Goal: Task Accomplishment & Management: Manage account settings

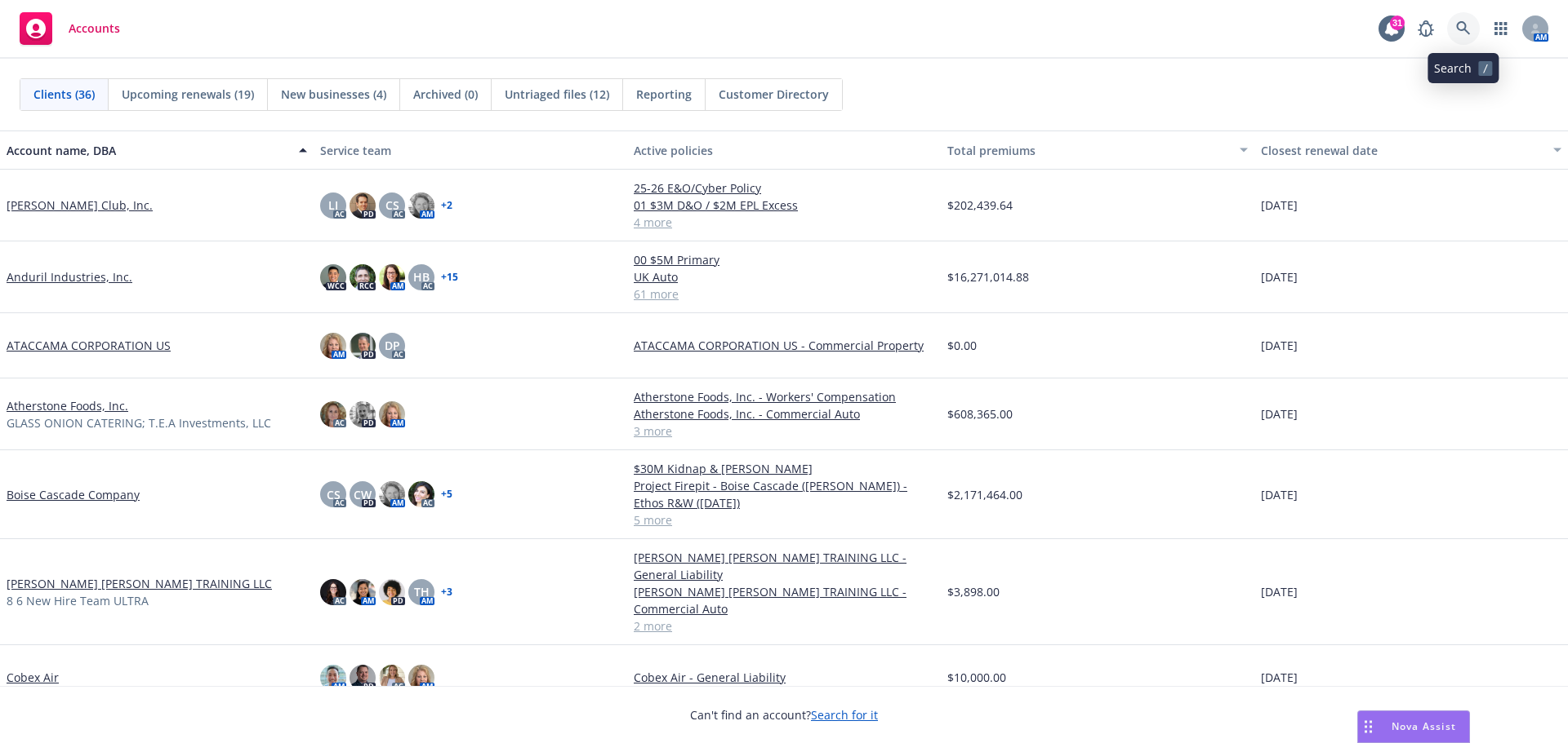
click at [1457, 28] on icon at bounding box center [1463, 28] width 14 height 14
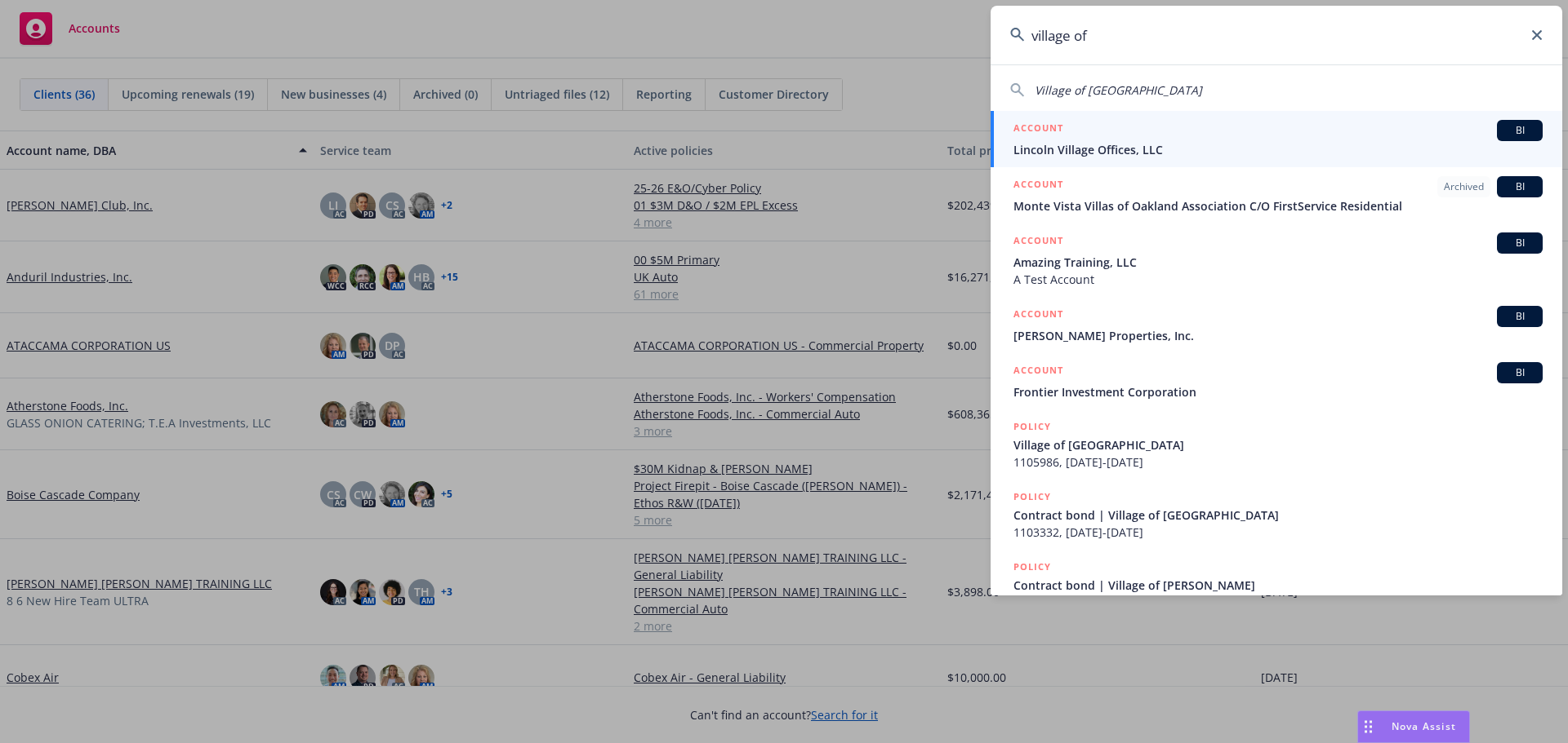
click at [1072, 33] on input "village of" at bounding box center [1276, 35] width 572 height 58
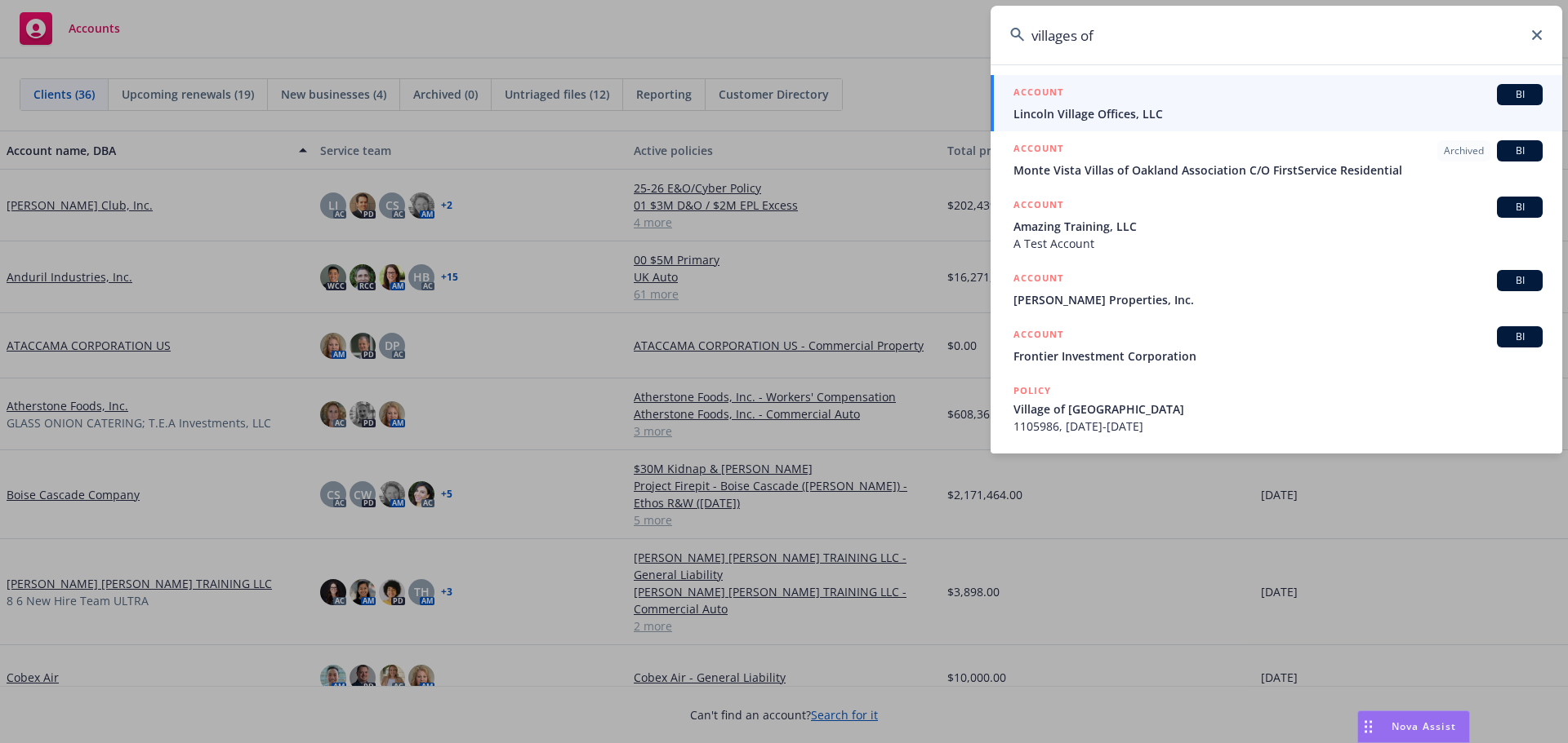
type input "villages of"
click at [1534, 40] on icon at bounding box center [1536, 35] width 10 height 10
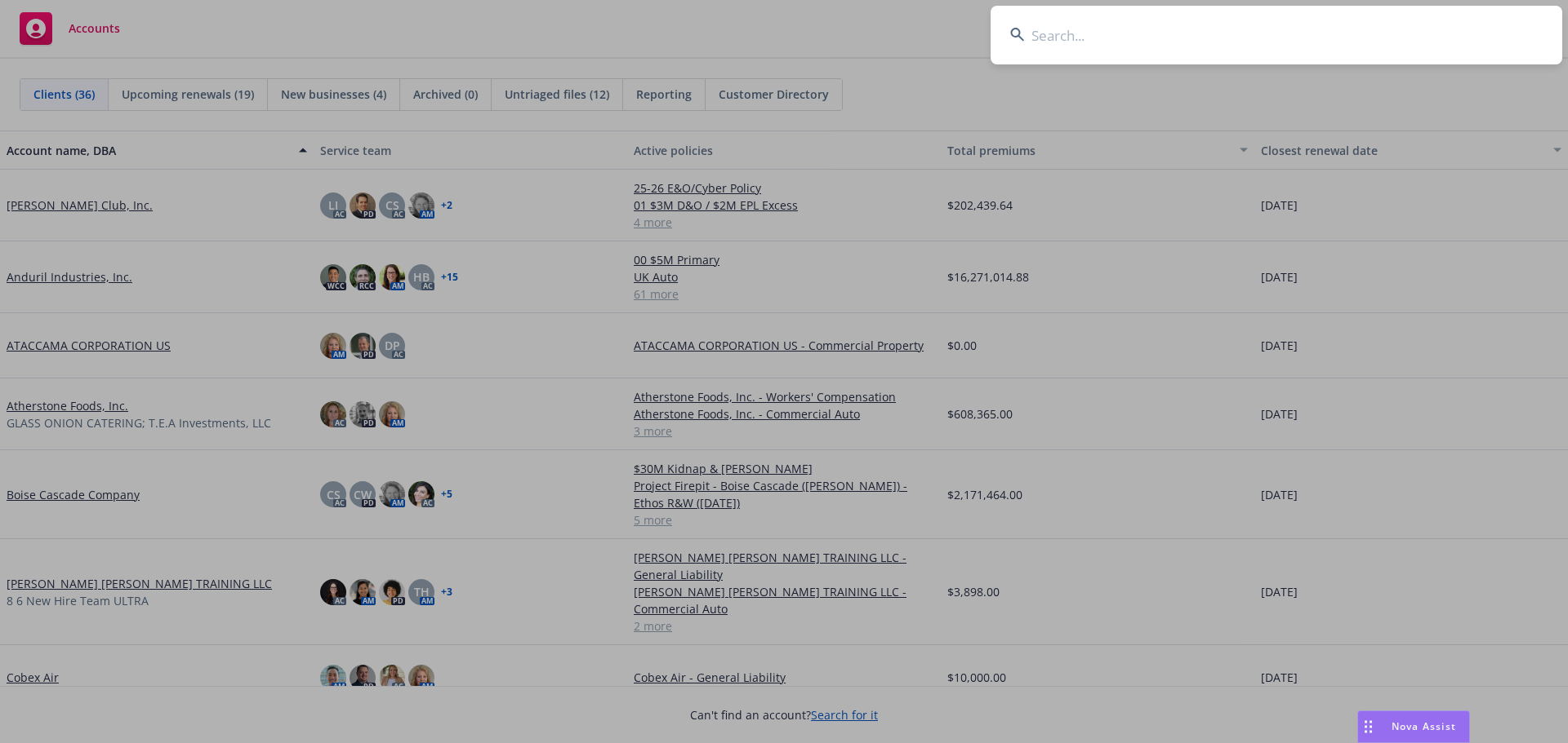
click at [1039, 30] on input at bounding box center [1276, 35] width 572 height 58
click at [1044, 35] on input at bounding box center [1276, 35] width 572 height 58
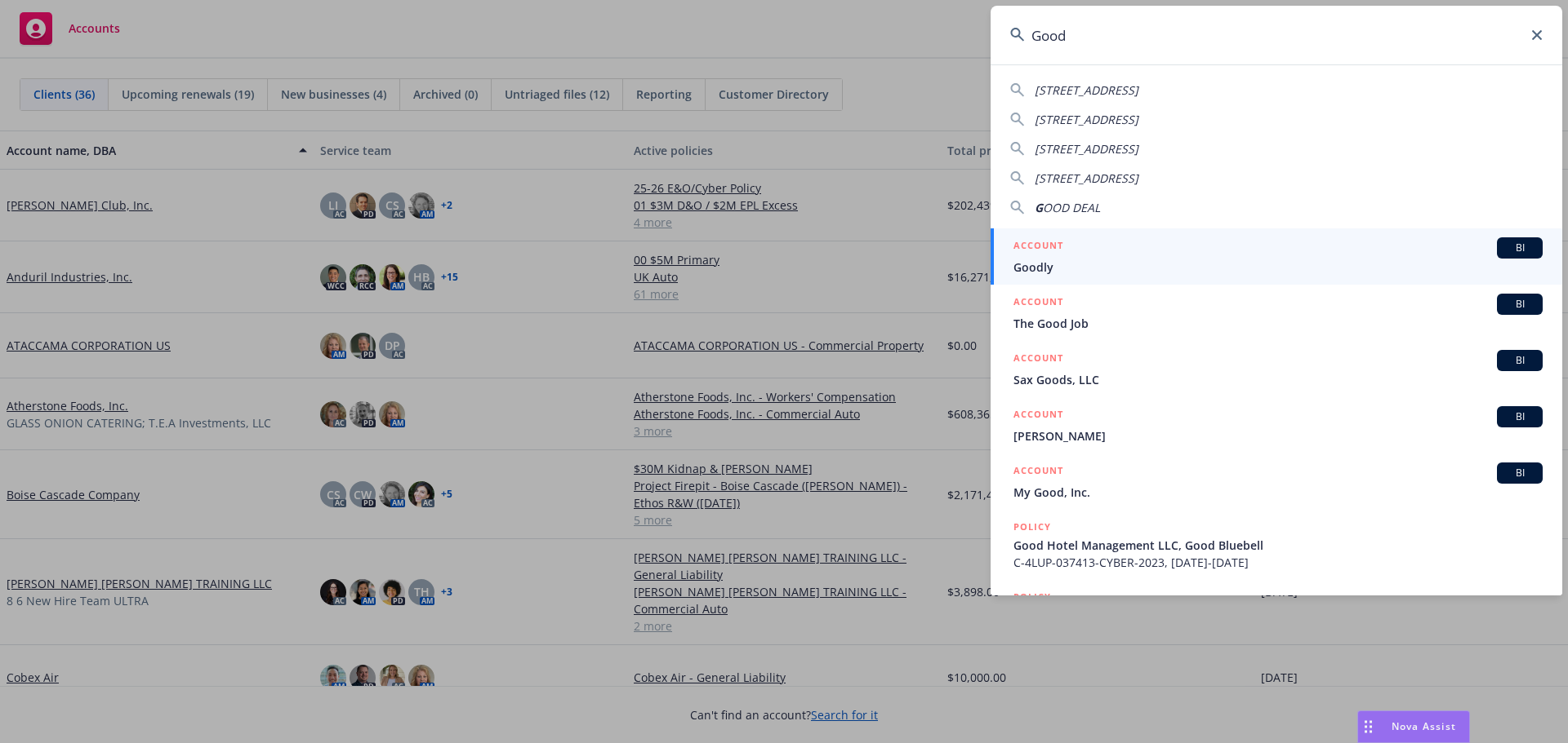
click at [1095, 33] on input "Good" at bounding box center [1276, 35] width 572 height 58
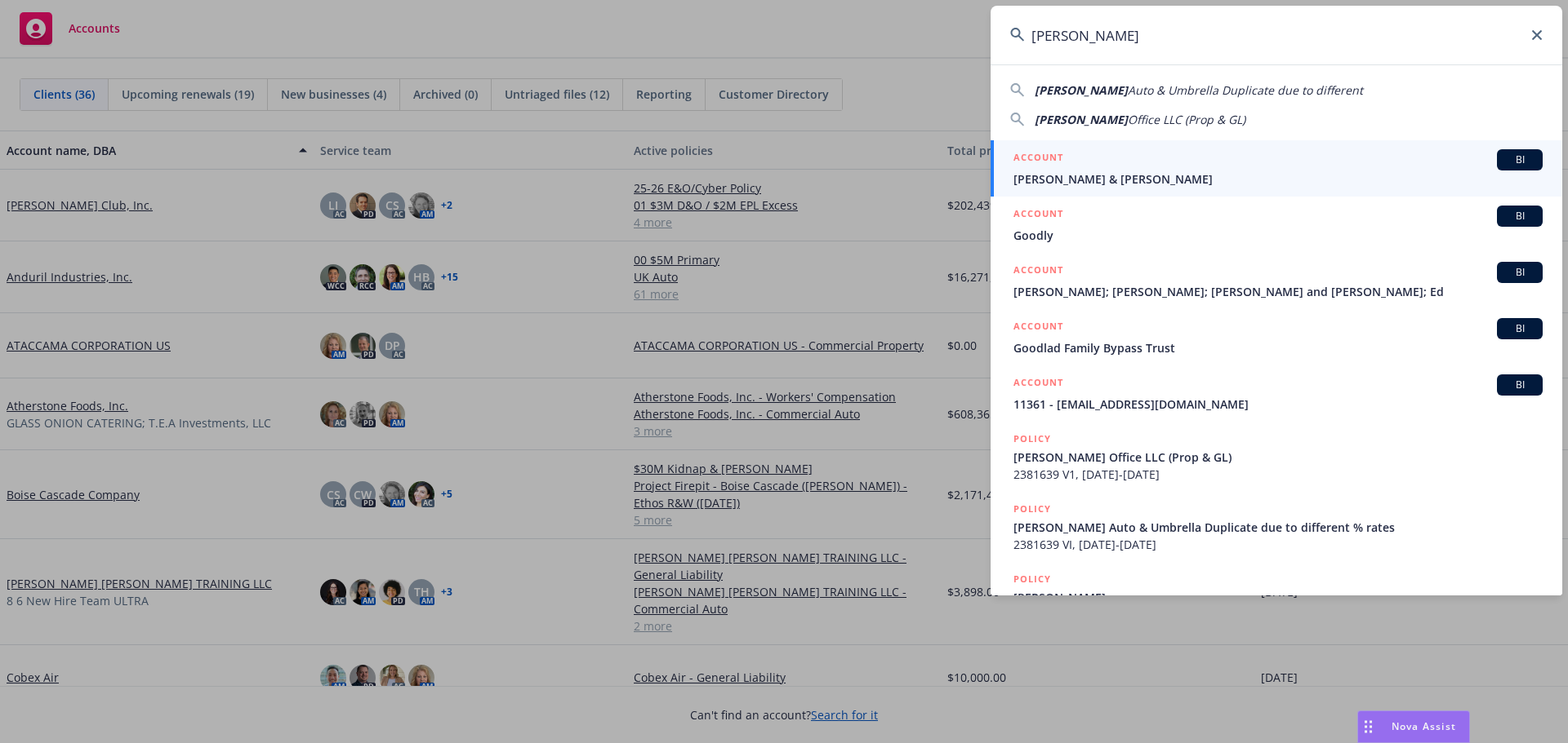
drag, startPoint x: 1107, startPoint y: 39, endPoint x: 993, endPoint y: 34, distance: 114.1
click at [993, 34] on input "Goodale" at bounding box center [1276, 35] width 572 height 58
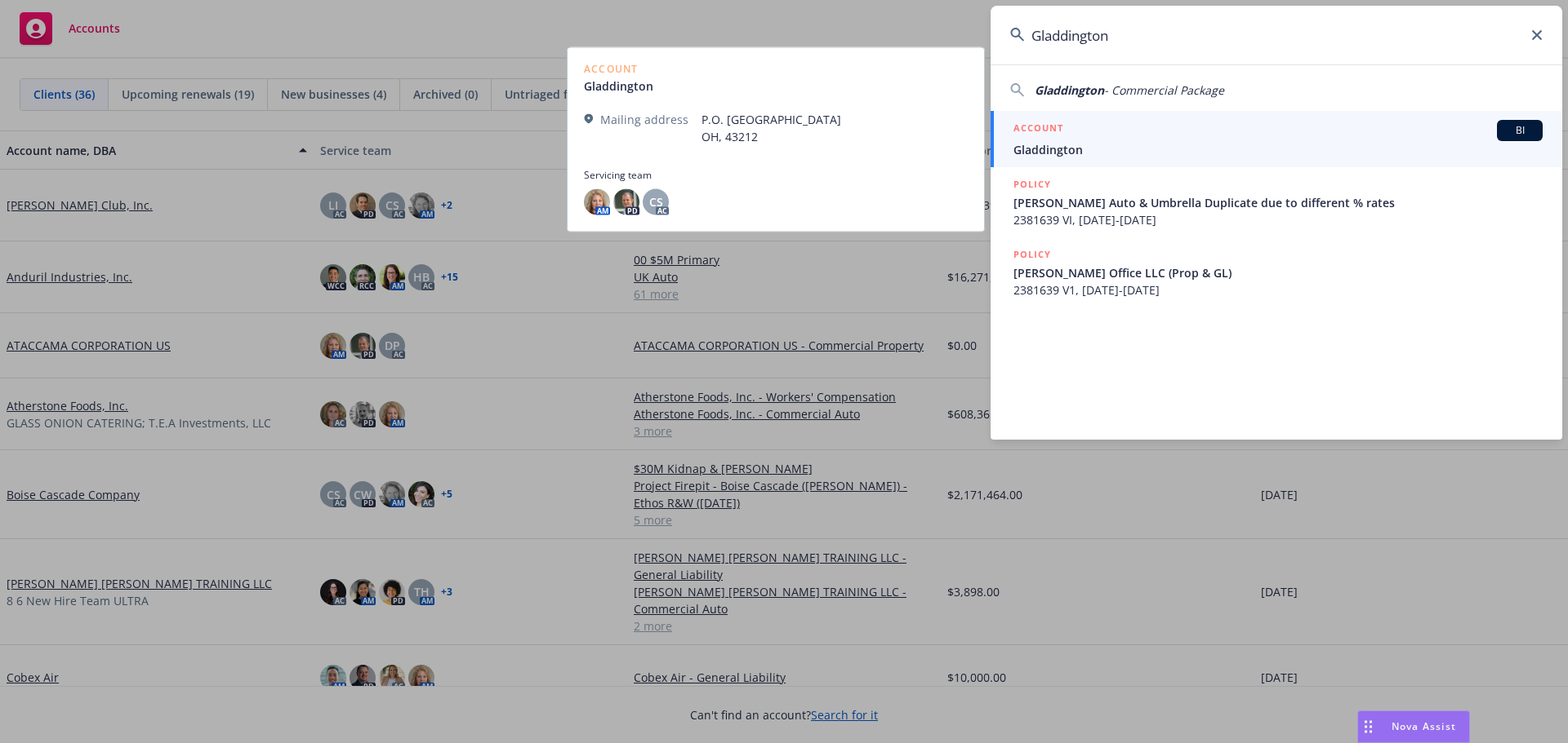
type input "Gladdington"
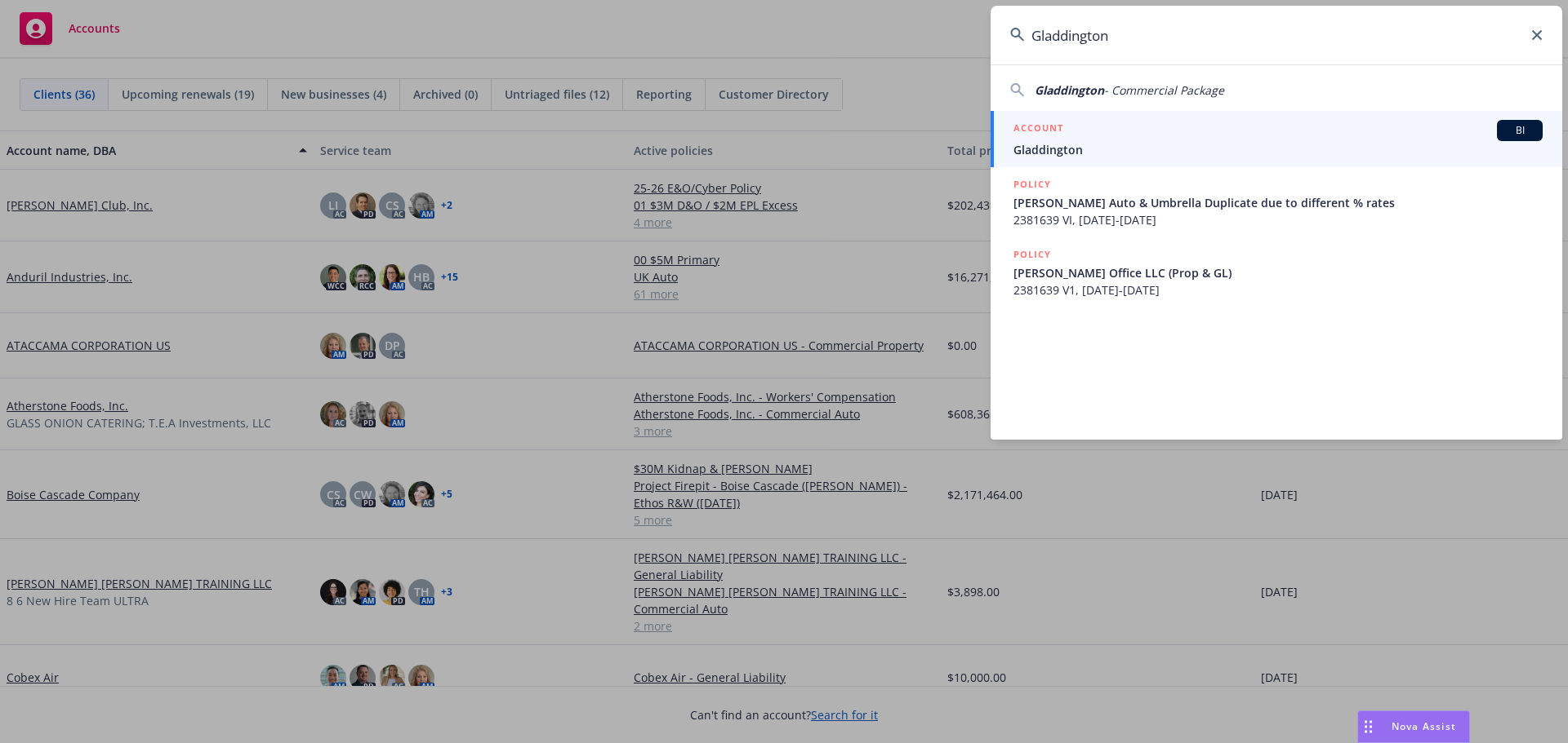
click at [1049, 151] on span "Gladdington" at bounding box center [1278, 150] width 529 height 17
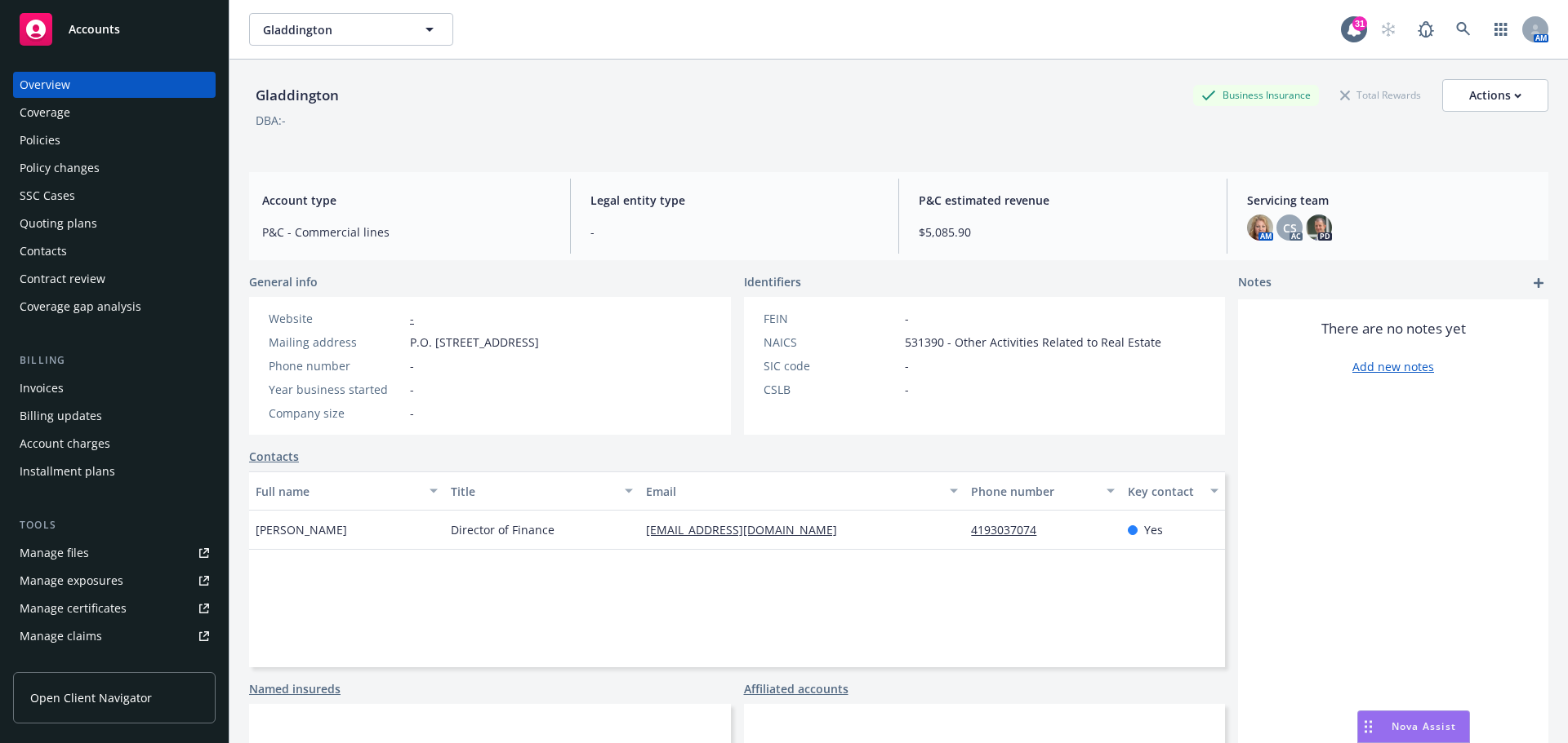
click at [43, 137] on div "Policies" at bounding box center [40, 141] width 41 height 26
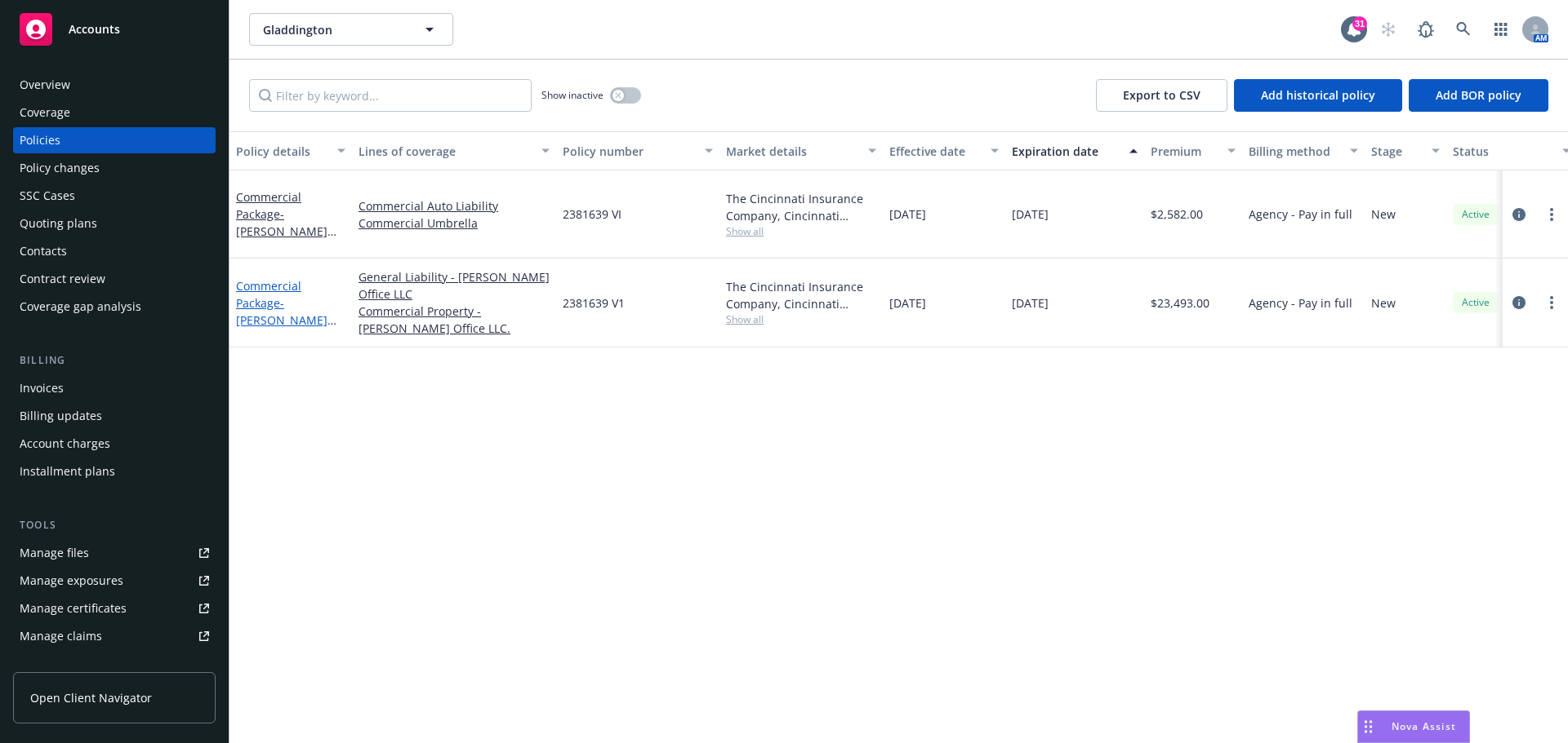
click at [265, 278] on link "Commercial Package - Goodale Office LLC (Prop & GL)" at bounding box center [284, 320] width 97 height 84
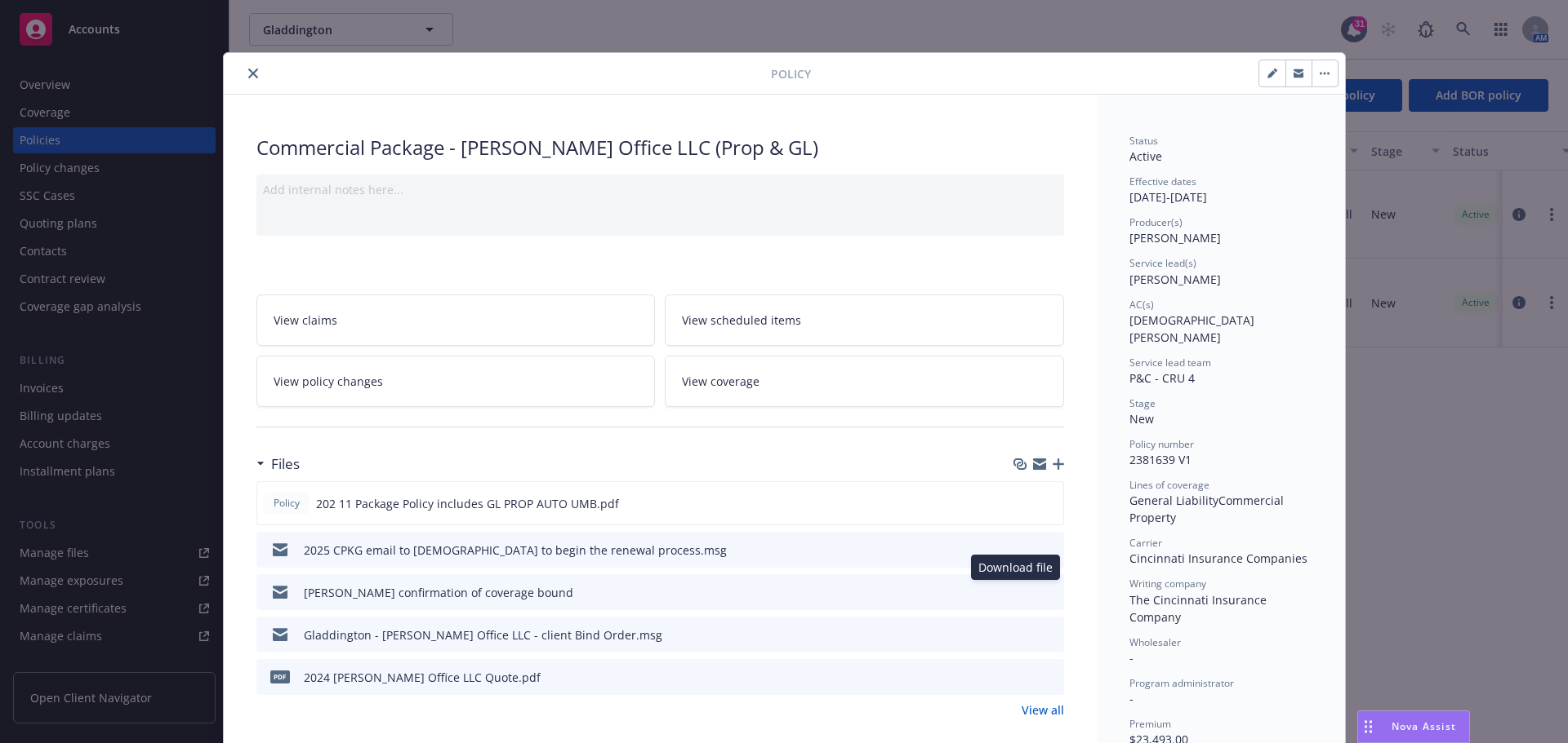
click at [1019, 589] on icon "download file" at bounding box center [1021, 591] width 13 height 13
click at [248, 71] on icon "close" at bounding box center [253, 73] width 10 height 10
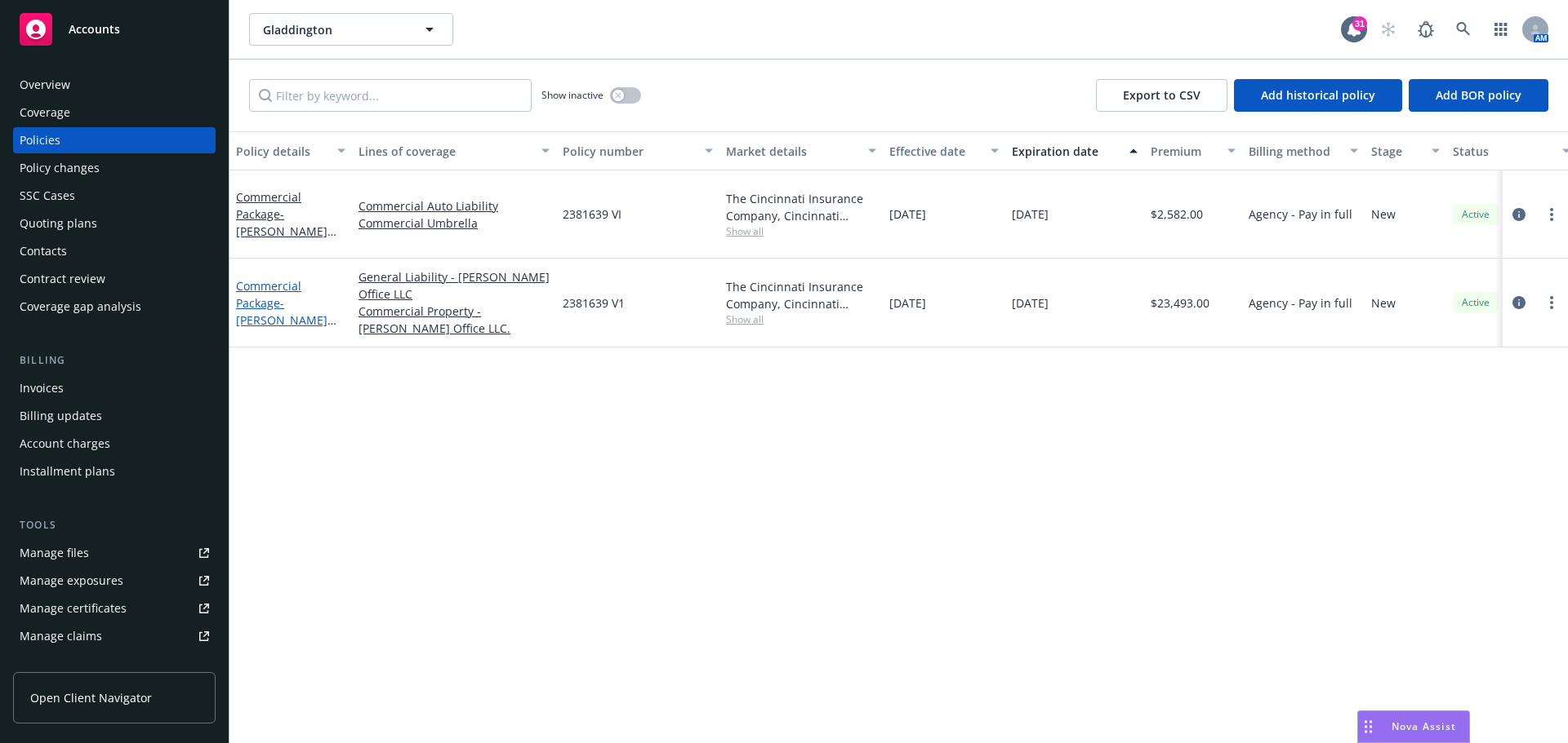
click at [265, 278] on link "Commercial Package - Goodale Office LLC (Prop & GL)" at bounding box center [284, 320] width 97 height 84
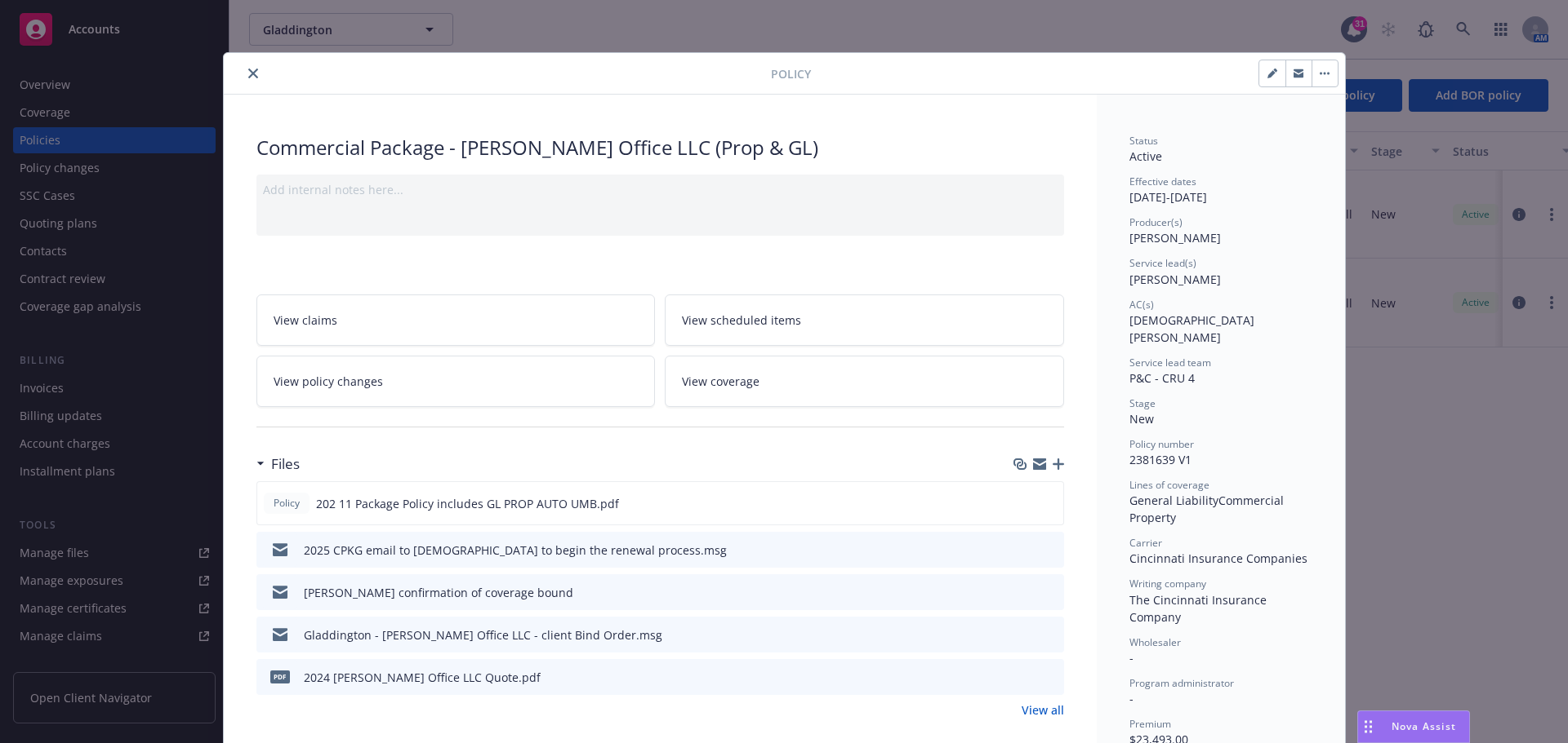
scroll to position [49, 0]
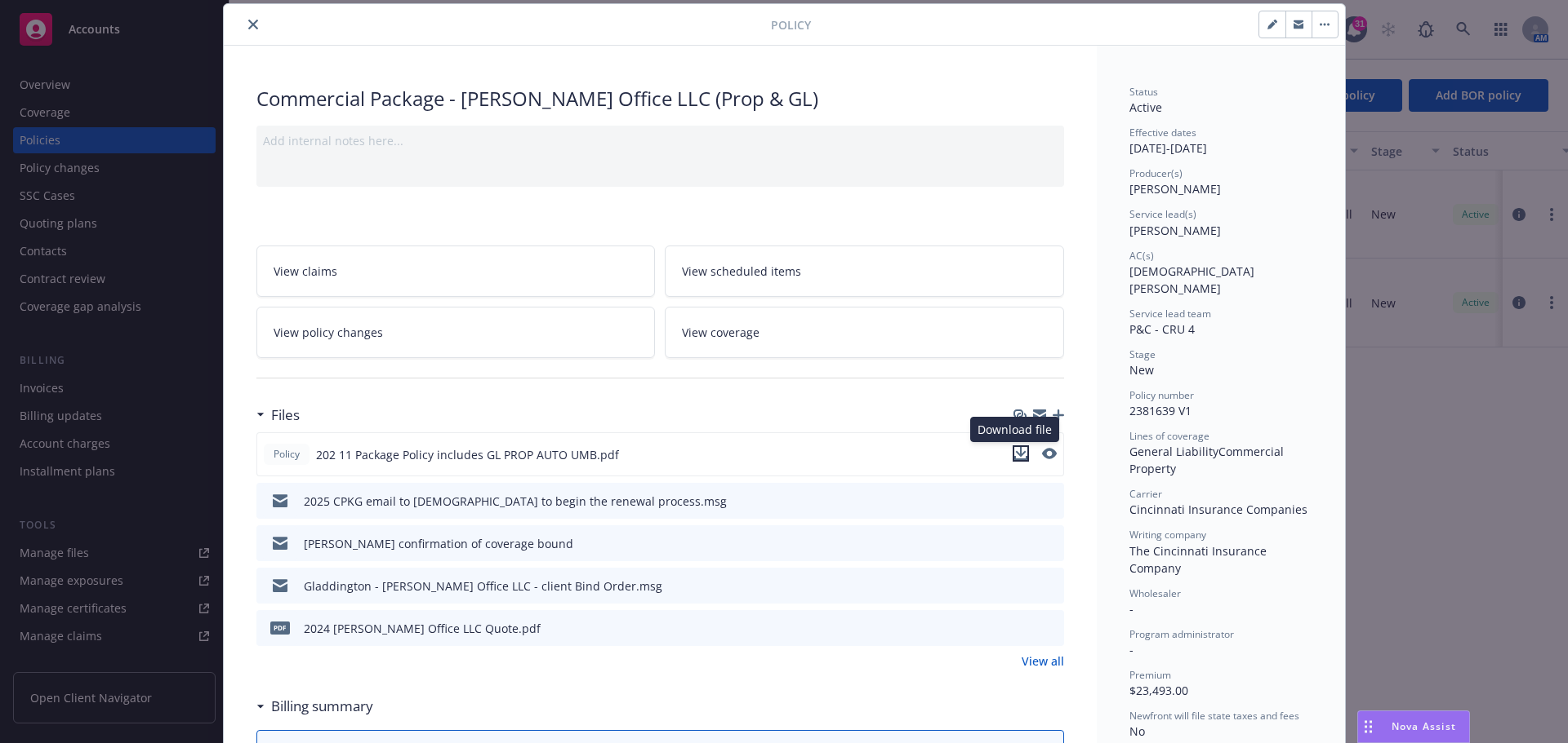
click at [1020, 459] on icon "download file" at bounding box center [1020, 458] width 13 height 4
click at [250, 22] on icon "close" at bounding box center [253, 25] width 10 height 10
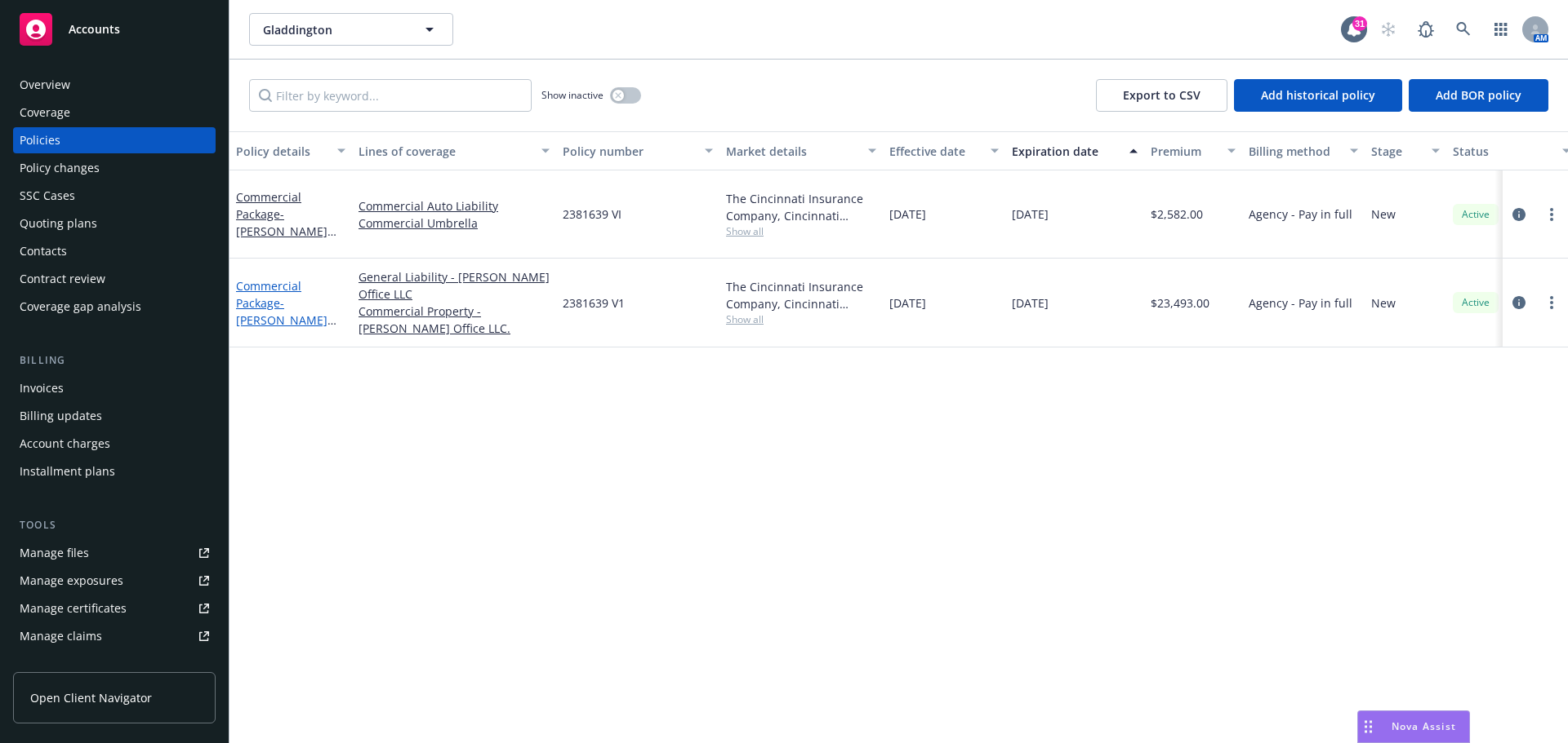
click at [266, 278] on link "Commercial Package - Goodale Office LLC (Prop & GL)" at bounding box center [284, 320] width 97 height 84
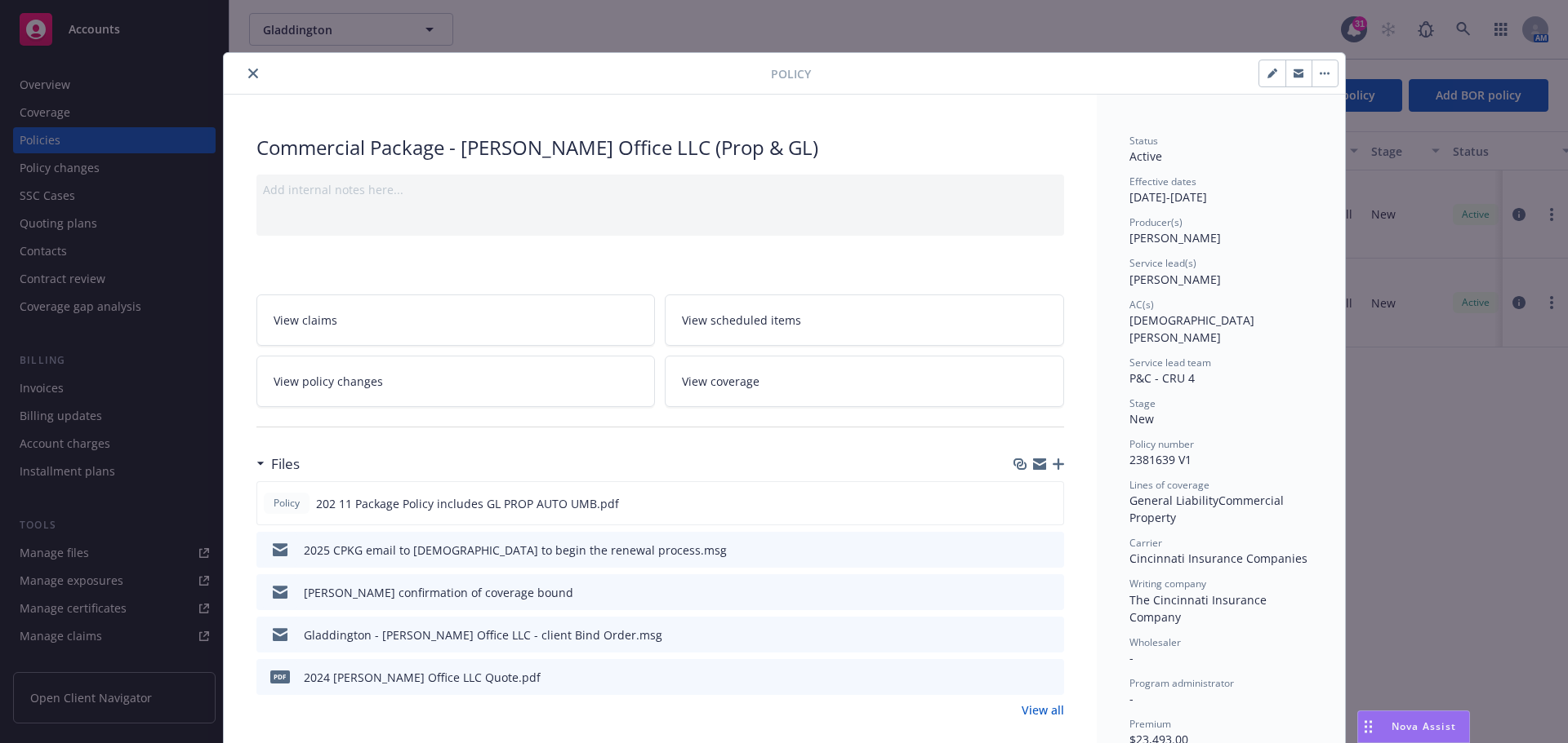
scroll to position [49, 0]
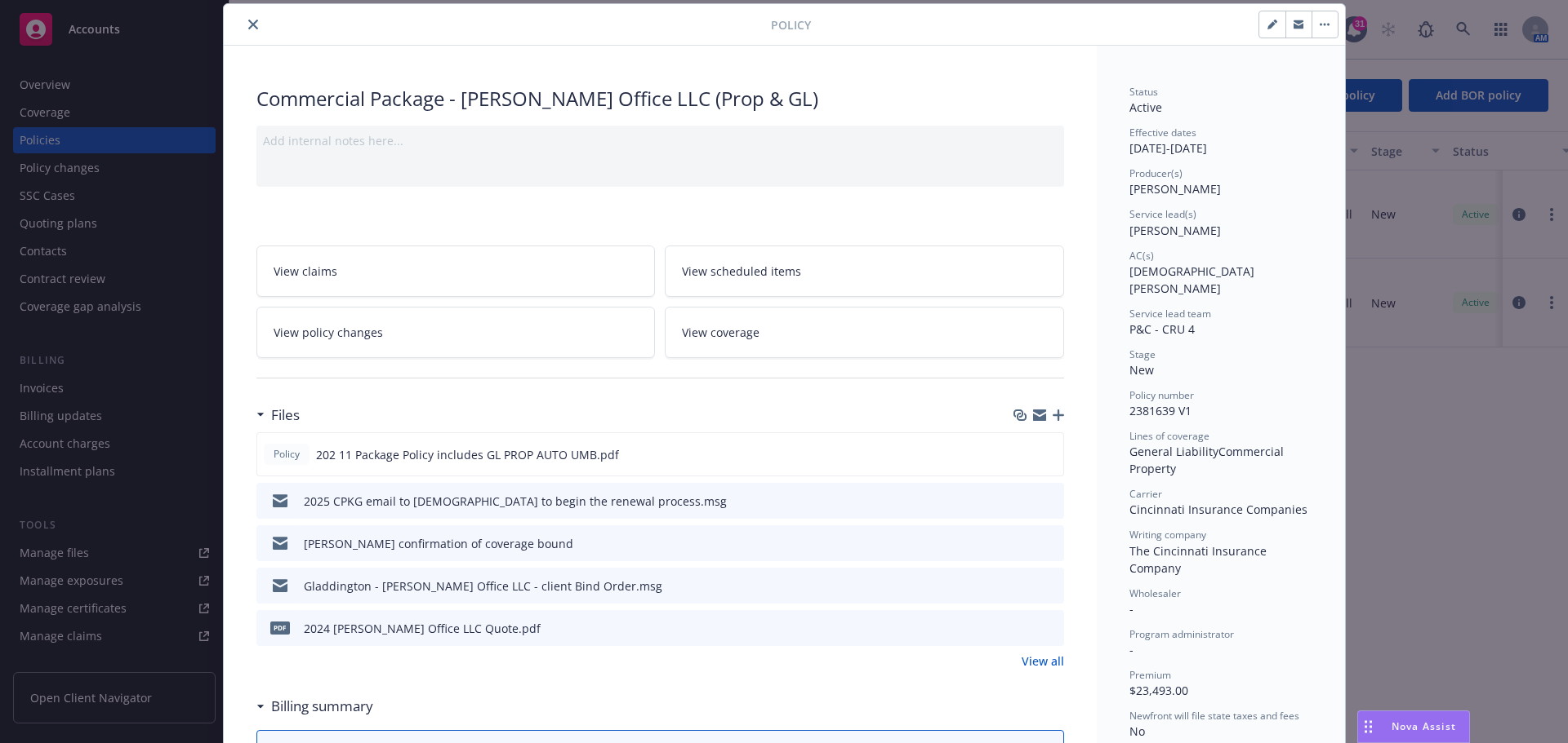
click at [1054, 412] on icon "button" at bounding box center [1059, 416] width 12 height 12
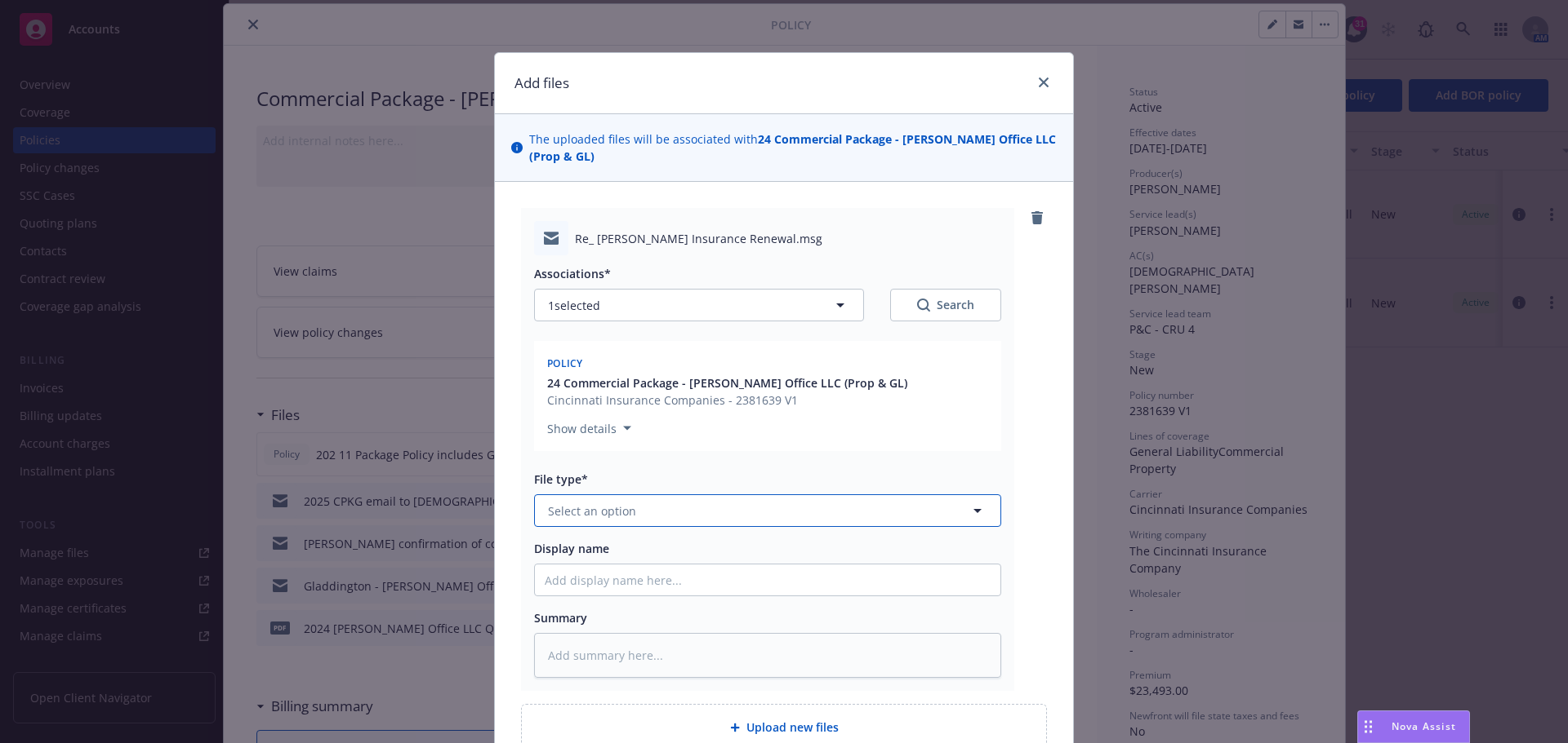
click at [973, 512] on icon "button" at bounding box center [977, 511] width 20 height 20
type input "condi"
click at [766, 553] on div "Conditional Renewal Notice" at bounding box center [767, 556] width 446 height 24
click at [582, 588] on input "Display name" at bounding box center [768, 580] width 466 height 31
type textarea "x"
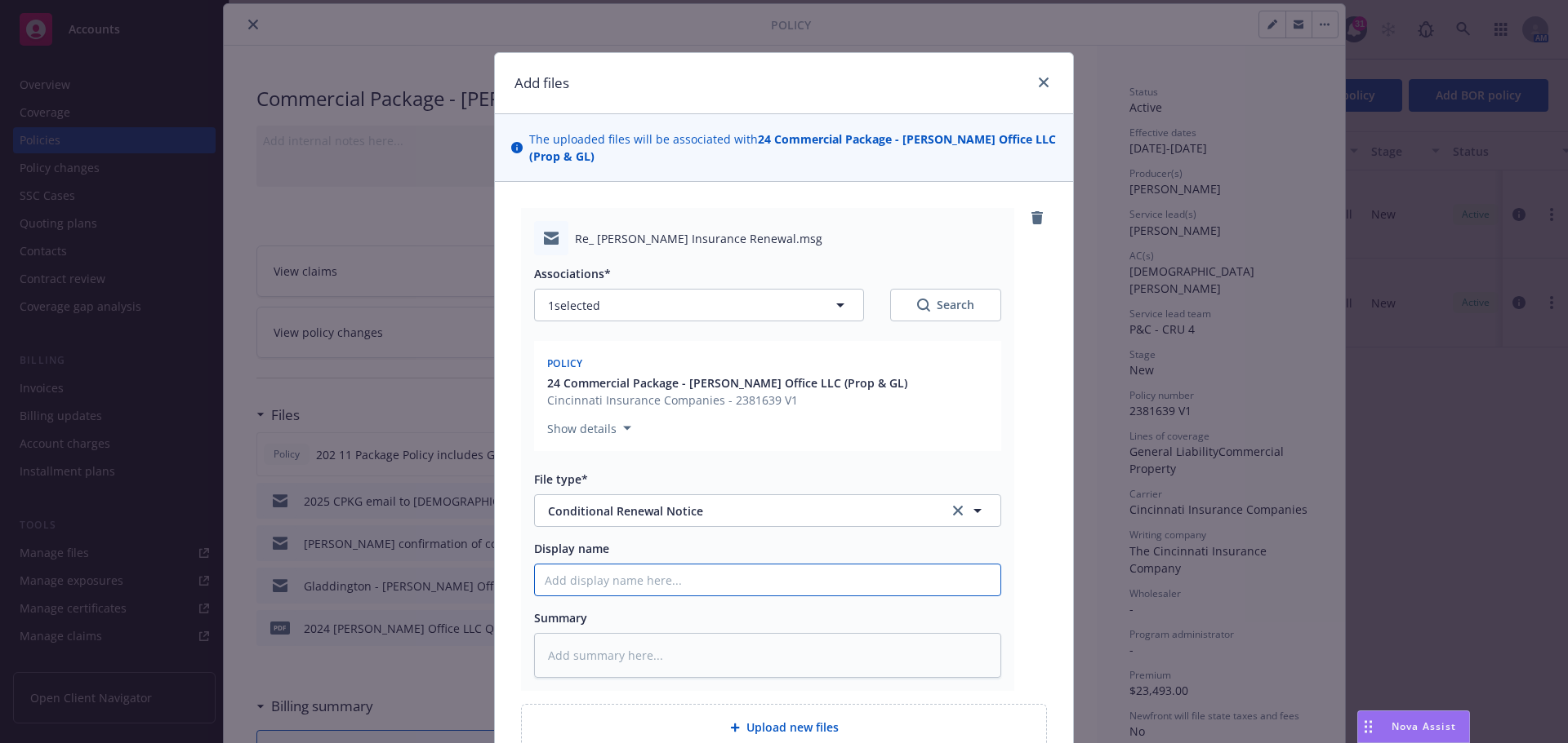
type input "2"
type textarea "x"
type input "20"
type textarea "x"
type input "202"
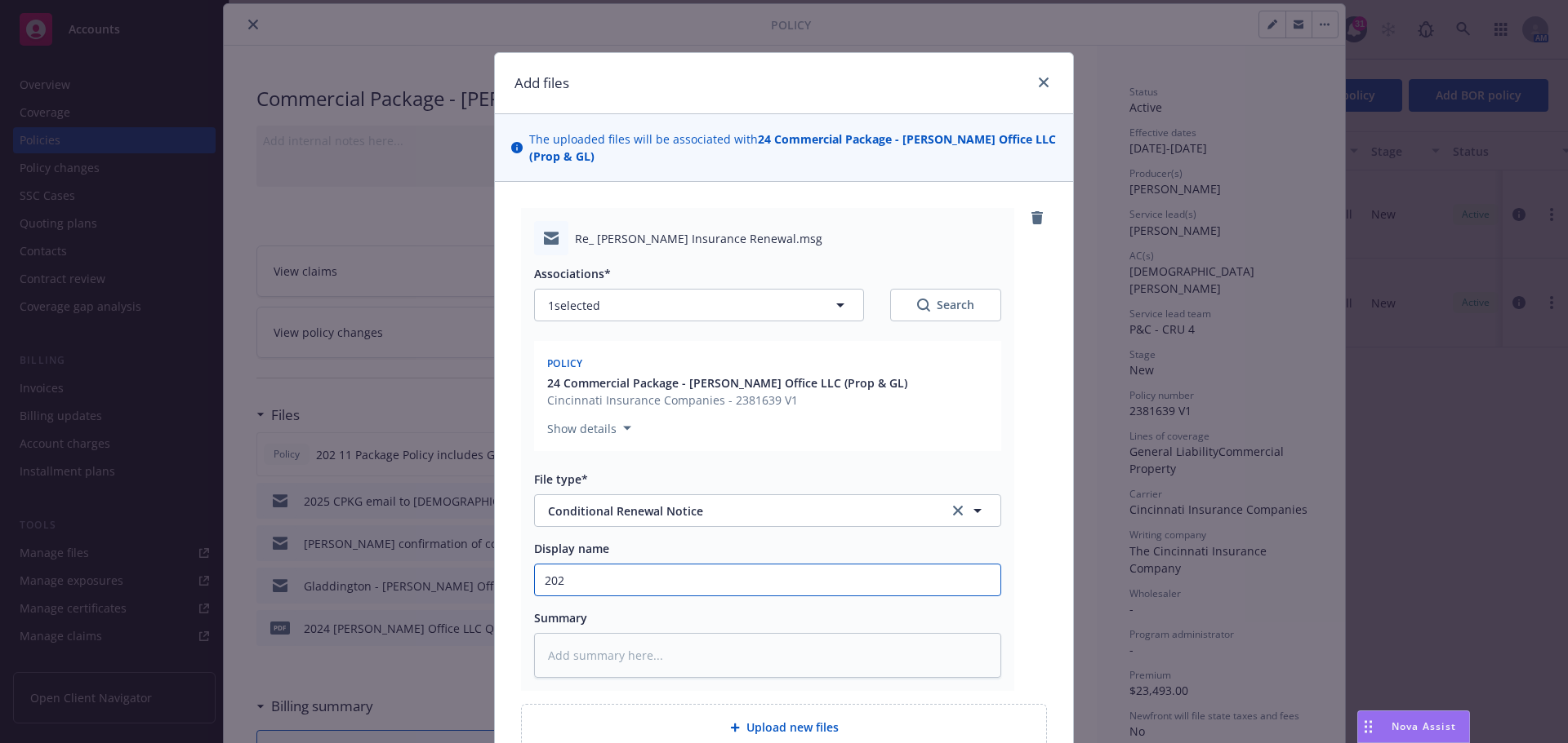
type textarea "x"
type input "2025"
type textarea "x"
type input "2025"
type textarea "x"
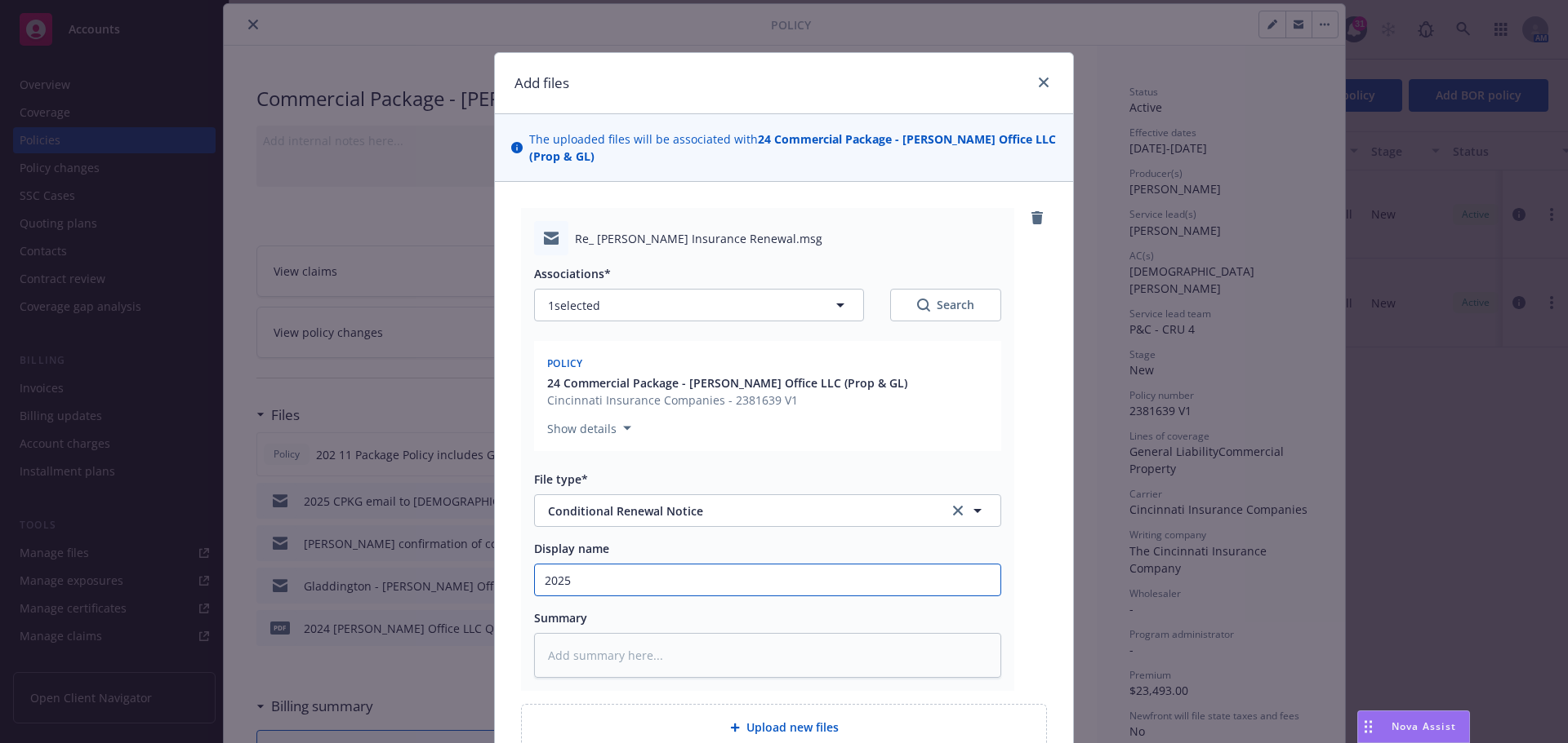
type input "2025 P"
type textarea "x"
type input "2025 PC"
type textarea "x"
type input "2025 PCG"
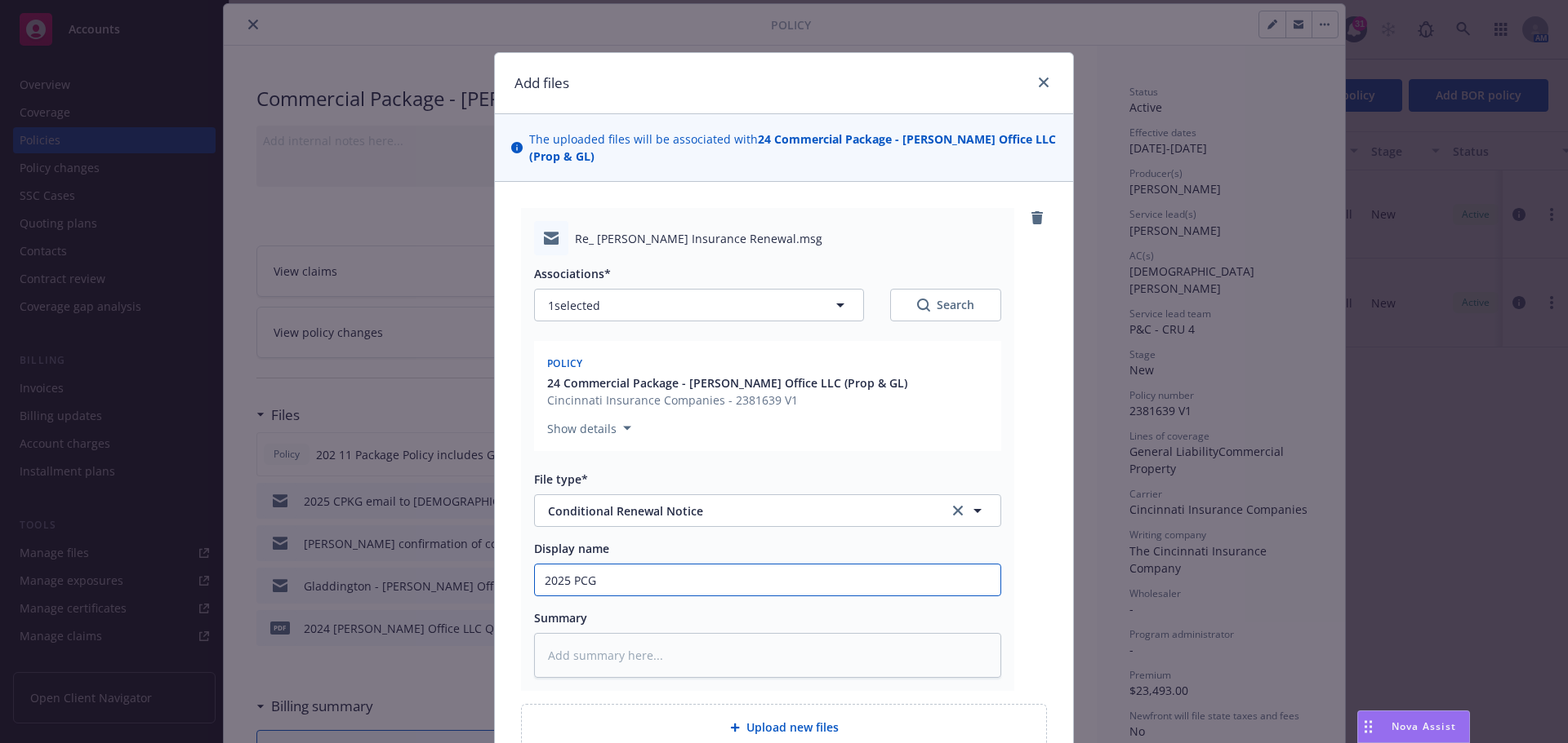
type textarea "x"
type input "2025 PC"
type textarea "x"
type input "2025 P"
type textarea "x"
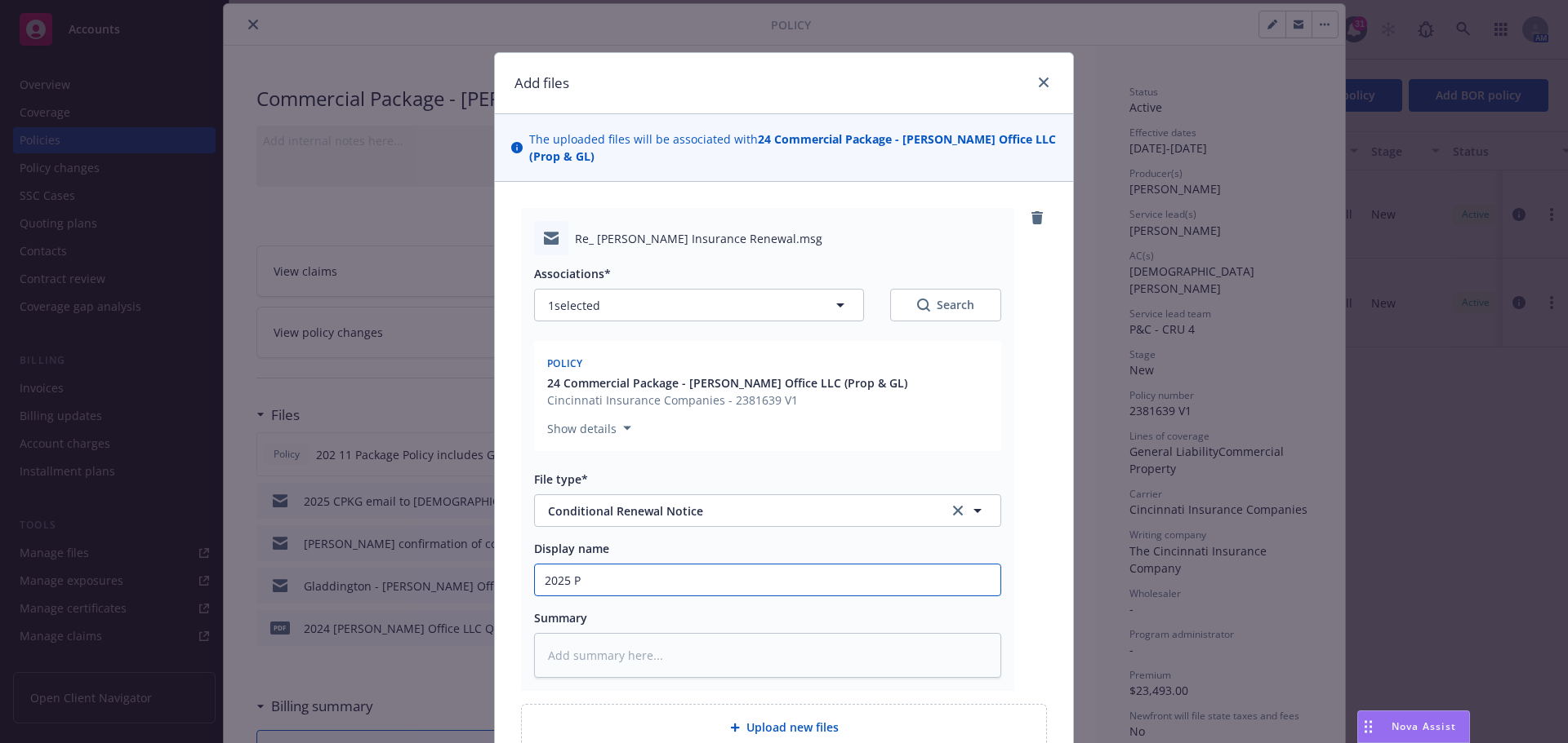
type input "2025 PK"
type textarea "x"
type input "2025 PKG"
type textarea "x"
type input "2025 PK"
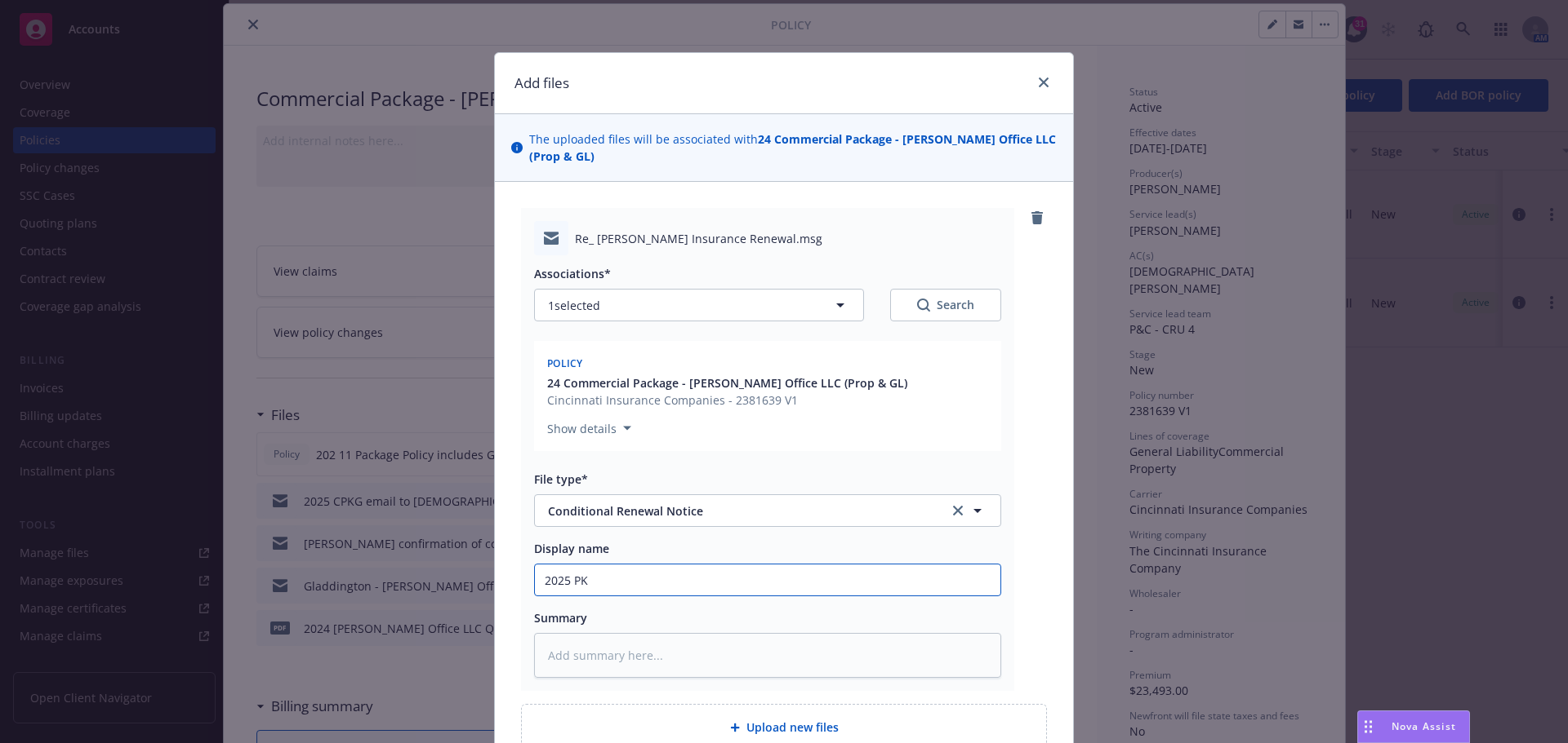
type textarea "x"
type input "2025 P"
type textarea "x"
type input "2025"
type textarea "x"
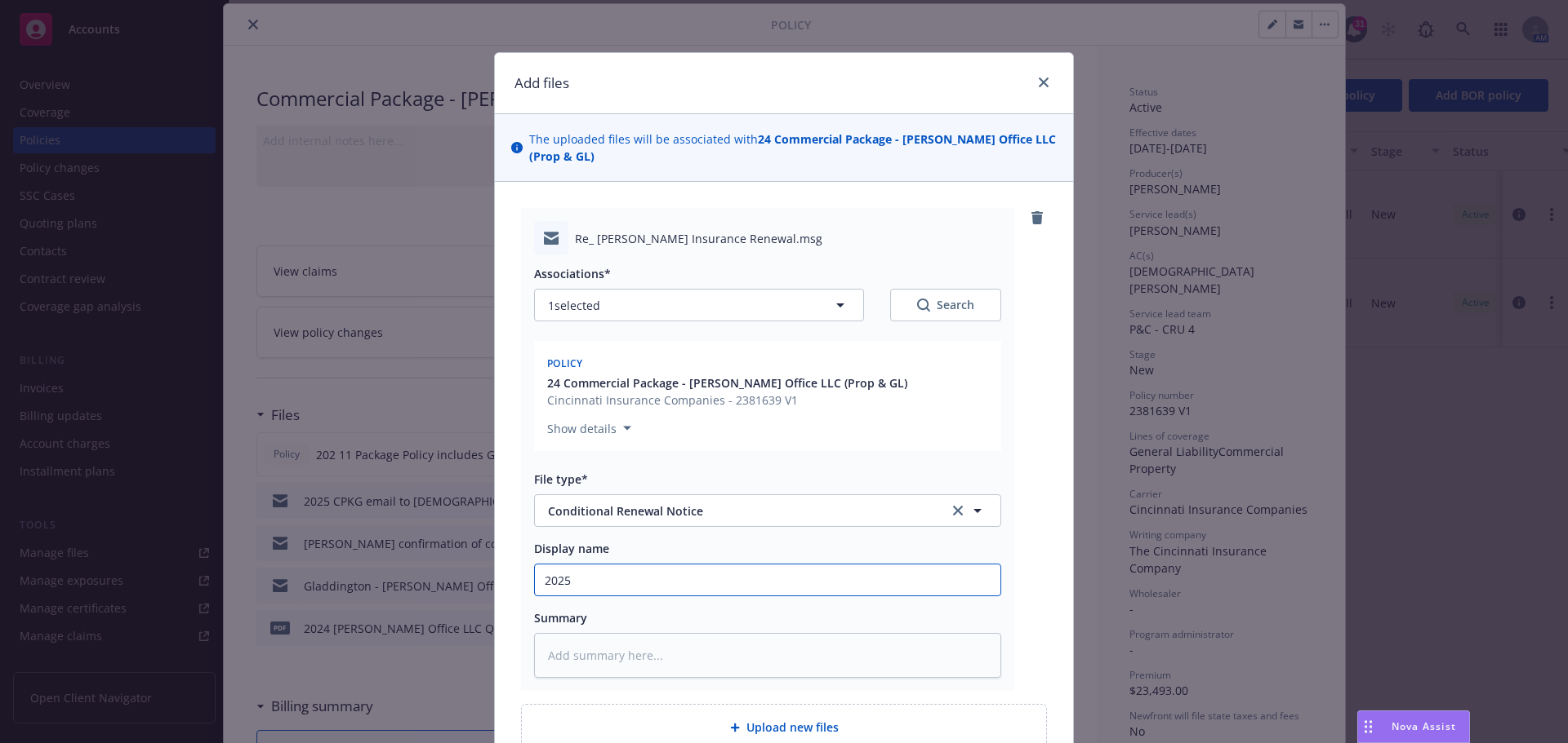
type input "2025 C"
type textarea "x"
type input "2025 CP"
type textarea "x"
type input "2025 CPK"
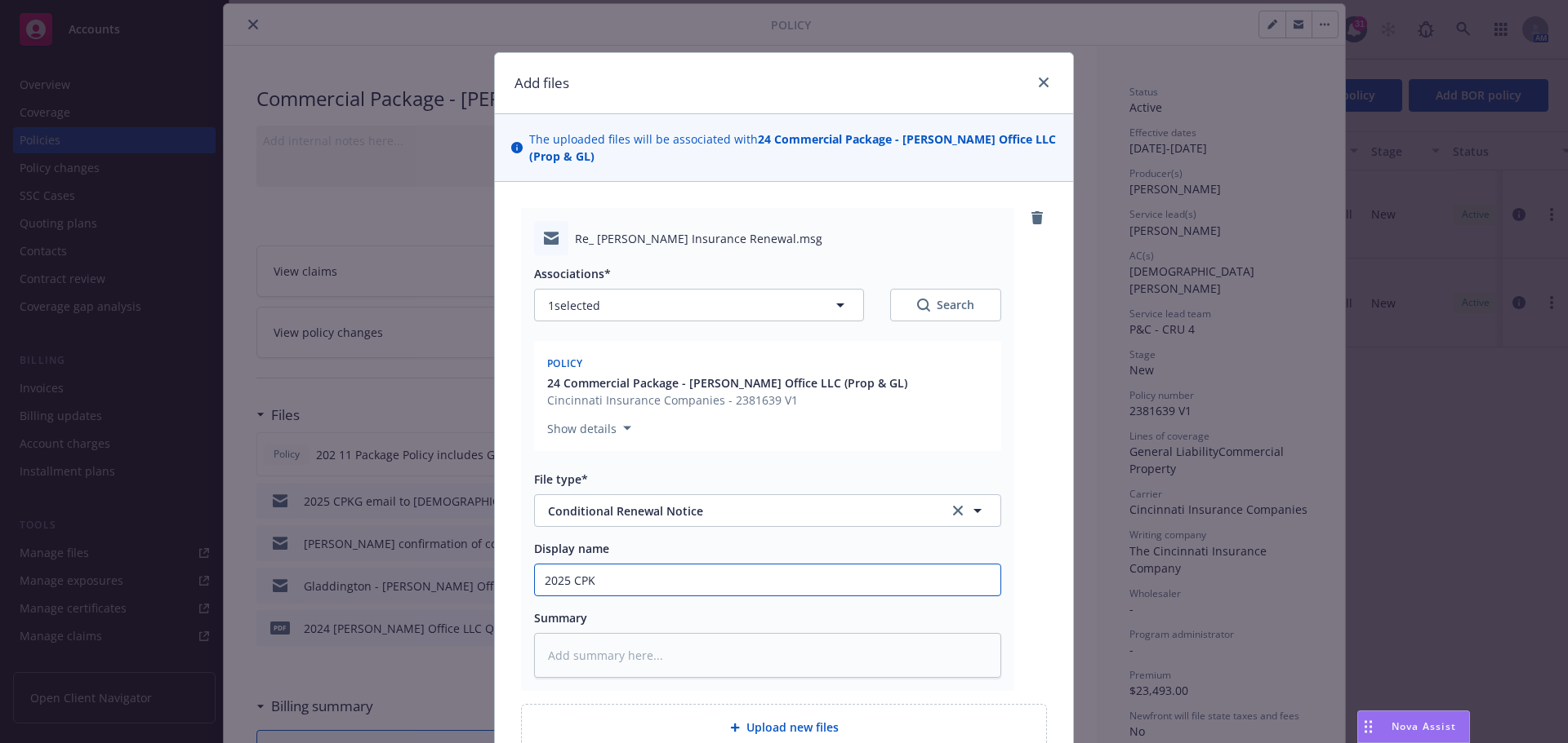
type textarea "x"
type input "2025 CPKG"
type textarea "x"
type input "2025 CPKG"
type textarea "x"
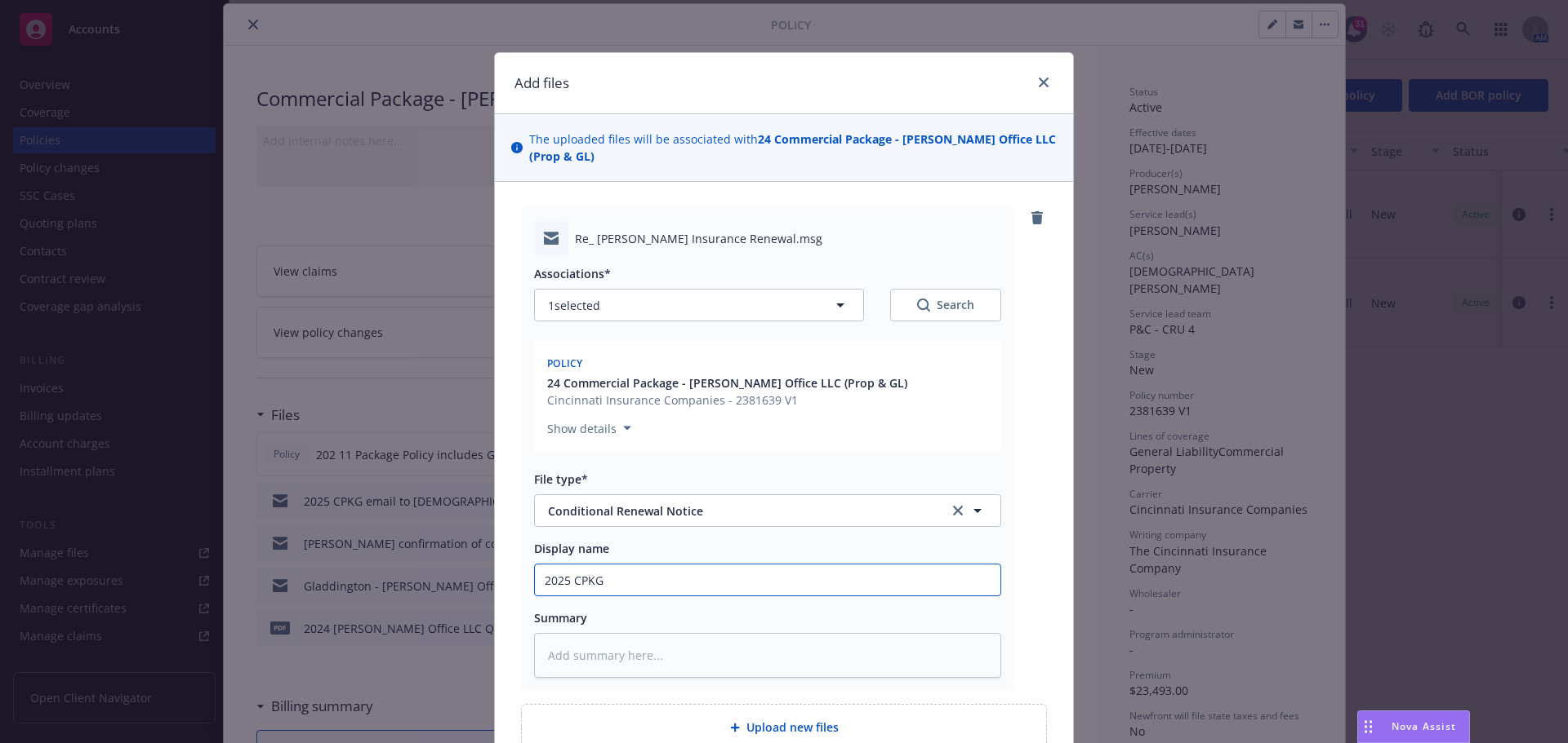
type input "2025 CPKG c"
type textarea "x"
type input "2025 CPKG co"
type textarea "x"
type input "2025 CPKG con"
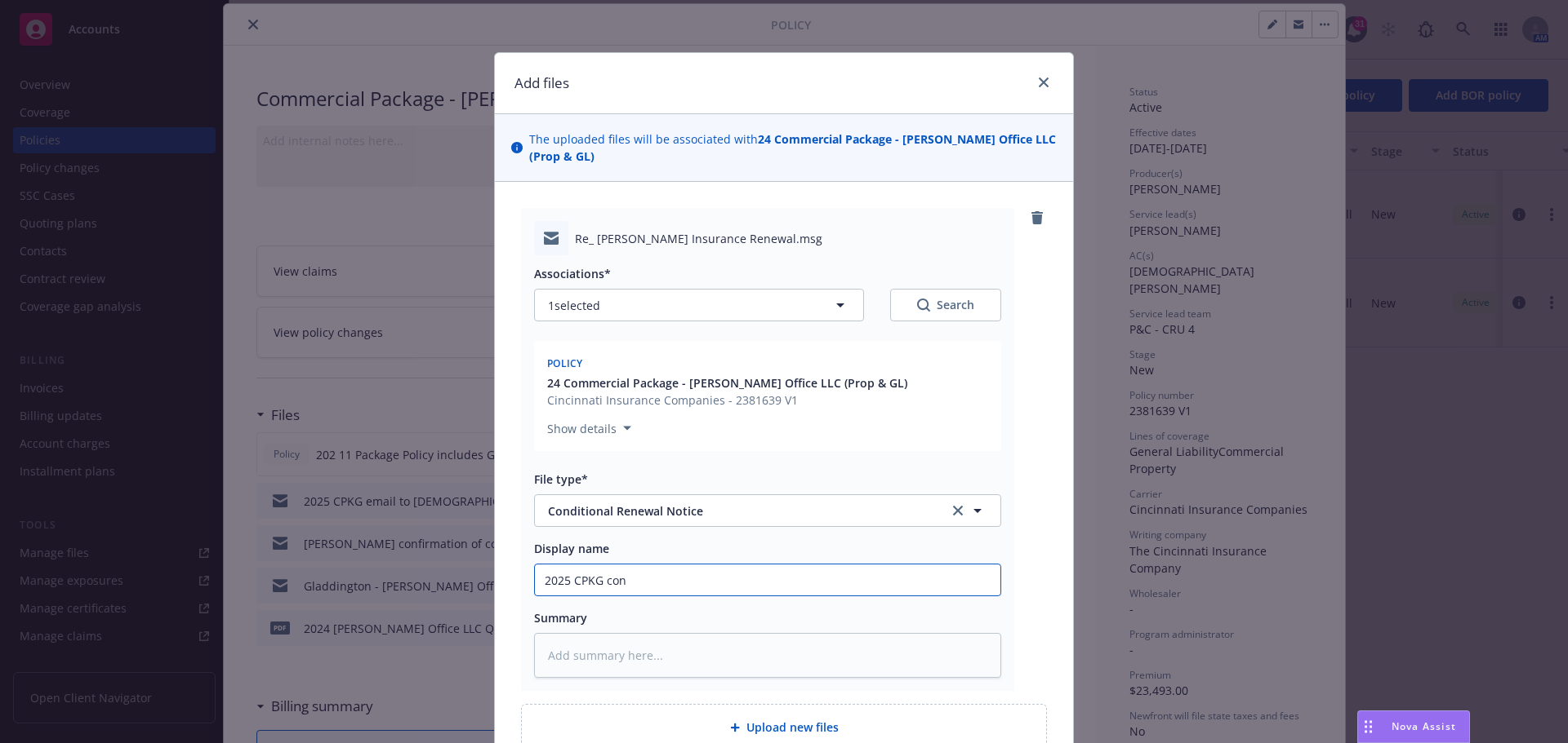
type textarea "x"
type input "2025 CPKG cond"
type textarea "x"
type input "2025 CPKG condi"
type textarea "x"
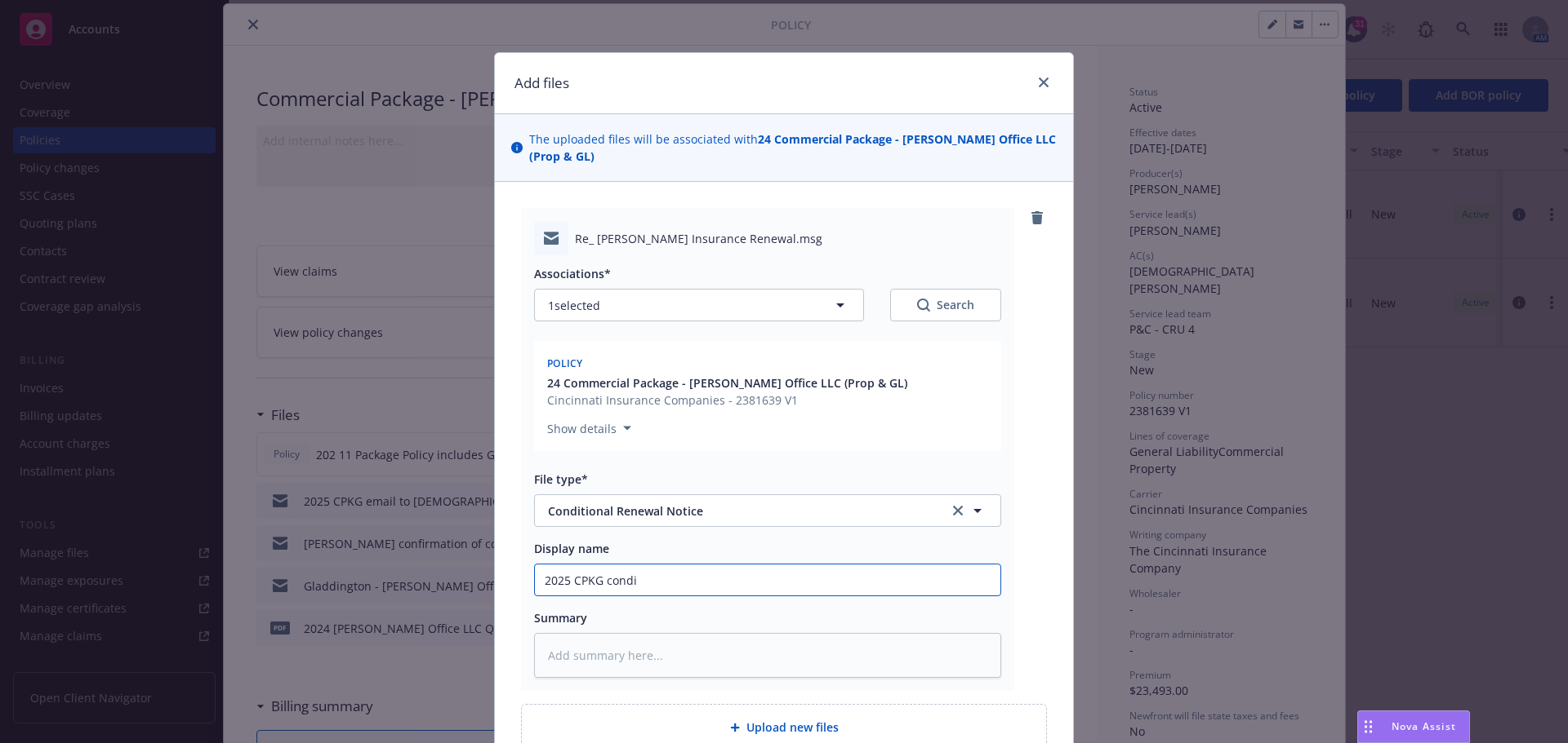
type input "2025 CPKG condit"
type textarea "x"
type input "2025 CPKG conditi"
type textarea "x"
type input "2025 CPKG conditio"
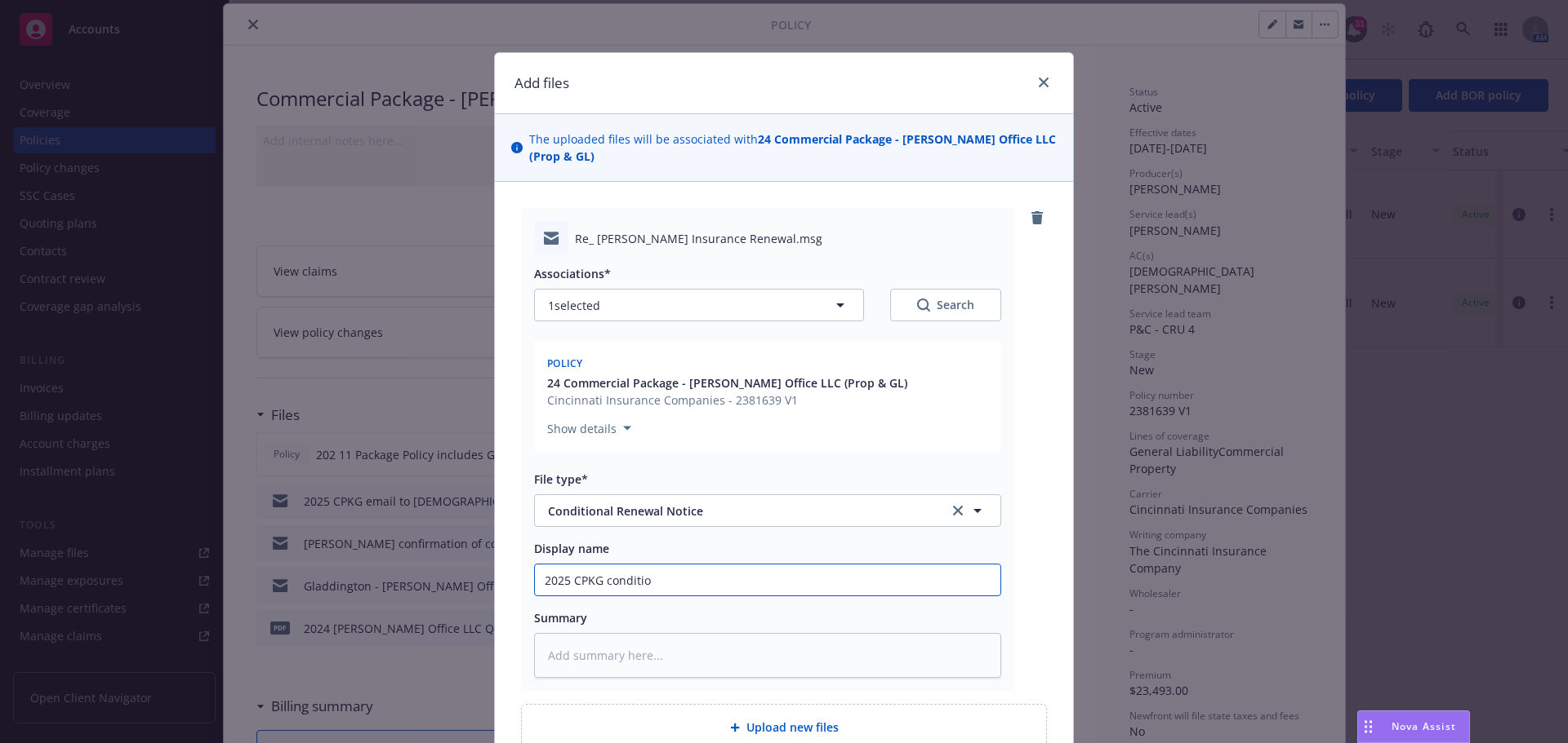
type textarea "x"
type input "2025 CPKG condition"
type textarea "x"
type input "2025 CPKG conditiona"
type textarea "x"
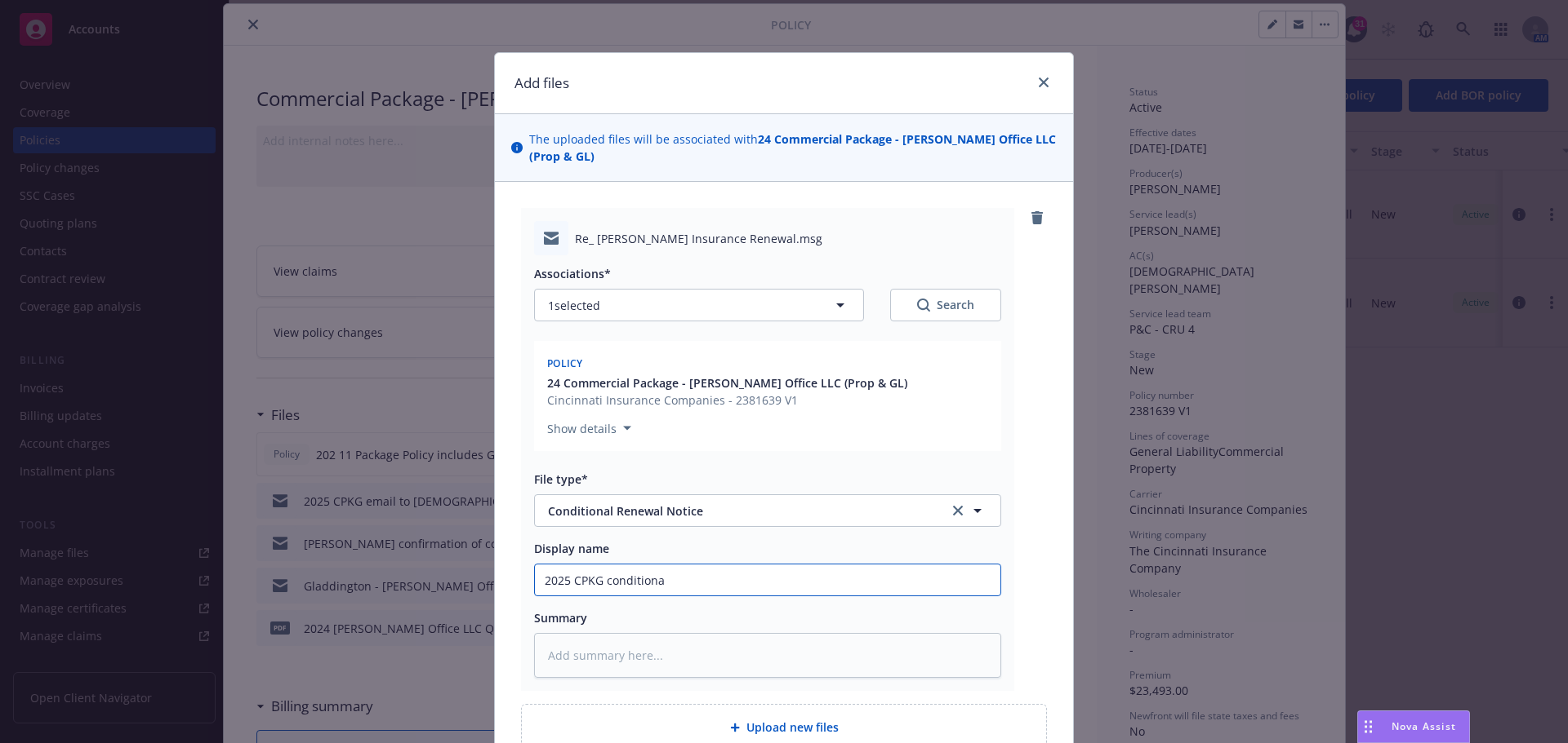
type input "2025 CPKG conditional"
type textarea "x"
type input "2025 CPKG conditional"
type textarea "x"
type input "2025 CPKG conditional r"
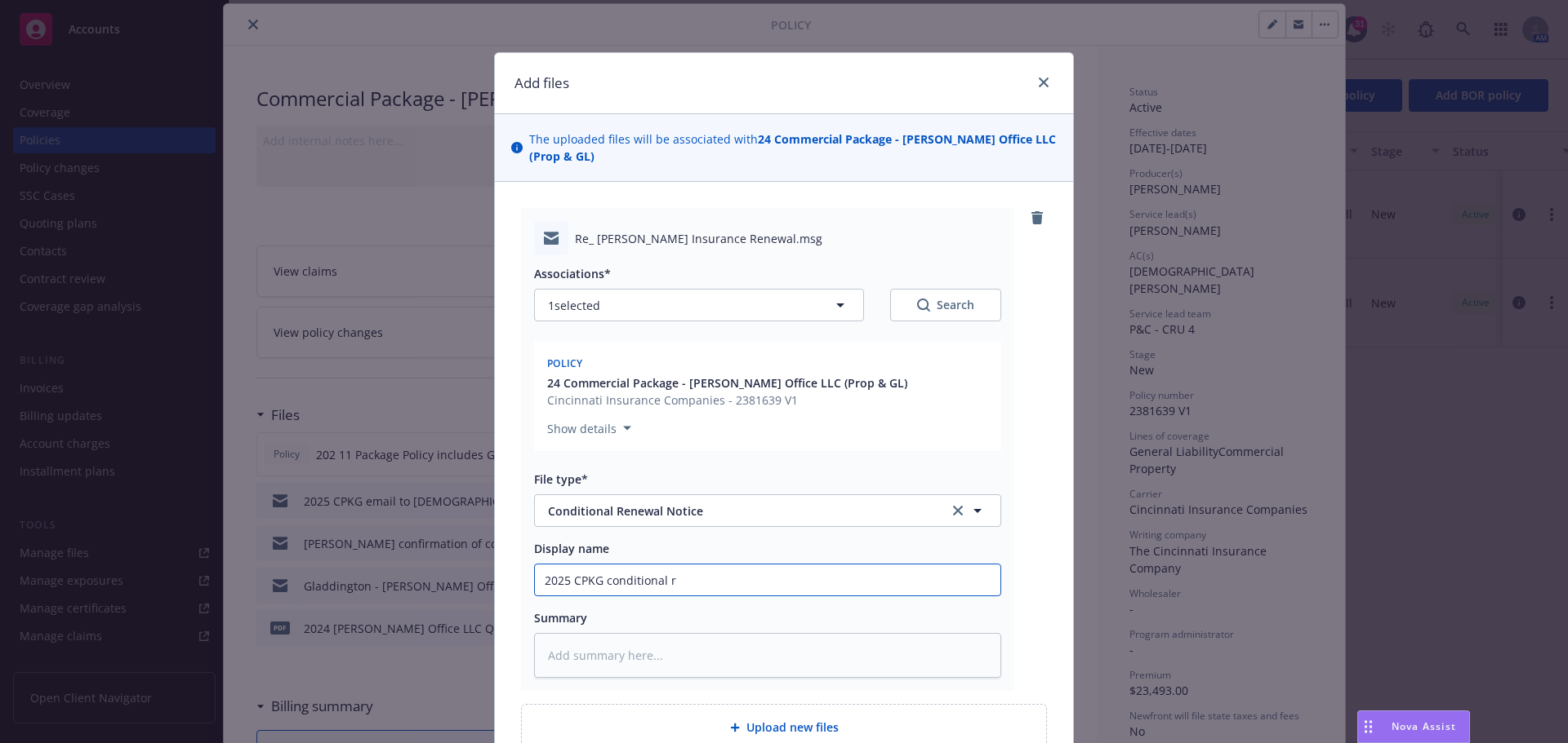
type textarea "x"
type input "2025 CPKG conditional re"
type textarea "x"
type input "2025 CPKG conditional ren"
type textarea "x"
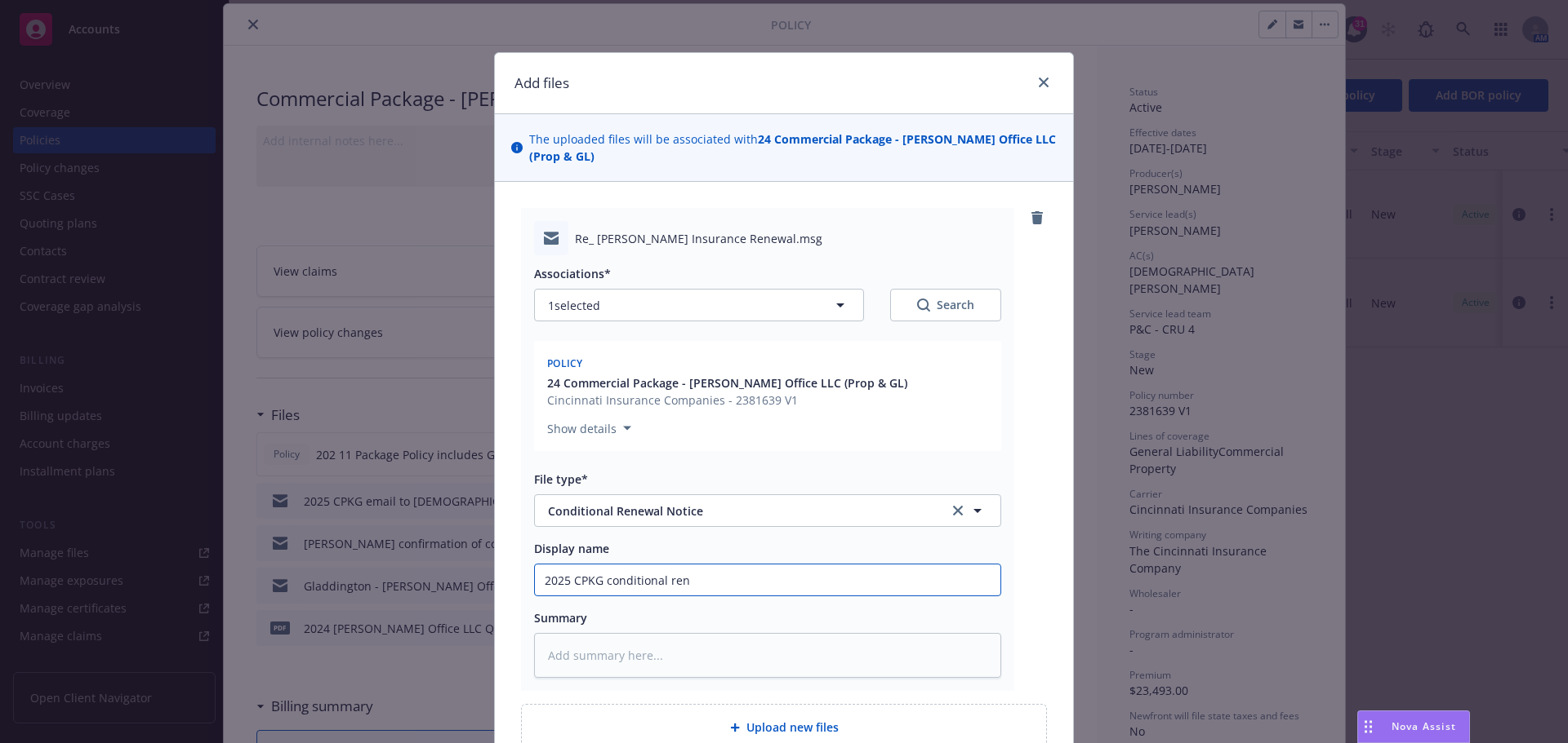
type input "2025 CPKG conditional rene"
type textarea "x"
type input "2025 CPKG conditional renew"
type textarea "x"
type input "2025 CPKG conditional renewa"
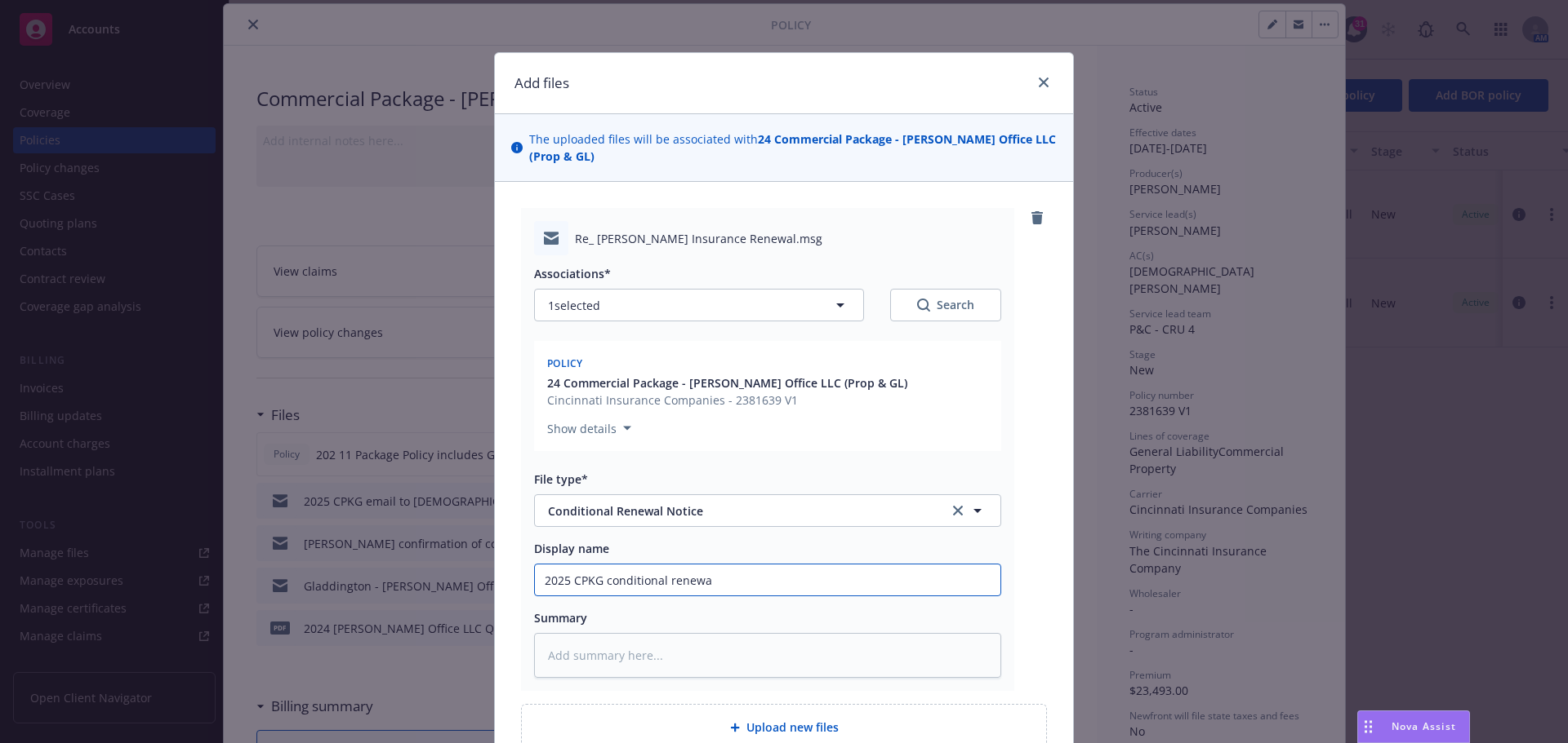
type textarea "x"
type input "2025 CPKG conditional renewal"
type textarea "x"
type input "2025 CPKG conditional renewal"
type textarea "x"
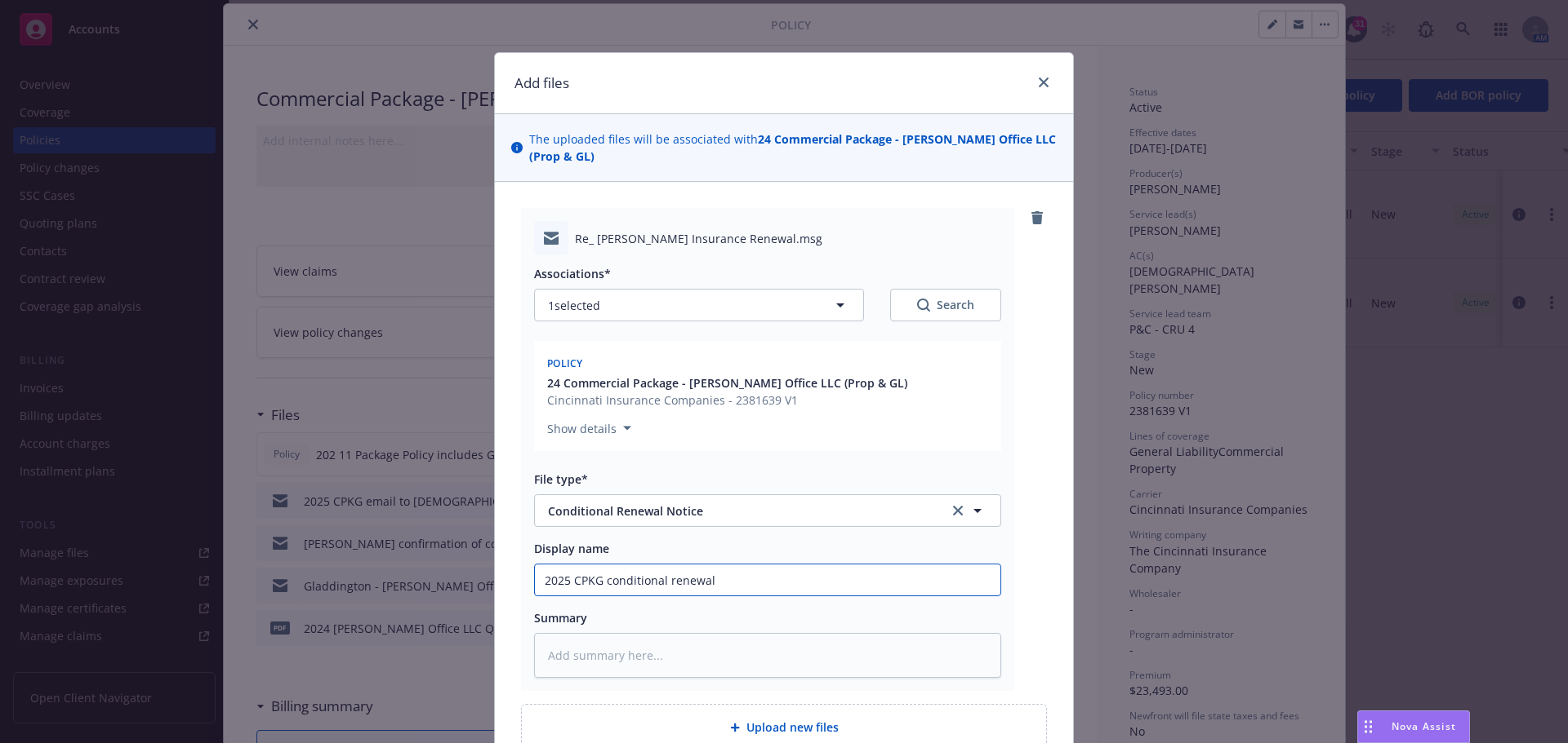
type input "2025 CPKG conditional renewal n"
type textarea "x"
type input "2025 CPKG conditional renewal no"
type textarea "x"
type input "2025 CPKG conditional renewal not"
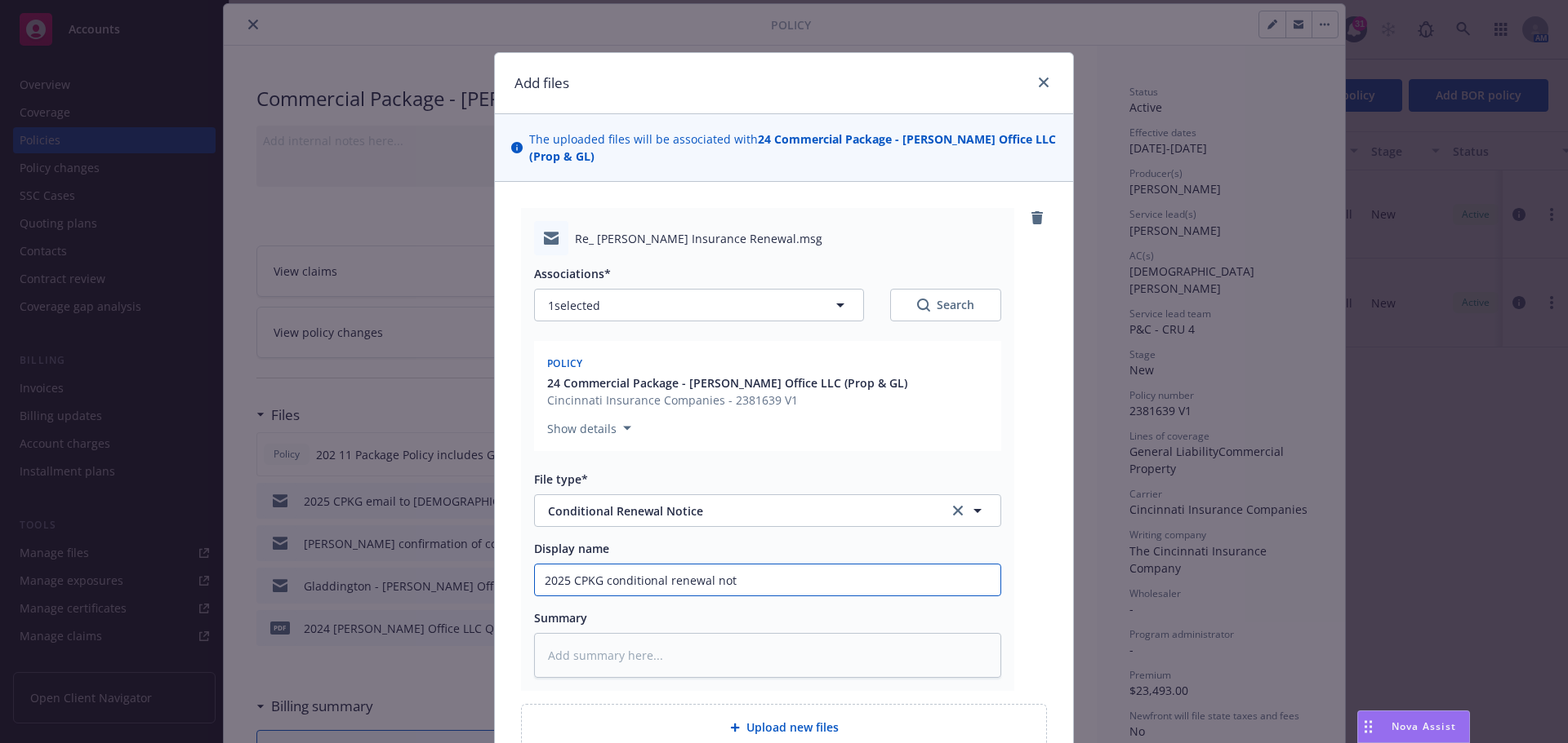
type textarea "x"
type input "2025 CPKG conditional renewal noti"
type textarea "x"
type input "2025 CPKG conditional renewal notic"
type textarea "x"
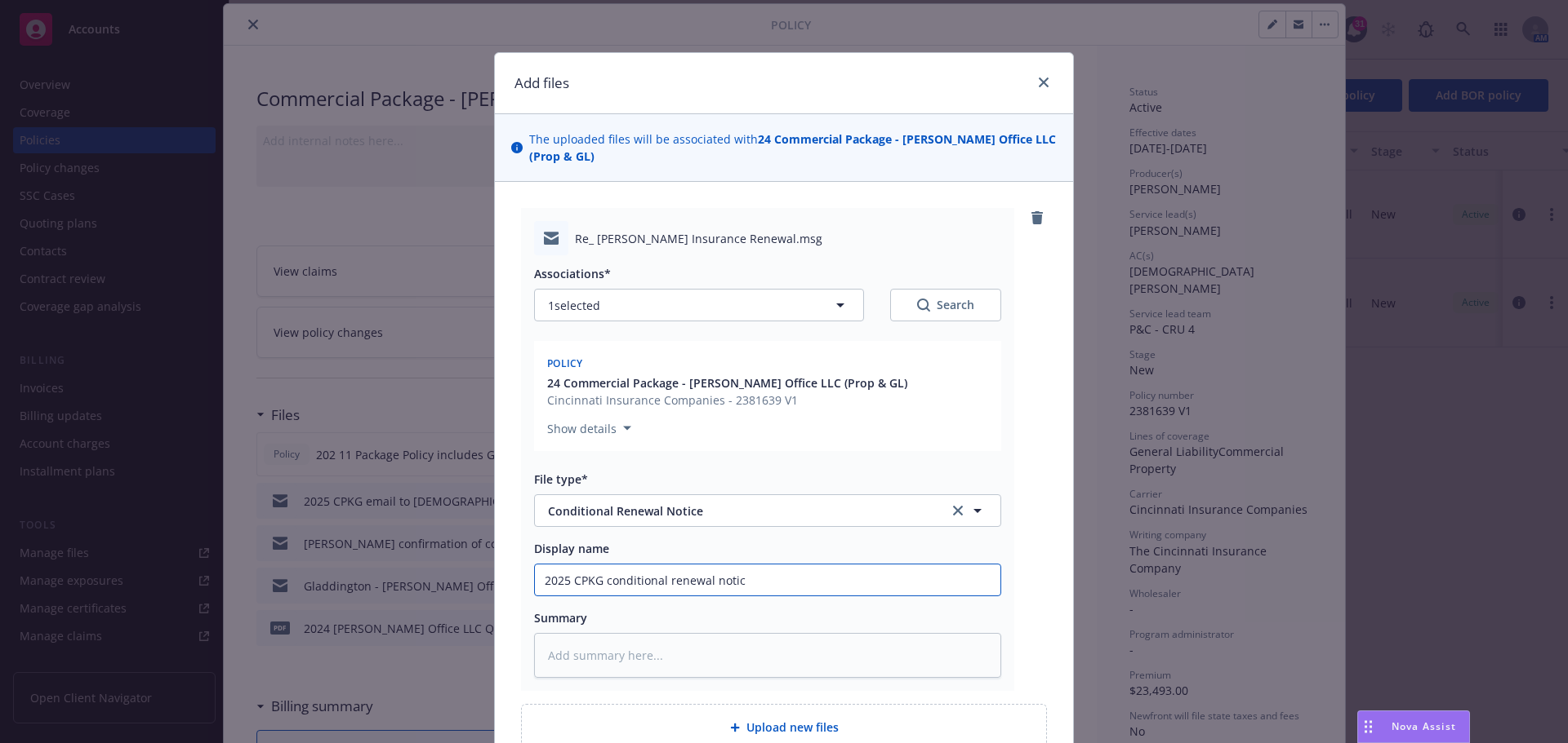
type input "2025 CPKG conditional renewal notice"
type textarea "x"
type input "2025 CPKG conditional renewal notice"
type textarea "x"
type input "2025 CPKG conditional renewal notice f"
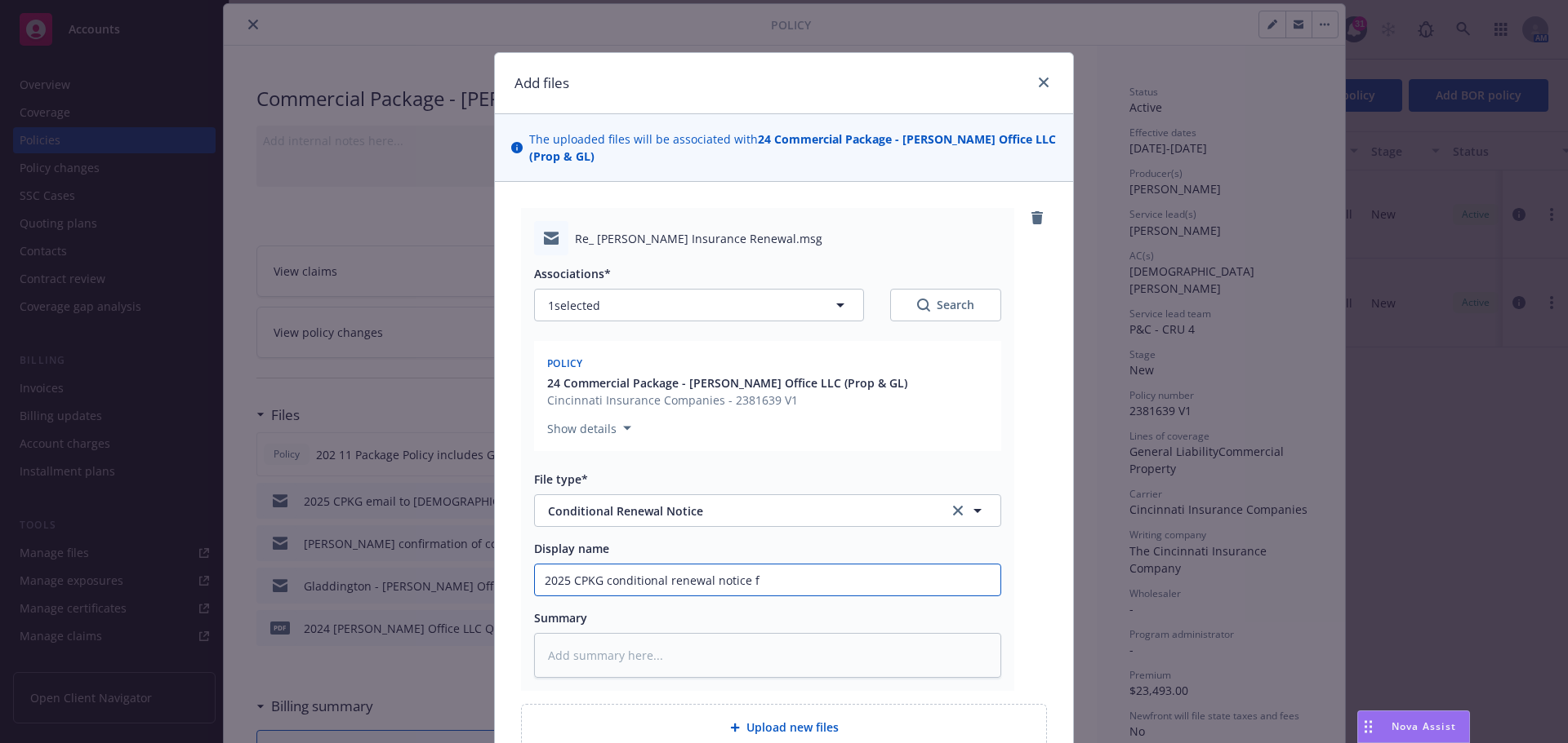
type textarea "x"
type input "2025 CPKG conditional renewal notice fr"
type textarea "x"
type input "2025 CPKG conditional renewal notice fro"
type textarea "x"
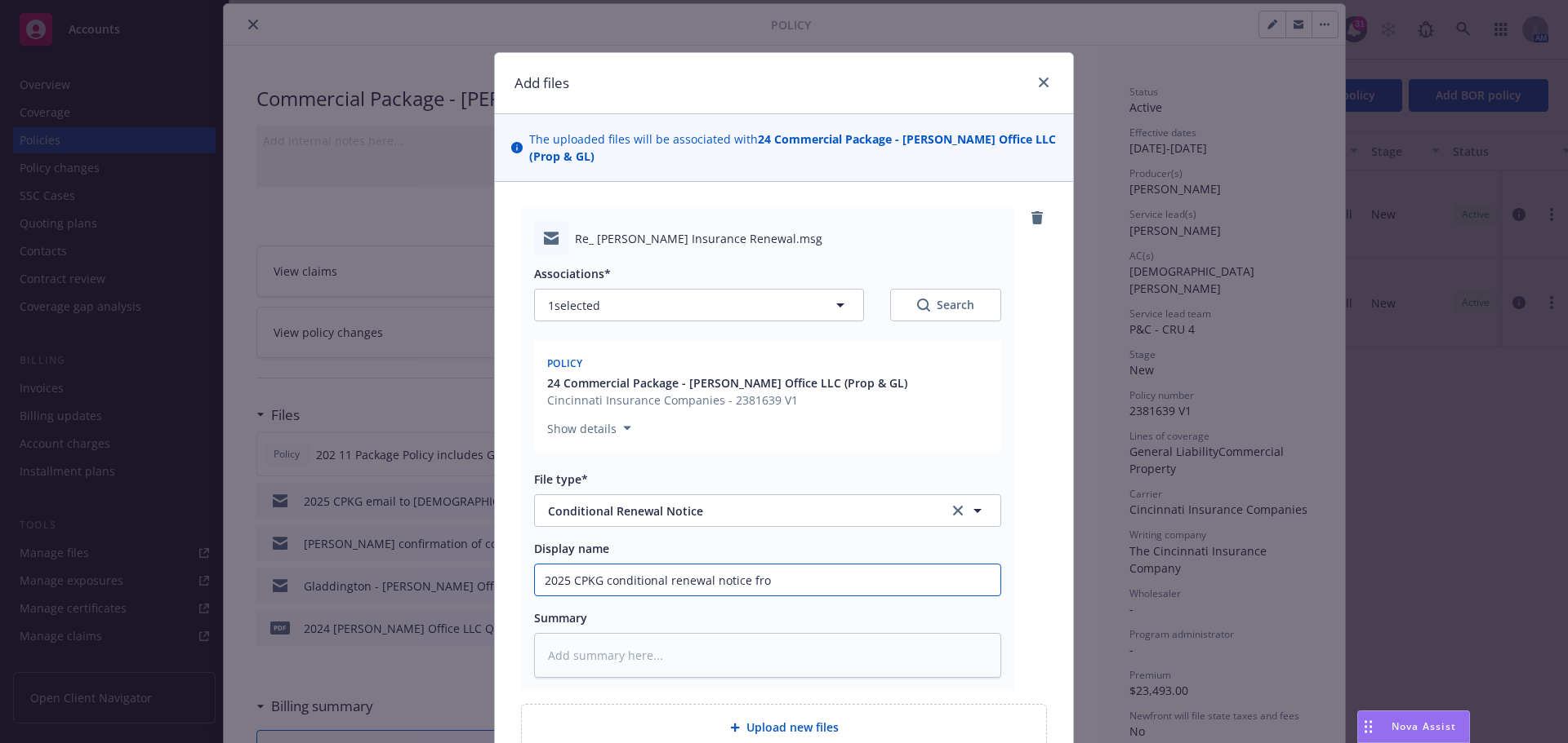
type input "2025 CPKG conditional renewal notice from"
type textarea "x"
type input "2025 CPKG conditional renewal notice from"
type textarea "x"
type input "2025 CPKG conditional renewal notice from C"
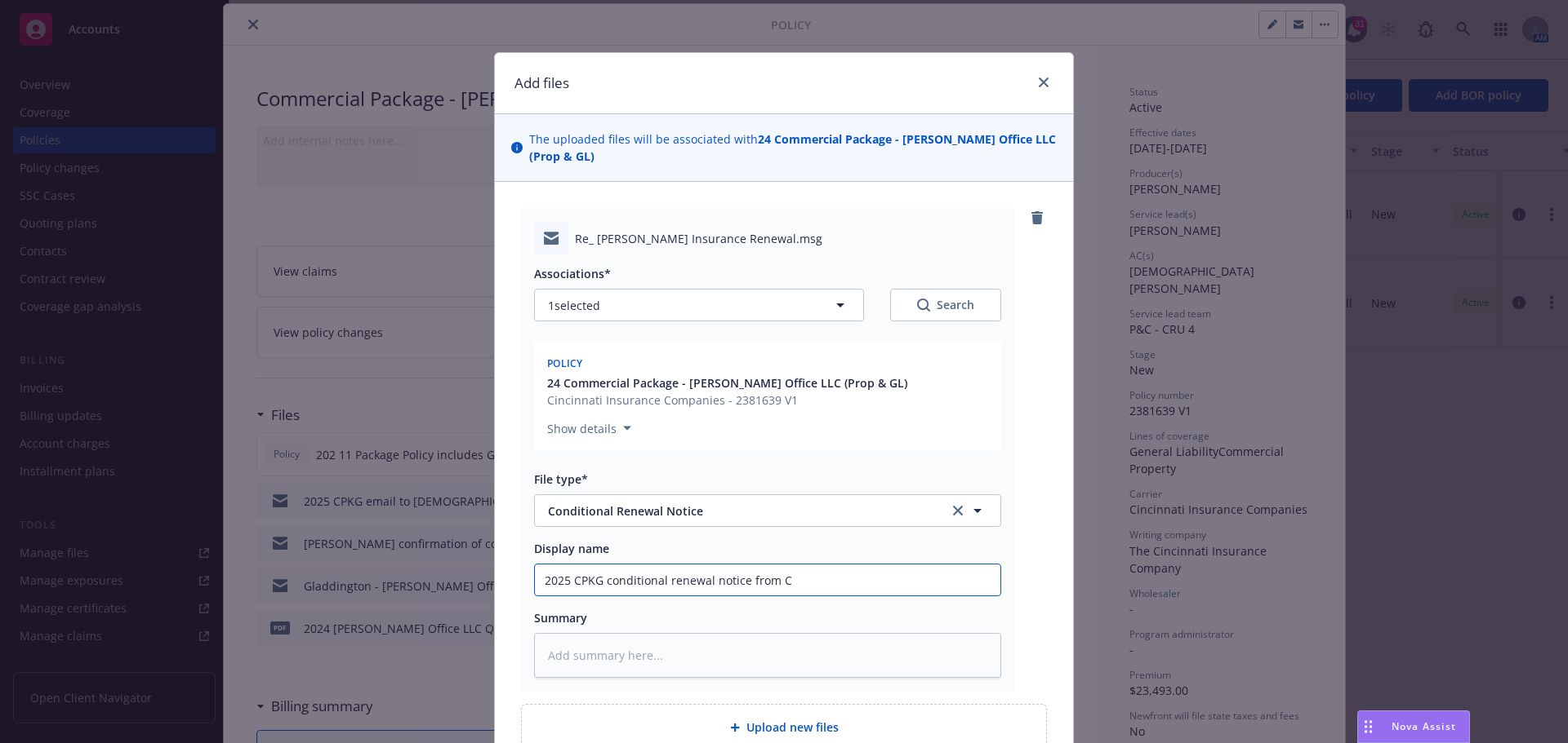
type textarea "x"
type input "2025 CPKG conditional renewal notice from Ci"
type textarea "x"
type input "2025 CPKG conditional renewal notice from Cin"
type textarea "x"
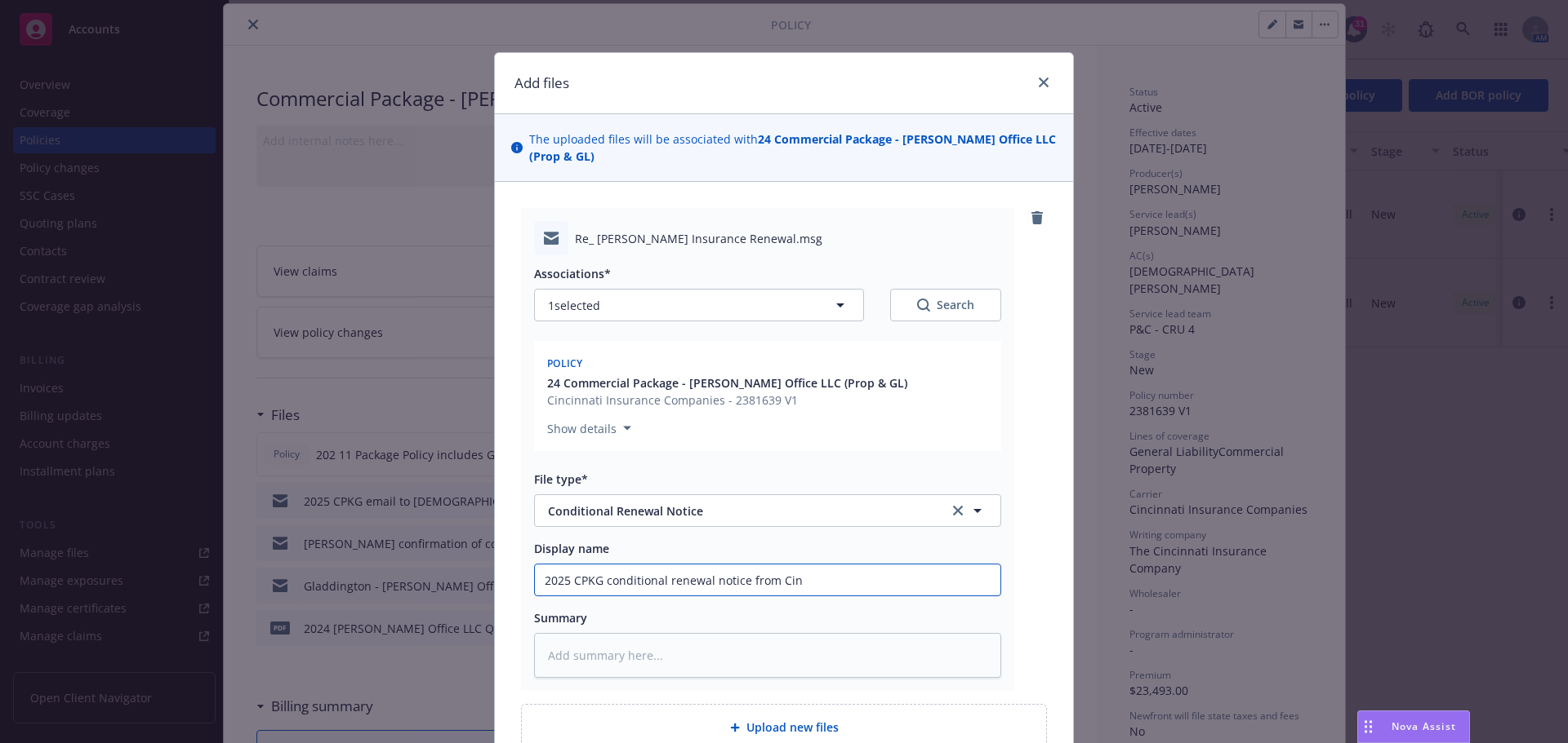
type input "2025 CPKG conditional renewal notice from Cinc"
type textarea "x"
type input "2025 CPKG conditional renewal notice from Cinci"
type textarea "x"
type input "2025 CPKG conditional renewal notice from Cincin"
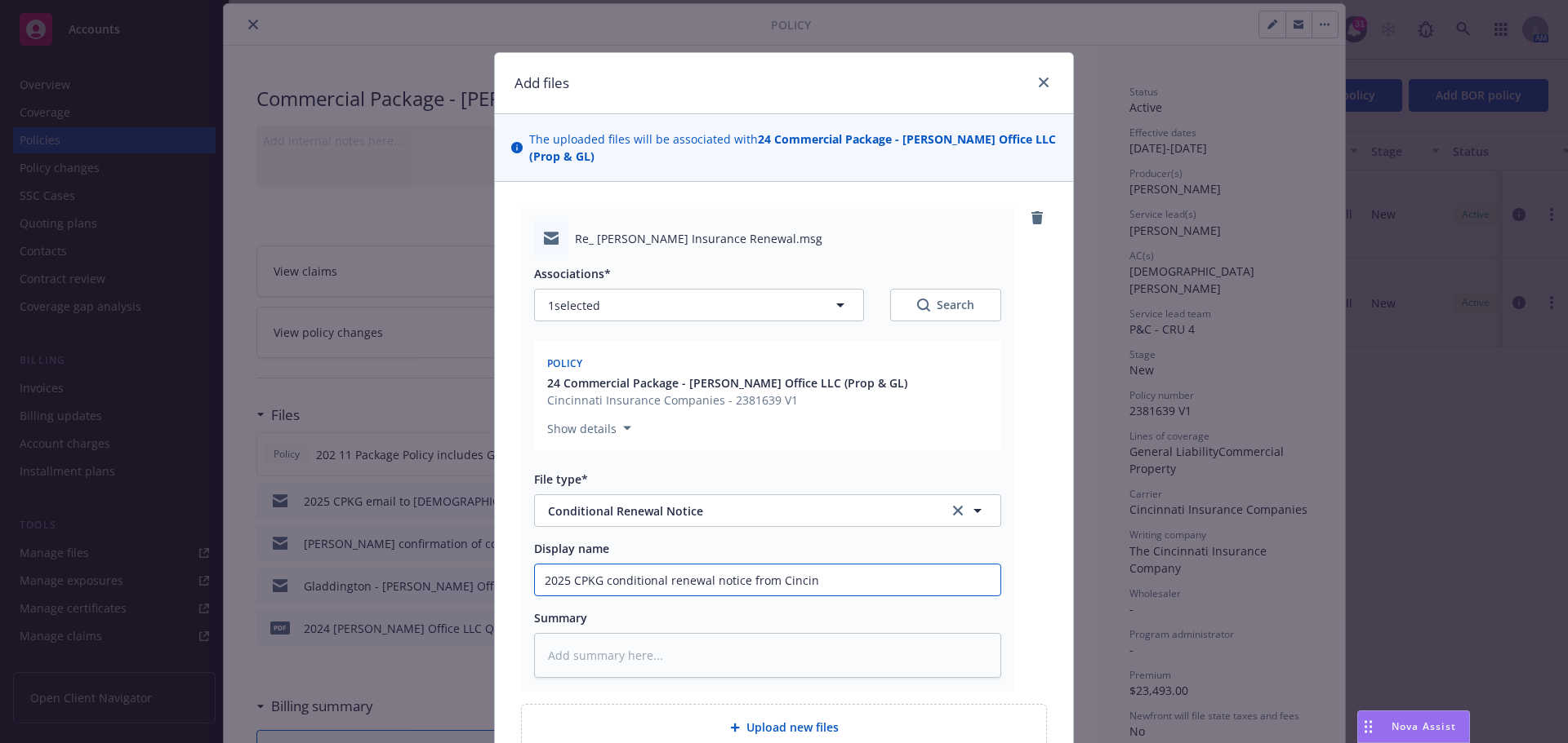
type textarea "x"
type input "2025 CPKG conditional renewal notice from Cincinn"
type textarea "x"
type input "2025 CPKG conditional renewal notice from Cincinna"
type textarea "x"
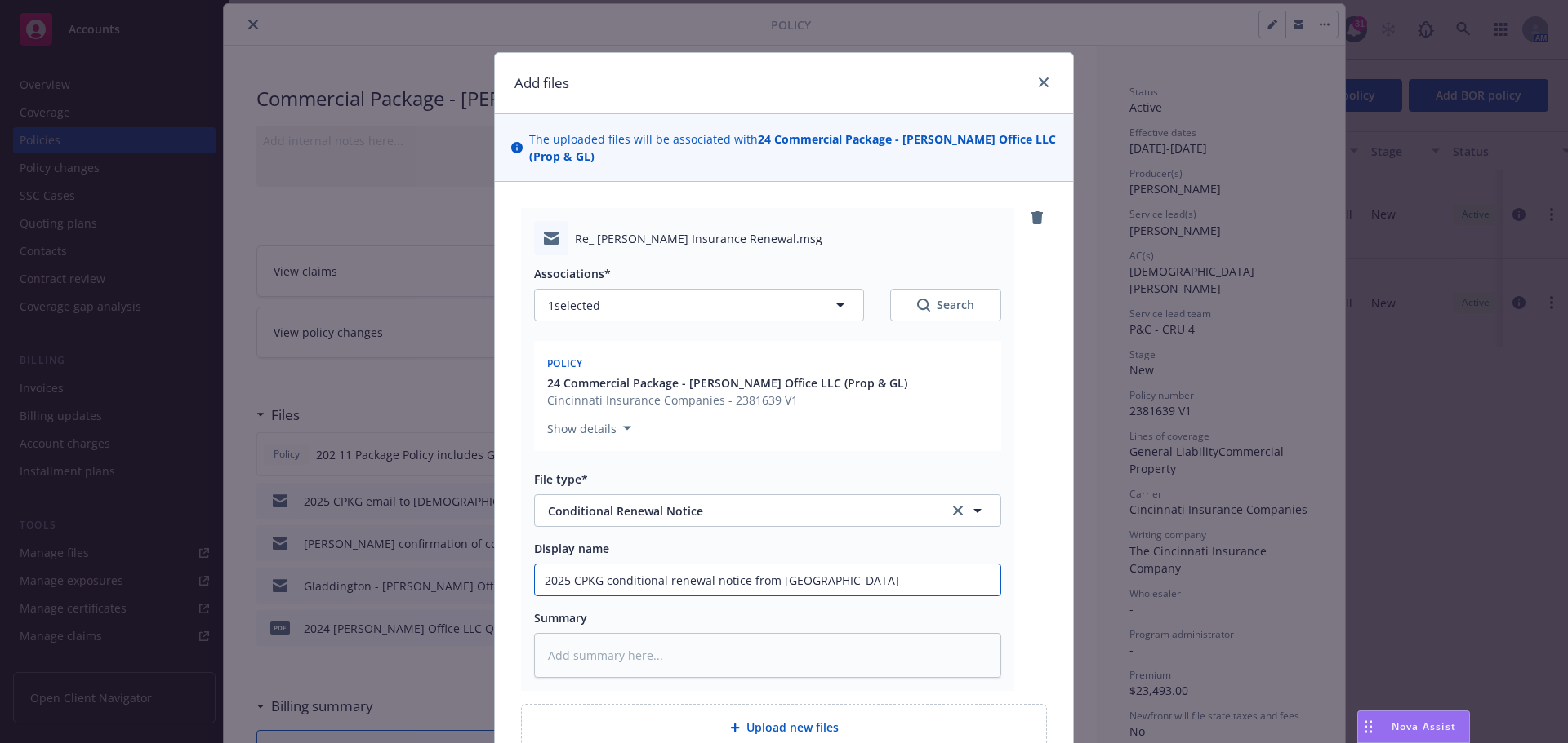
type input "2025 CPKG conditional renewal notice from Cincinnat"
type textarea "x"
drag, startPoint x: 530, startPoint y: 584, endPoint x: 875, endPoint y: 582, distance: 345.0
click at [875, 582] on input "2025 CPKG conditional renewal notice from Cincinnati" at bounding box center [768, 580] width 466 height 31
type input "2025 CPKG conditional renewal notice from Cincinnati"
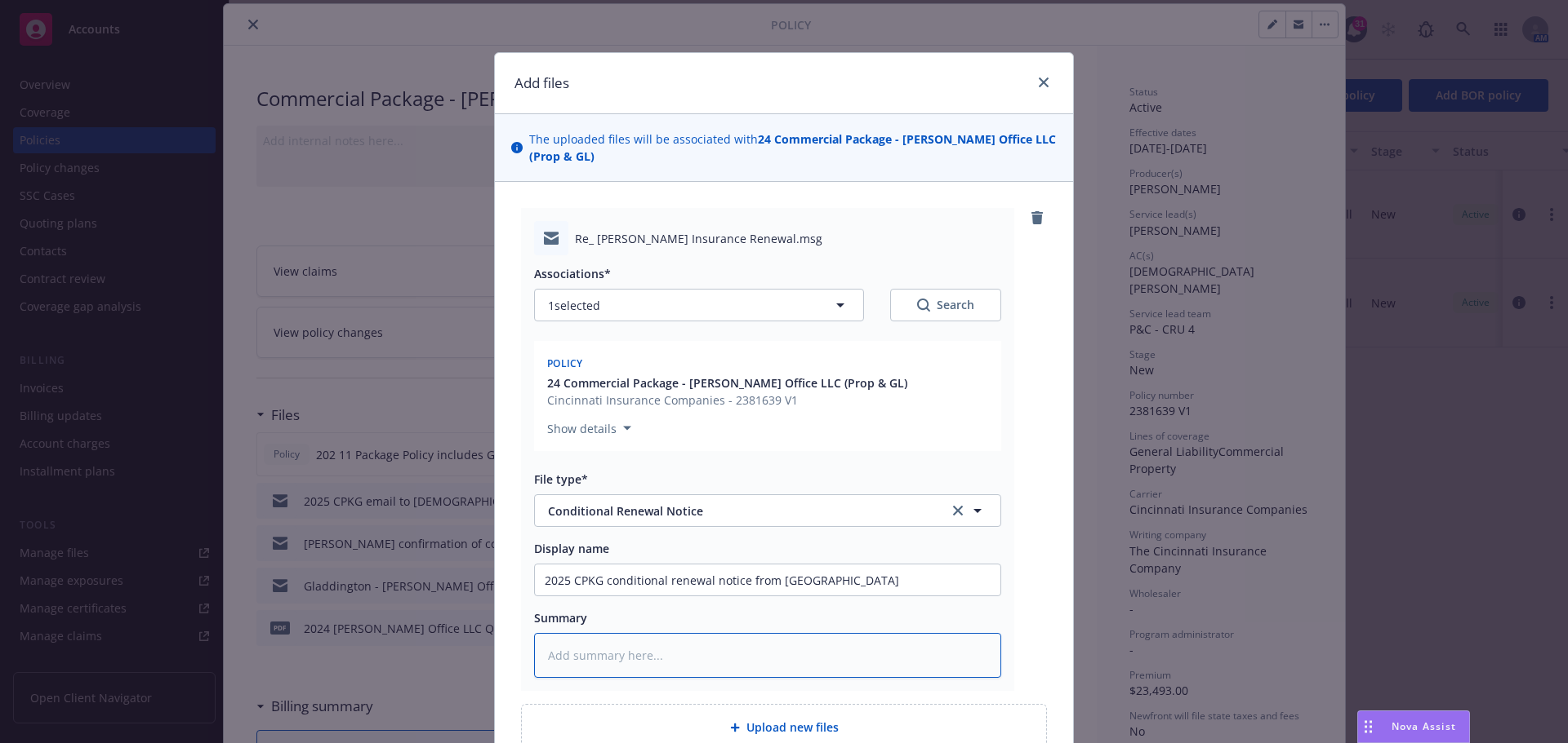
click at [551, 671] on textarea at bounding box center [767, 655] width 467 height 45
paste textarea "2025 CPKG conditional renewal notice from Cincinnati"
type textarea "x"
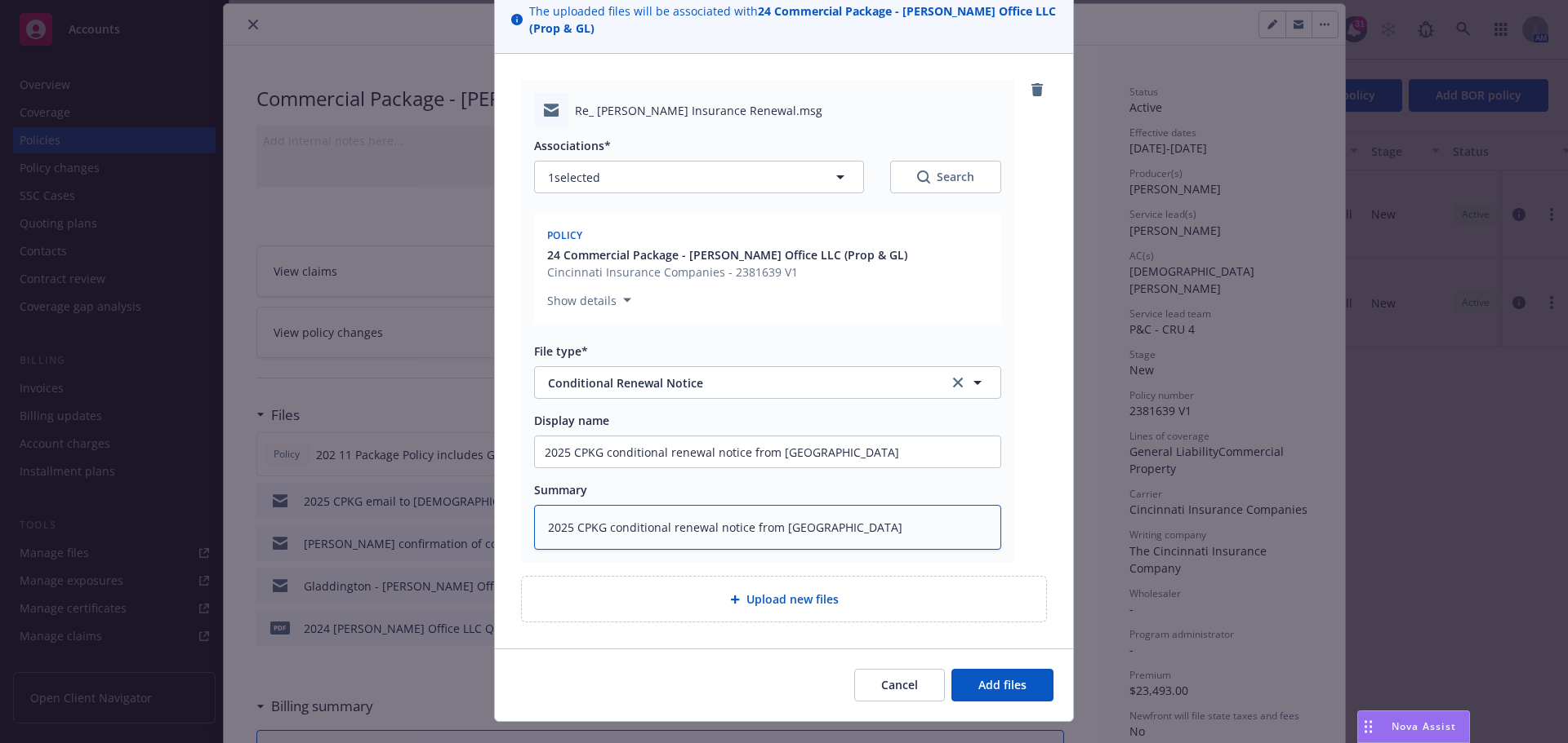
scroll to position [159, 0]
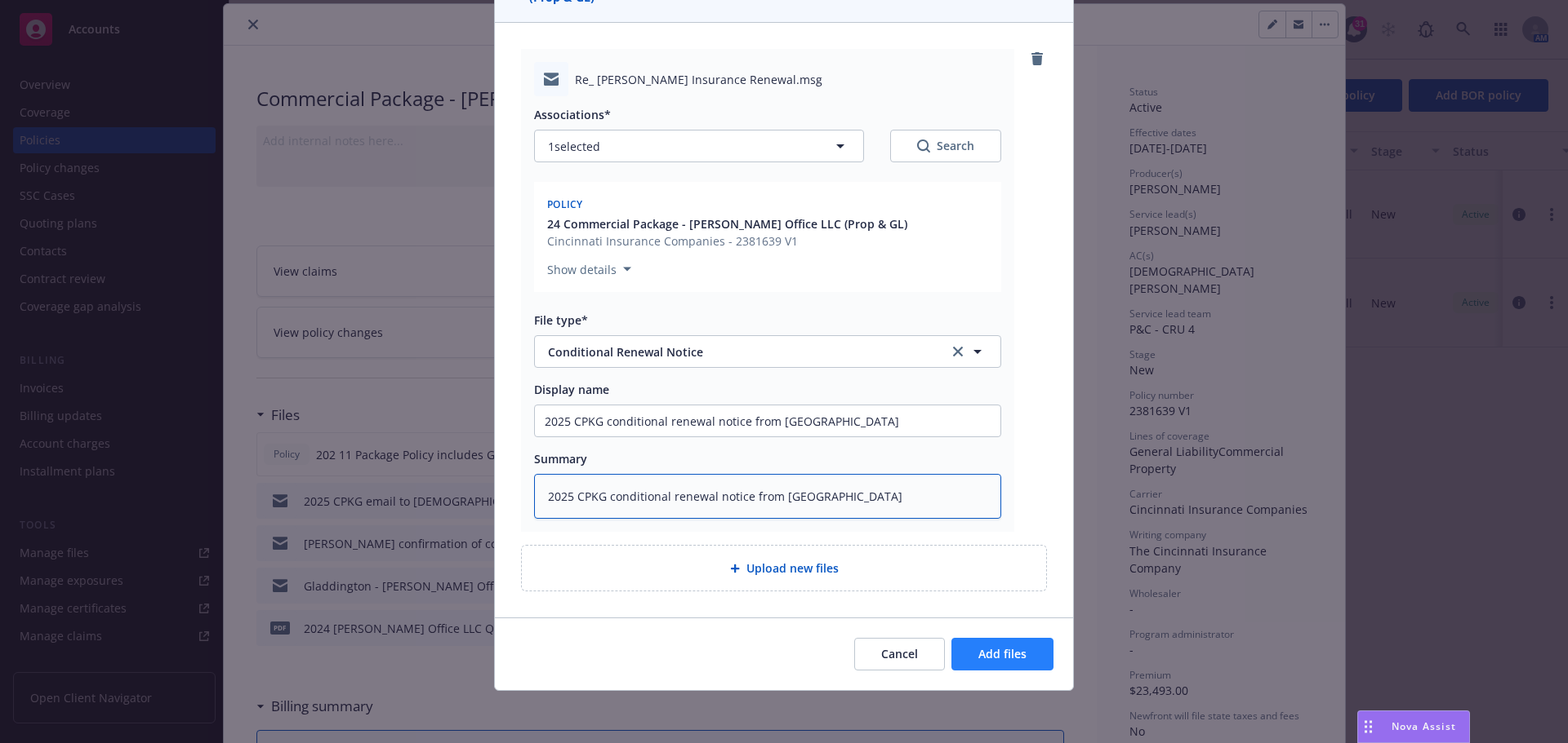
type textarea "2025 CPKG conditional renewal notice from Cincinnati"
click at [965, 661] on button "Add files" at bounding box center [1002, 654] width 102 height 33
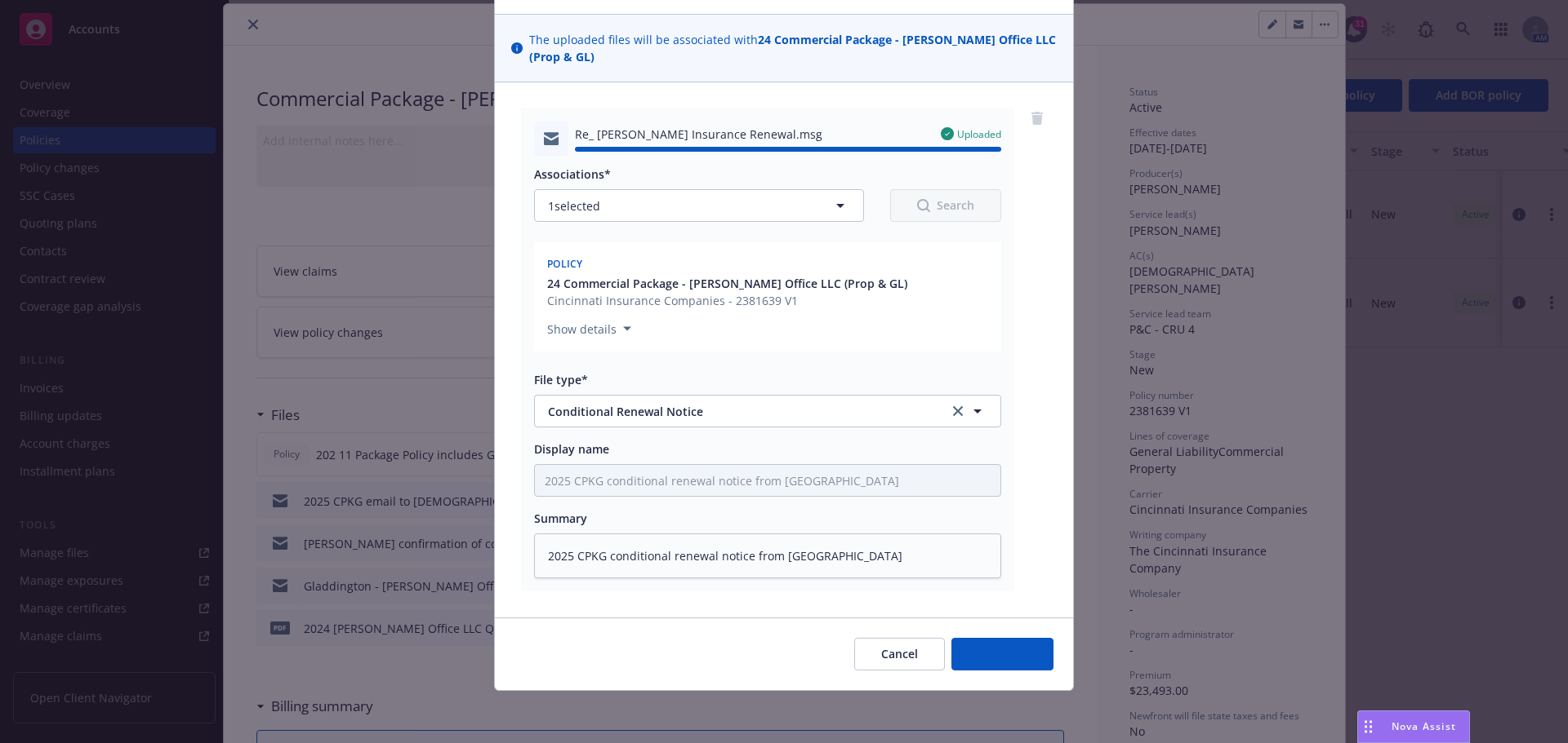
type textarea "x"
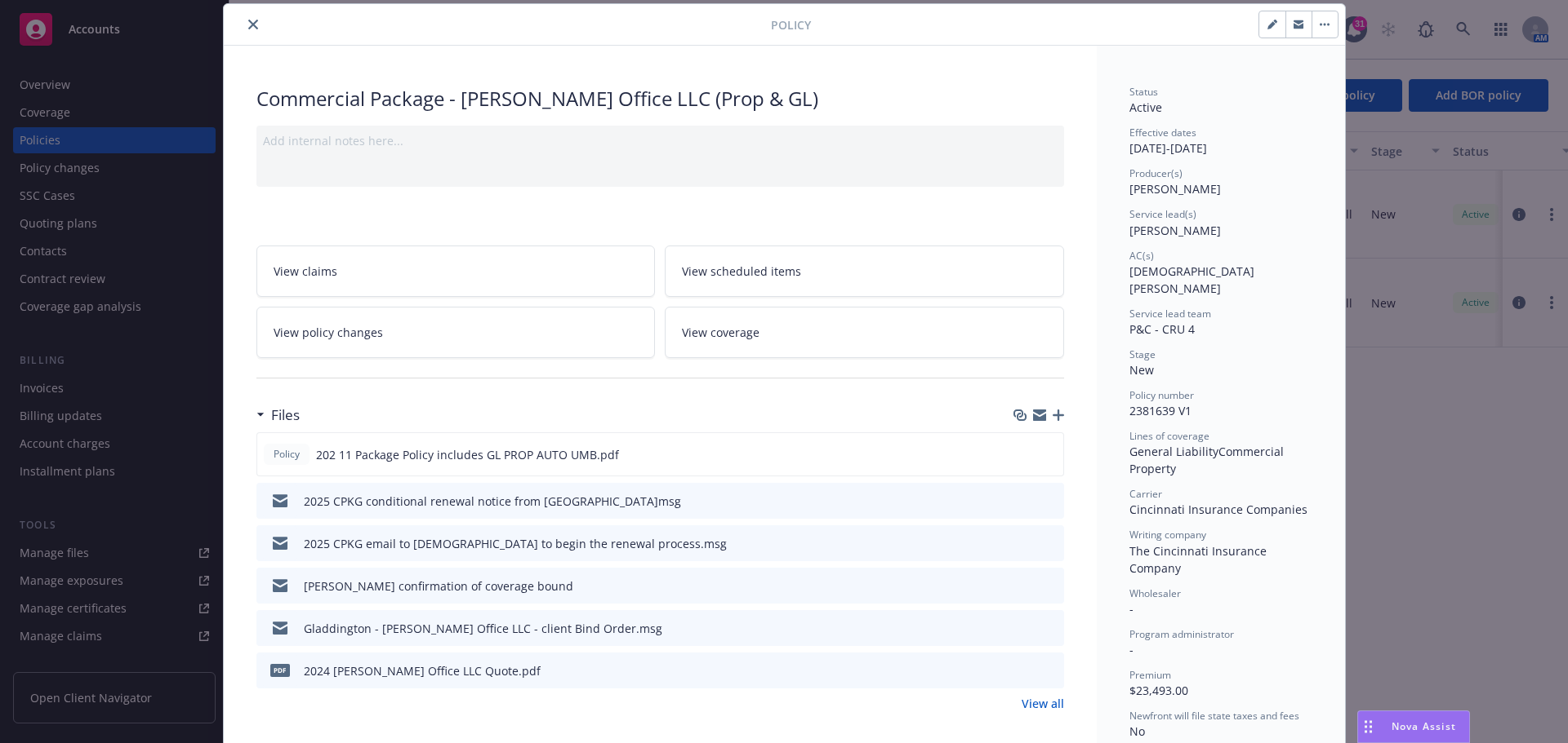
click at [248, 21] on icon "close" at bounding box center [253, 25] width 10 height 10
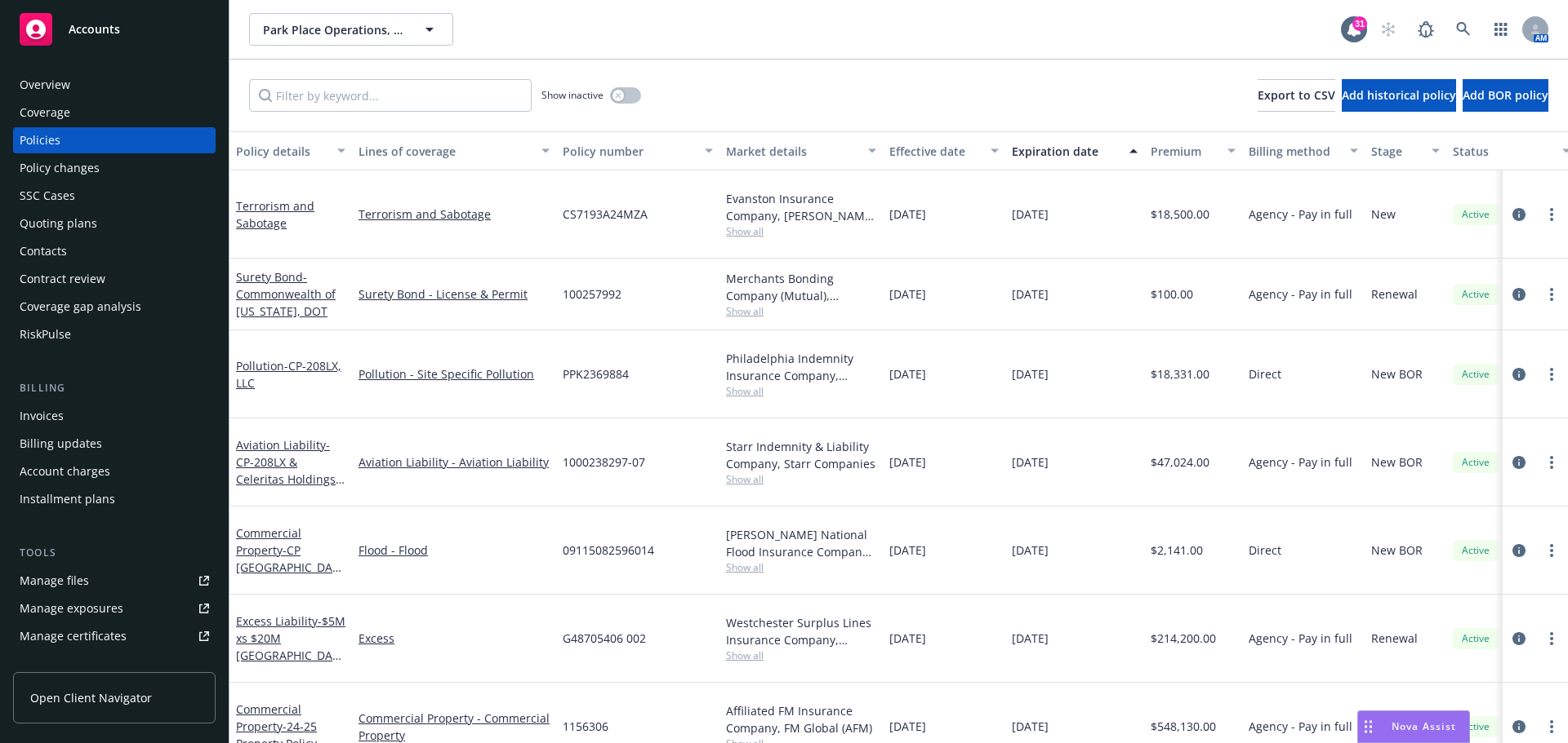
click at [43, 582] on div "Manage files" at bounding box center [55, 581] width 69 height 26
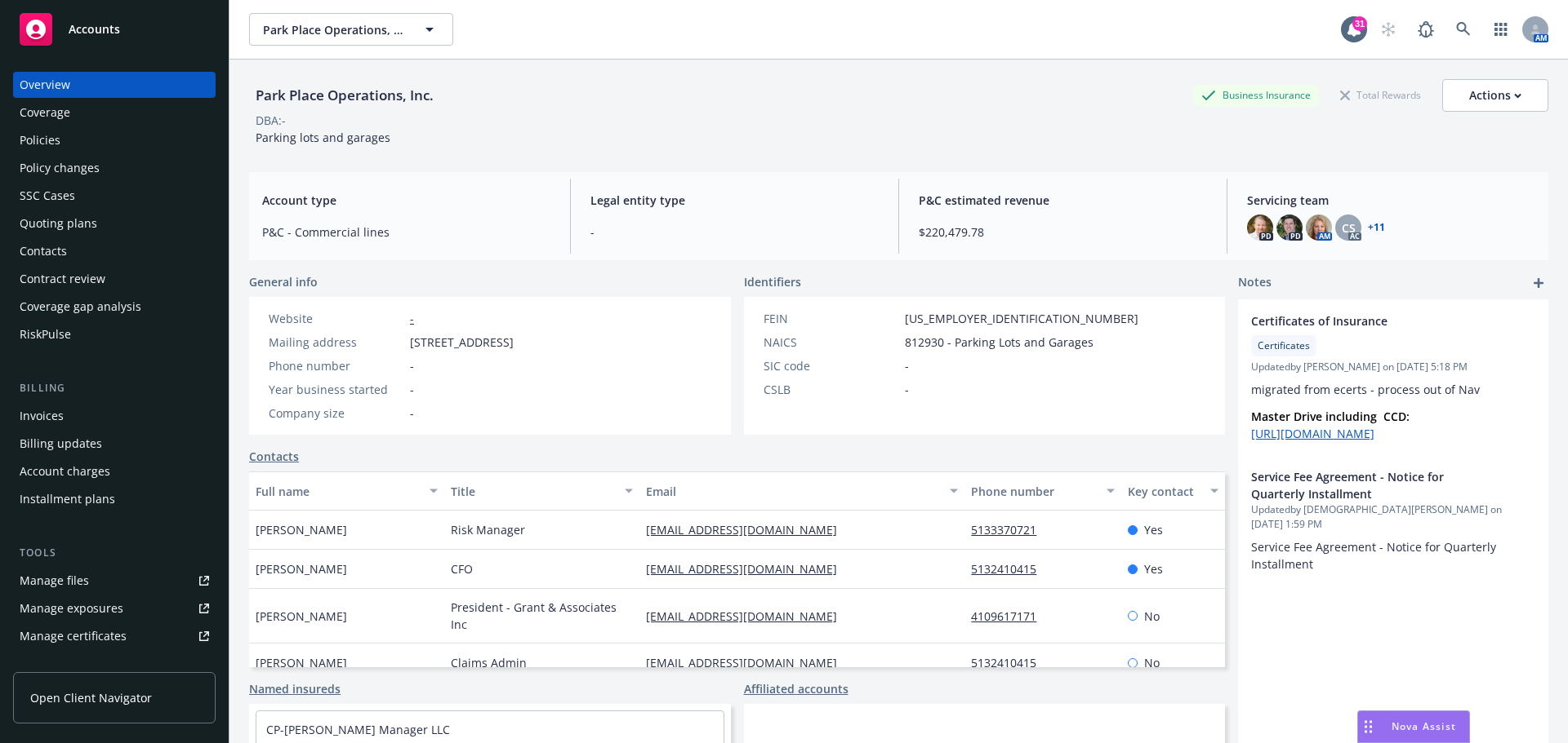
click at [30, 141] on div "Policies" at bounding box center [40, 141] width 41 height 26
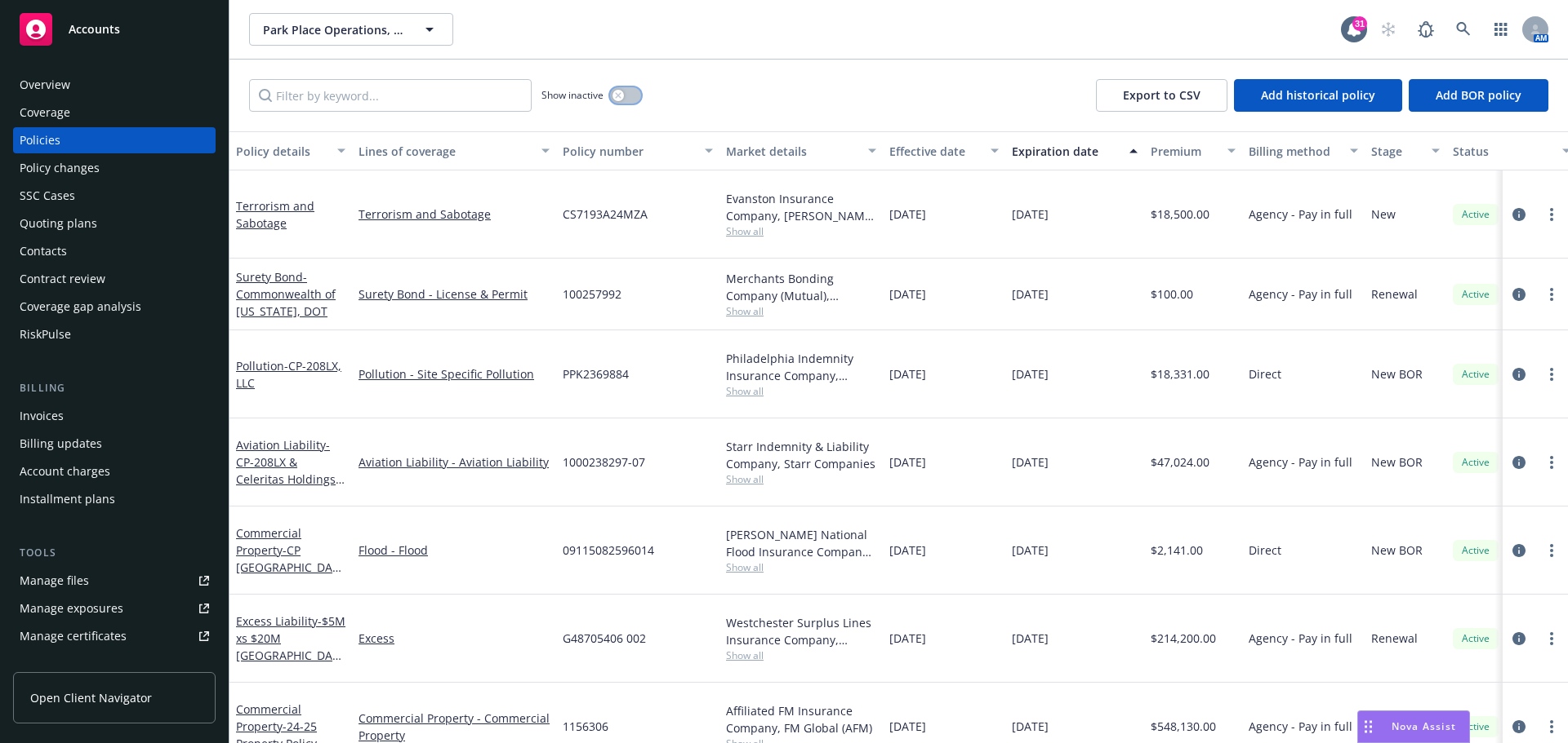
click at [618, 92] on icon "button" at bounding box center [617, 95] width 7 height 7
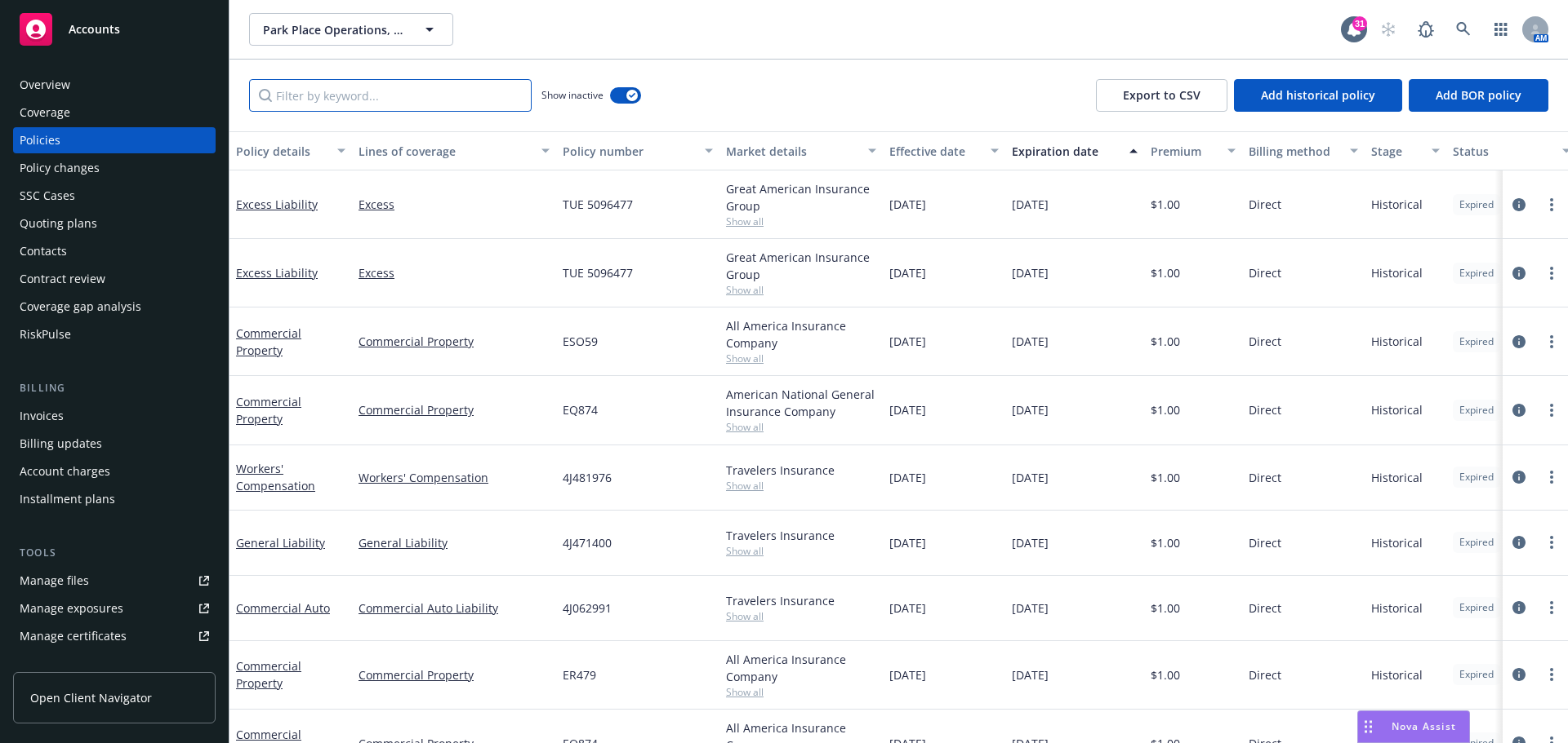
click at [278, 93] on input "Filter by keyword..." at bounding box center [390, 95] width 282 height 33
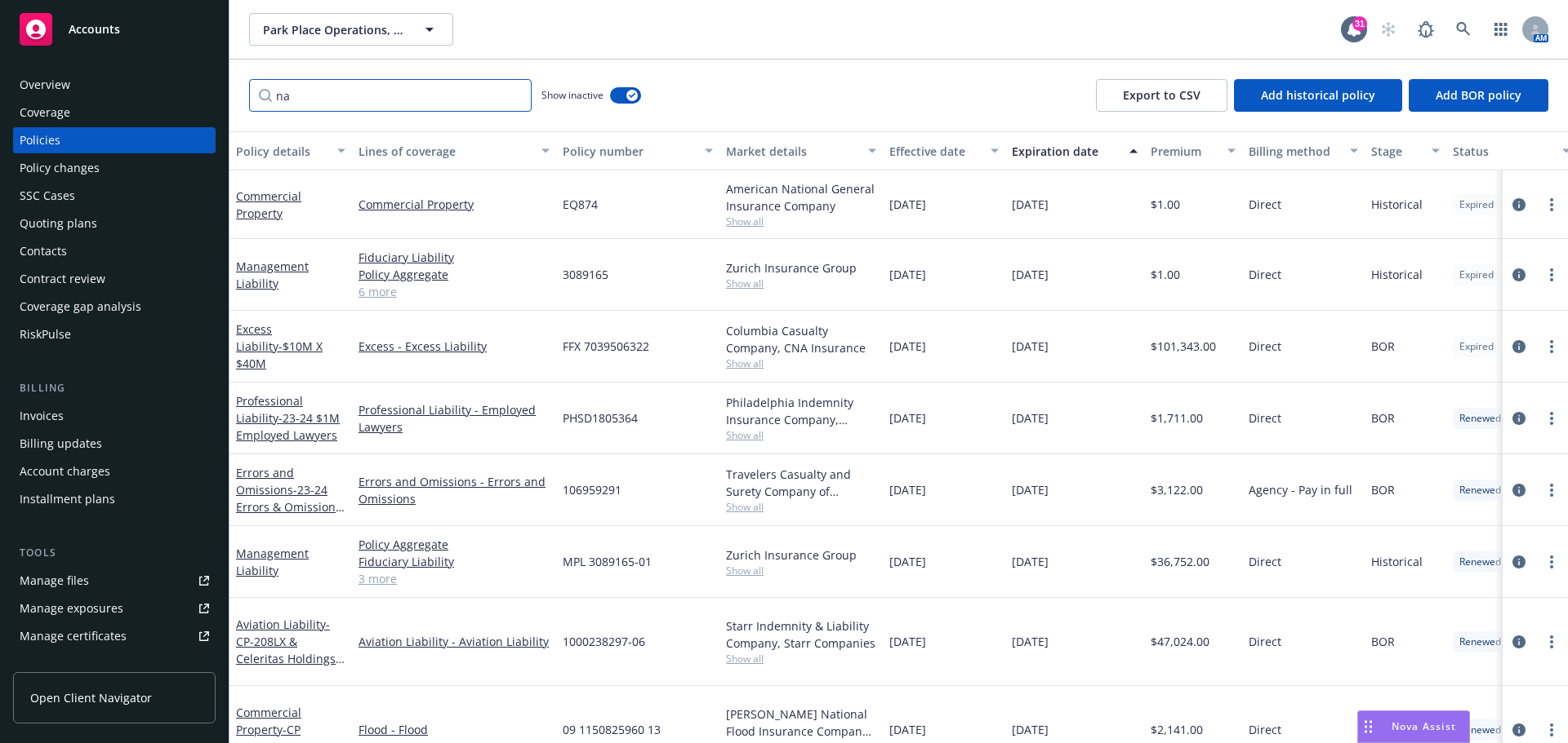
type input "n"
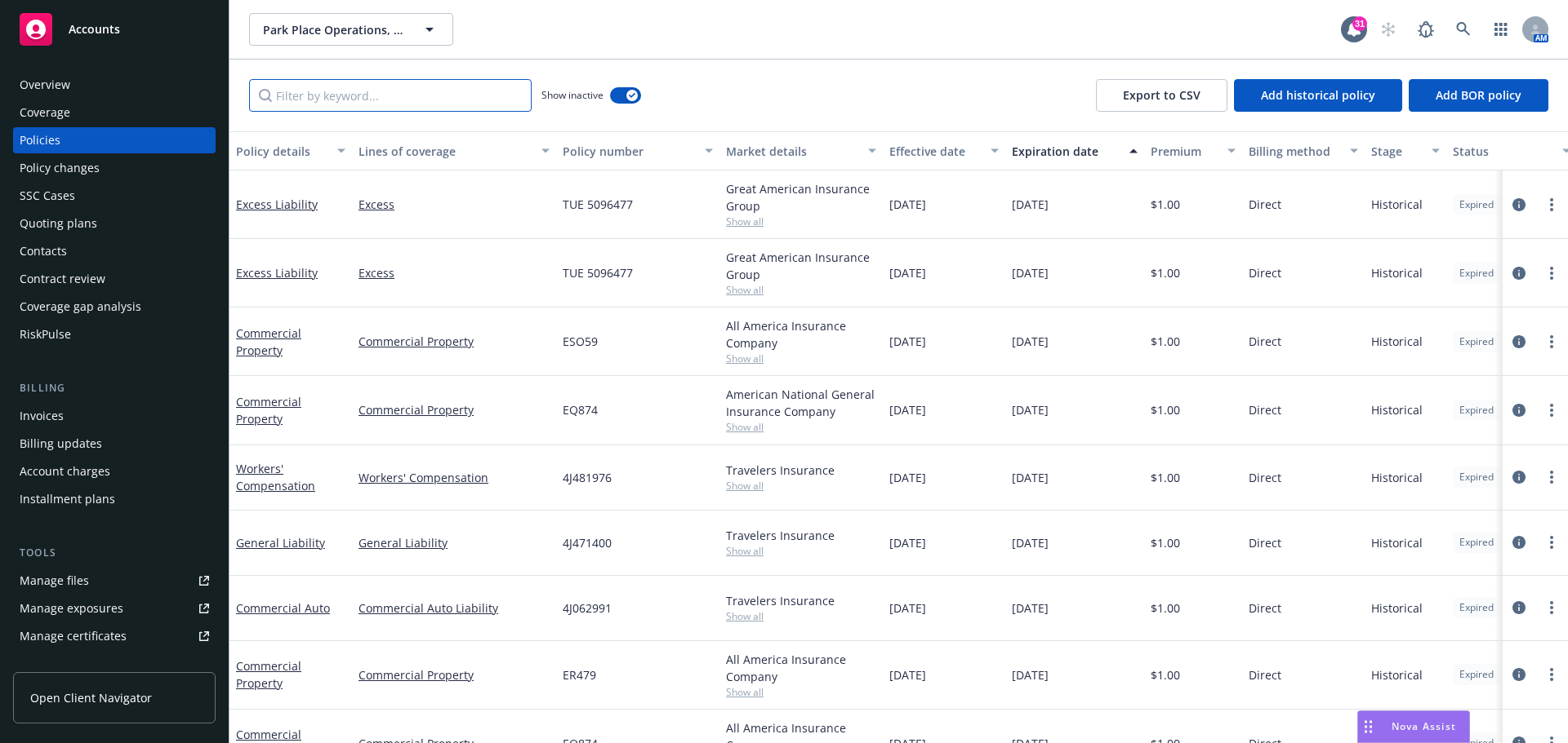
type input "E"
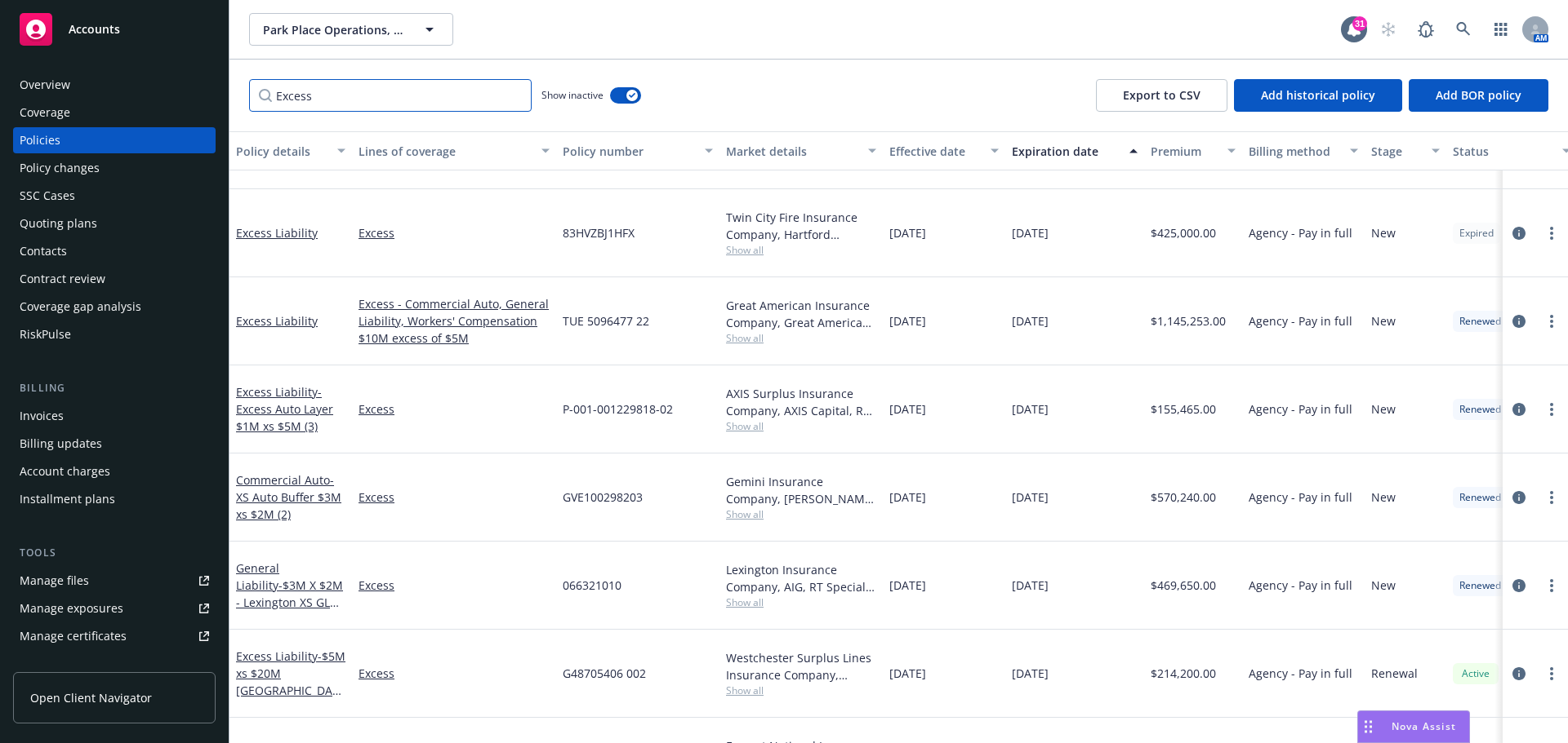
scroll to position [1342, 0]
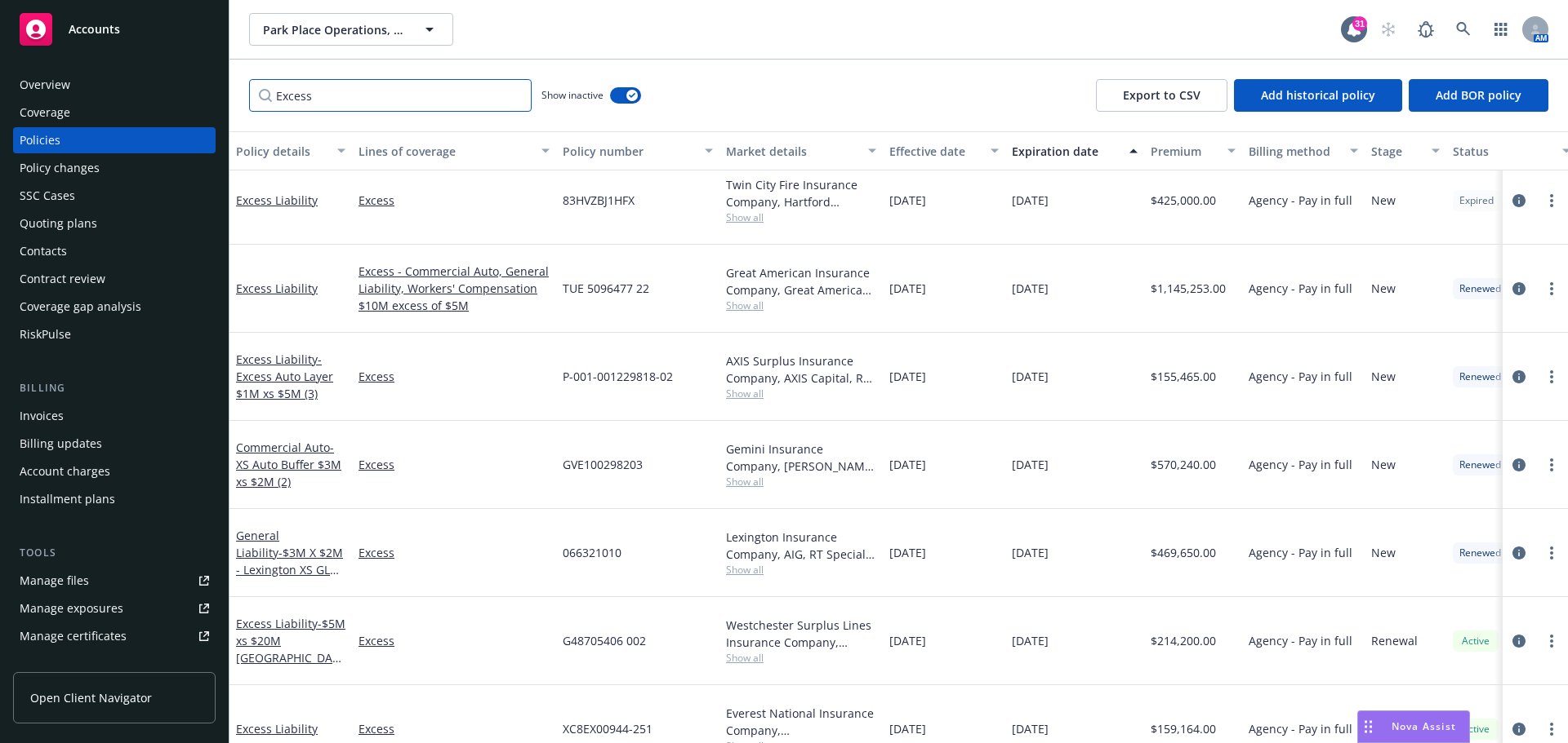
drag, startPoint x: 316, startPoint y: 97, endPoint x: 146, endPoint y: 101, distance: 170.0
click at [146, 101] on div "Accounts Overview Coverage Policies Policy changes SSC Cases Quoting plans Cont…" at bounding box center [784, 372] width 1568 height 743
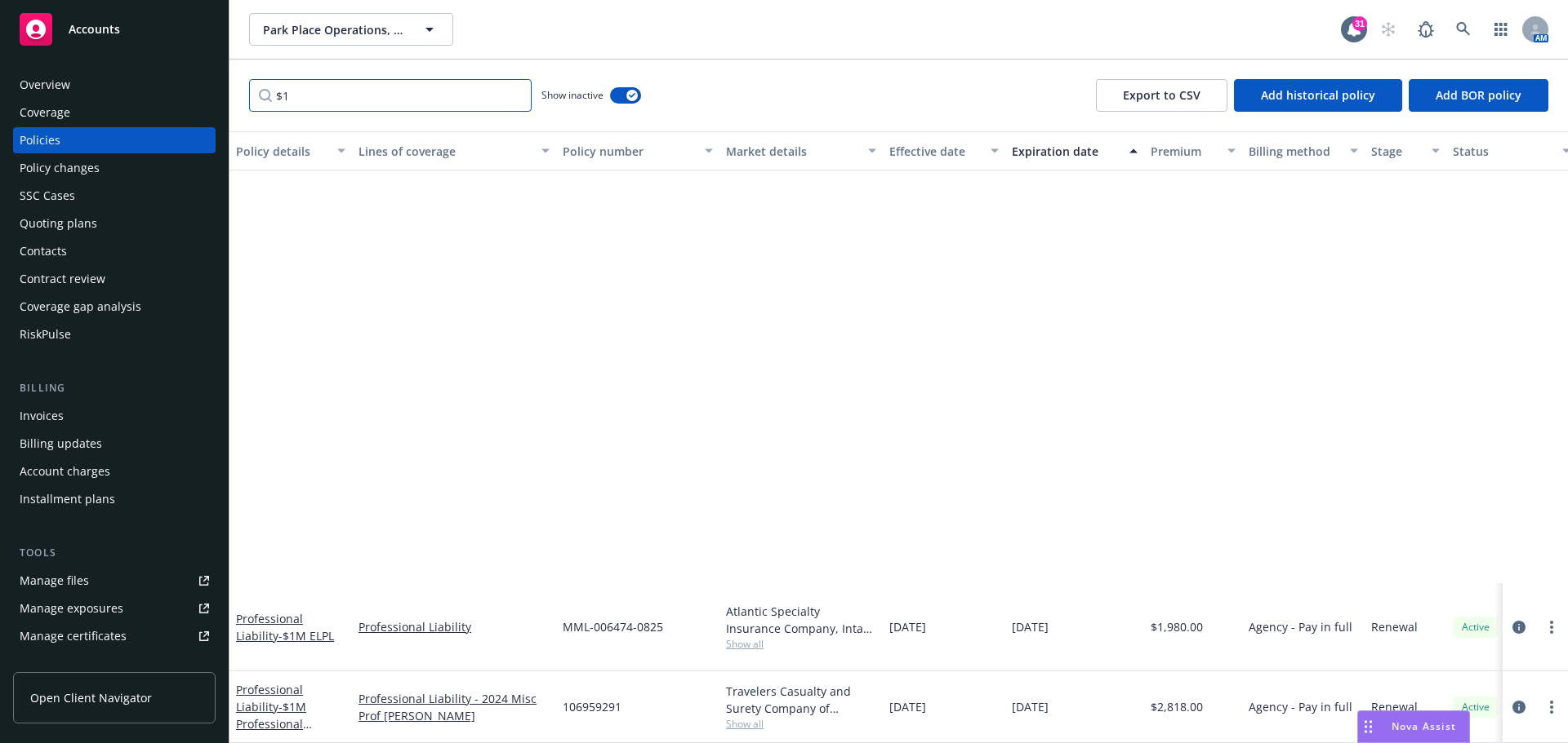
scroll to position [366, 0]
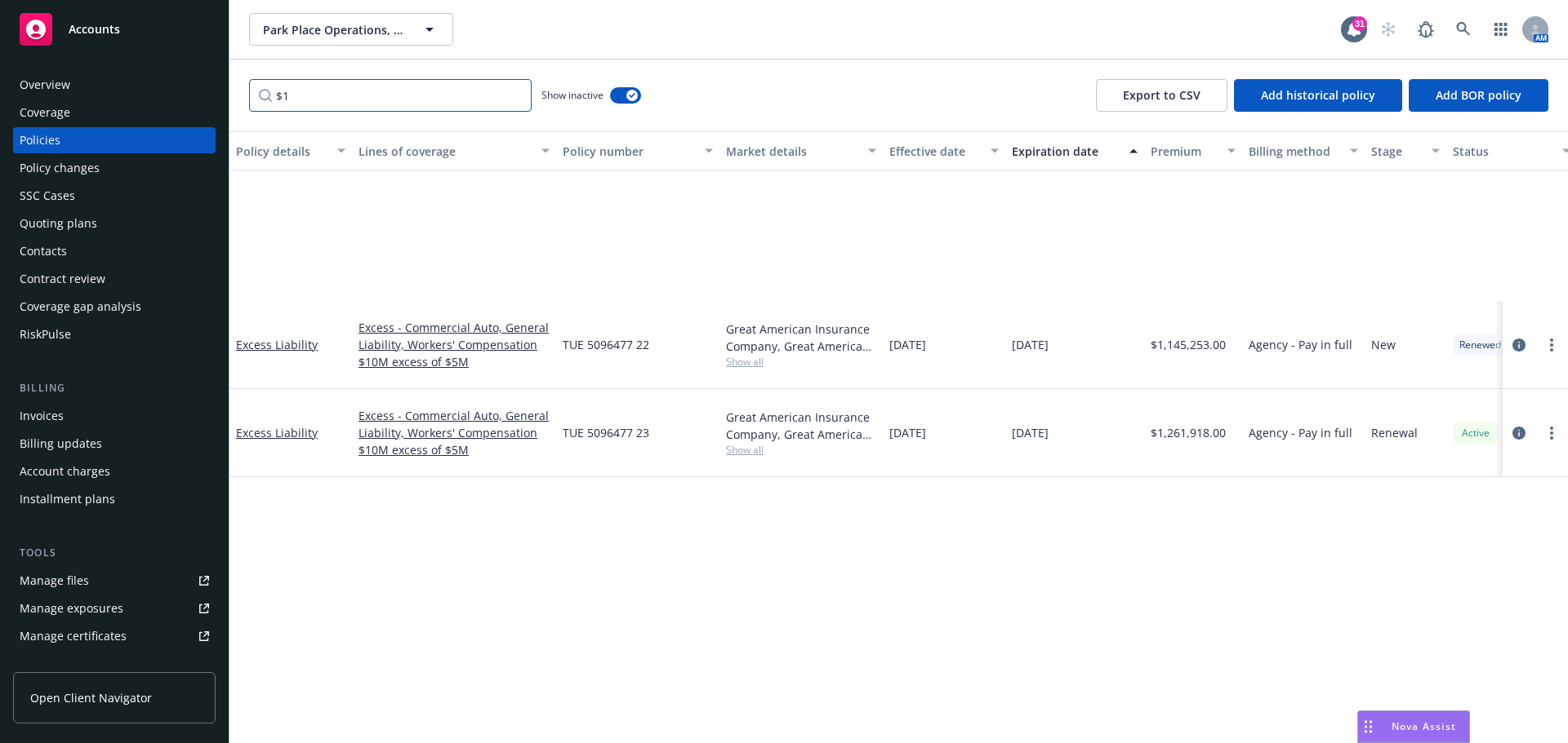
type input "$"
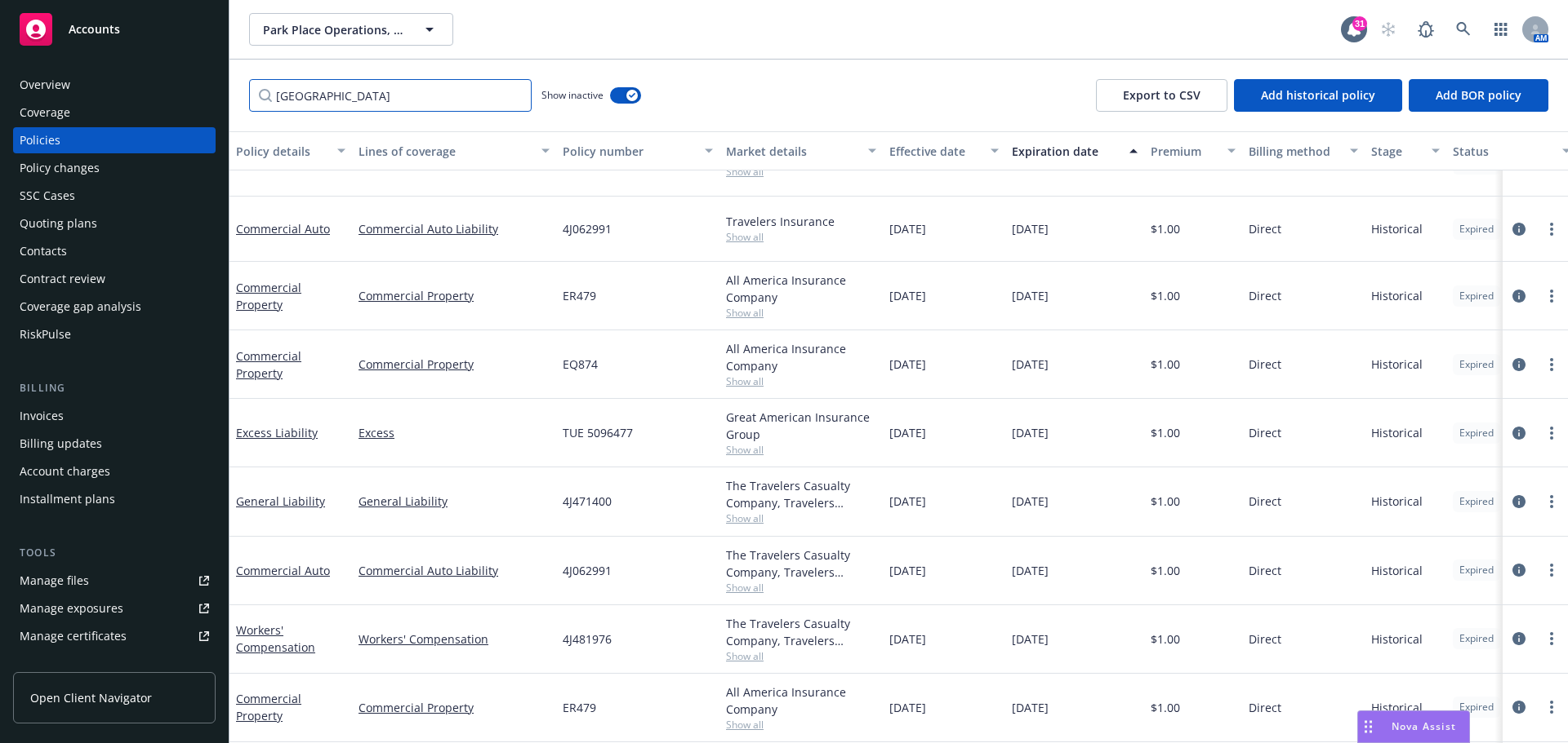
type input "Hartford"
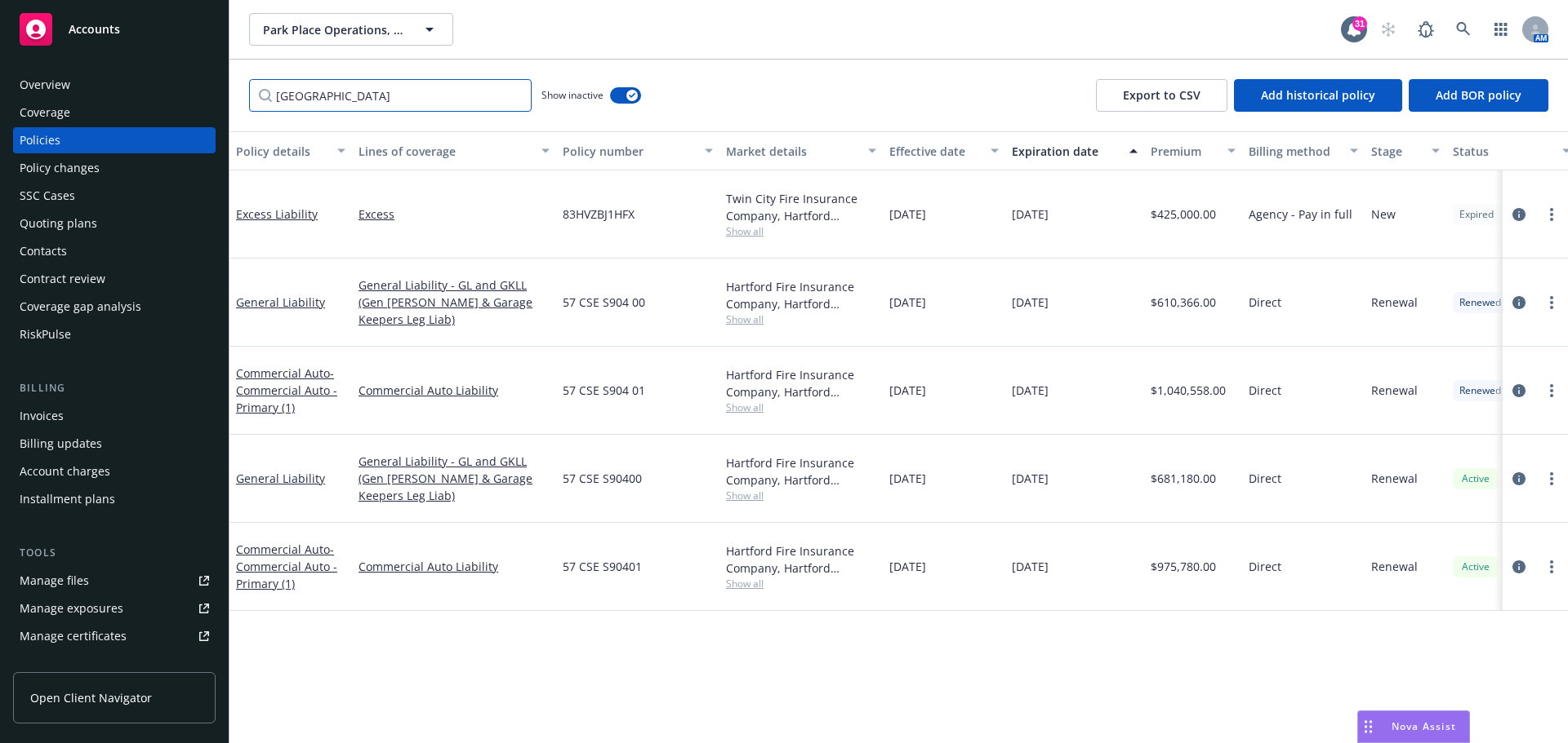
scroll to position [0, 0]
click at [301, 212] on link "Excess Liability" at bounding box center [277, 214] width 81 height 16
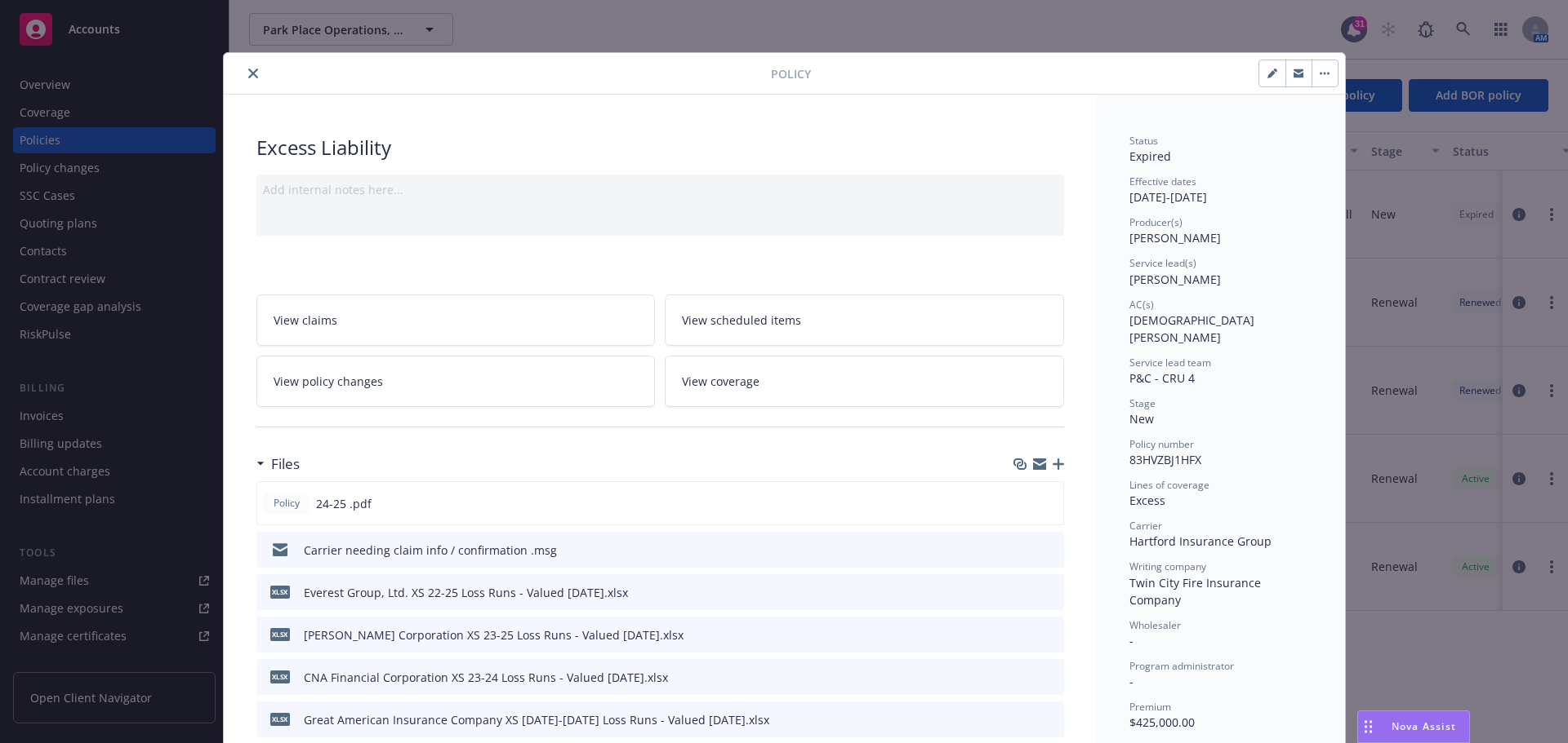
click at [252, 76] on button "close" at bounding box center [253, 73] width 20 height 20
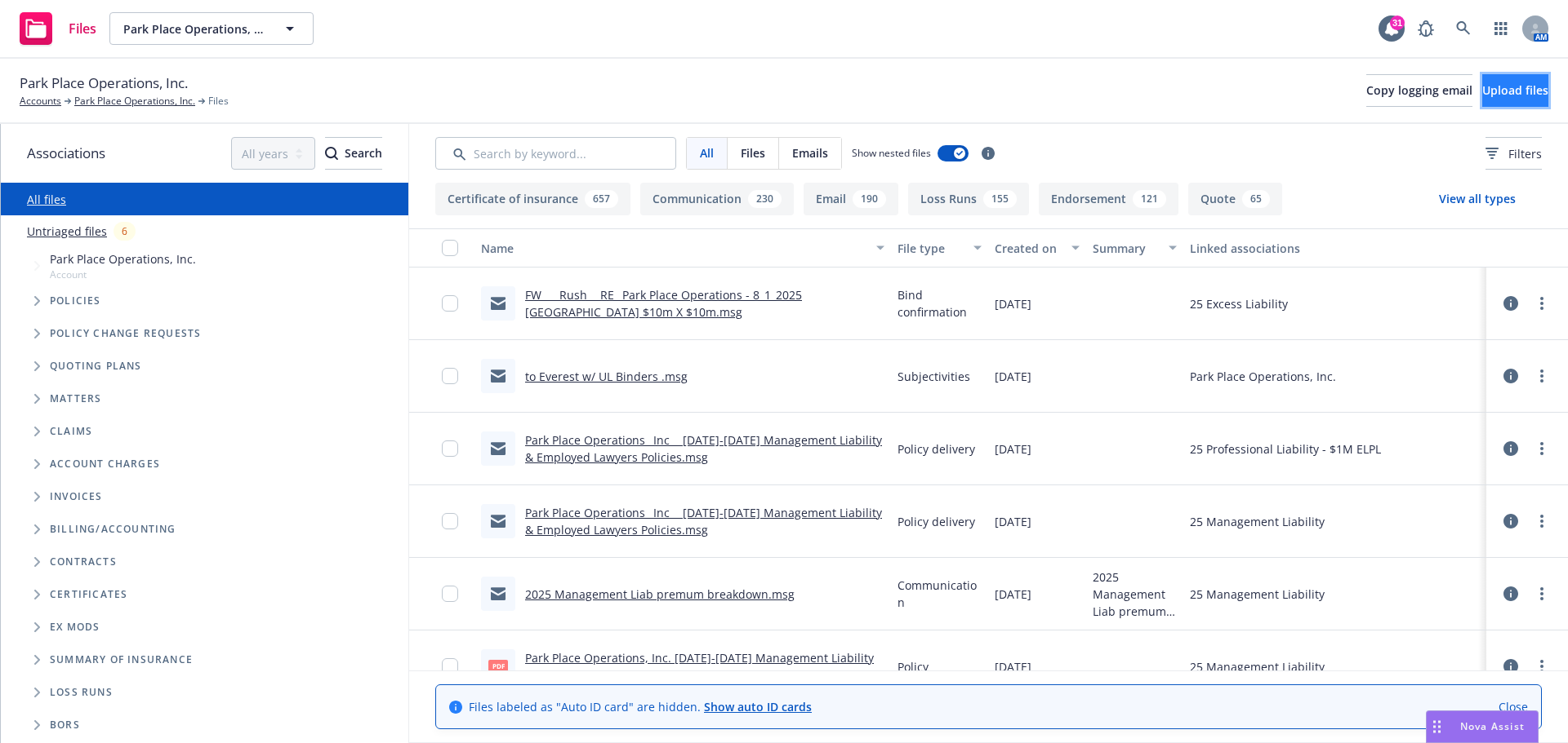
click at [1482, 95] on button "Upload files" at bounding box center [1514, 90] width 66 height 33
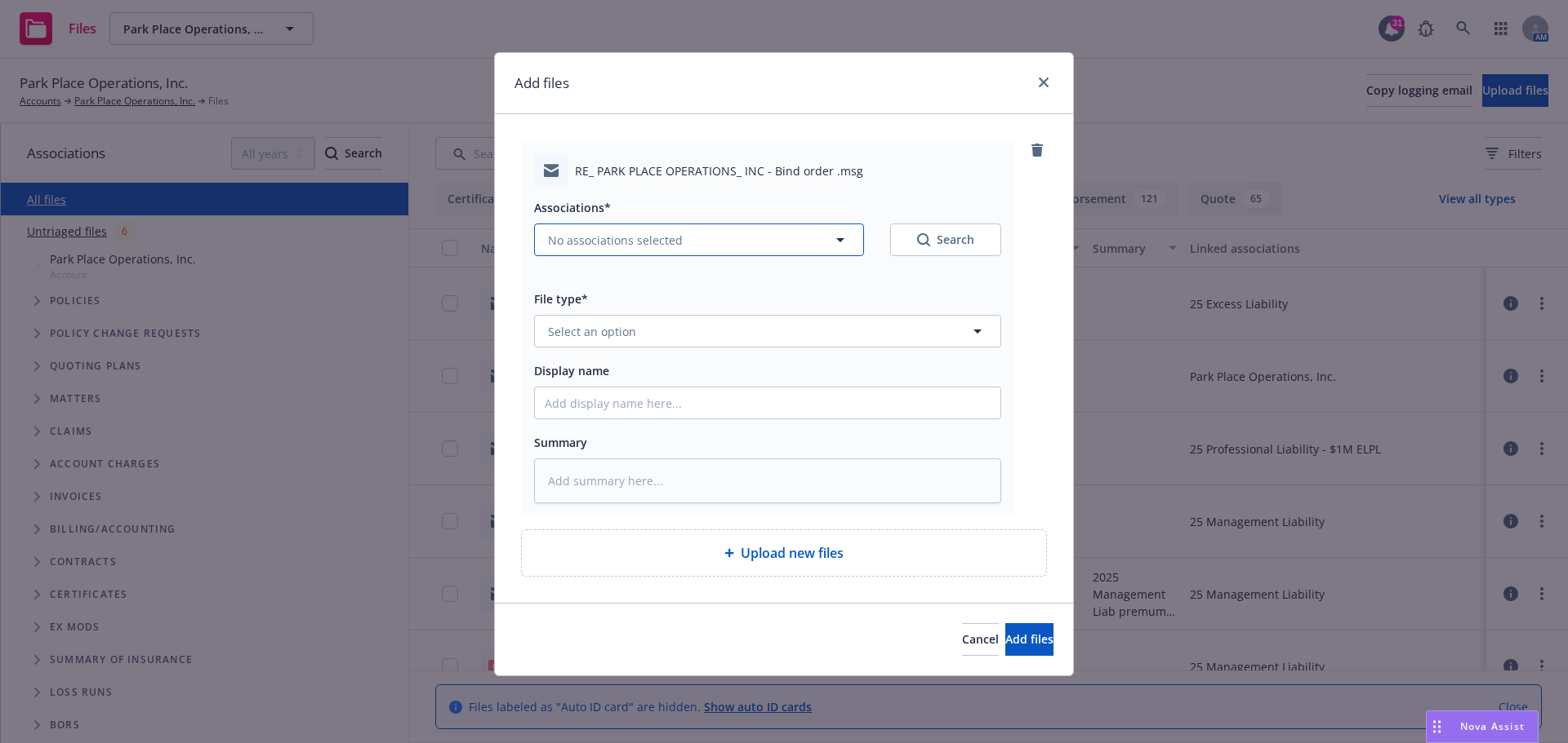
click at [837, 240] on icon "button" at bounding box center [840, 240] width 20 height 20
type textarea "x"
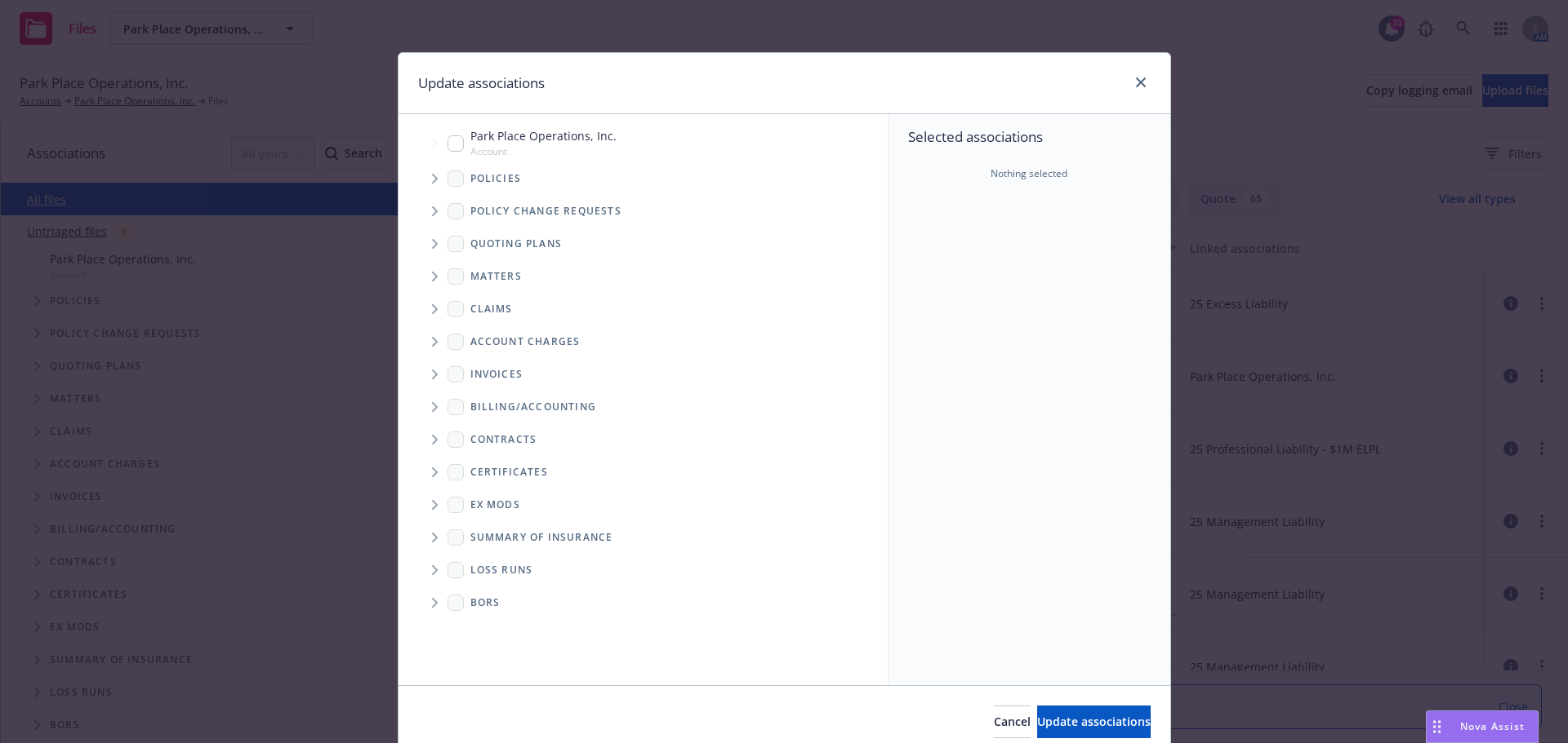
click at [432, 245] on icon "Tree Example" at bounding box center [435, 244] width 7 height 10
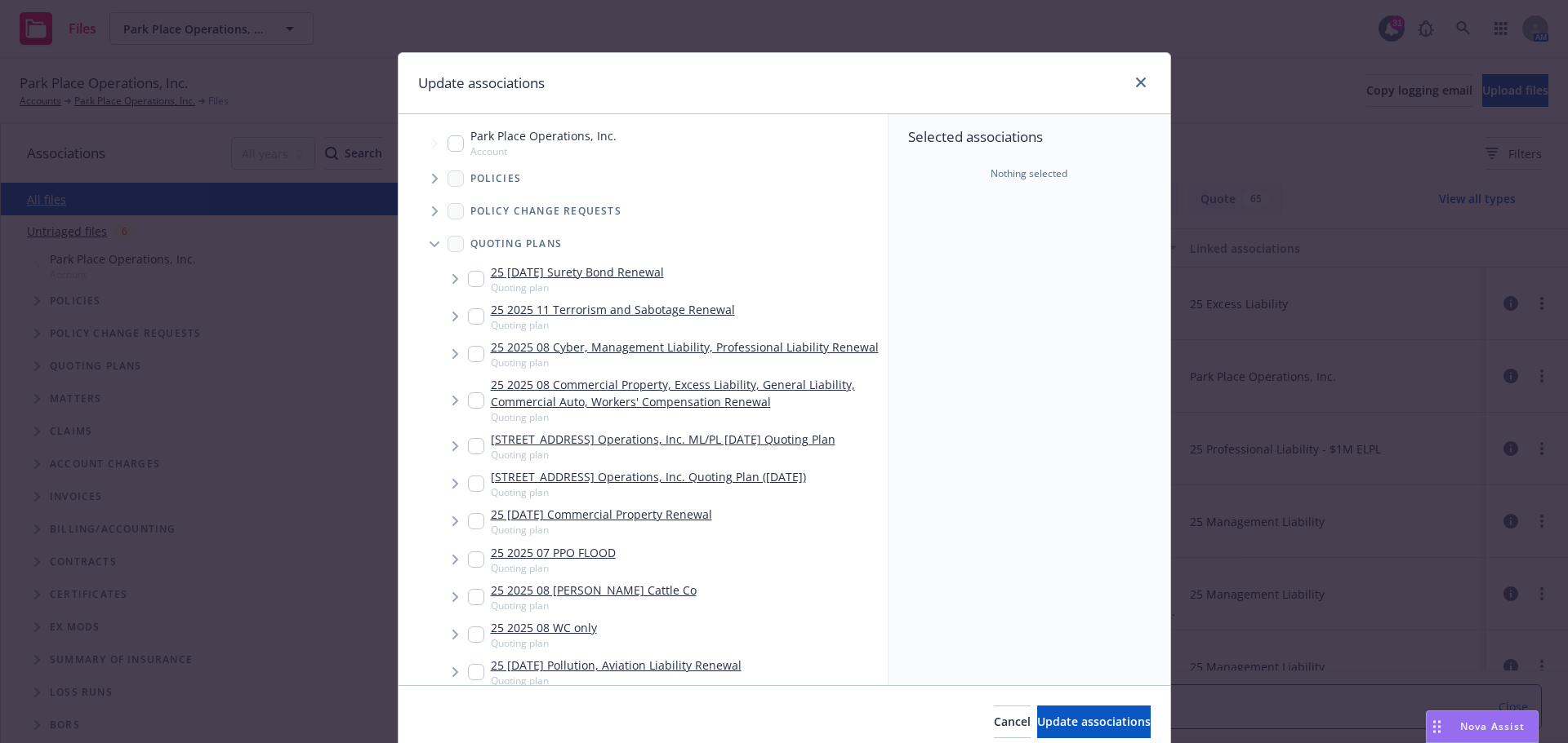
click at [468, 402] on input "Tree Example" at bounding box center [476, 400] width 16 height 16
checkbox input "true"
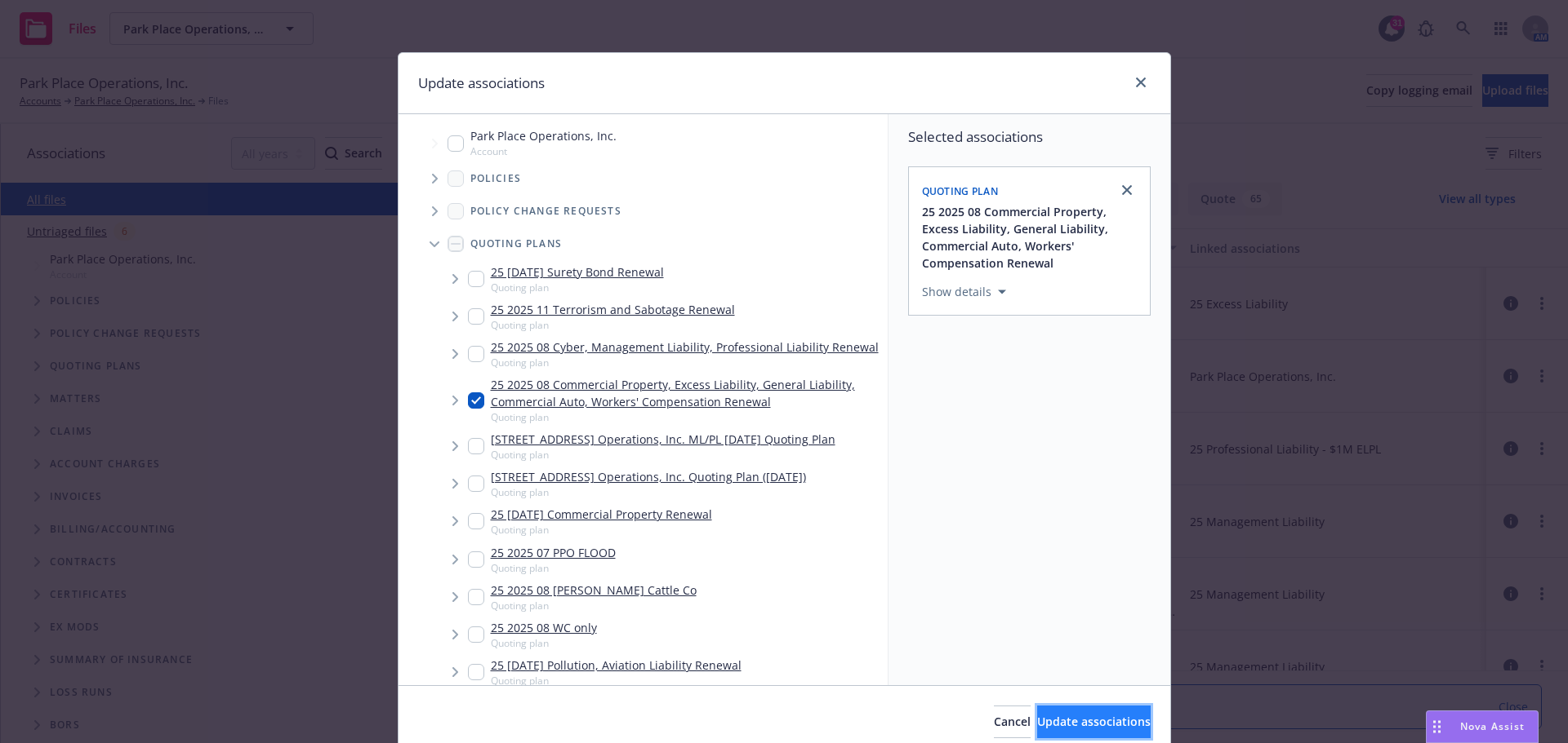
click at [1037, 718] on span "Update associations" at bounding box center [1093, 722] width 114 height 16
type textarea "x"
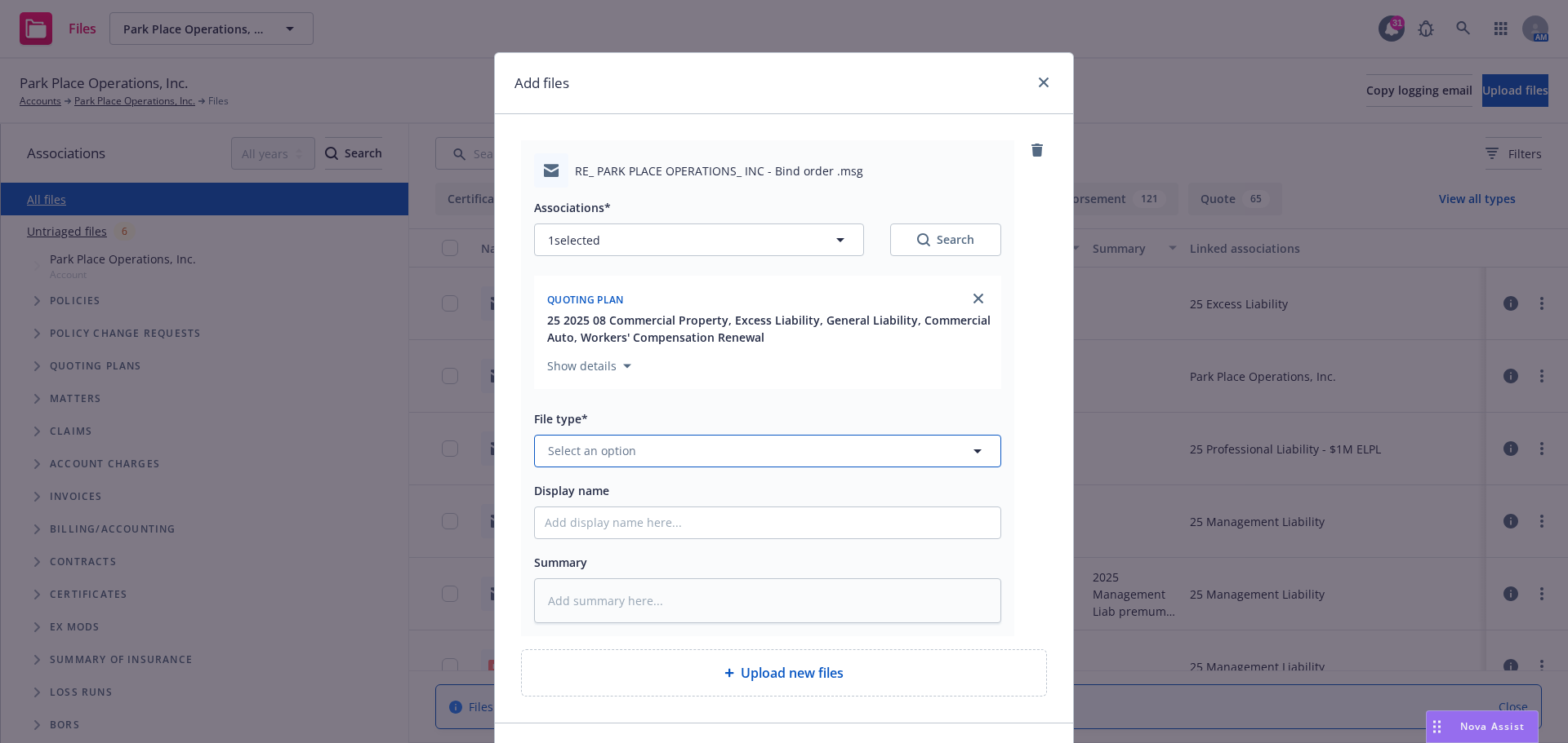
click at [970, 449] on icon "button" at bounding box center [977, 452] width 20 height 20
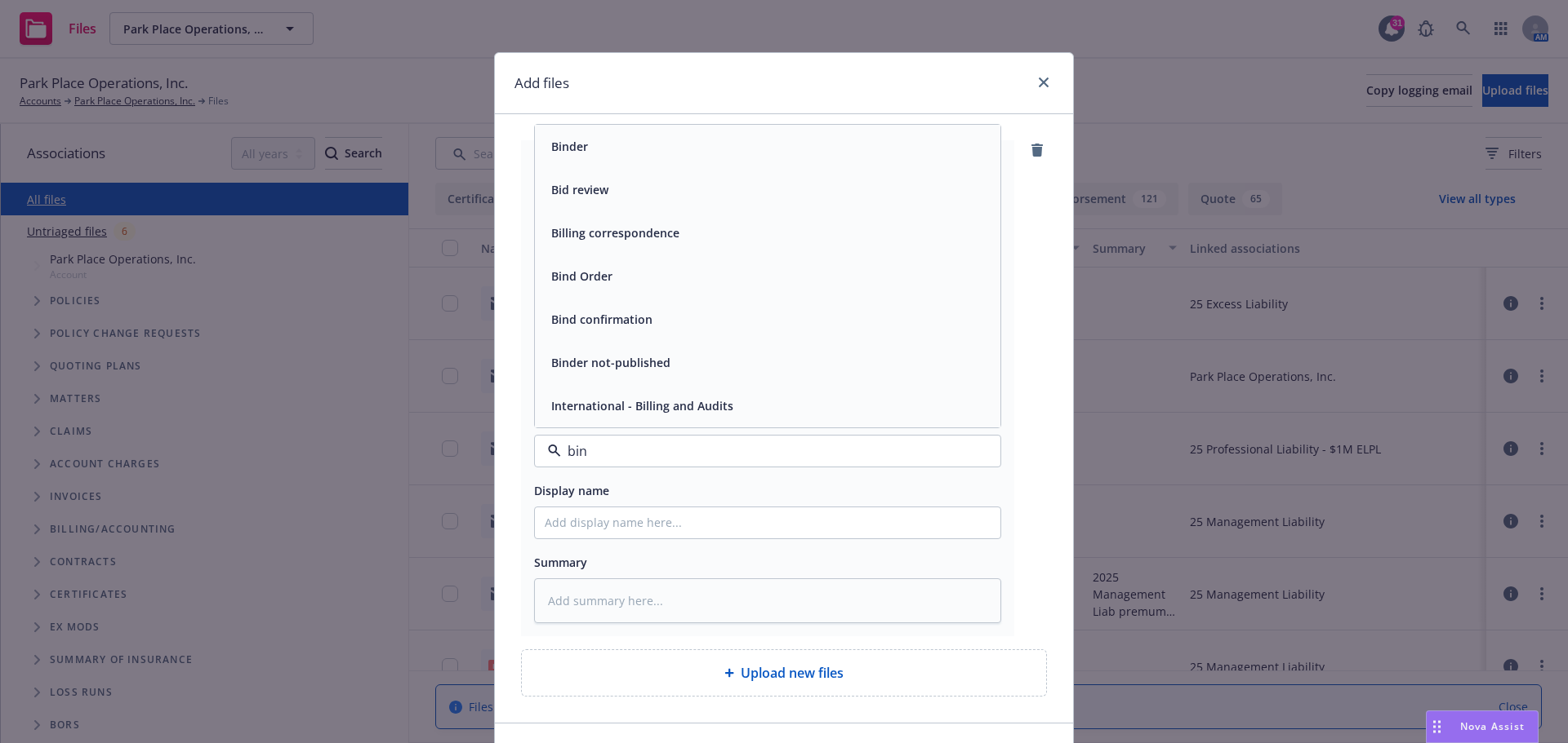
type input "bind"
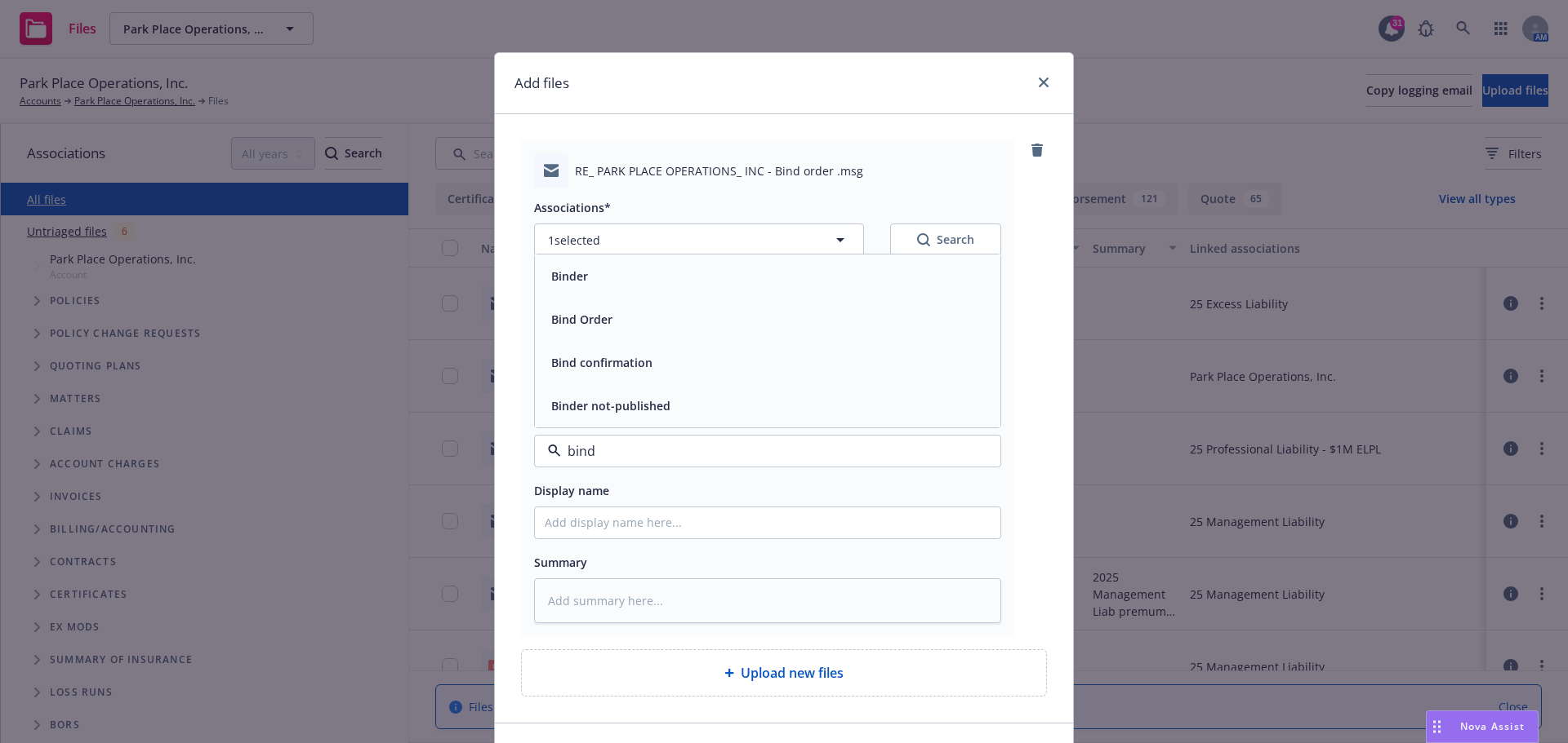
click at [752, 350] on div "Bind confirmation" at bounding box center [768, 363] width 466 height 44
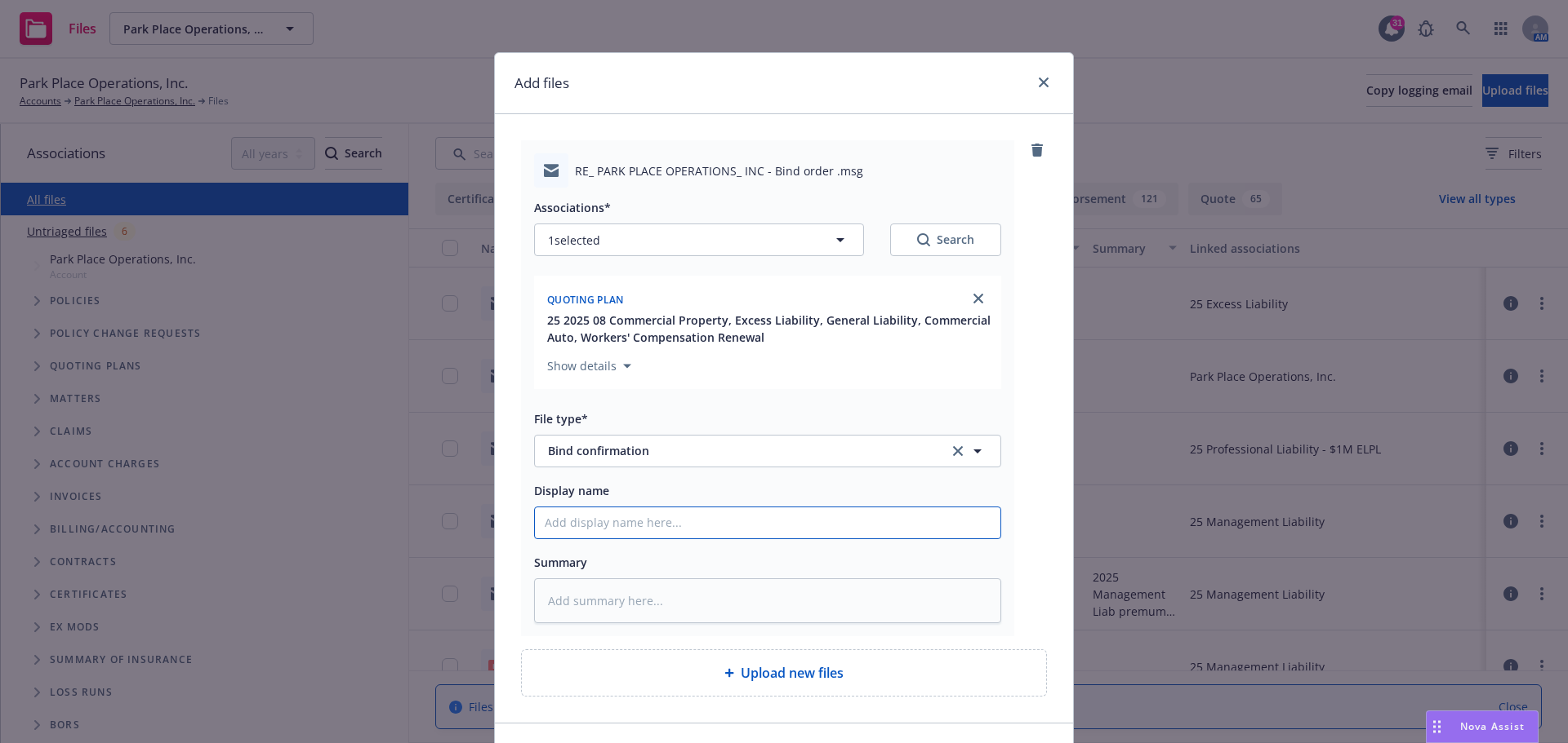
click at [614, 522] on input "Display name" at bounding box center [768, 522] width 466 height 31
type textarea "x"
type input "2"
type textarea "x"
type input "20"
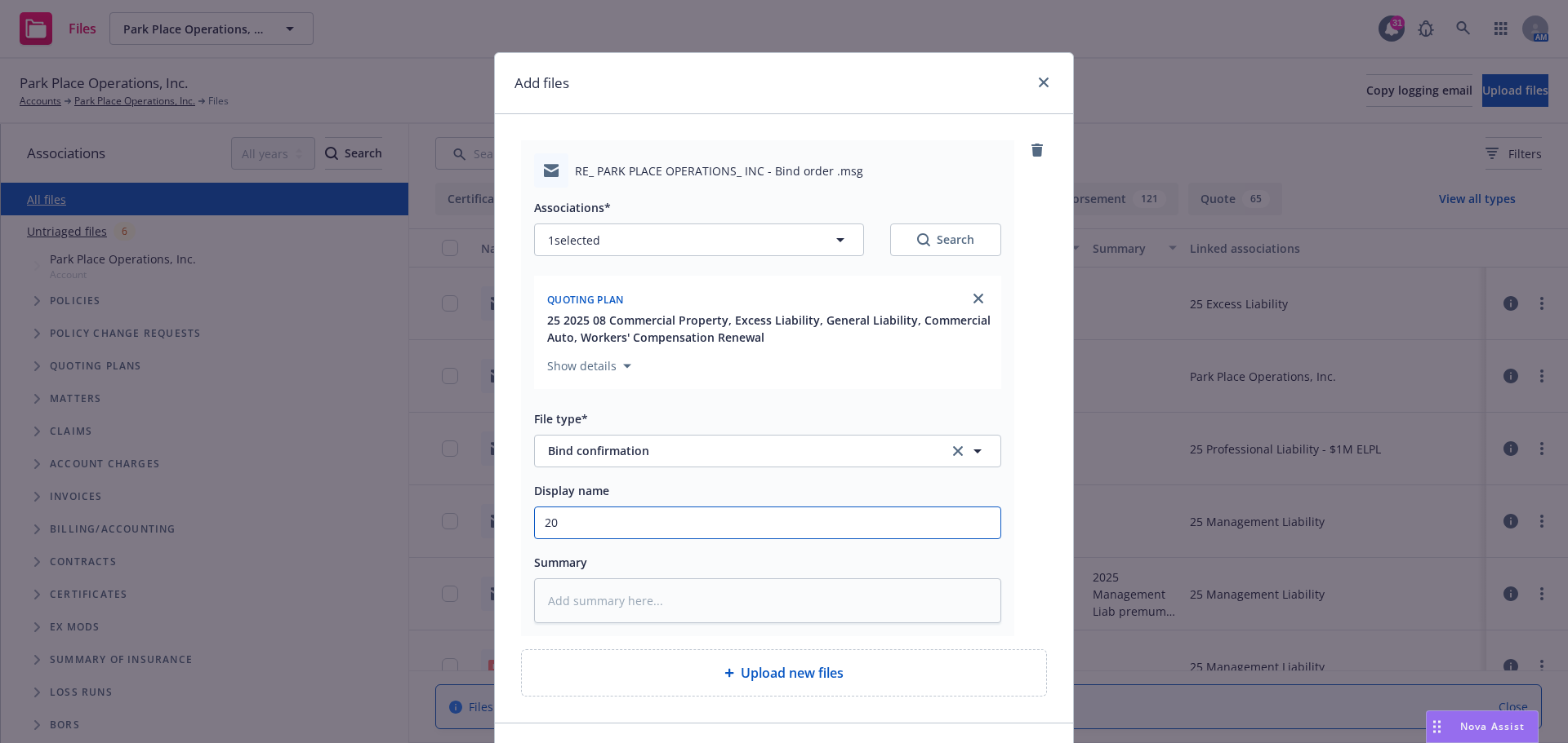
type textarea "x"
type input "202"
type textarea "x"
type input "2025"
type textarea "x"
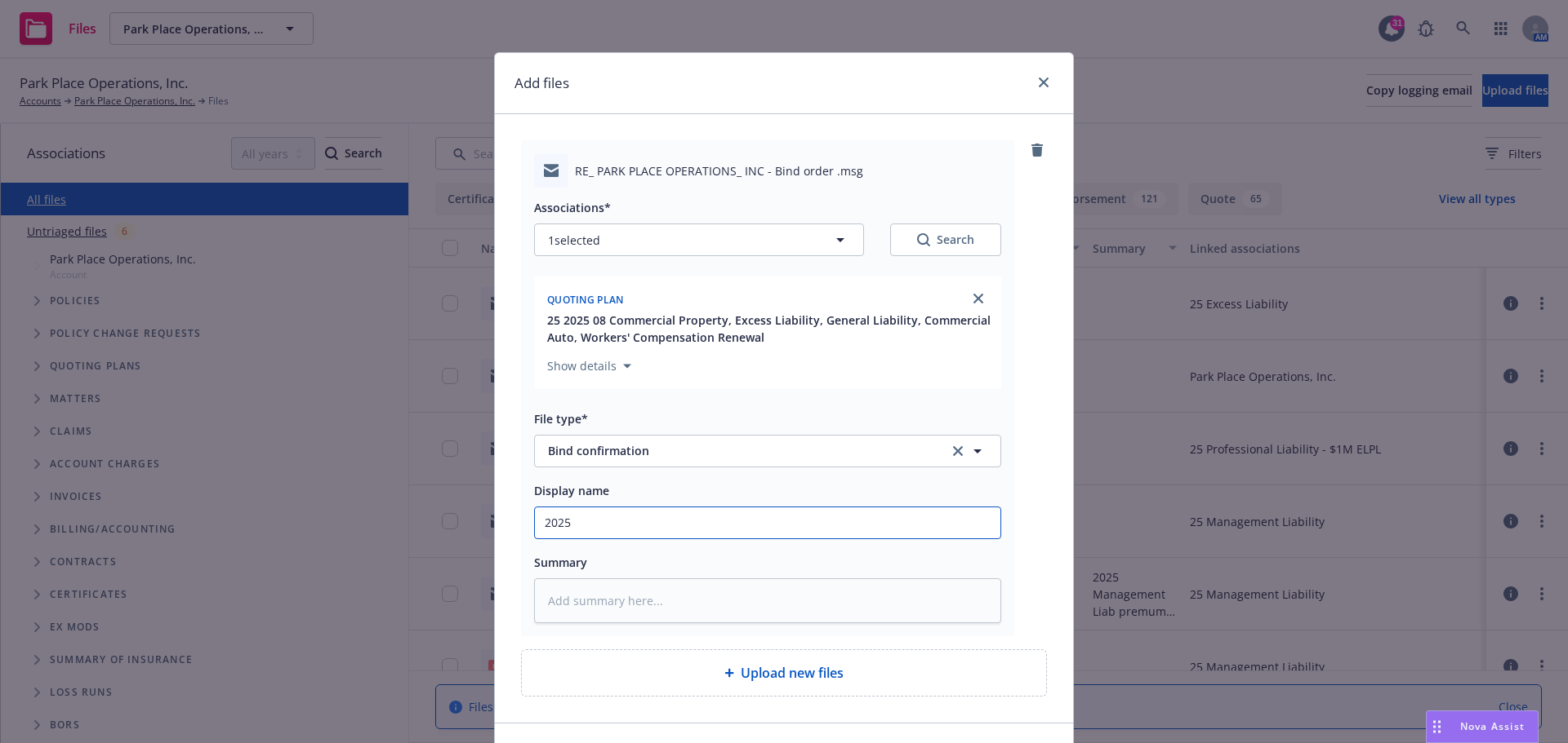
type input "2025"
type textarea "x"
type input "2025 0"
type textarea "x"
type input "2025 08"
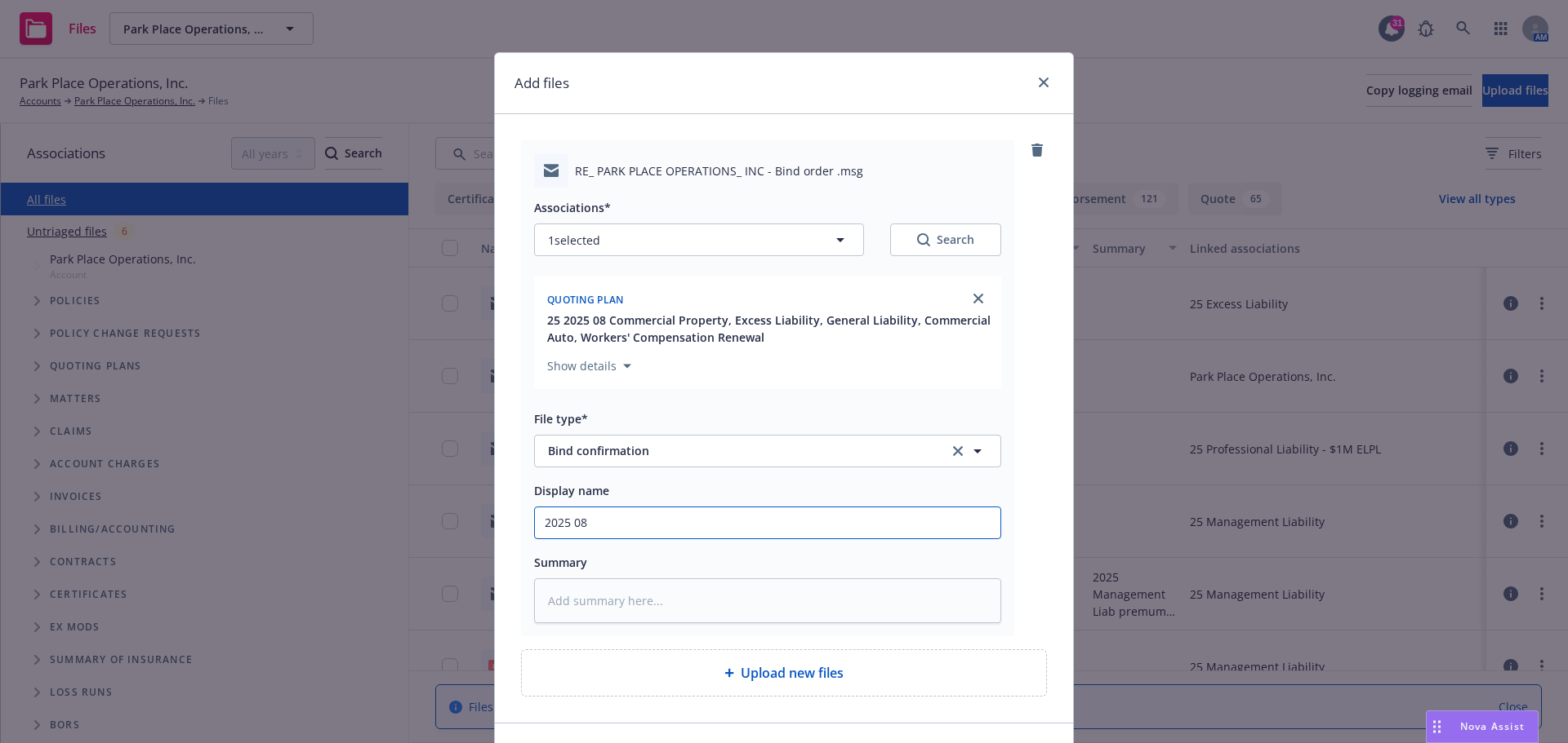
type textarea "x"
type input "2025 08"
type textarea "x"
type input "2025 08 N"
type textarea "x"
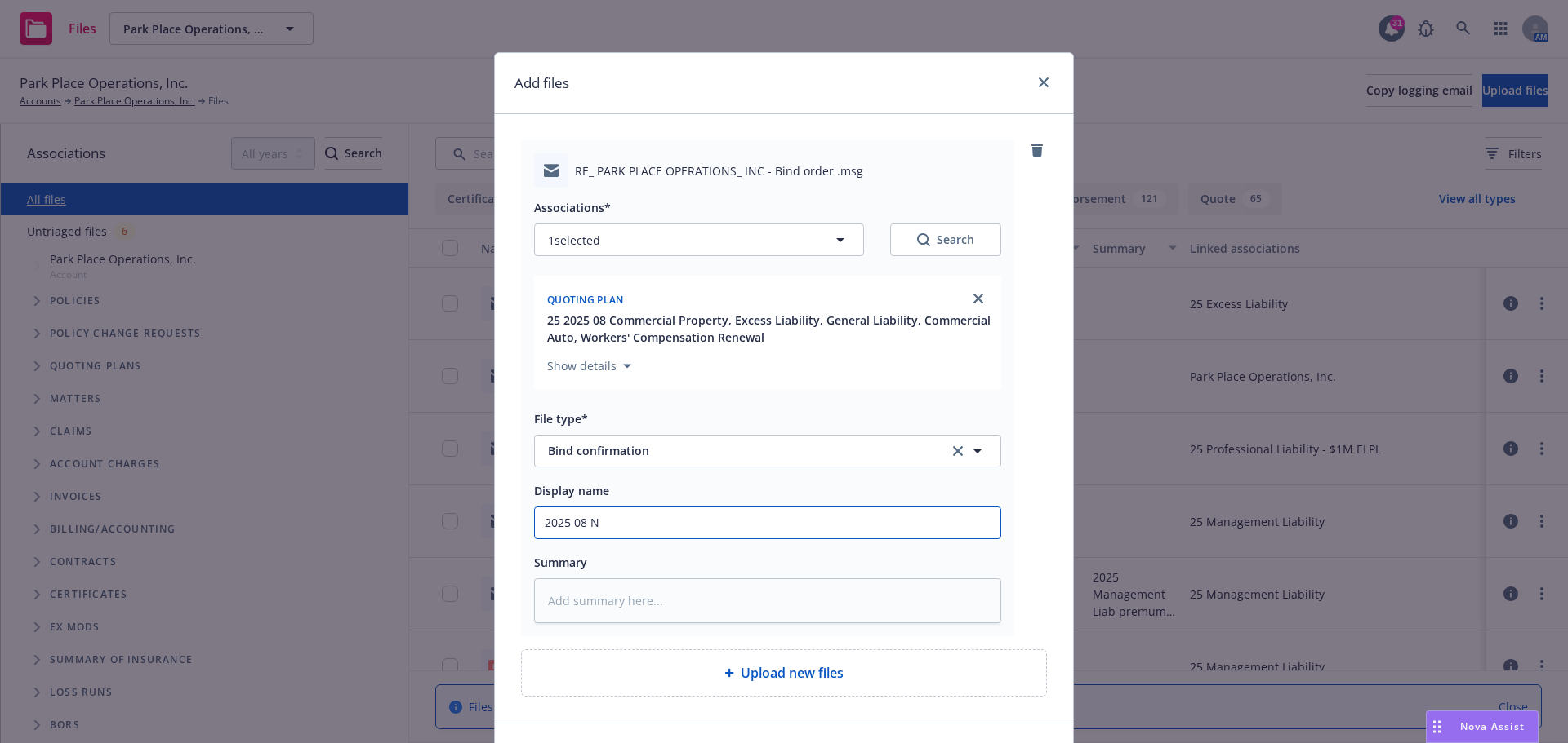
type input "2025 08 NA"
type textarea "x"
type input "2025 08 NAV"
type textarea "x"
type input "2025 08 NAVI"
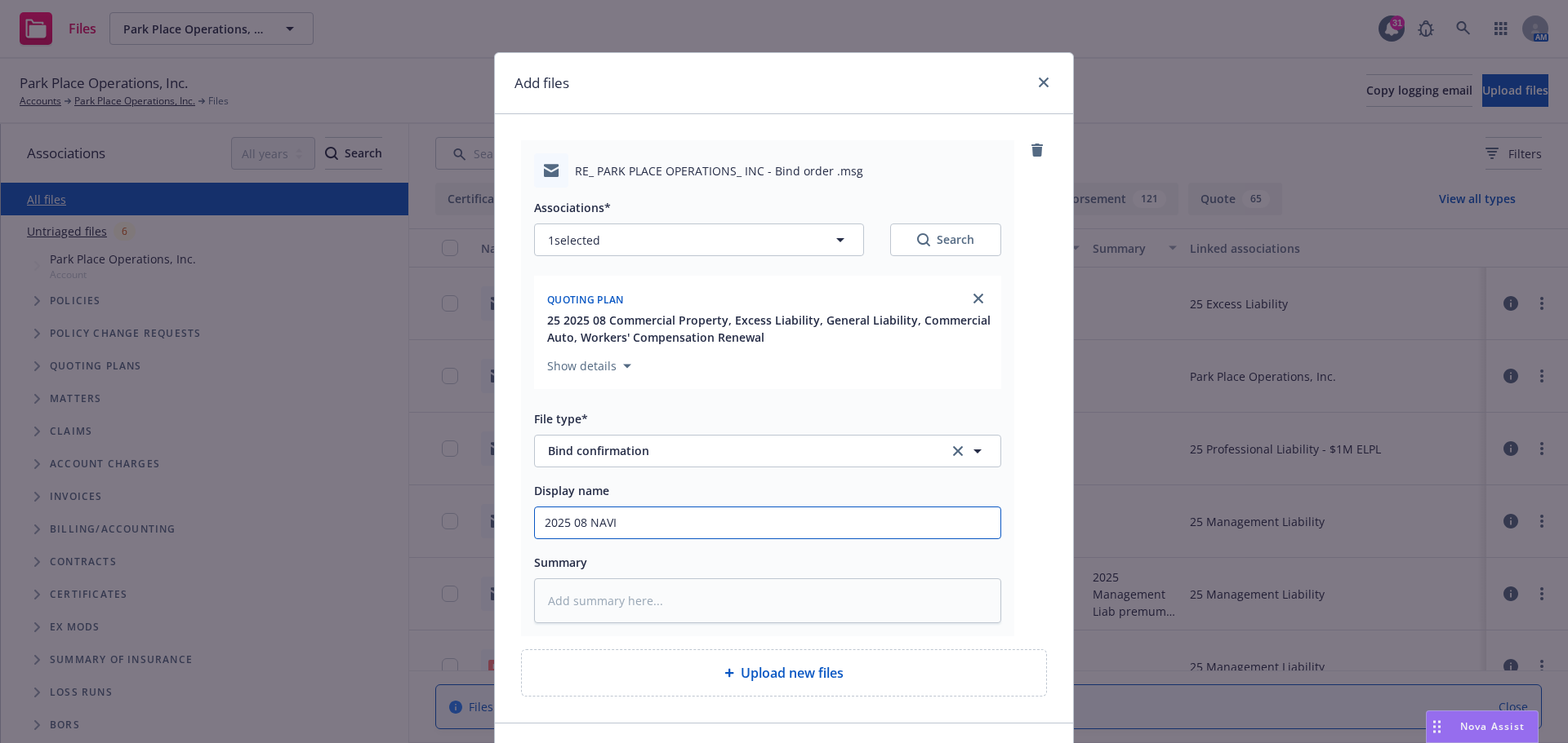
type textarea "x"
type input "2025 08 NAV"
type textarea "x"
type input "2025 08 NA"
type textarea "x"
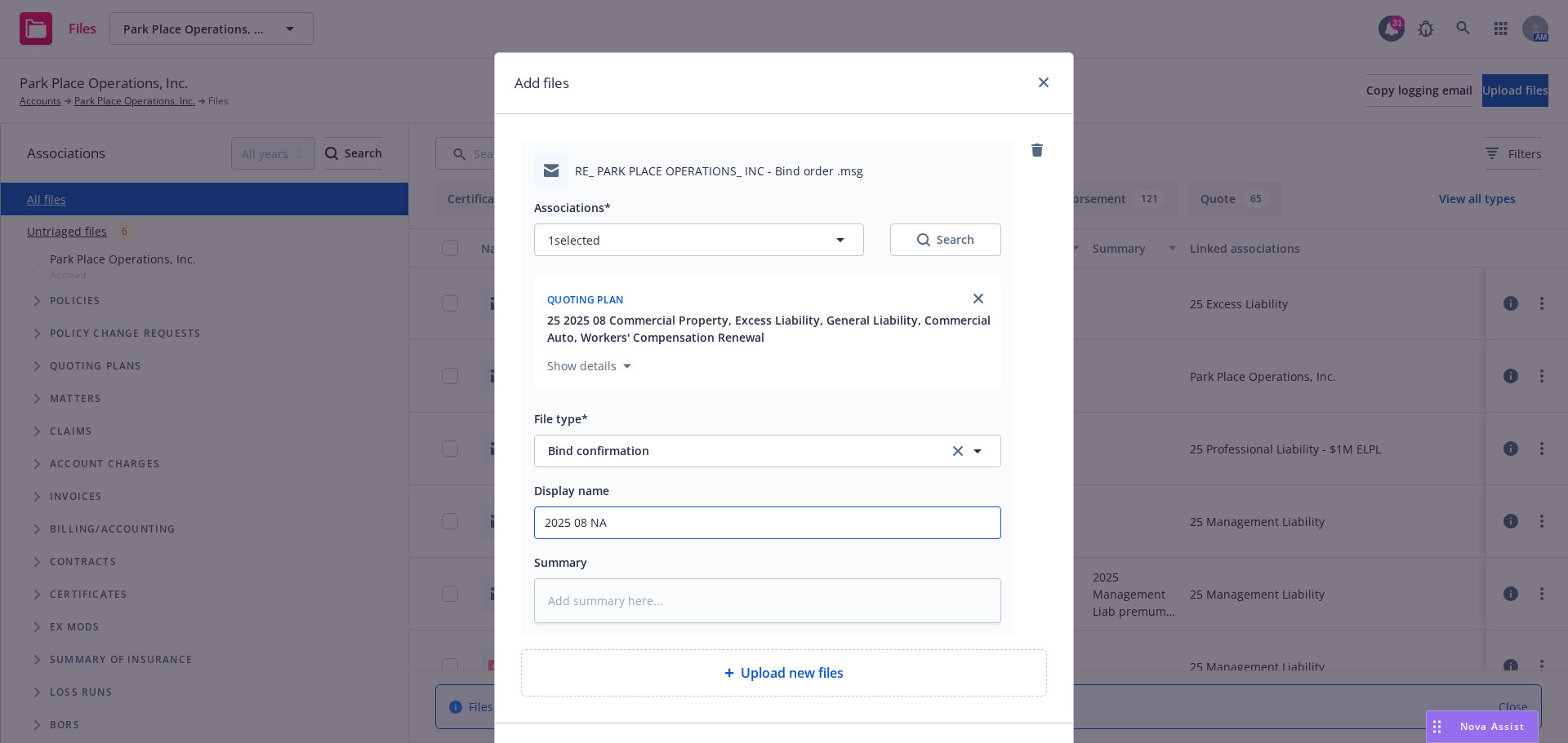
type input "2025 08 N"
type textarea "x"
type input "2025 08"
type textarea "x"
type input "2025 08 E"
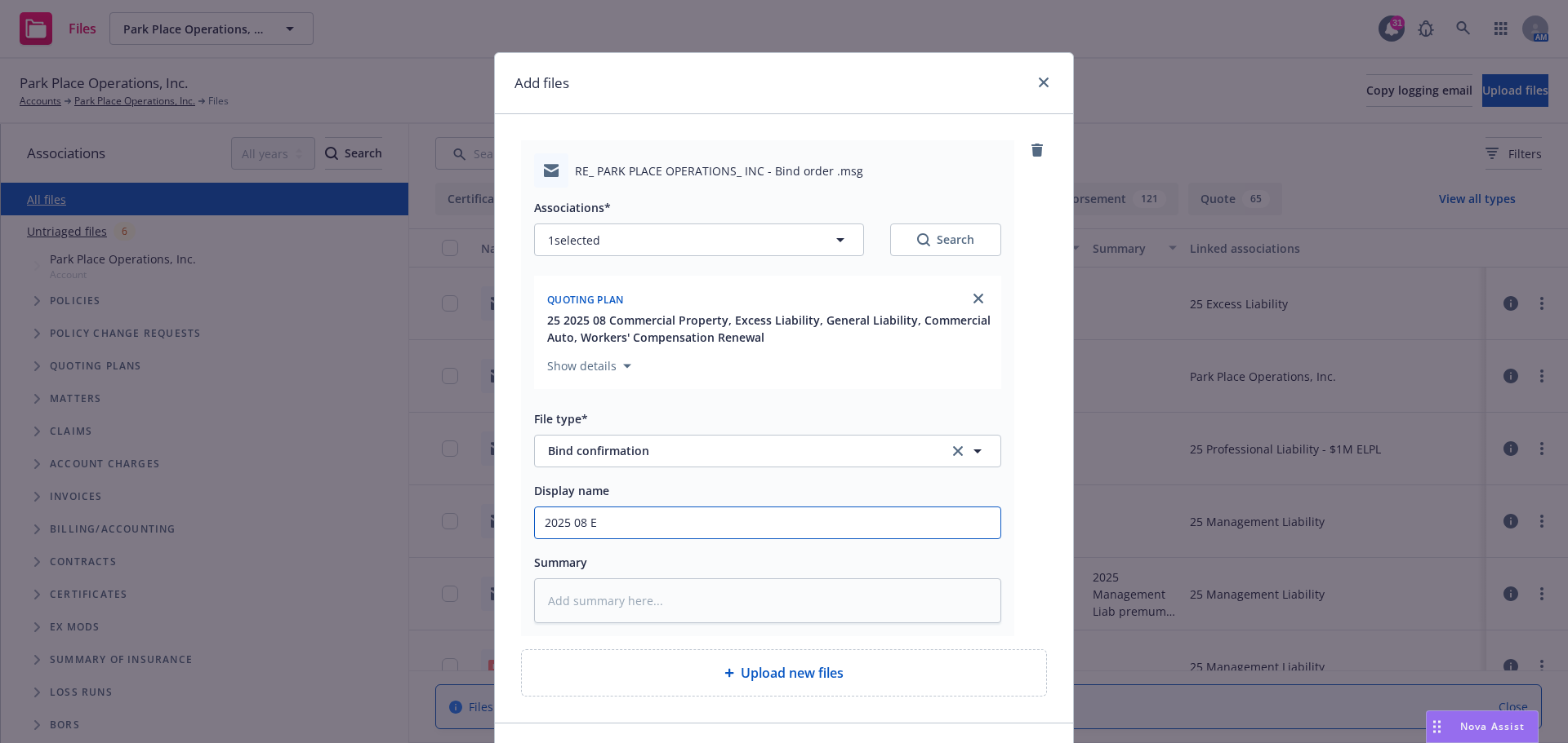
type textarea "x"
type input "2025 08 EX"
type textarea "x"
type input "2025 08 EXL"
type textarea "x"
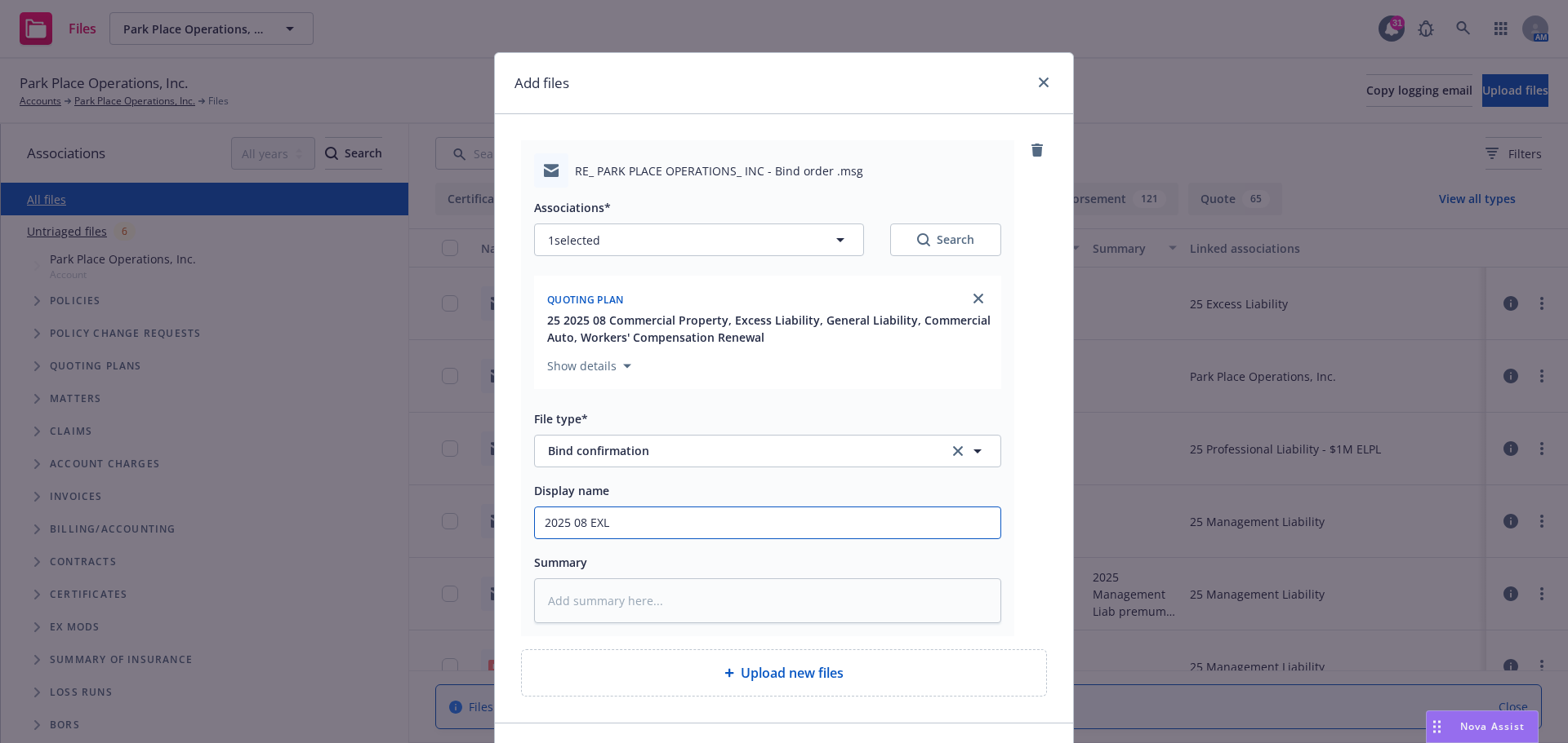
type input "2025 08 EXLI"
type textarea "x"
type input "2025 08 EXLI"
type textarea "x"
type input "2025 08 EXLI 1"
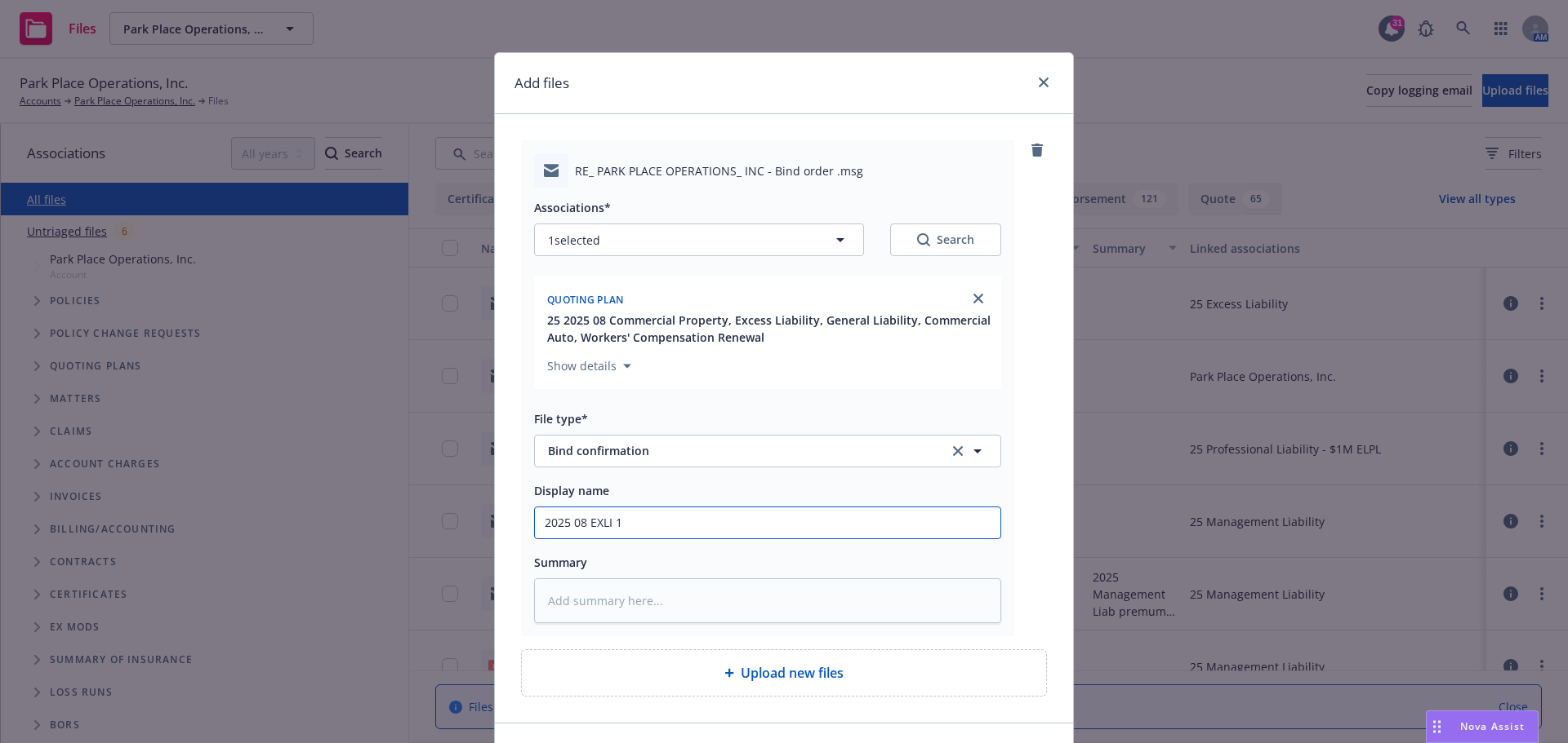
type textarea "x"
type input "2025 08 EXLI 10"
type textarea "x"
type input "2025 08 EXLI 10m"
type textarea "x"
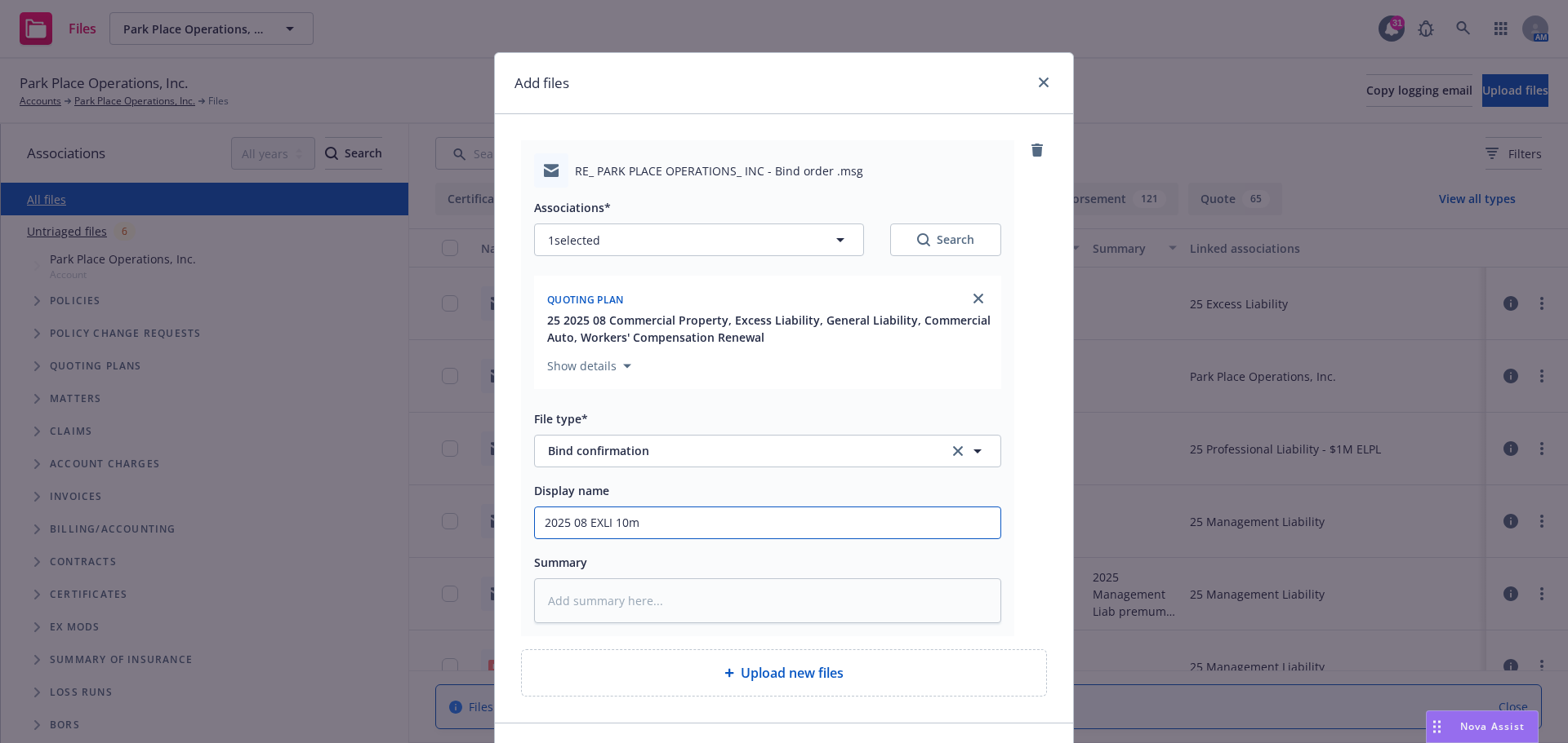
type input "2025 08 EXLI 10m"
type textarea "x"
type input "2025 08 EXLI 10m X"
type textarea "x"
type input "2025 08 EXLI 10m X"
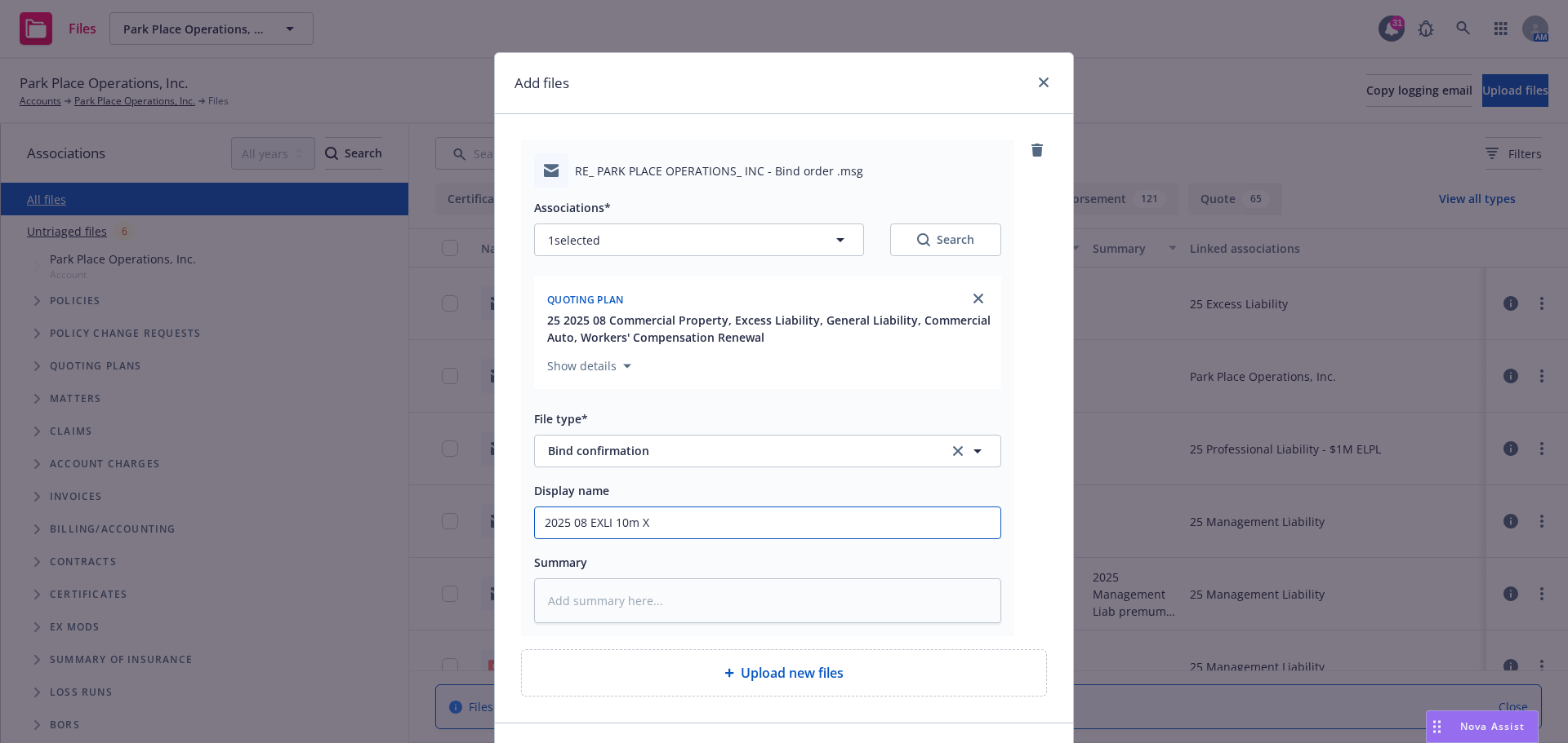
type textarea "x"
type input "2025 08 EXLI 10m X 1"
type textarea "x"
type input "2025 08 EXLI 10m X 10"
type textarea "x"
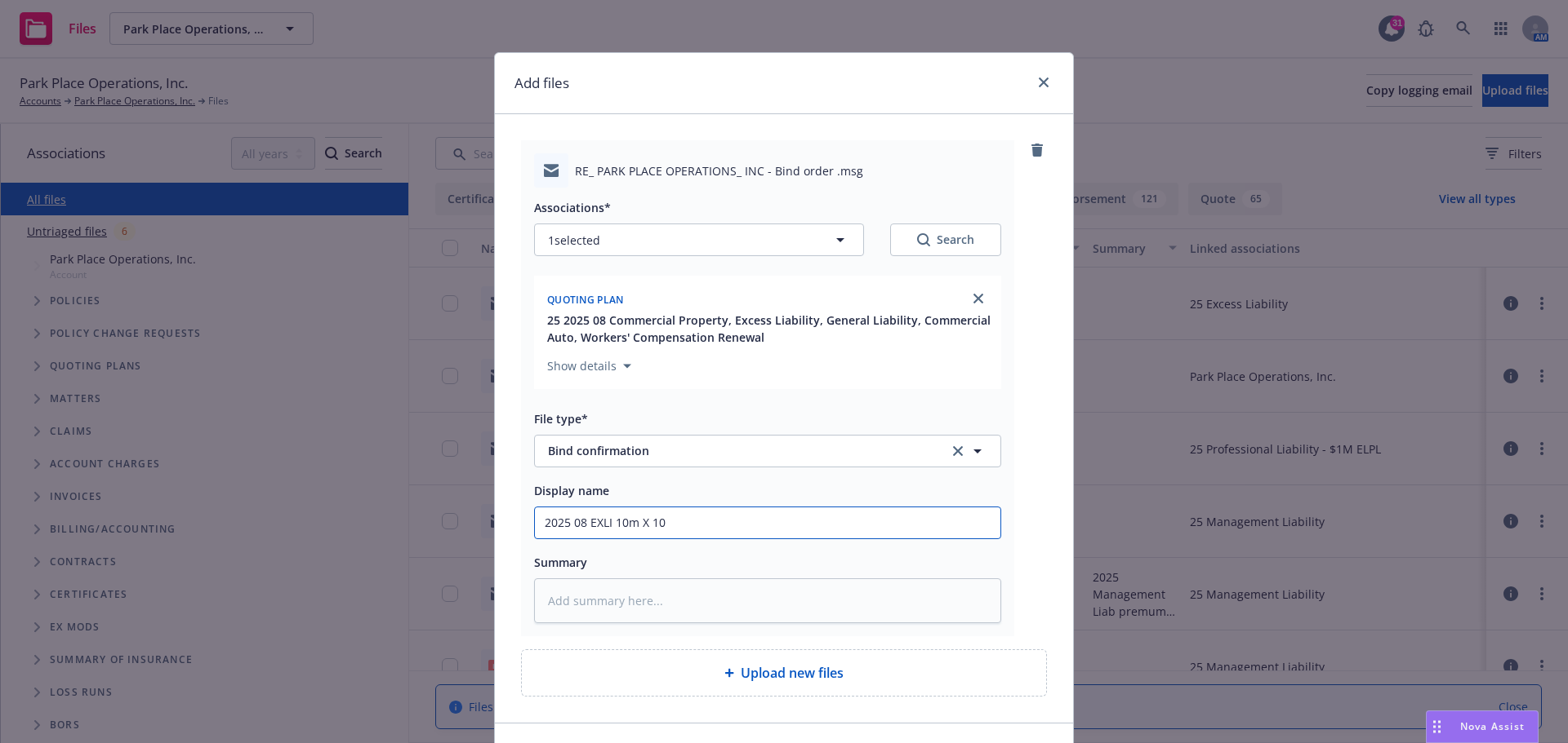
type input "2025 08 EXLI 10m X 10m"
type textarea "x"
type input "2025 08 EXLI 10m X 10m"
type textarea "x"
type input "2025 08 EXLI 10m X 10m B"
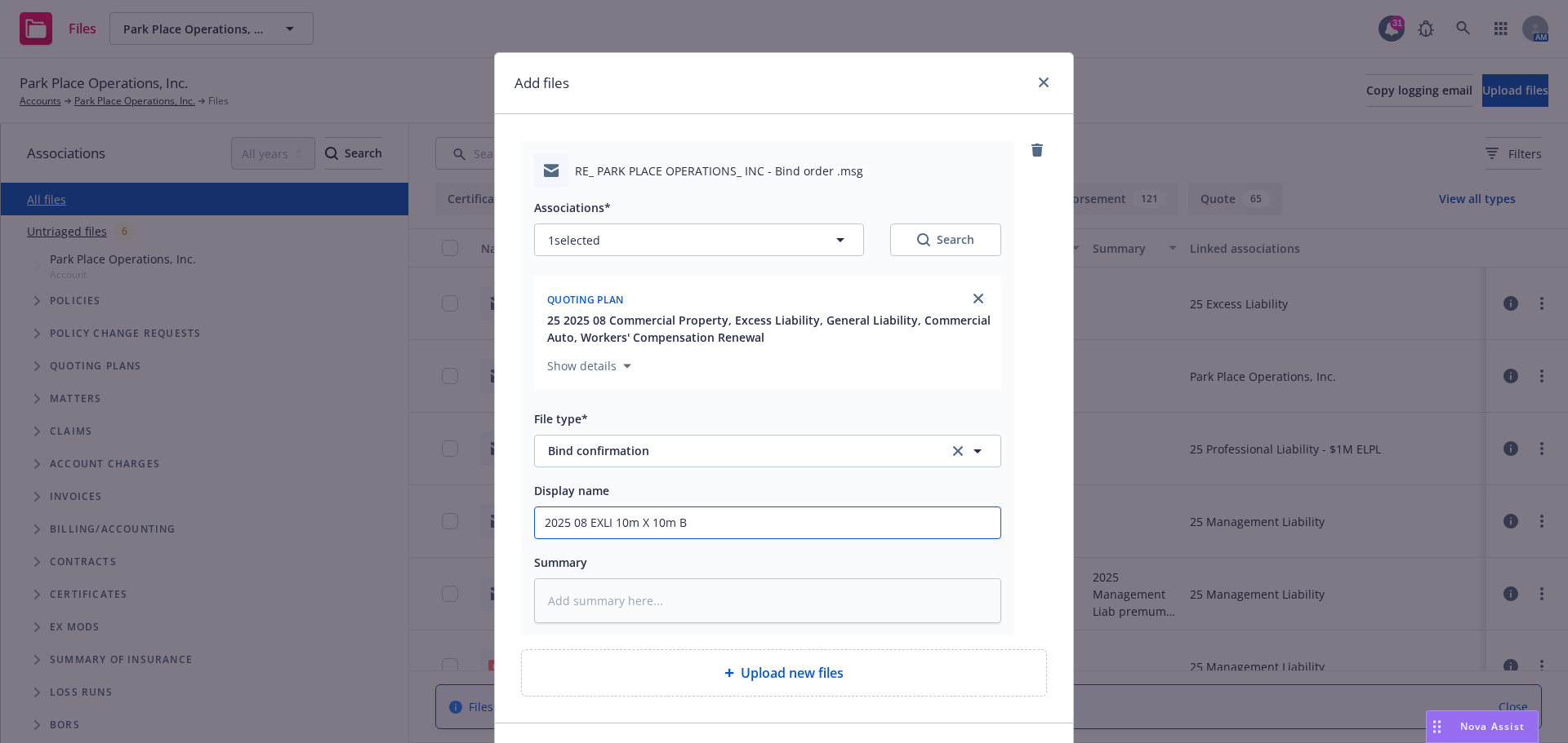
type textarea "x"
type input "2025 08 EXLI 10m X 10m Bi"
type textarea "x"
type input "2025 08 EXLI 10m X 10m Bin"
type textarea "x"
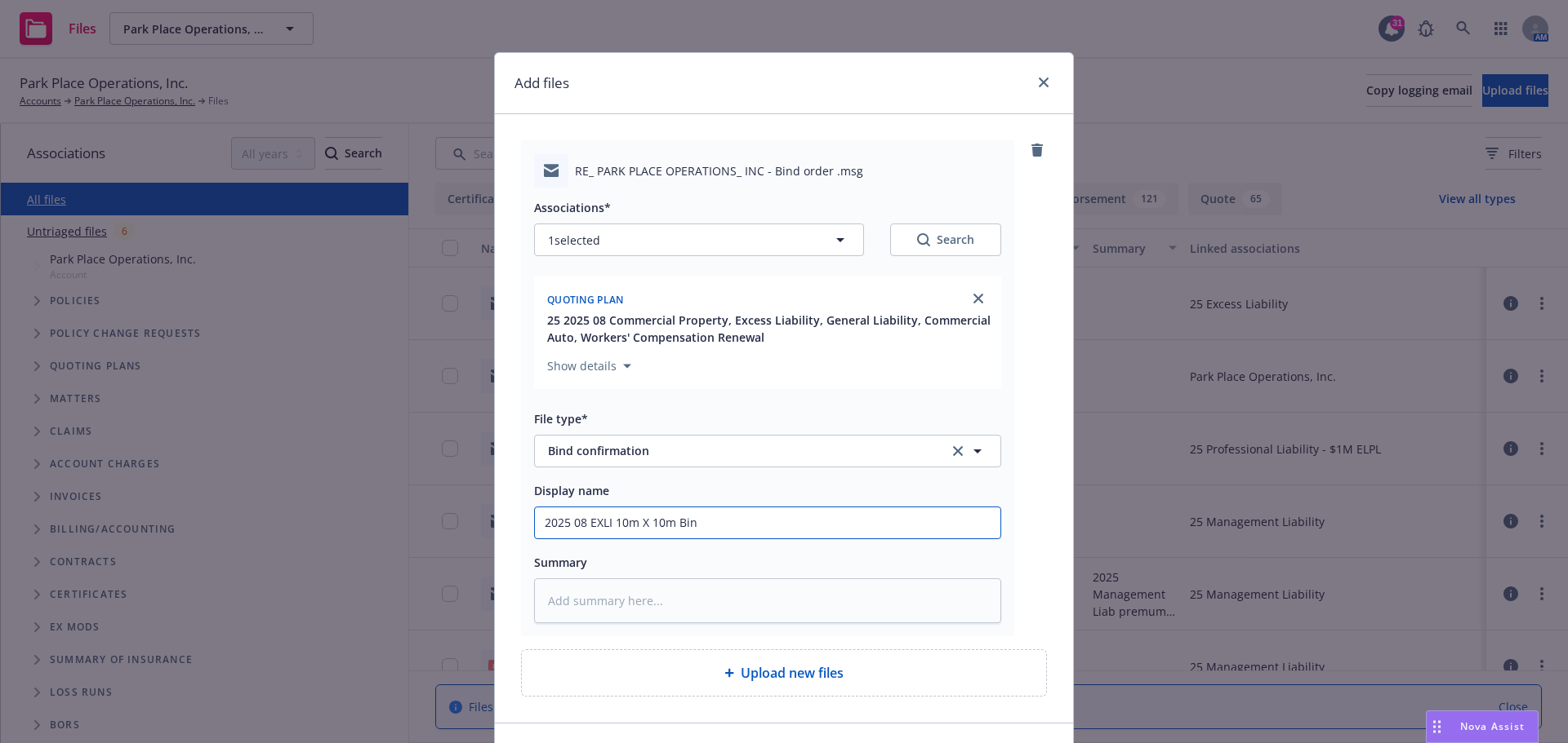
type input "2025 08 EXLI 10m X 10m Bind"
type textarea "x"
type input "2025 08 EXLI 10m X 10m Bin"
type textarea "x"
type input "2025 08 EXLI 10m X 10m Bi"
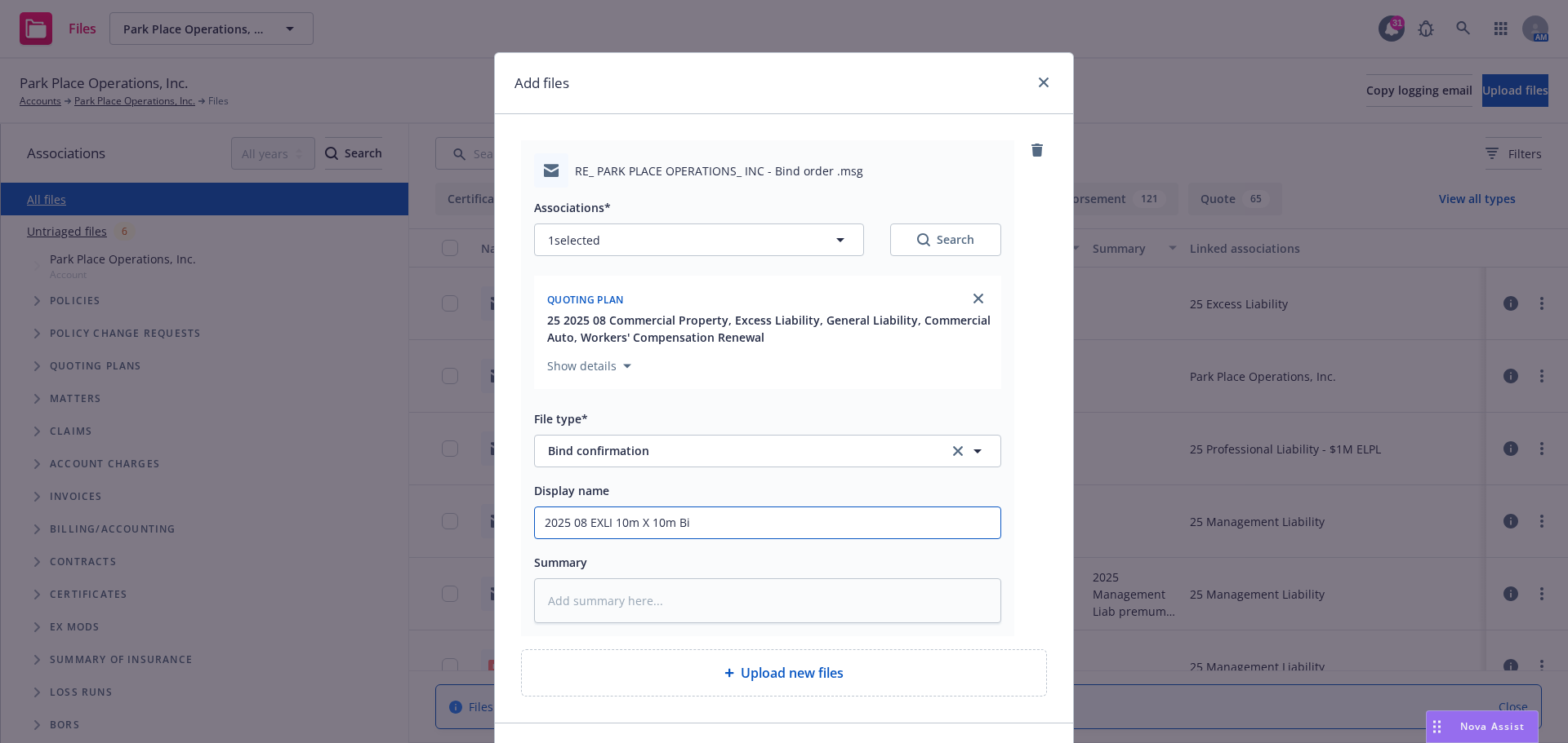
type textarea "x"
type input "2025 08 EXLI 10m X 10m B"
type textarea "x"
type input "2025 08 EXLI 10m X 10m"
type textarea "x"
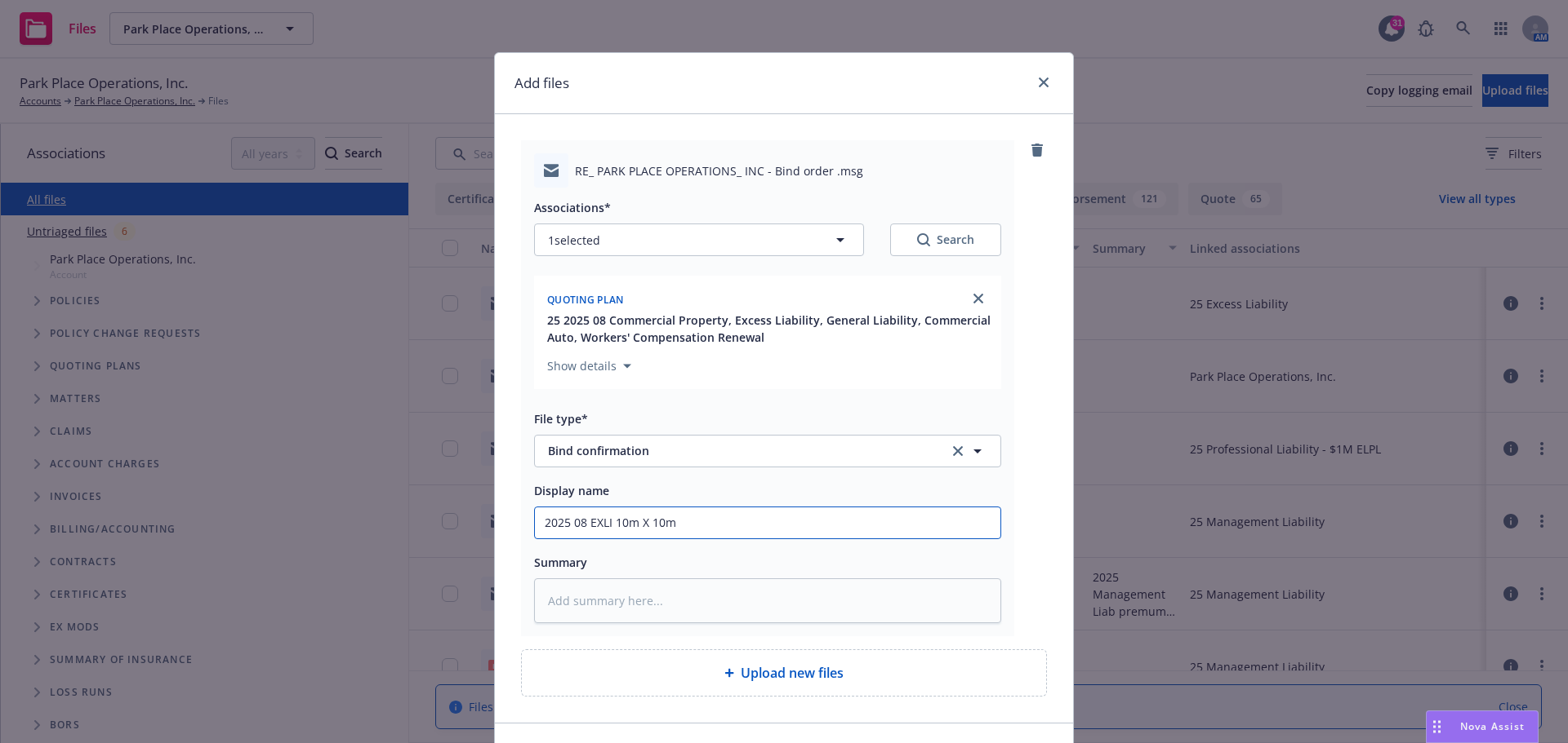
type input "2025 08 EXLI 10m X 10m N"
type textarea "x"
type input "2025 08 EXLI 10m X 10m NA"
type textarea "x"
type input "2025 08 EXLI 10m X 10m NAV"
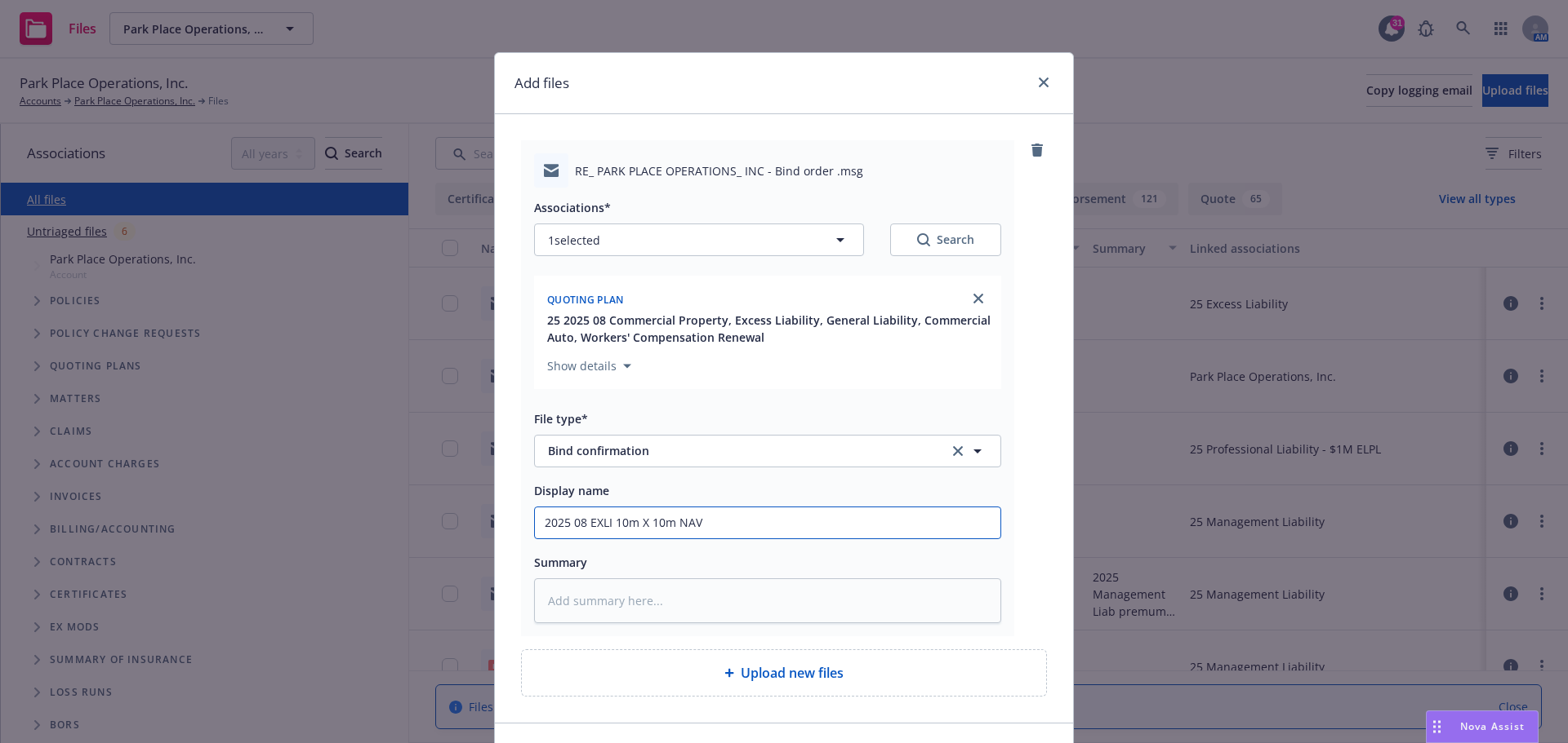
type textarea "x"
type input "2025 08 EXLI 10m X 10m NAVI"
type textarea "x"
type input "2025 08 EXLI 10m X 10m NAVIG"
type textarea "x"
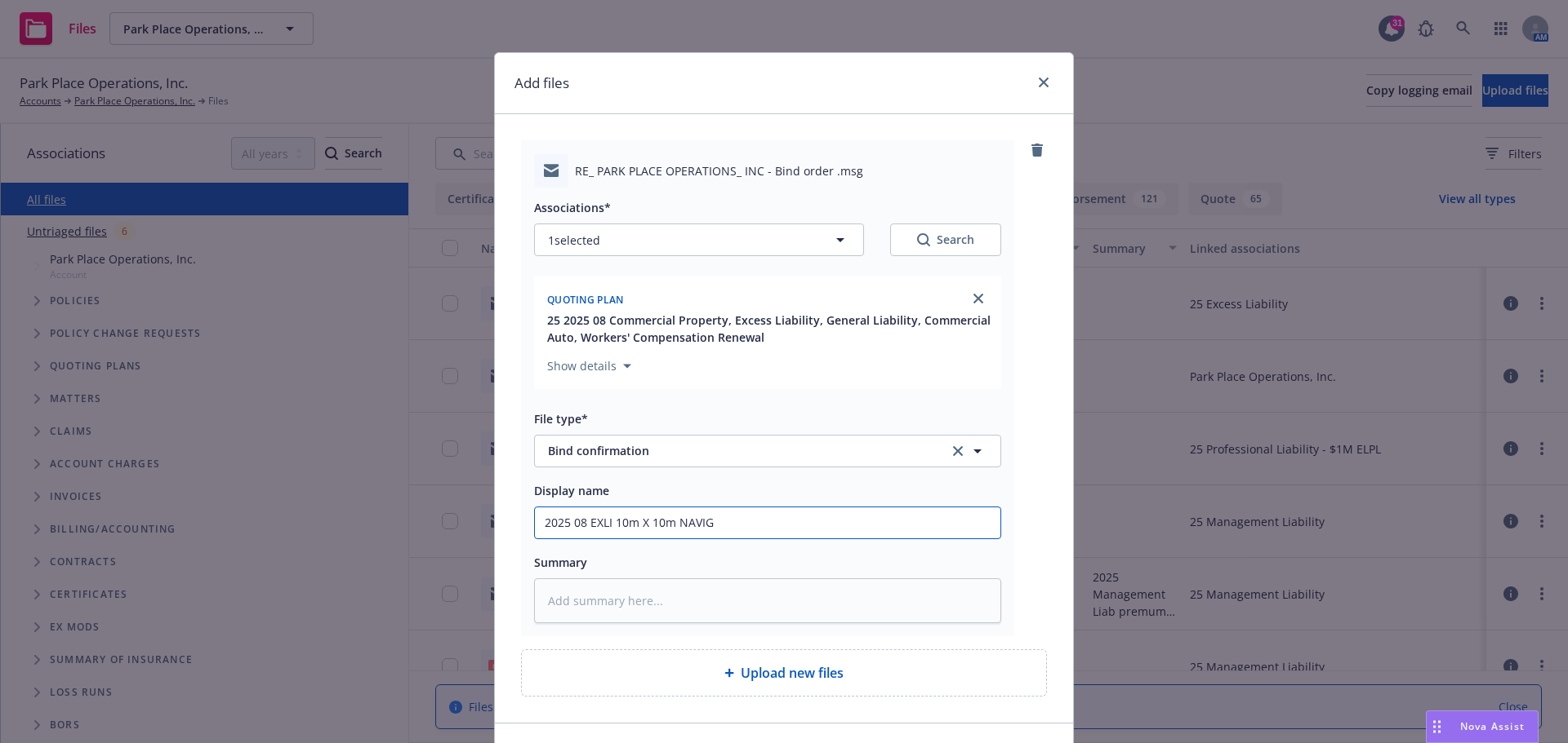
type input "2025 08 EXLI 10m X 10m NAVIGA"
type textarea "x"
type input "2025 08 EXLI 10m X 10m NAVIGAT"
type textarea "x"
type input "2025 08 EXLI 10m X 10m NAVIGATO"
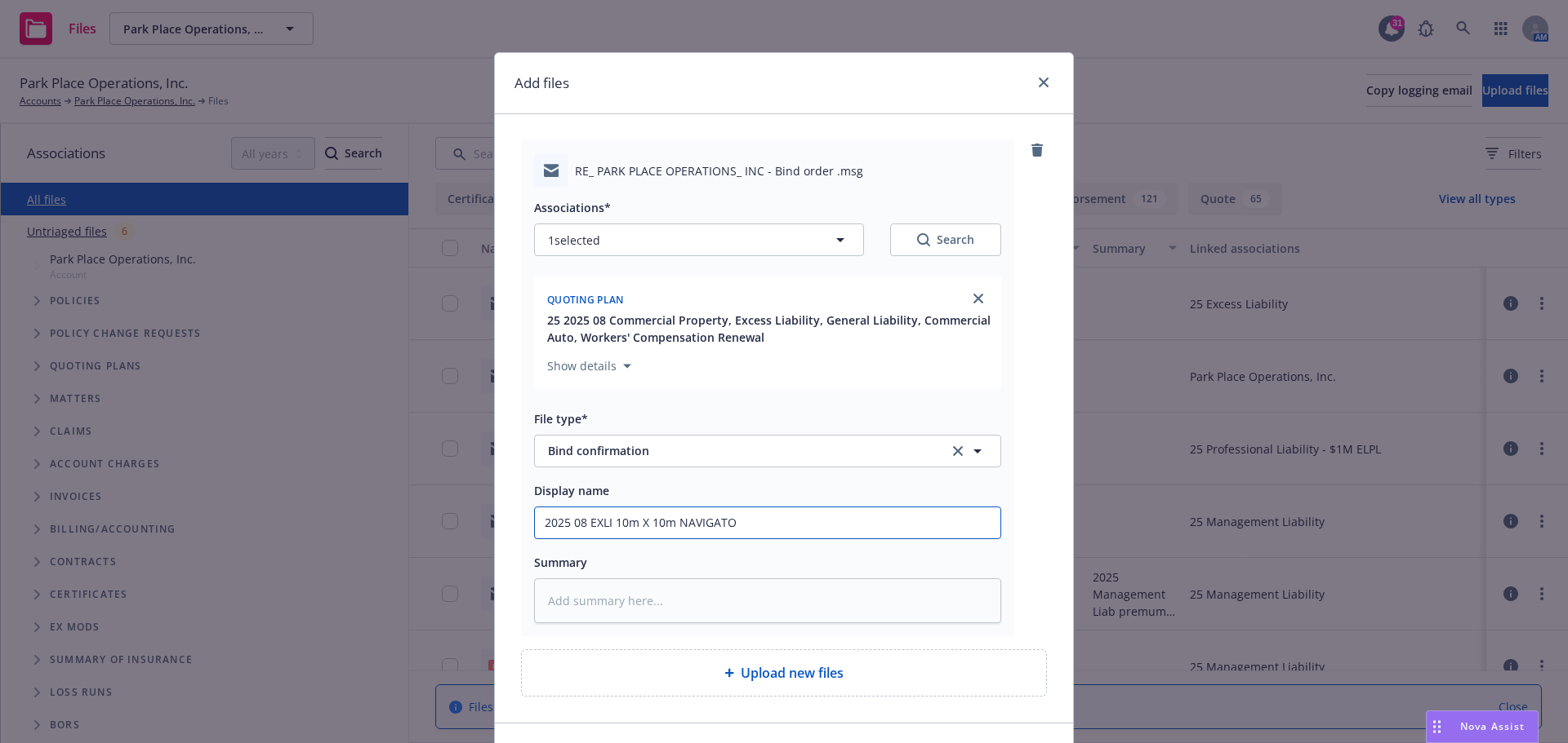
type textarea "x"
type input "2025 08 EXLI 10m X 10m NAVIGATOR"
type textarea "x"
type input "2025 08 EXLI 10m X 10m NAVIGATORS"
type textarea "x"
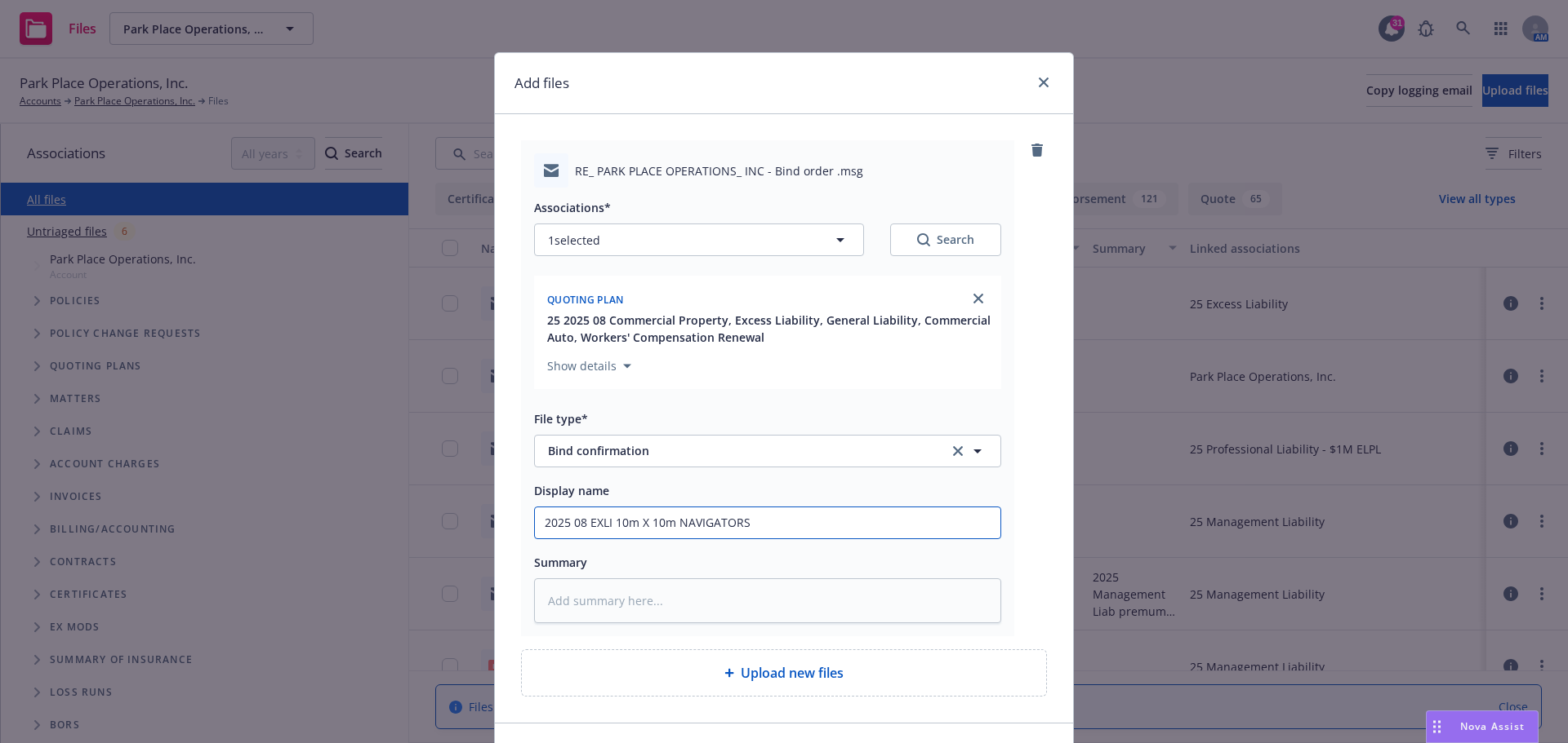
type input "2025 08 EXLI 10m X 10m NAVIGATORS"
type textarea "x"
type input "2025 08 EXLI 10m X 10m NAVIGATORS ("
type textarea "x"
type input "2025 08 EXLI 10m X 10m NAVIGATORS (T"
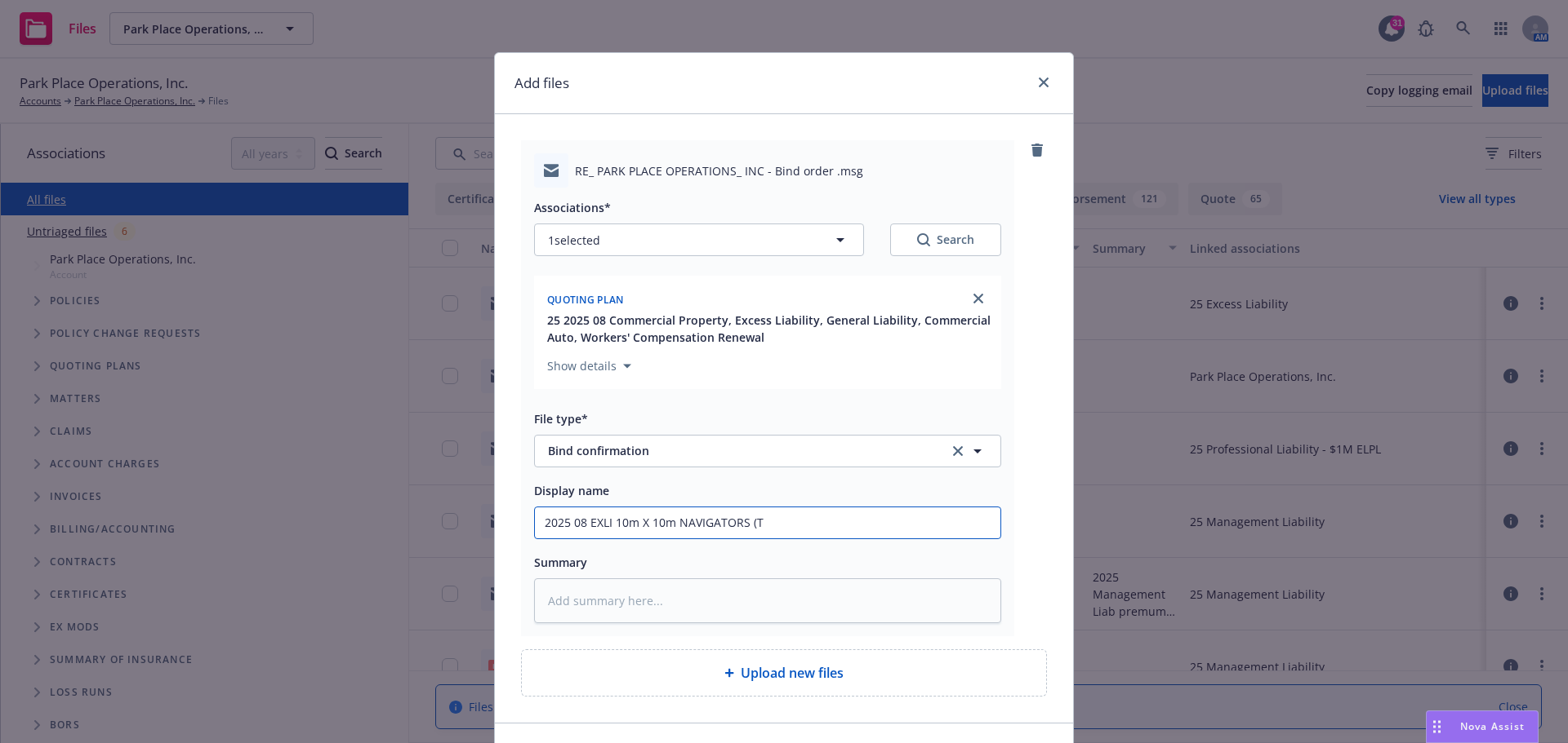
type textarea "x"
type input "2025 08 EXLI 10m X 10m NAVIGATORS (Tw"
type textarea "x"
type input "2025 08 EXLI 10m X 10m NAVIGATORS (Twi"
type textarea "x"
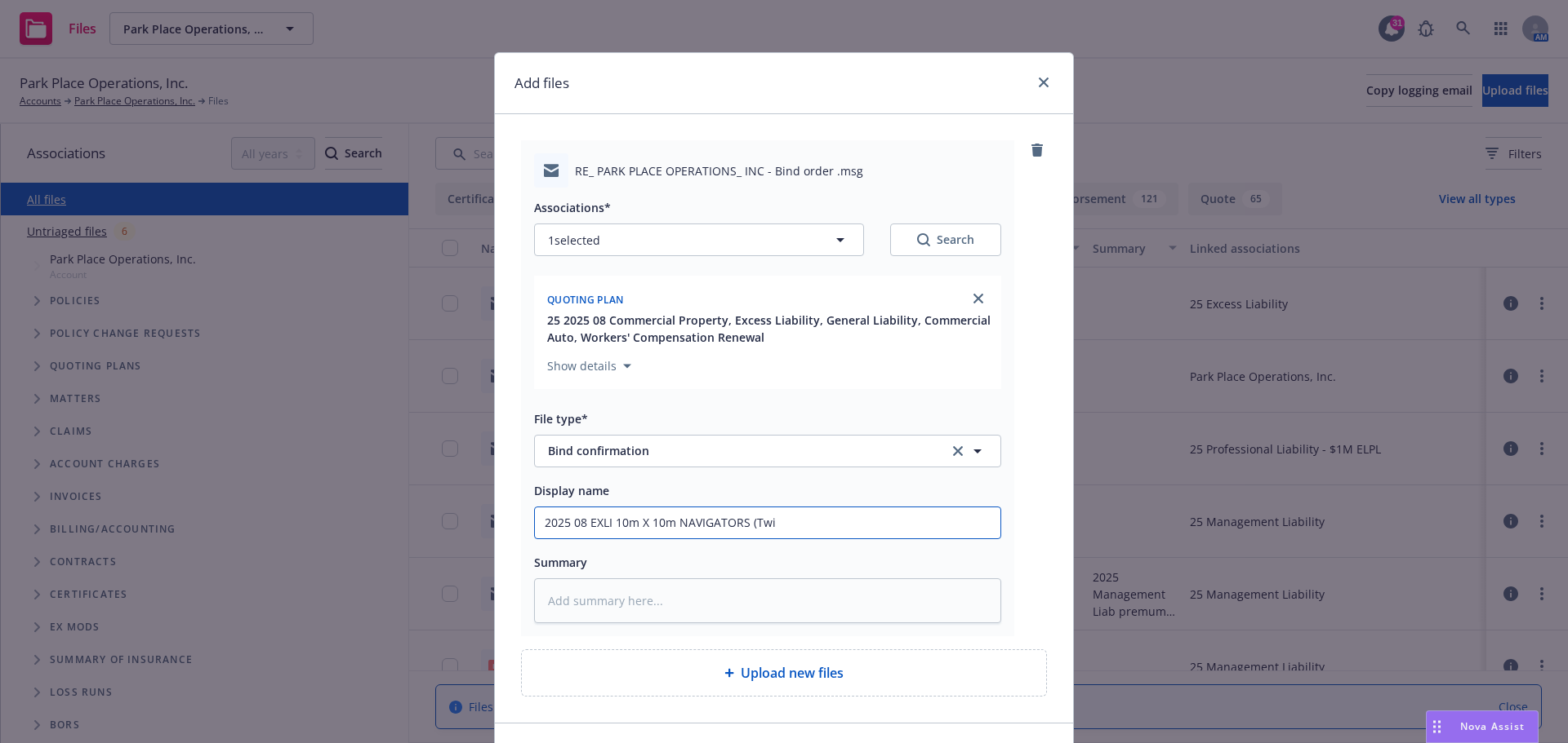
type input "2025 08 EXLI 10m X 10m NAVIGATORS (Twin"
type textarea "x"
type input "2025 08 EXLI 10m X 10m NAVIGATORS (Twin"
type textarea "x"
type input "2025 08 EXLI 10m X 10m NAVIGATORS (Twin C"
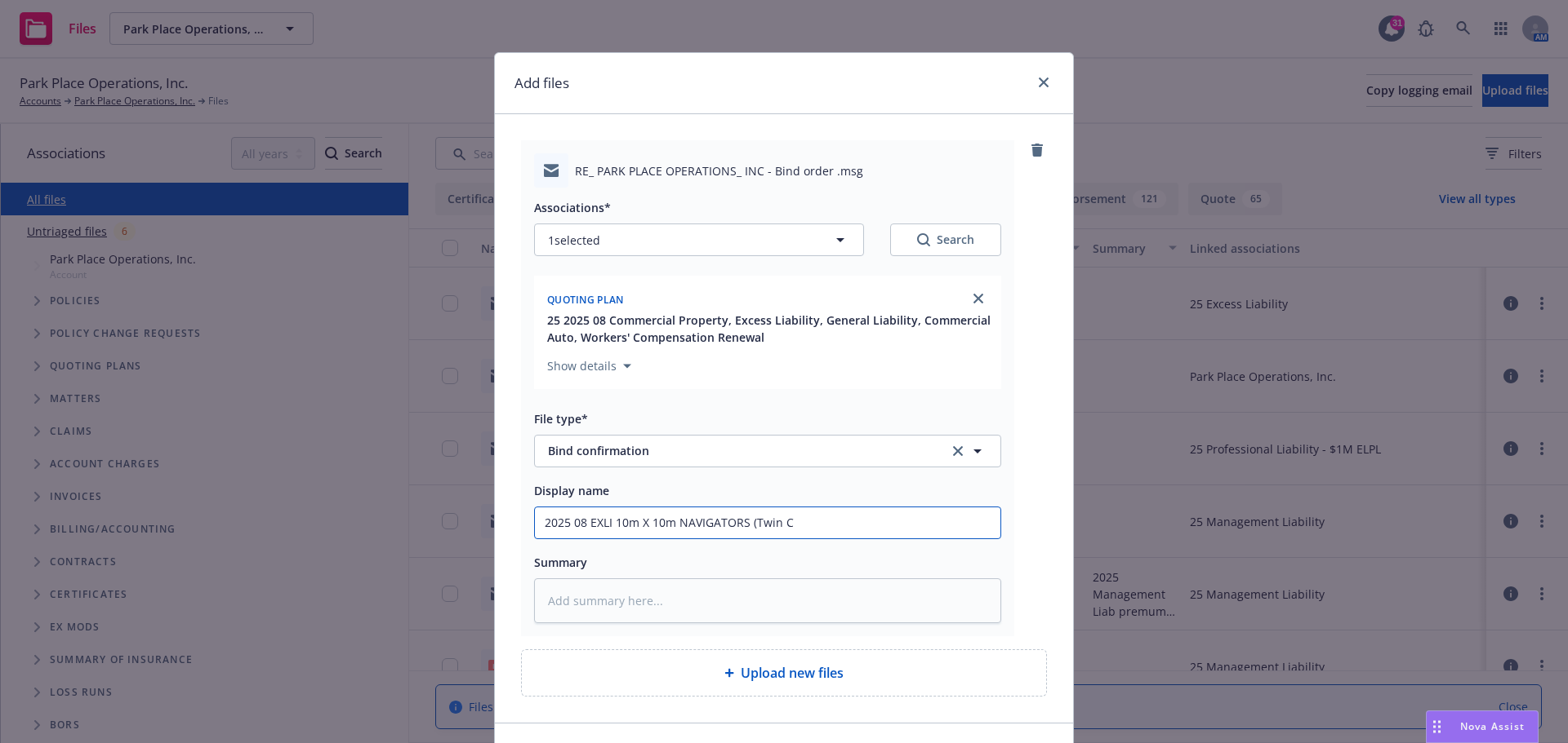
type textarea "x"
type input "2025 08 EXLI 10m X 10m NAVIGATORS (Twin Ci"
type textarea "x"
type input "2025 08 EXLI 10m X 10m NAVIGATORS (Twin Cit"
type textarea "x"
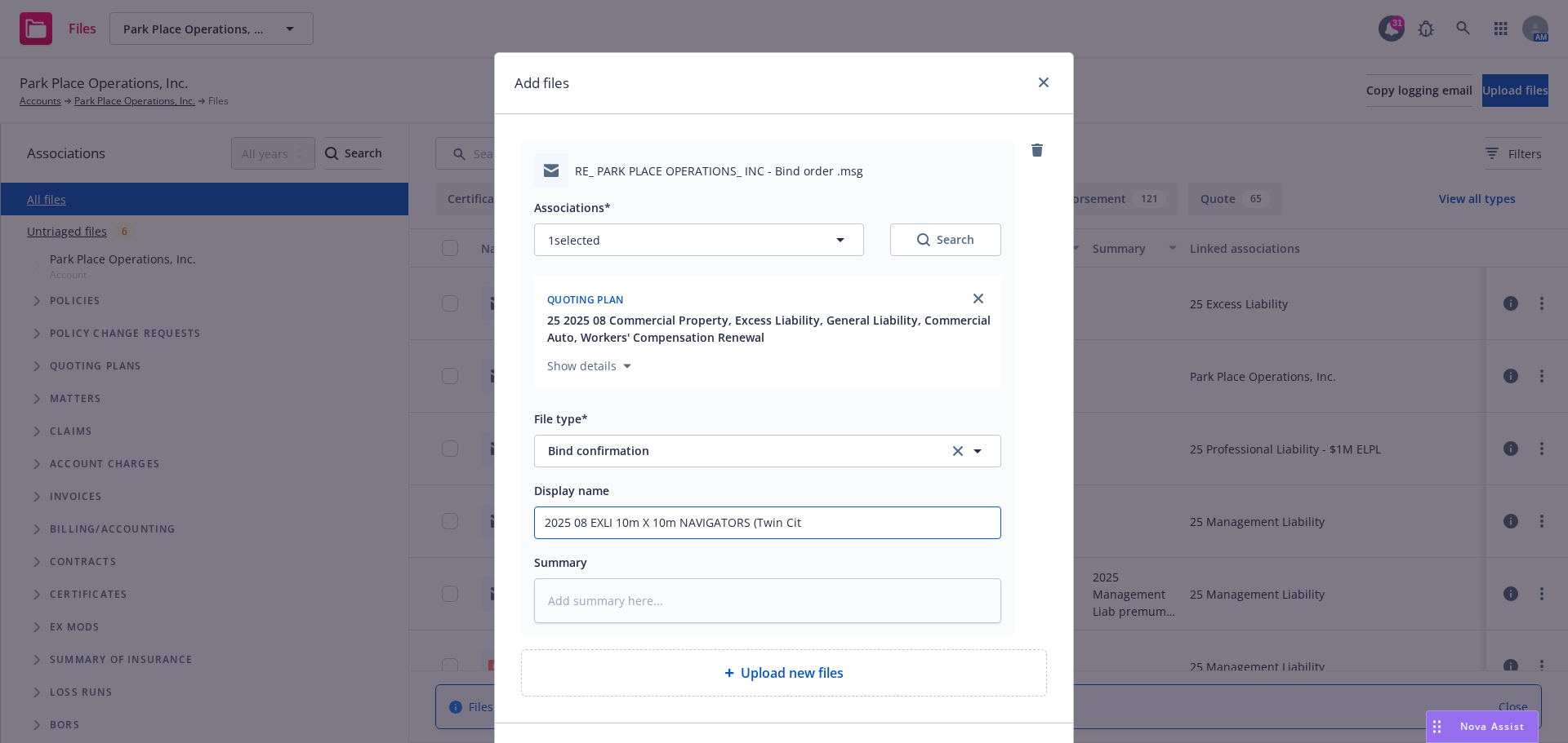
type input "2025 08 EXLI 10m X 10m NAVIGATORS (Twin City"
type textarea "x"
type input "2025 08 EXLI 10m X 10m NAVIGATORS (Twin City)"
type textarea "x"
type input "2025 08 EXLI 10m X 10m NAVIGATORS (Twin City)"
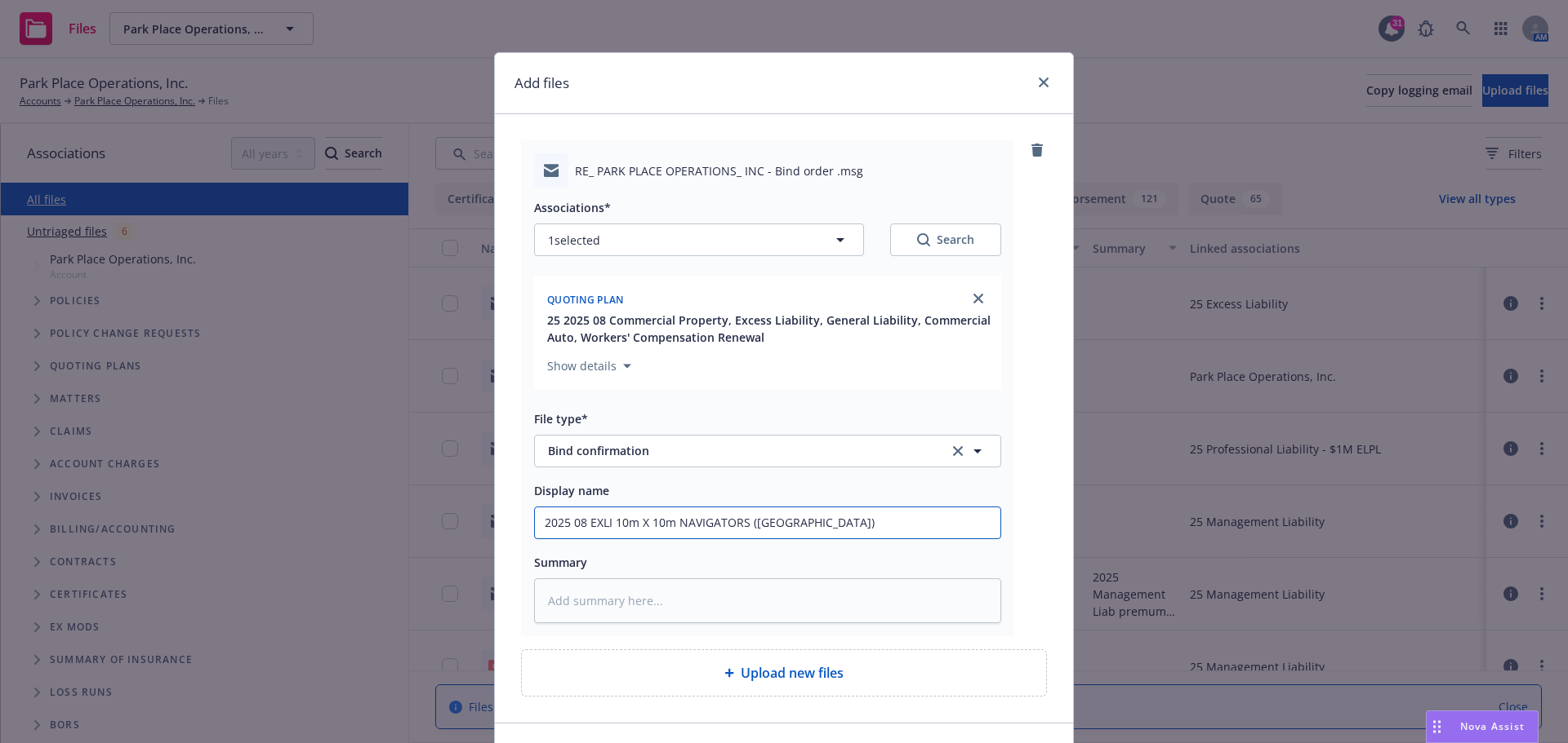
type textarea "x"
type input "2025 08 EXLI 10m X 10m NAVIGATORS (Twin City) b"
type textarea "x"
type input "2025 08 EXLI 10m X 10m NAVIGATORS (Twin City) bi"
type textarea "x"
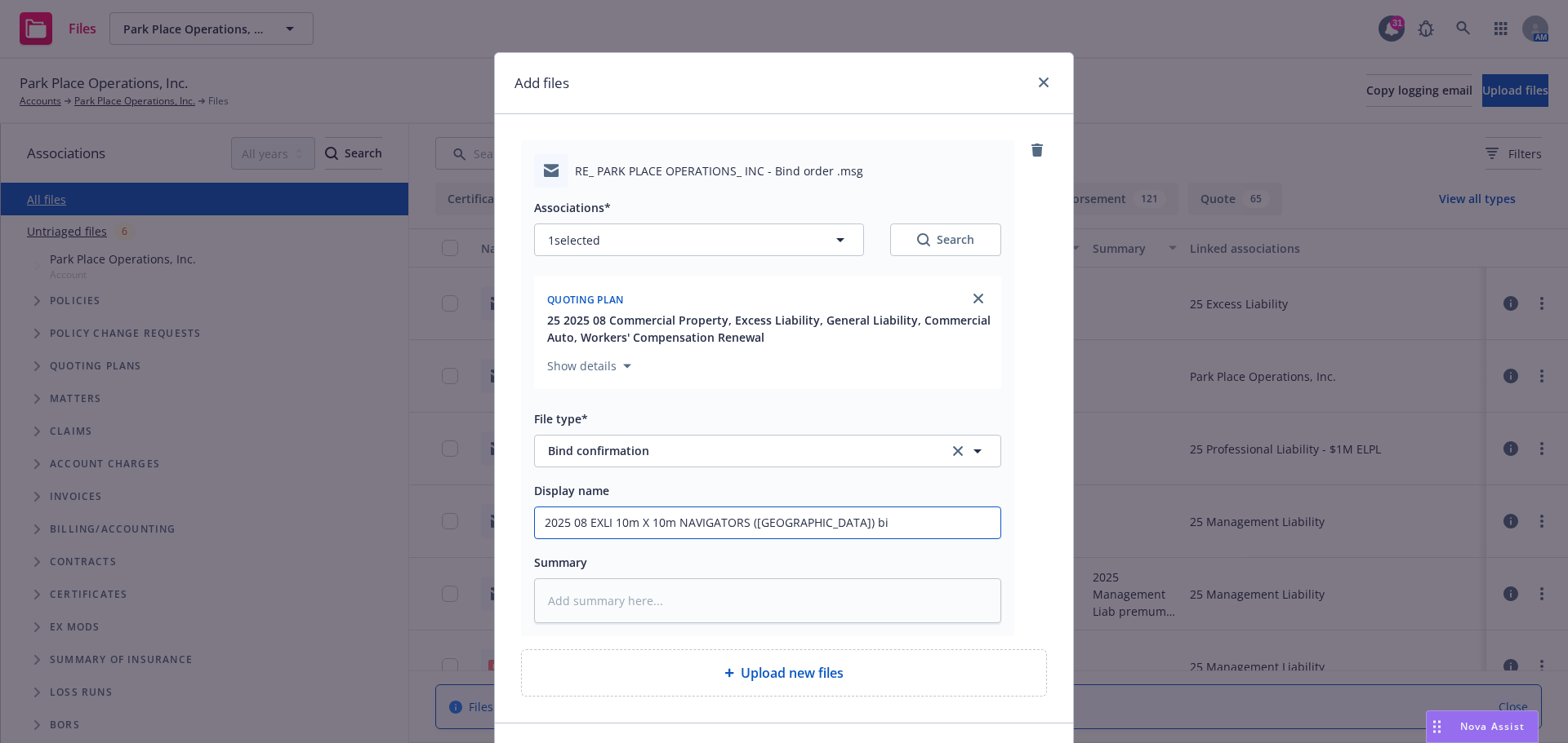
type input "2025 08 EXLI 10m X 10m NAVIGATORS (Twin City) bin"
type textarea "x"
type input "2025 08 EXLI 10m X 10m NAVIGATORS (Twin City) bind"
type textarea "x"
type input "2025 08 EXLI 10m X 10m NAVIGATORS (Twin City) bind"
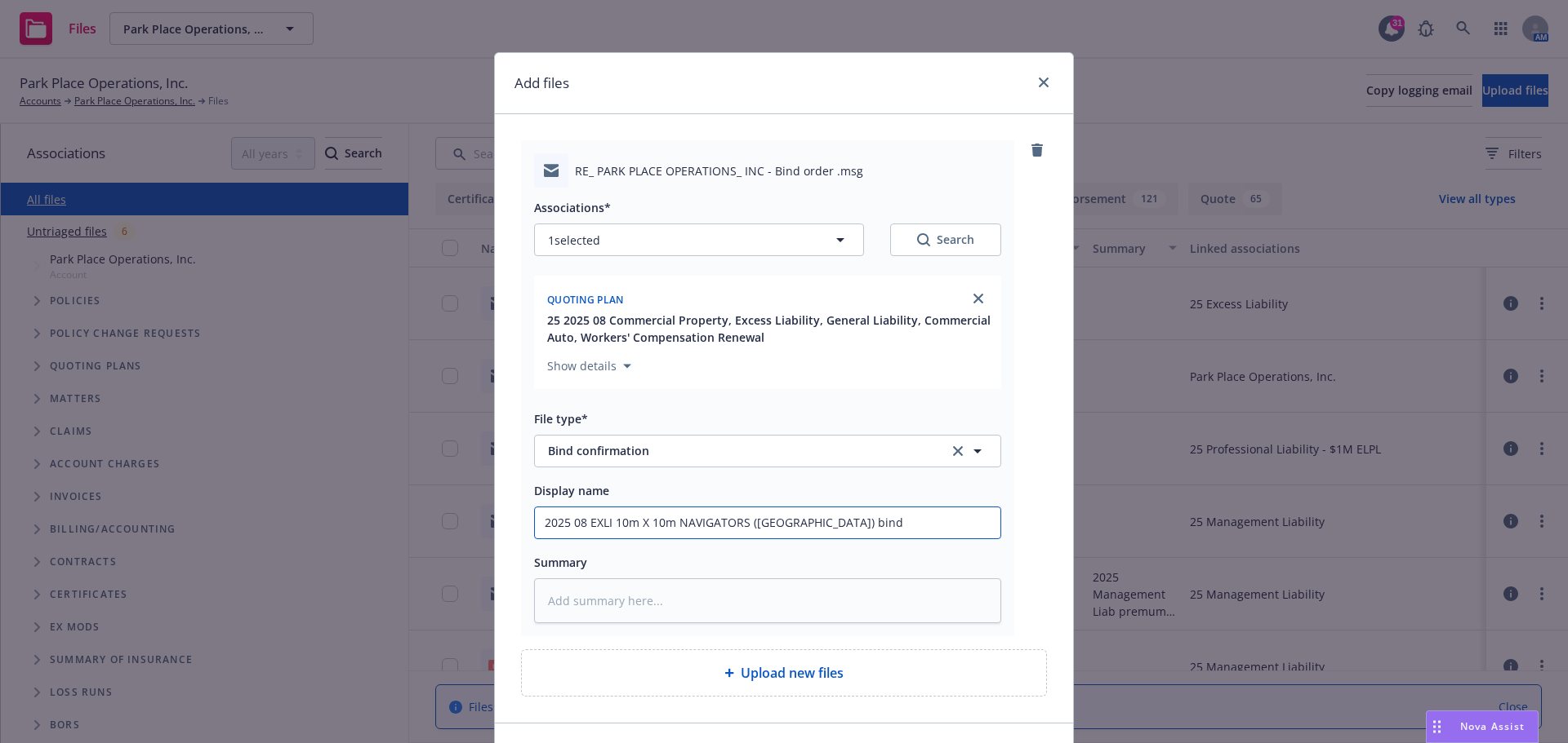
type textarea "x"
type input "2025 08 EXLI 10m X 10m NAVIGATORS (Twin City) bind c"
type textarea "x"
type input "2025 08 EXLI 10m X 10m NAVIGATORS (Twin City) bind co"
type textarea "x"
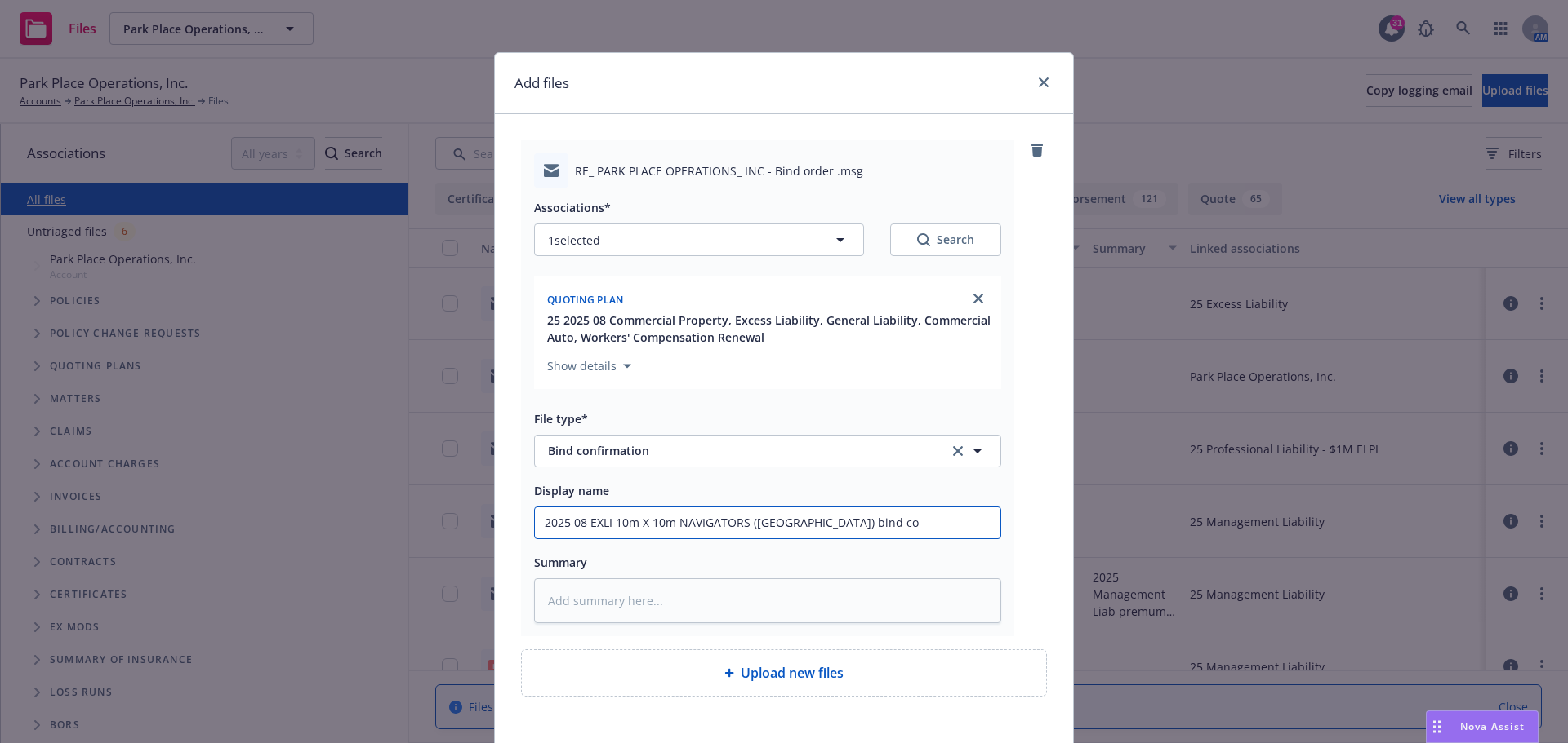
type input "2025 08 EXLI 10m X 10m NAVIGATORS (Twin City) bind con"
type textarea "x"
type input "2025 08 EXLI 10m X 10m NAVIGATORS (Twin City) bind conf"
type textarea "x"
type input "2025 08 EXLI 10m X 10m NAVIGATORS (Twin City) bind confi"
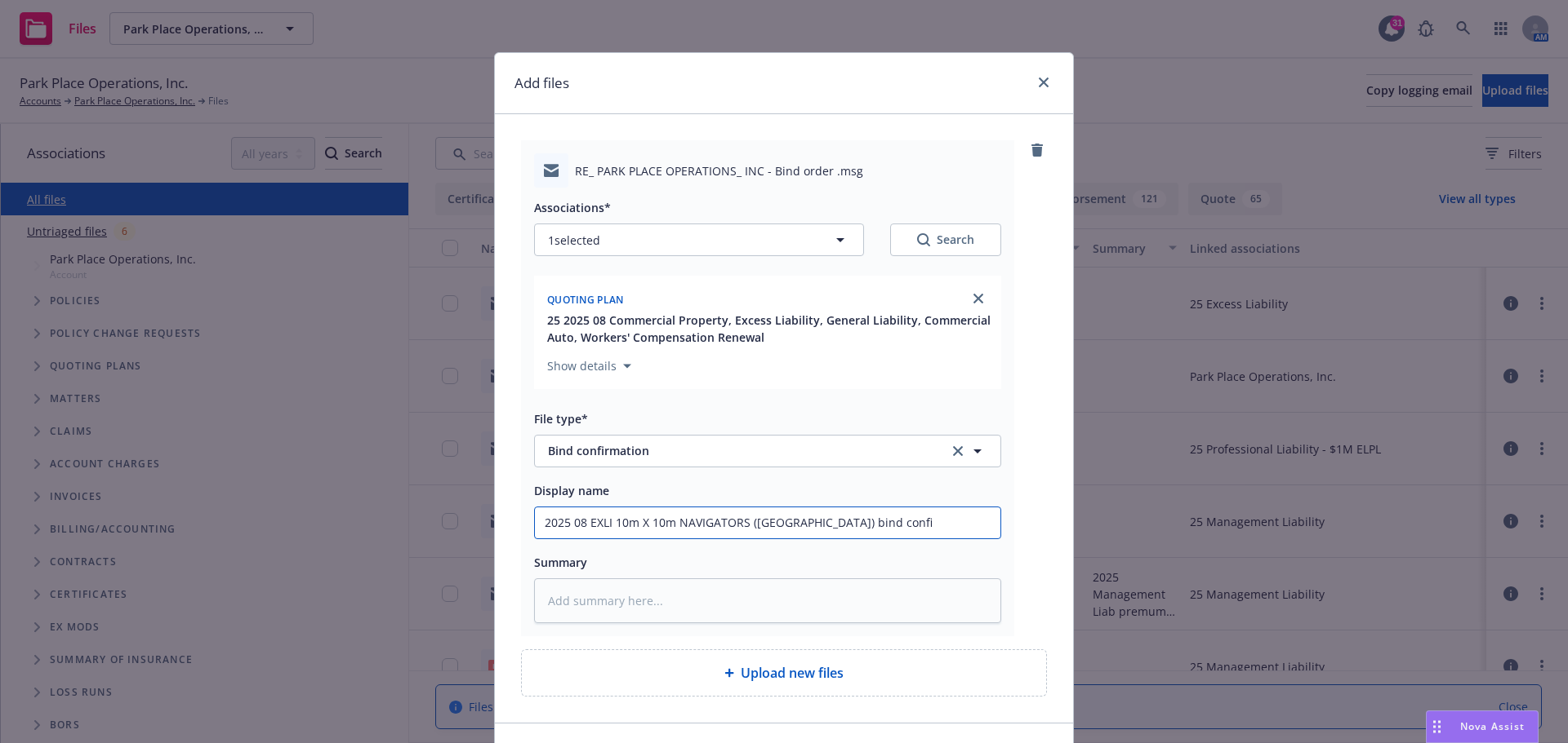
type textarea "x"
type input "2025 08 EXLI 10m X 10m NAVIGATORS (Twin City) bind confir"
type textarea "x"
type input "2025 08 EXLI 10m X 10m NAVIGATORS (Twin City) bind confirm"
type textarea "x"
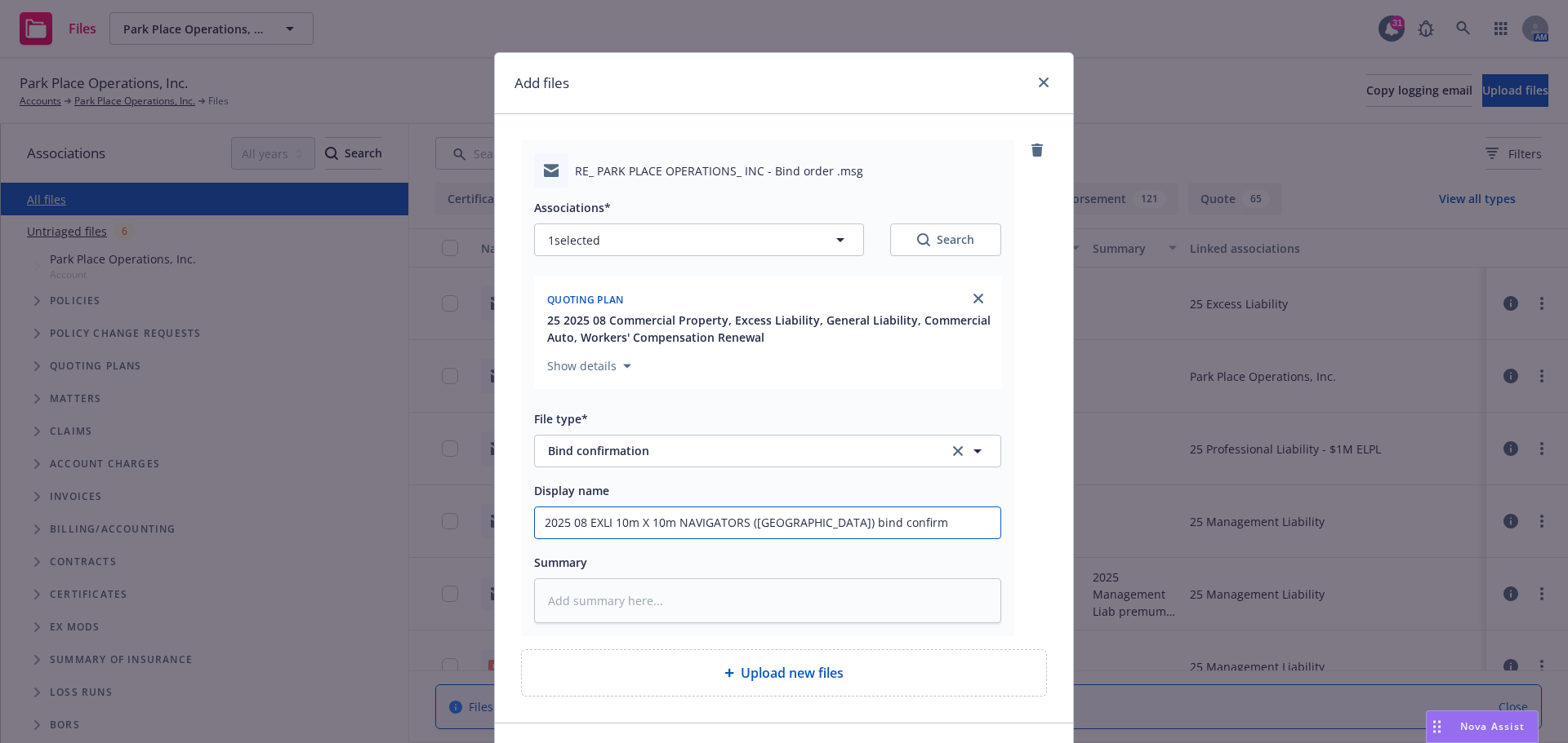
type input "2025 08 EXLI 10m X 10m NAVIGATORS (Twin City) bind confirma"
type textarea "x"
type input "2025 08 EXLI 10m X 10m NAVIGATORS (Twin City) bind confirmat"
type textarea "x"
type input "2025 08 EXLI 10m X 10m NAVIGATORS (Twin City) bind confirmati"
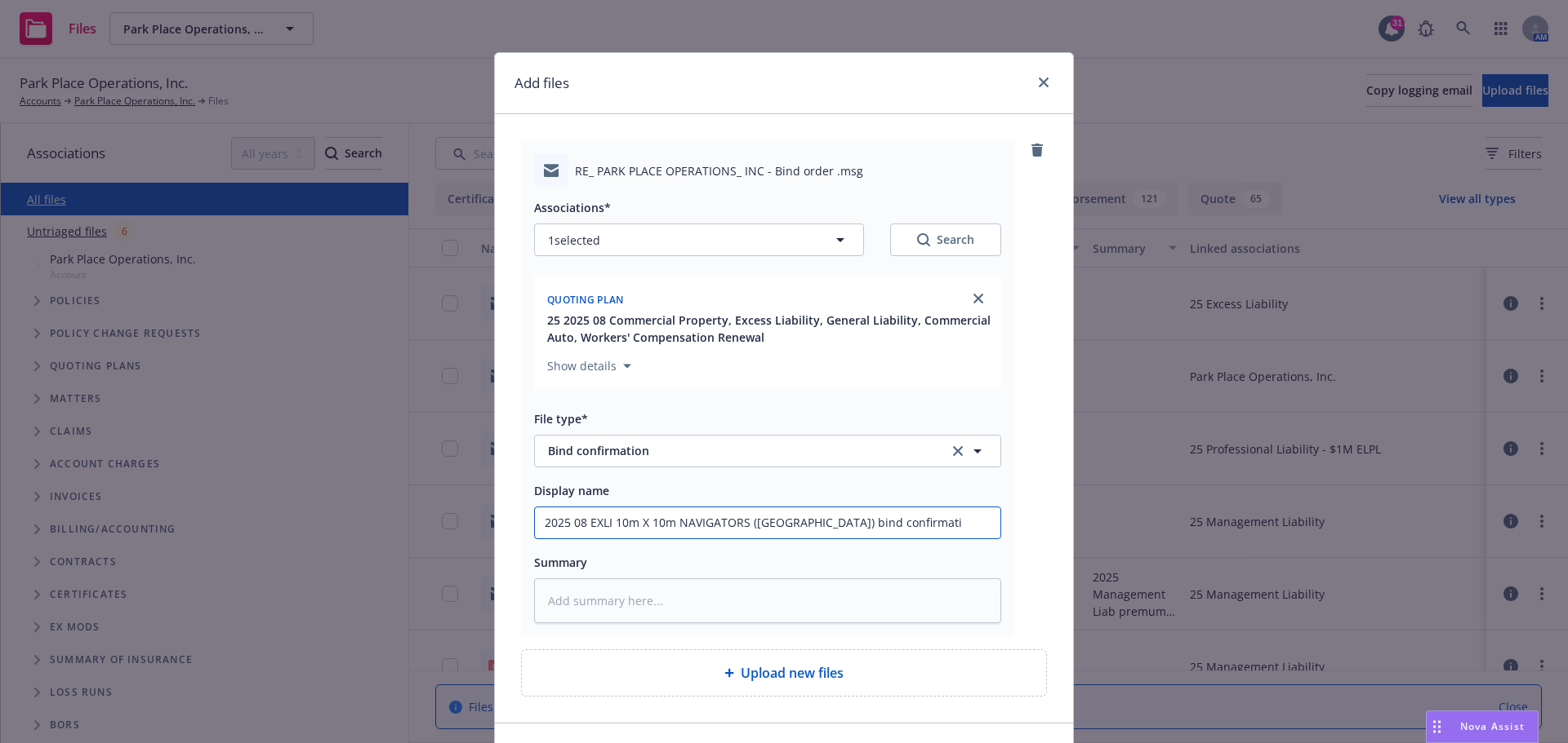
type textarea "x"
type input "2025 08 EXLI 10m X 10m NAVIGATORS (Twin City) bind confirmatio"
type textarea "x"
type input "2025 08 EXLI 10m X 10m NAVIGATORS (Twin City) bind confirmation"
type textarea "x"
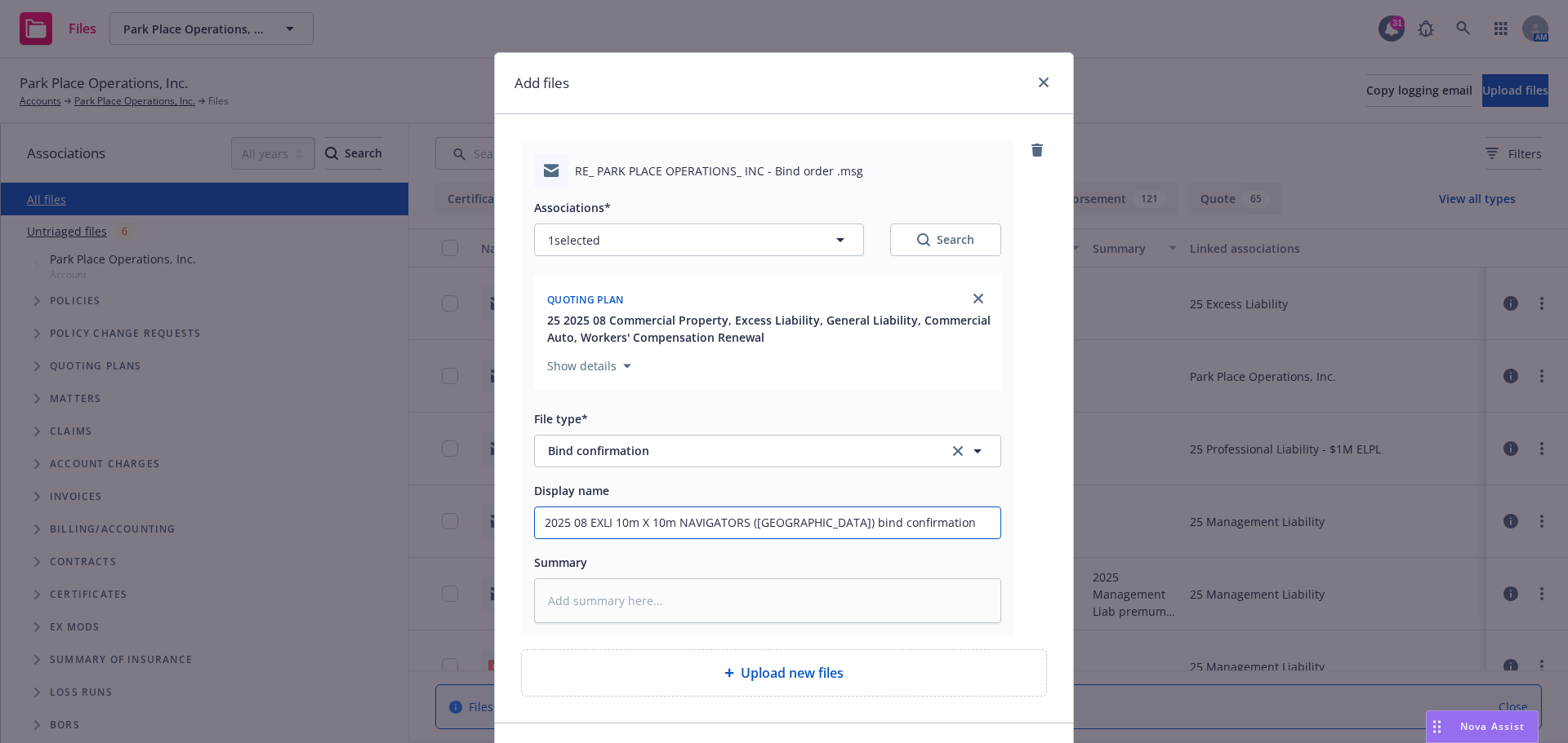
drag, startPoint x: 535, startPoint y: 517, endPoint x: 915, endPoint y: 468, distance: 383.1
click at [915, 468] on div "Associations* 1 selected Search Quoting plan 25 2025 08 Commercial Property, Ex…" at bounding box center [767, 405] width 467 height 436
type input "2025 08 EXLI 10m X 10m NAVIGATORS (Twin City) bind confirmation"
click at [584, 599] on textarea at bounding box center [767, 600] width 467 height 45
paste textarea "2025 08 EXLI 10m X 10m NAVIGATORS (Twin City) bind confirmation"
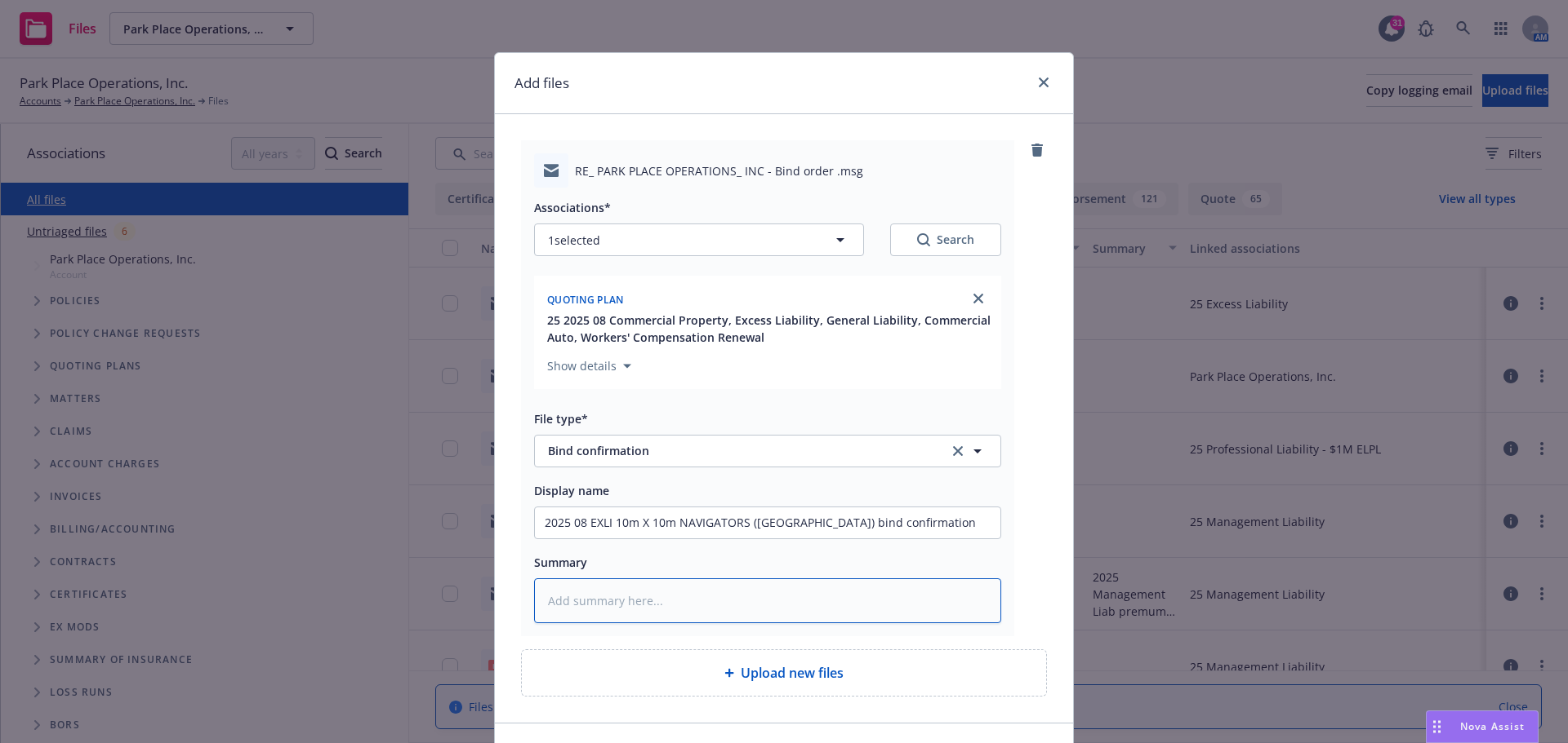
type textarea "x"
type textarea "2025 08 EXLI 10m X 10m NAVIGATORS (Twin City) bind confirmation"
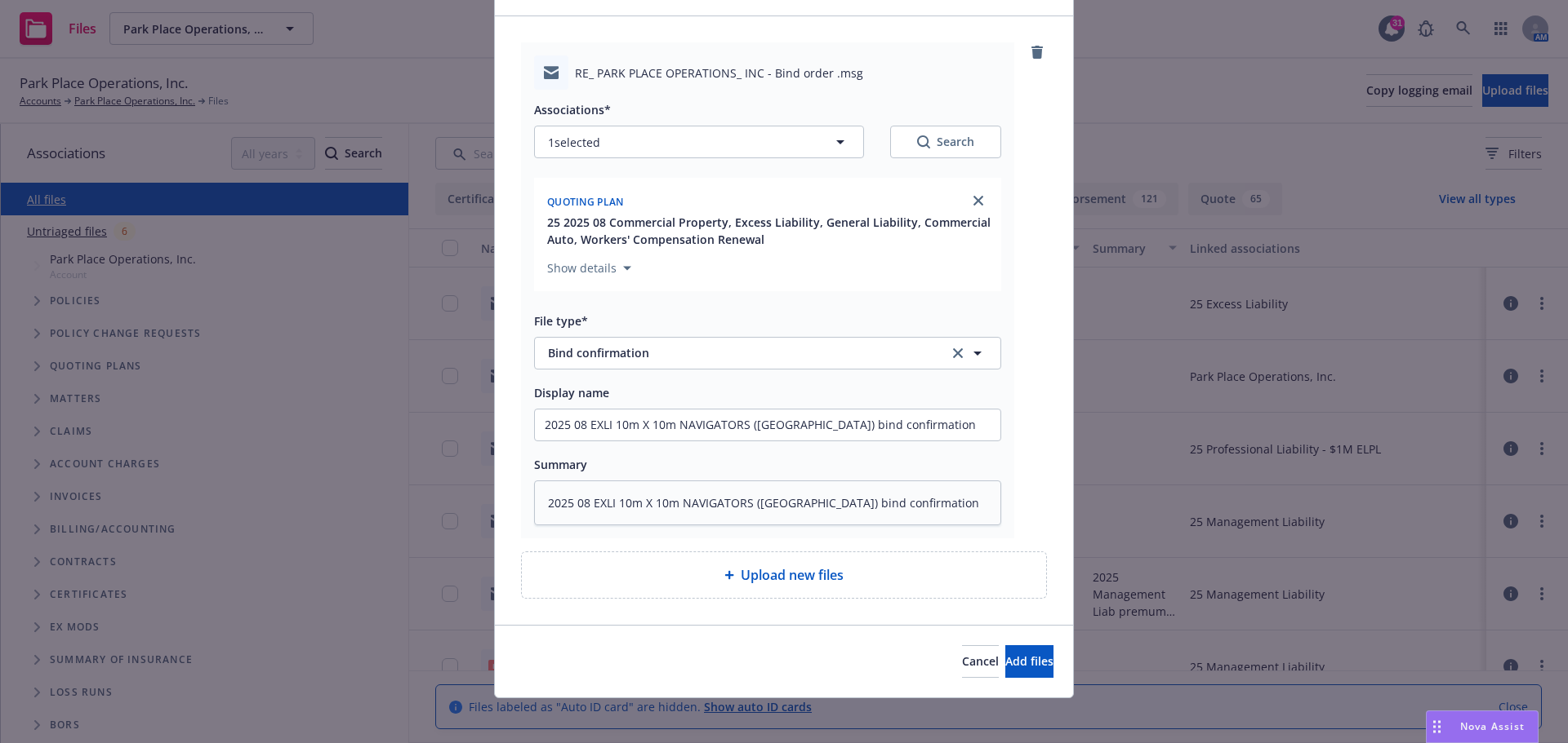
scroll to position [105, 0]
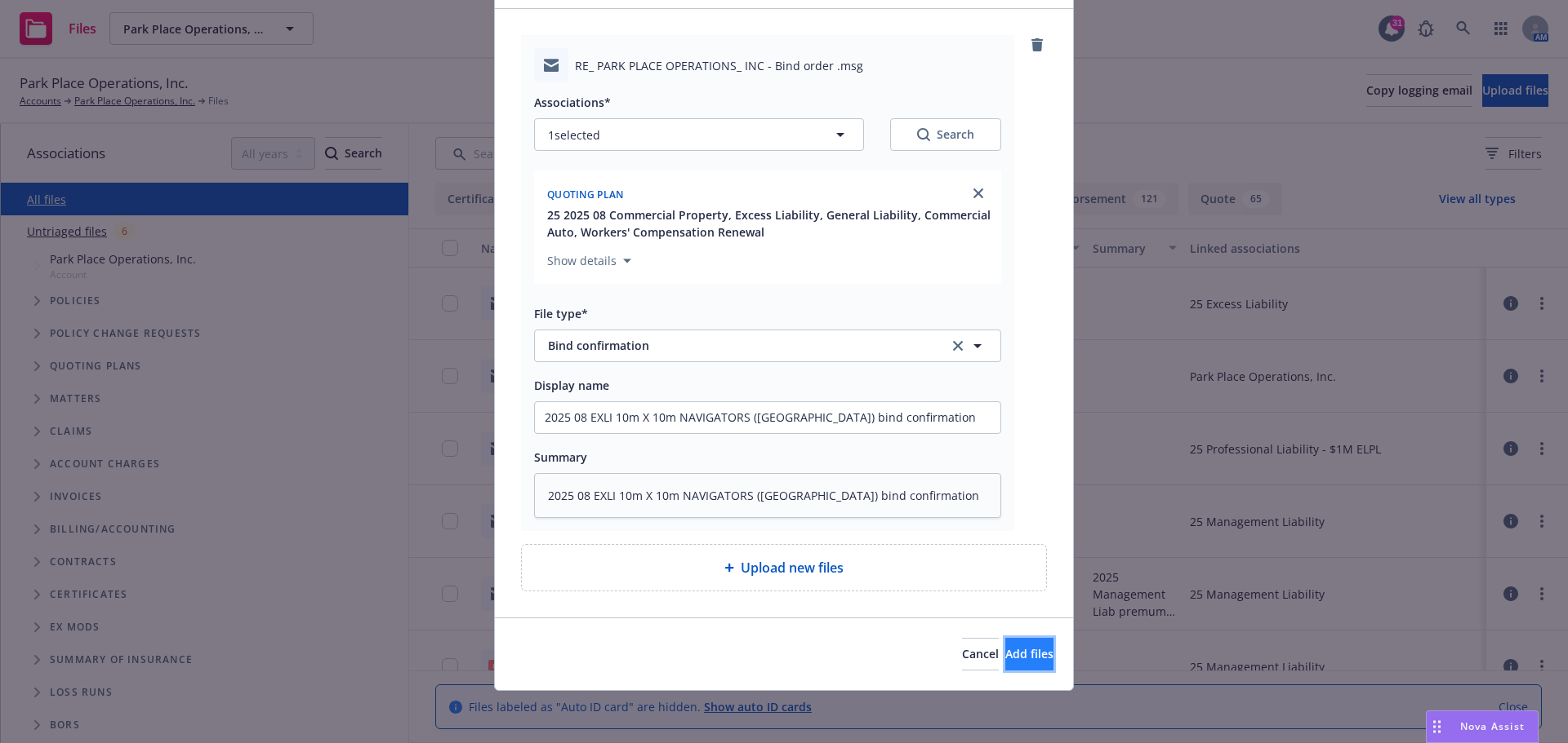
click at [1005, 655] on span "Add files" at bounding box center [1029, 654] width 49 height 16
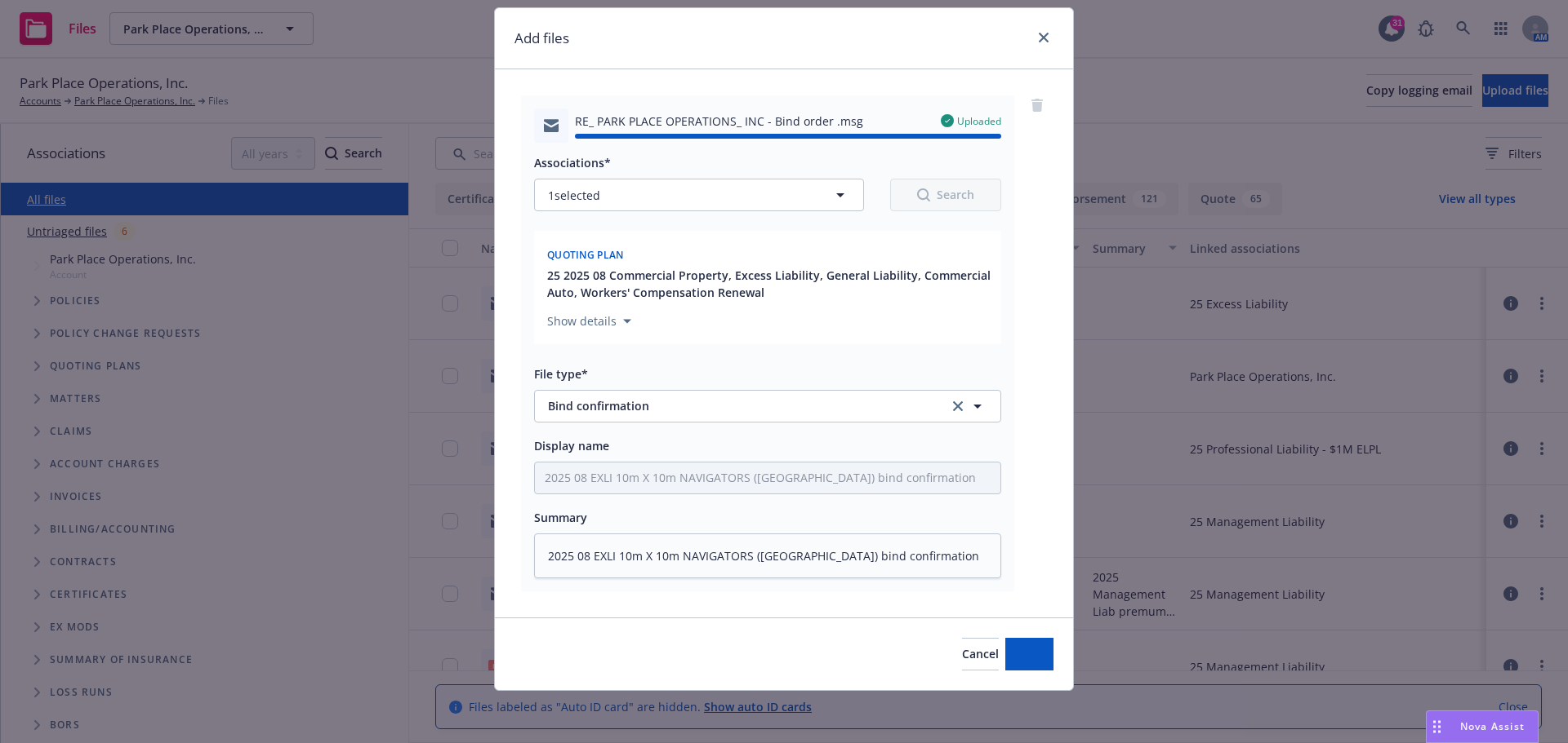
type textarea "x"
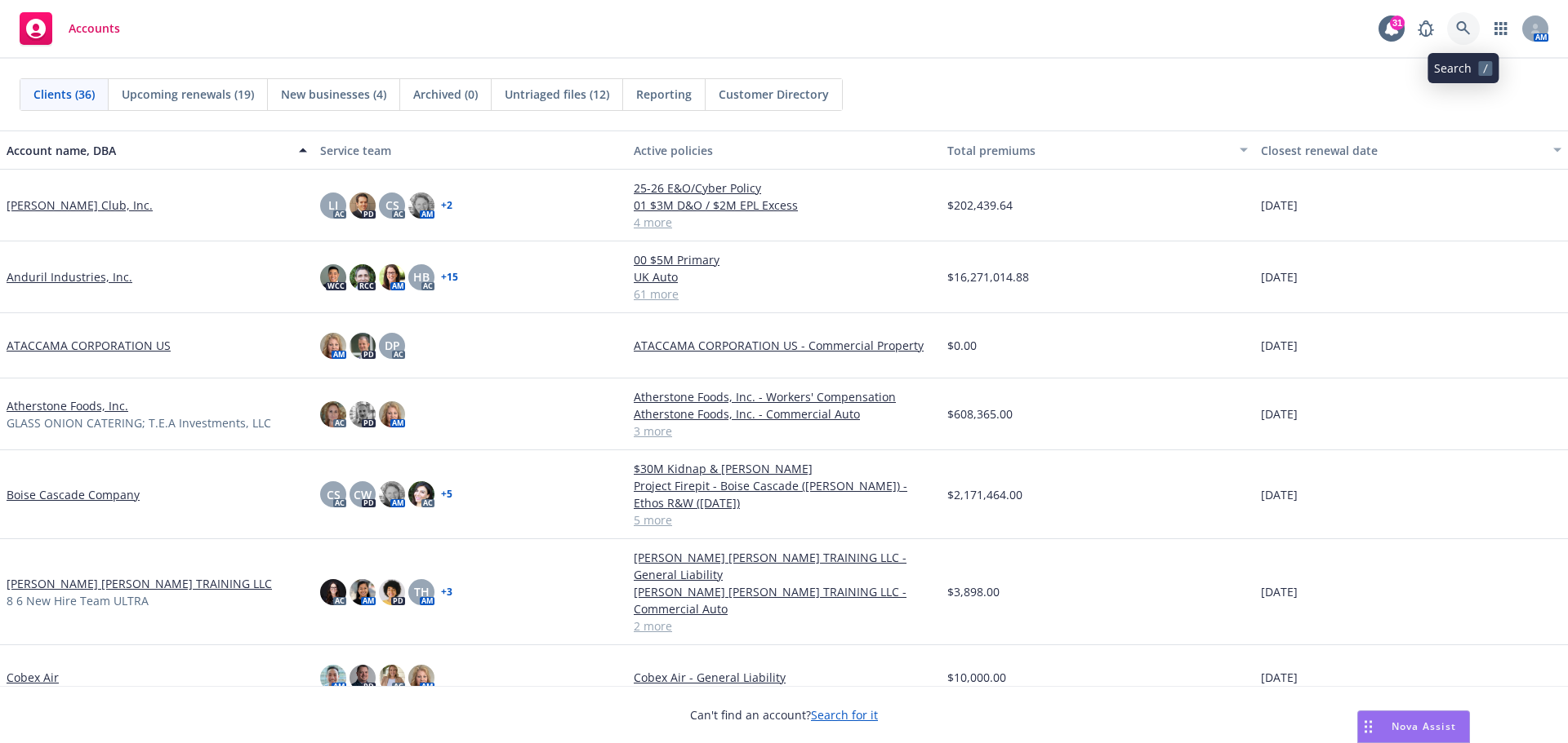
click at [1459, 22] on icon at bounding box center [1463, 28] width 14 height 14
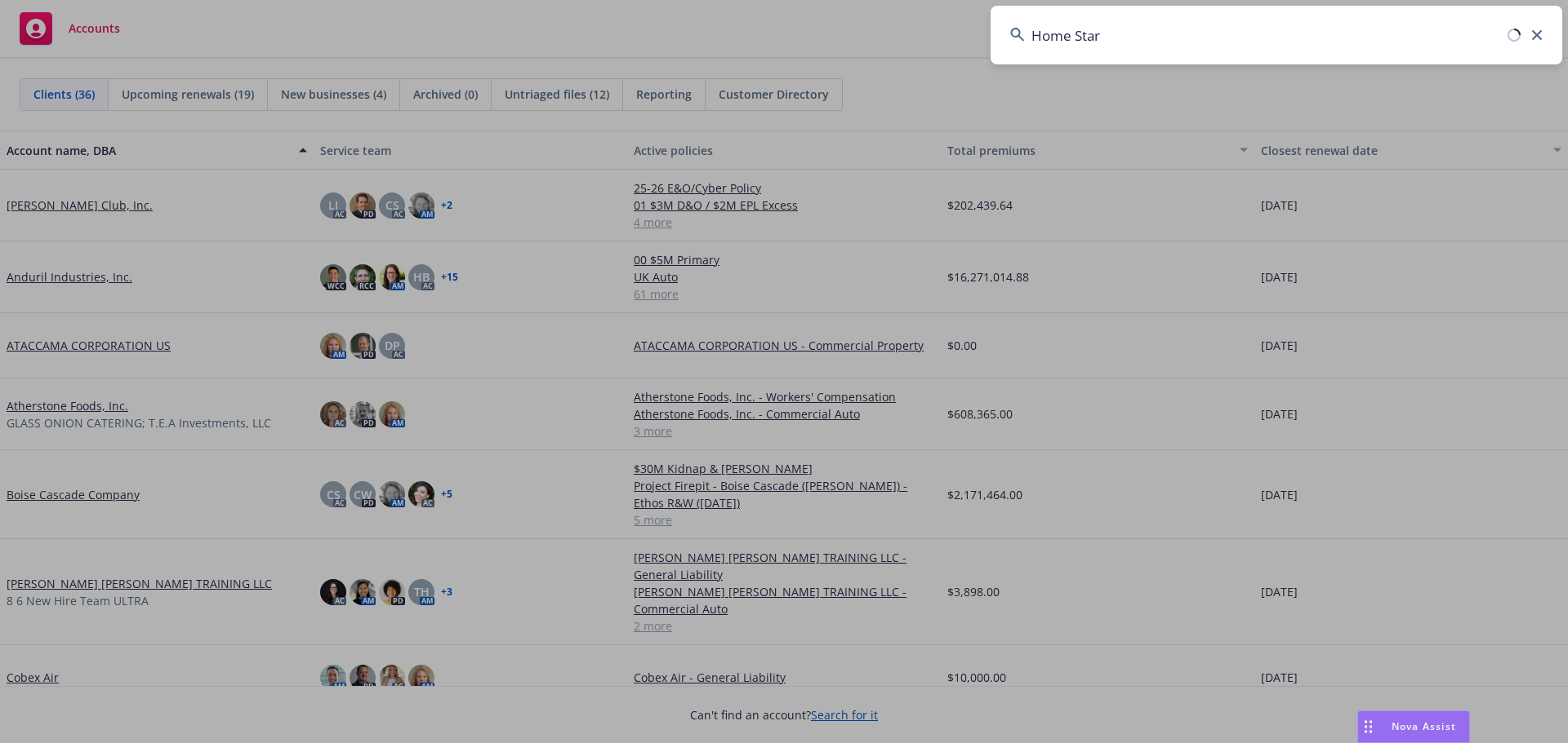
type input "Home Start"
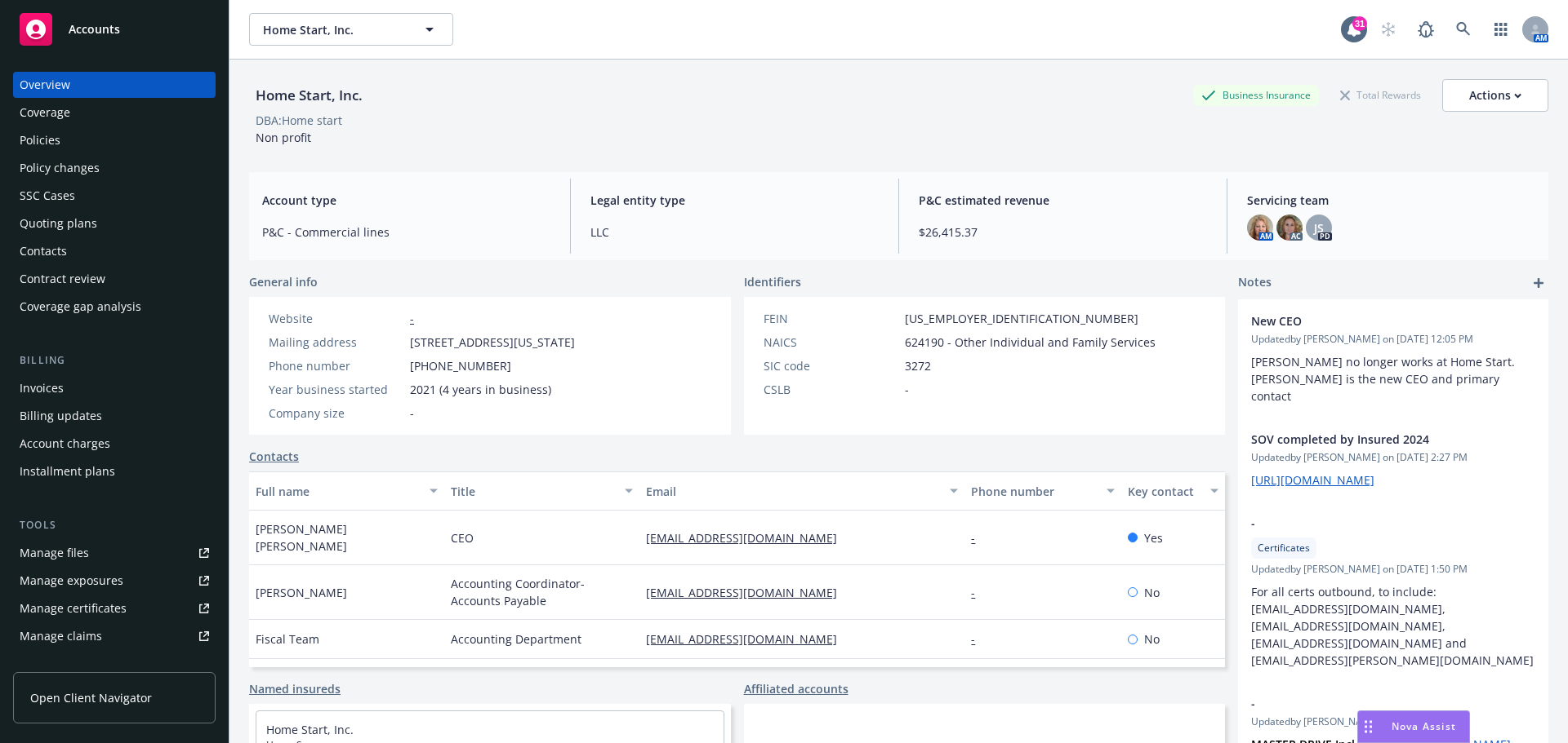
click at [1563, 679] on div "Home Start, Inc. Home Start, Inc. 31 AM Home Start, Inc. Business Insurance Tot…" at bounding box center [898, 372] width 1338 height 743
click at [68, 553] on div "Manage files" at bounding box center [55, 553] width 69 height 26
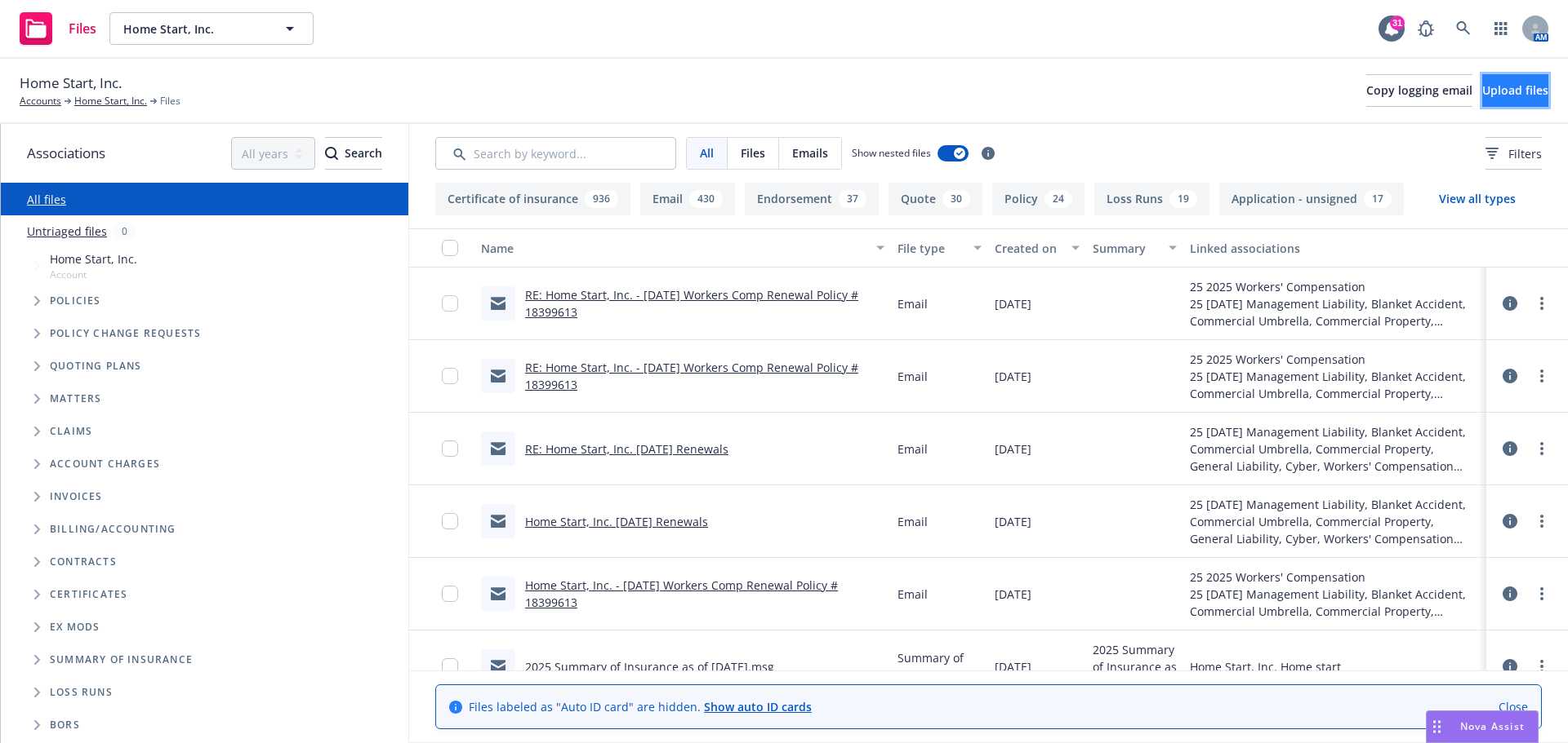
click at [1482, 90] on span "Upload files" at bounding box center [1514, 90] width 66 height 16
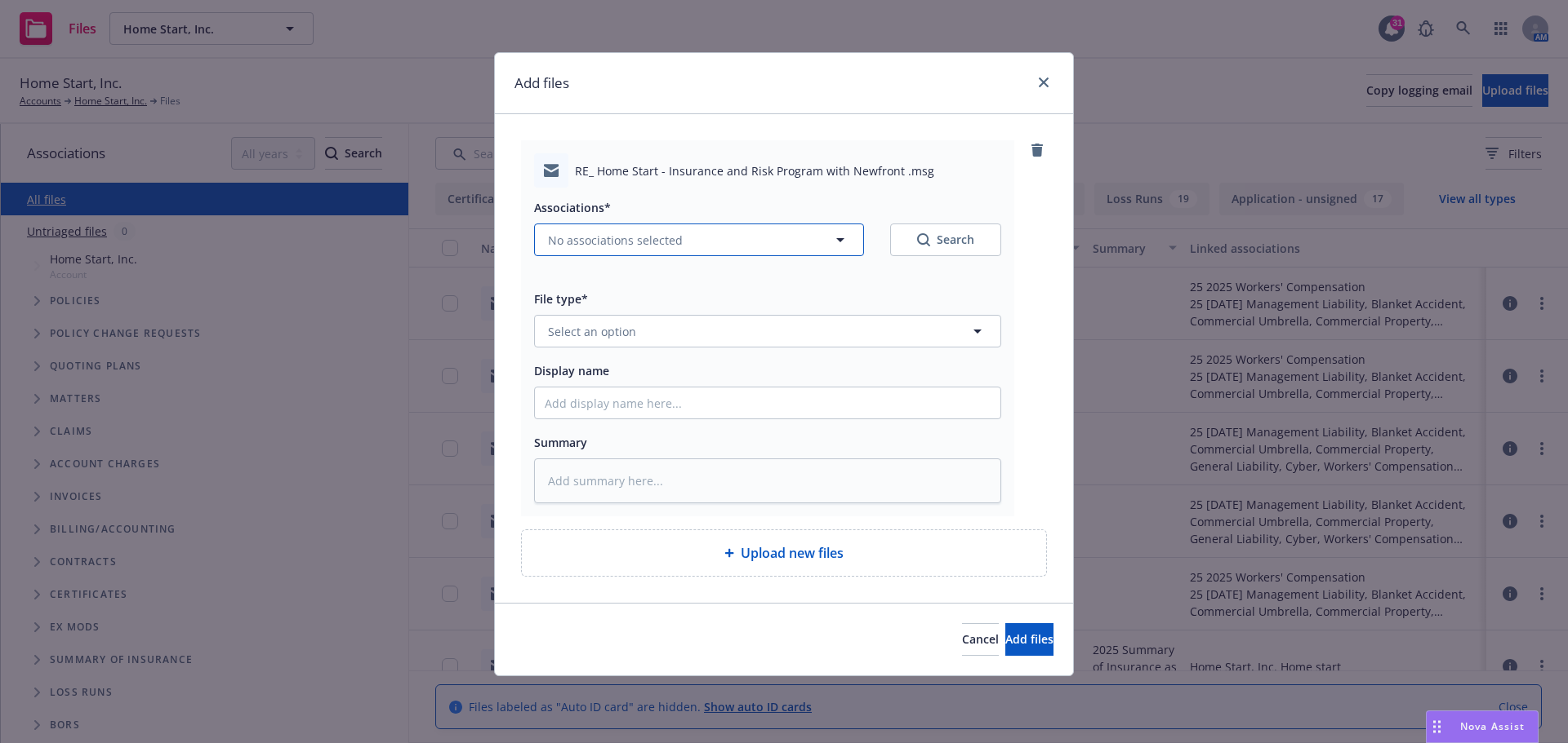
click at [842, 239] on icon "button" at bounding box center [840, 240] width 20 height 20
type textarea "x"
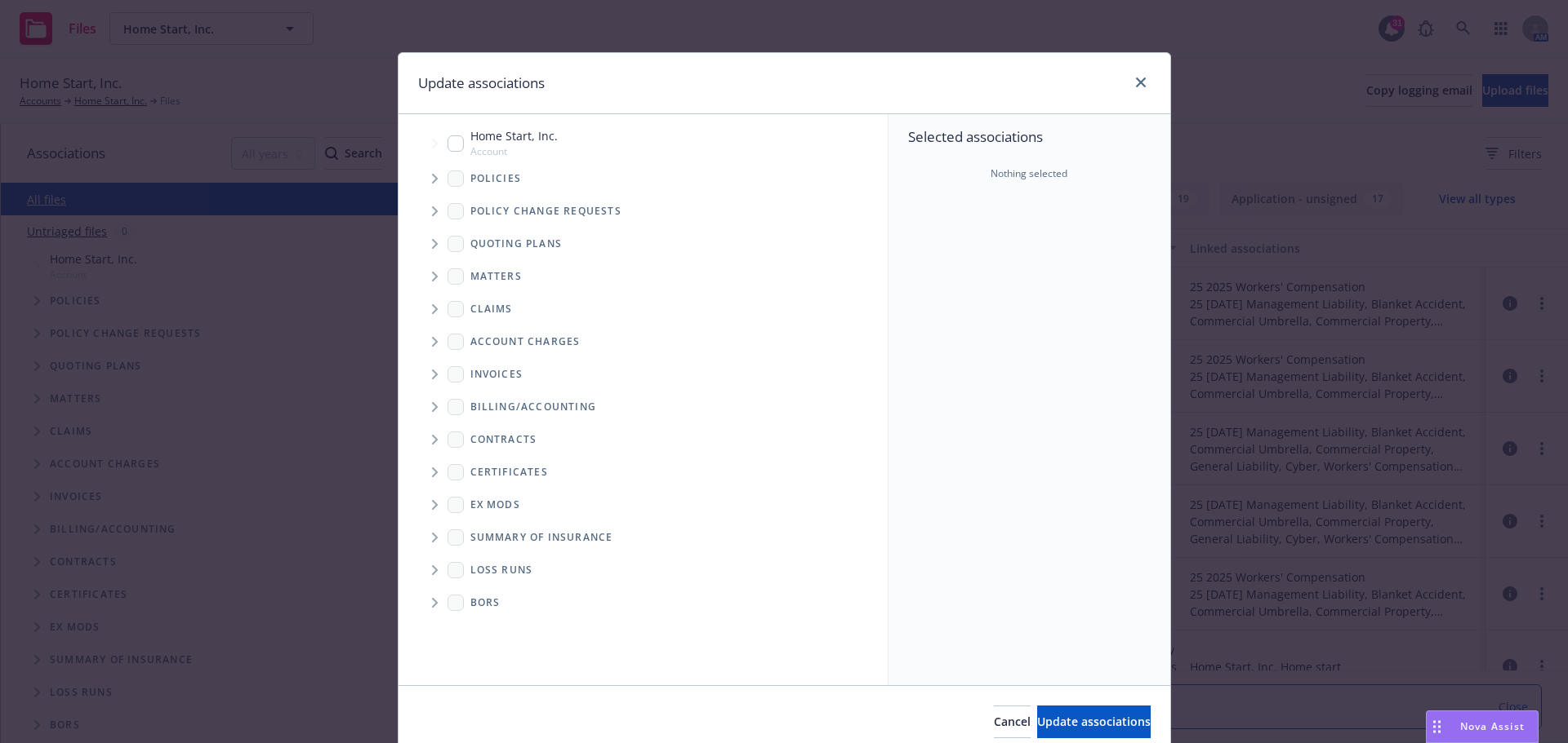
click at [447, 142] on input "Tree Example" at bounding box center [455, 144] width 16 height 16
checkbox input "true"
click at [1037, 717] on span "Update associations" at bounding box center [1093, 722] width 114 height 16
type textarea "x"
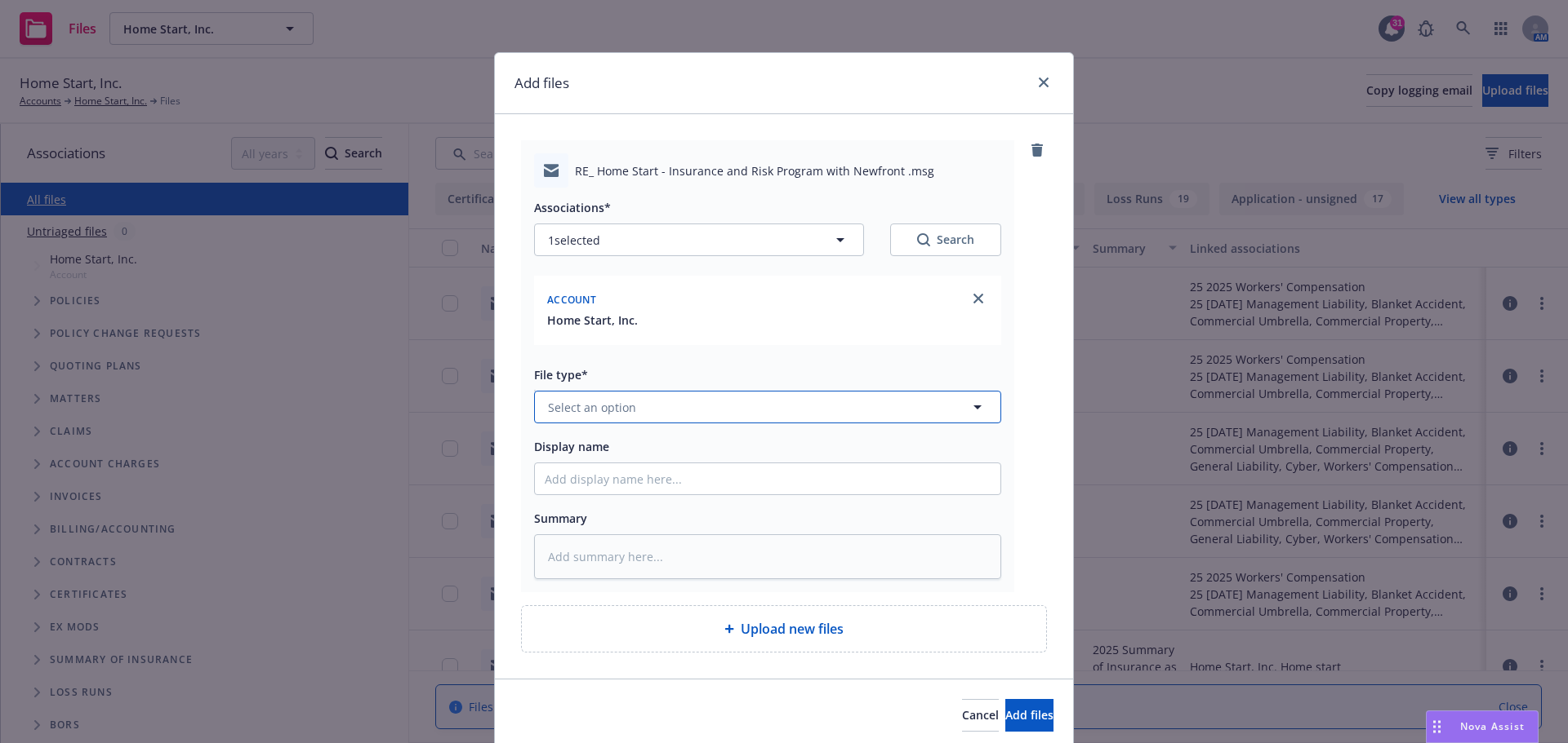
click at [976, 408] on icon "button" at bounding box center [977, 407] width 20 height 20
type input "summary"
click at [684, 590] on div "Summary of Insurance" at bounding box center [767, 583] width 446 height 24
click at [549, 487] on input "Display name" at bounding box center [768, 478] width 466 height 31
type textarea "x"
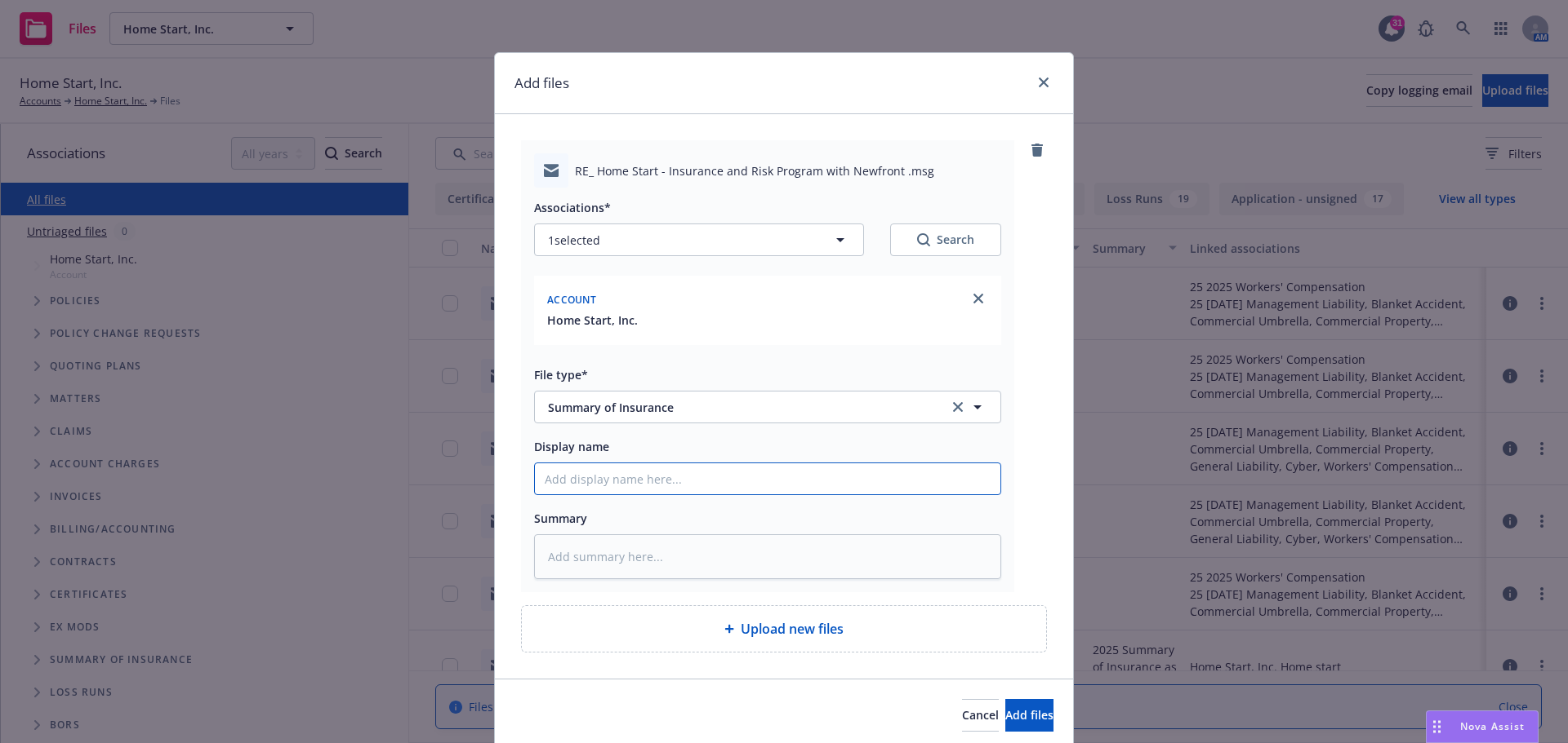
type input "2"
type textarea "x"
type input "20"
type textarea "x"
type input "202"
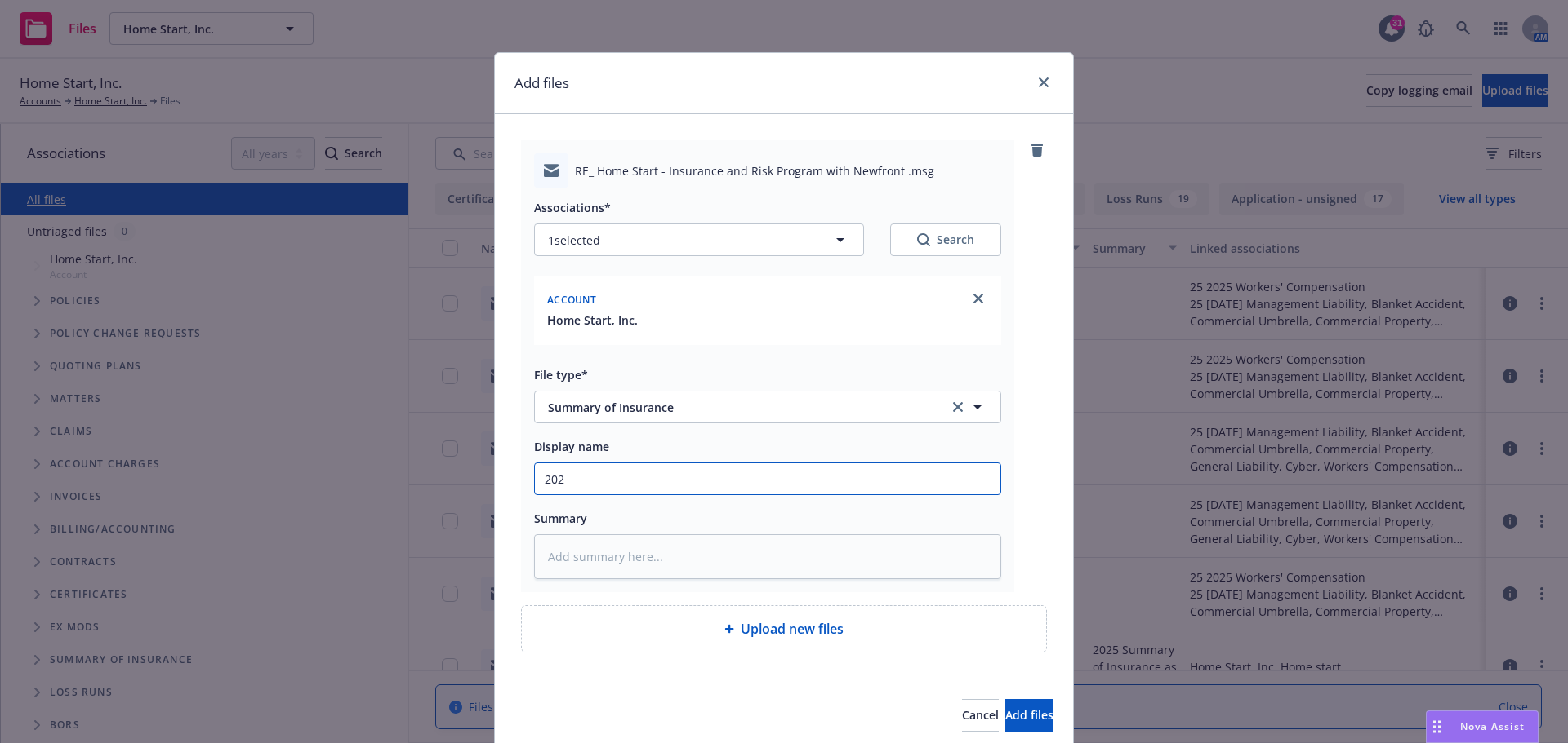
type textarea "x"
type input "2025"
type textarea "x"
type input "2025"
type textarea "x"
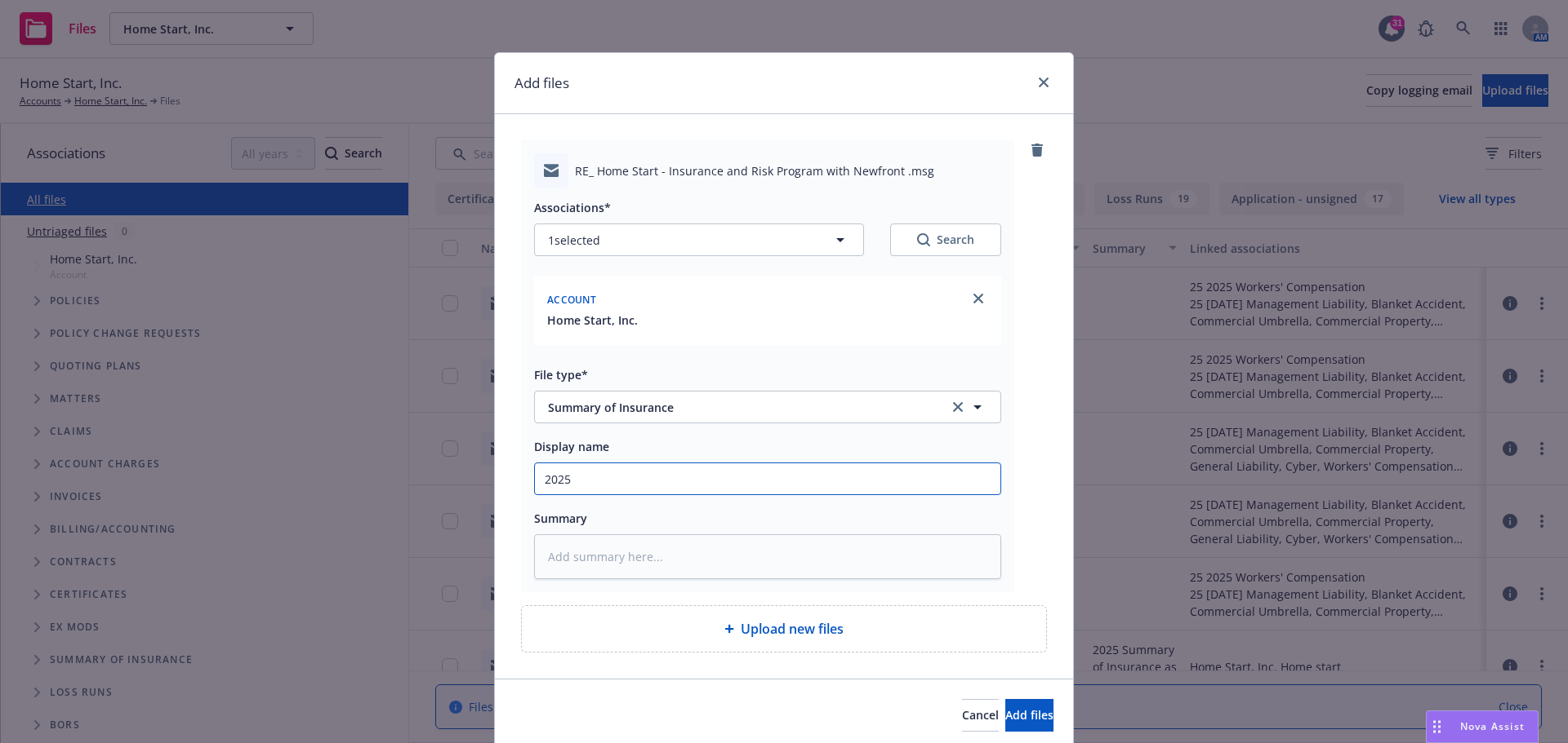
type input "2025 S"
type textarea "x"
type input "2025 Su"
type textarea "x"
type input "2025 Sum"
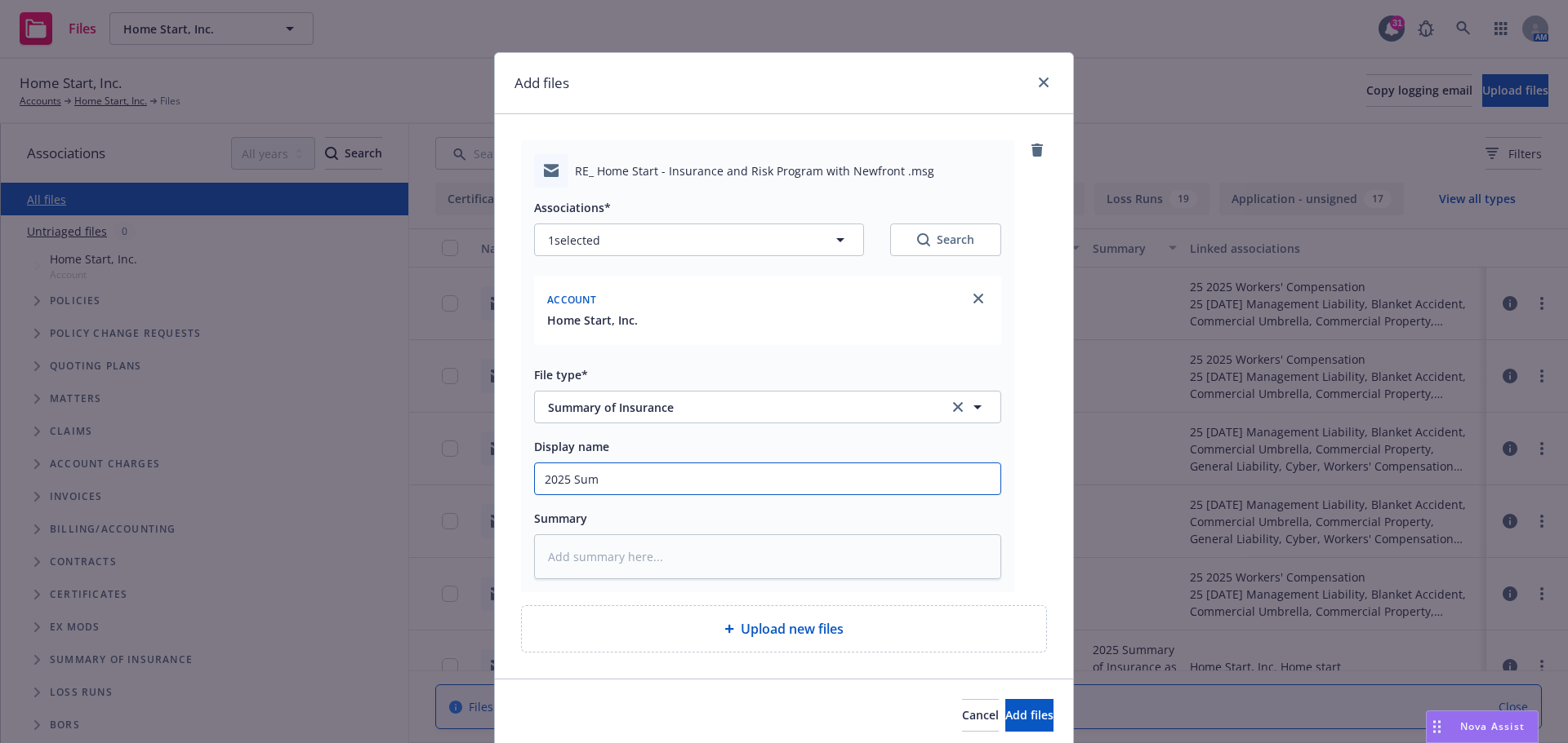
type textarea "x"
type input "2025 Summ"
type textarea "x"
type input "2025 Summa"
type textarea "x"
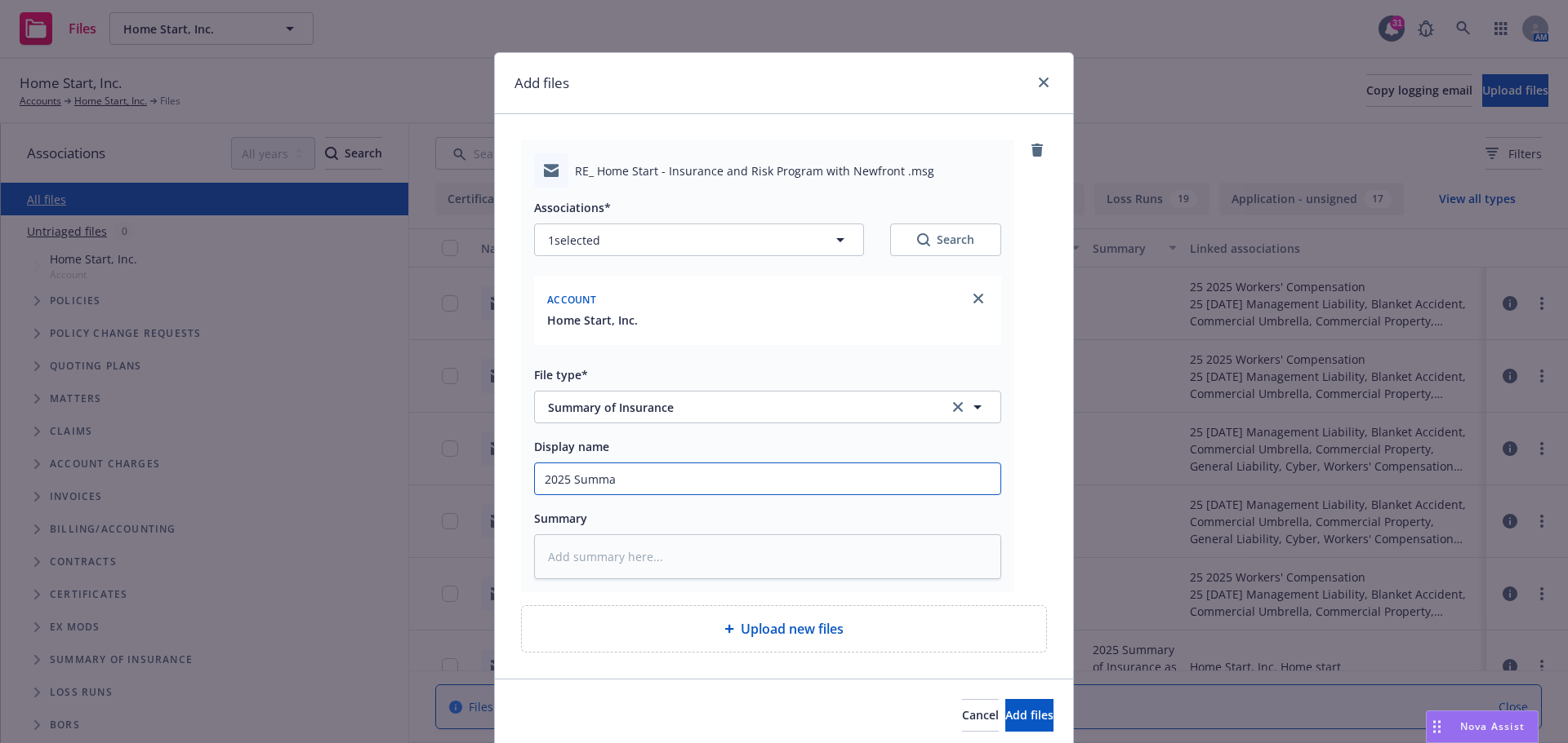
type input "2025 Summar"
type textarea "x"
type input "2025 Summary"
type textarea "x"
type input "2025 Summary"
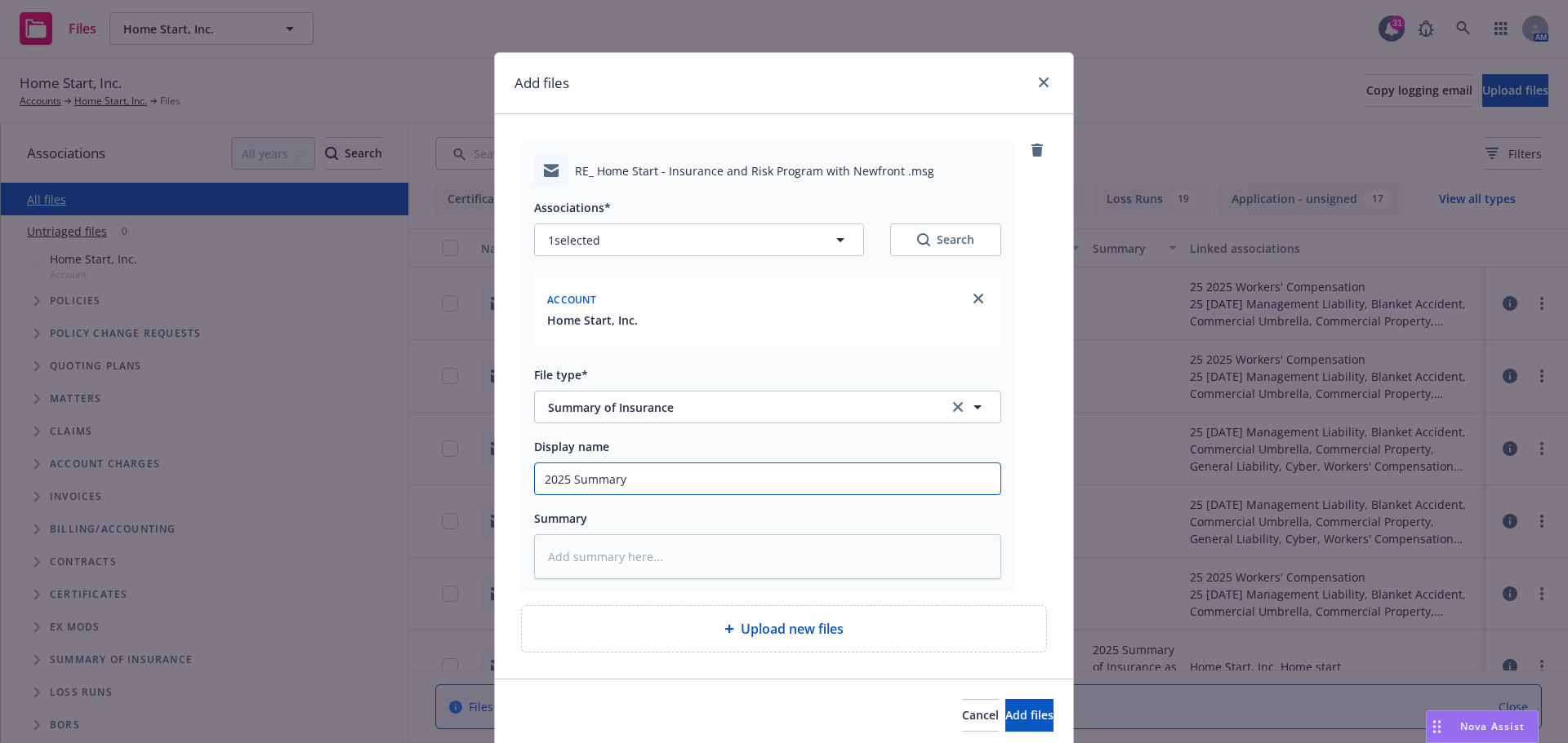
type textarea "x"
type input "2025 Summary o"
type textarea "x"
type input "2025 Summary of"
type textarea "x"
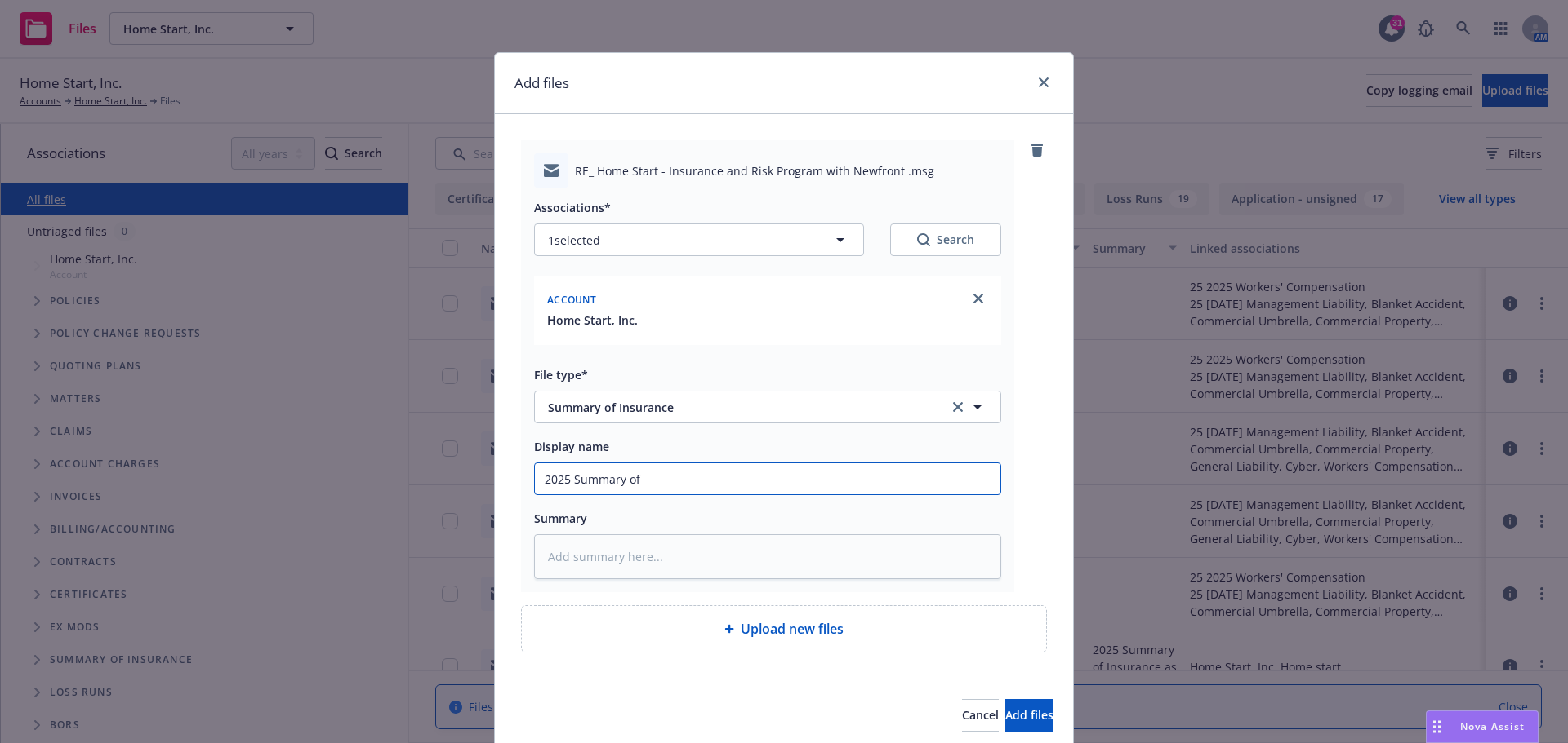
type input "2025 Summary of"
type textarea "x"
type input "2025 Summary of I"
type textarea "x"
type input "2025 Summary of In"
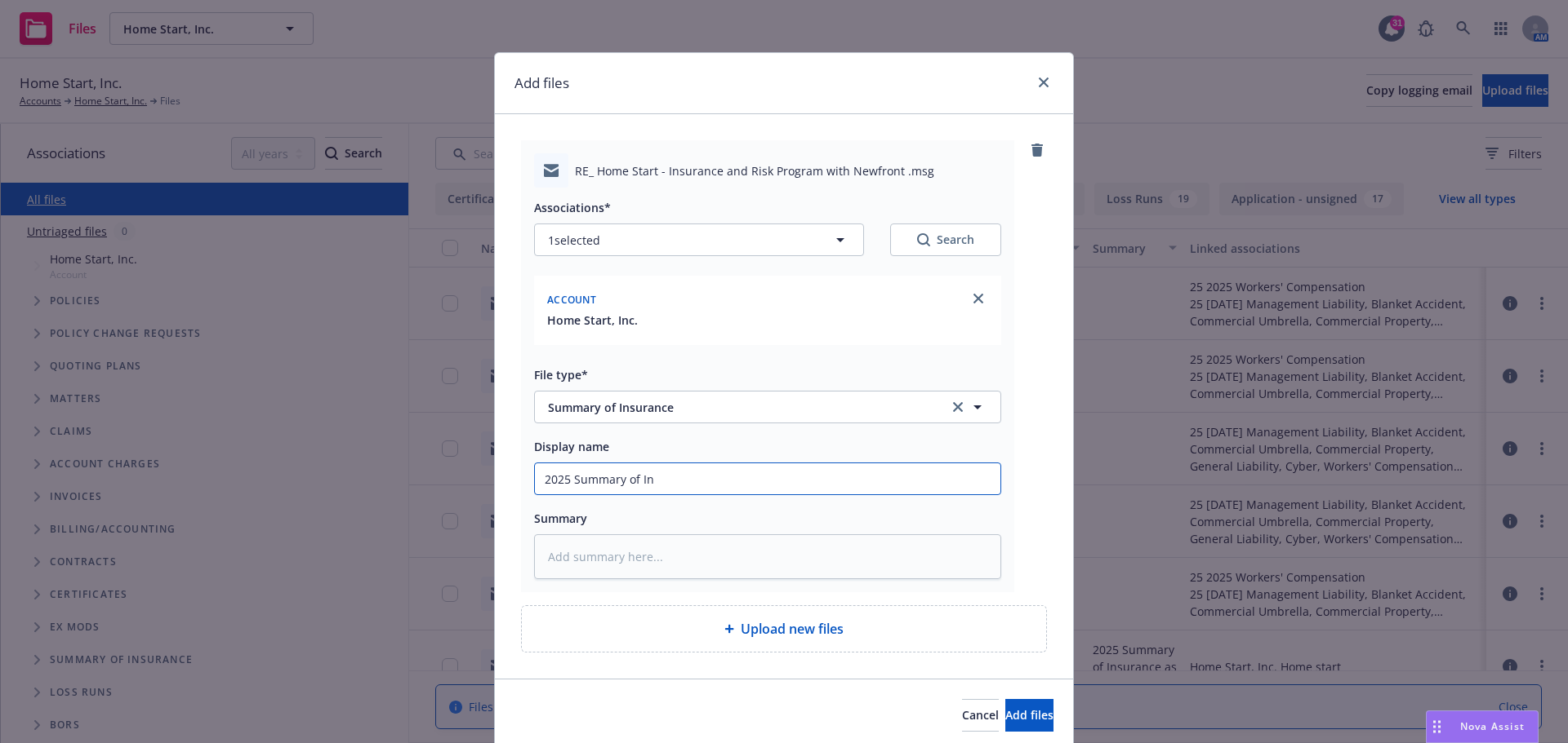
type textarea "x"
type input "2025 Summary of Ins"
type textarea "x"
type input "2025 Summary of Insu"
type textarea "x"
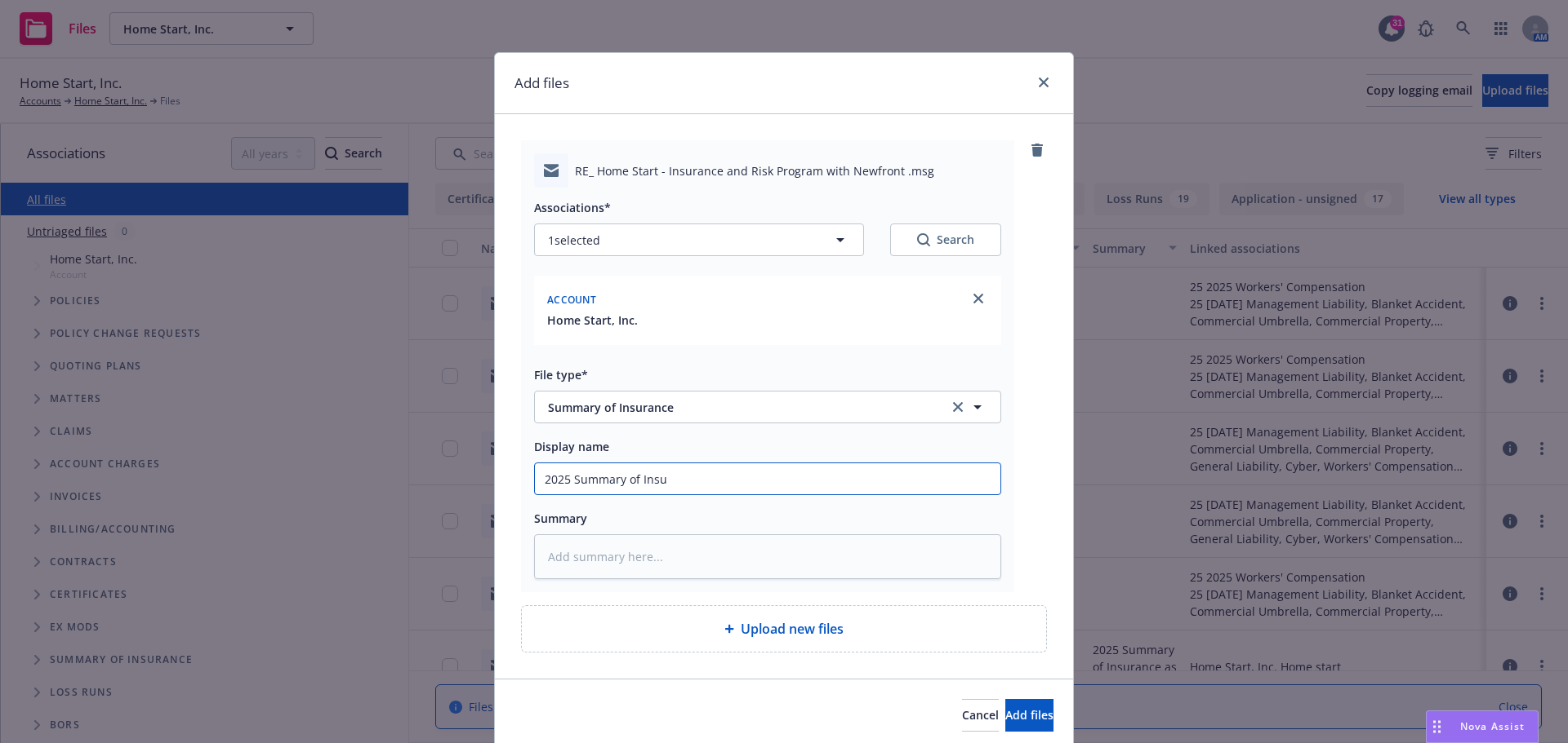
type input "2025 Summary of Insur"
type textarea "x"
type input "2025 Summary of Insura"
type textarea "x"
type input "2025 Summary of Insuran"
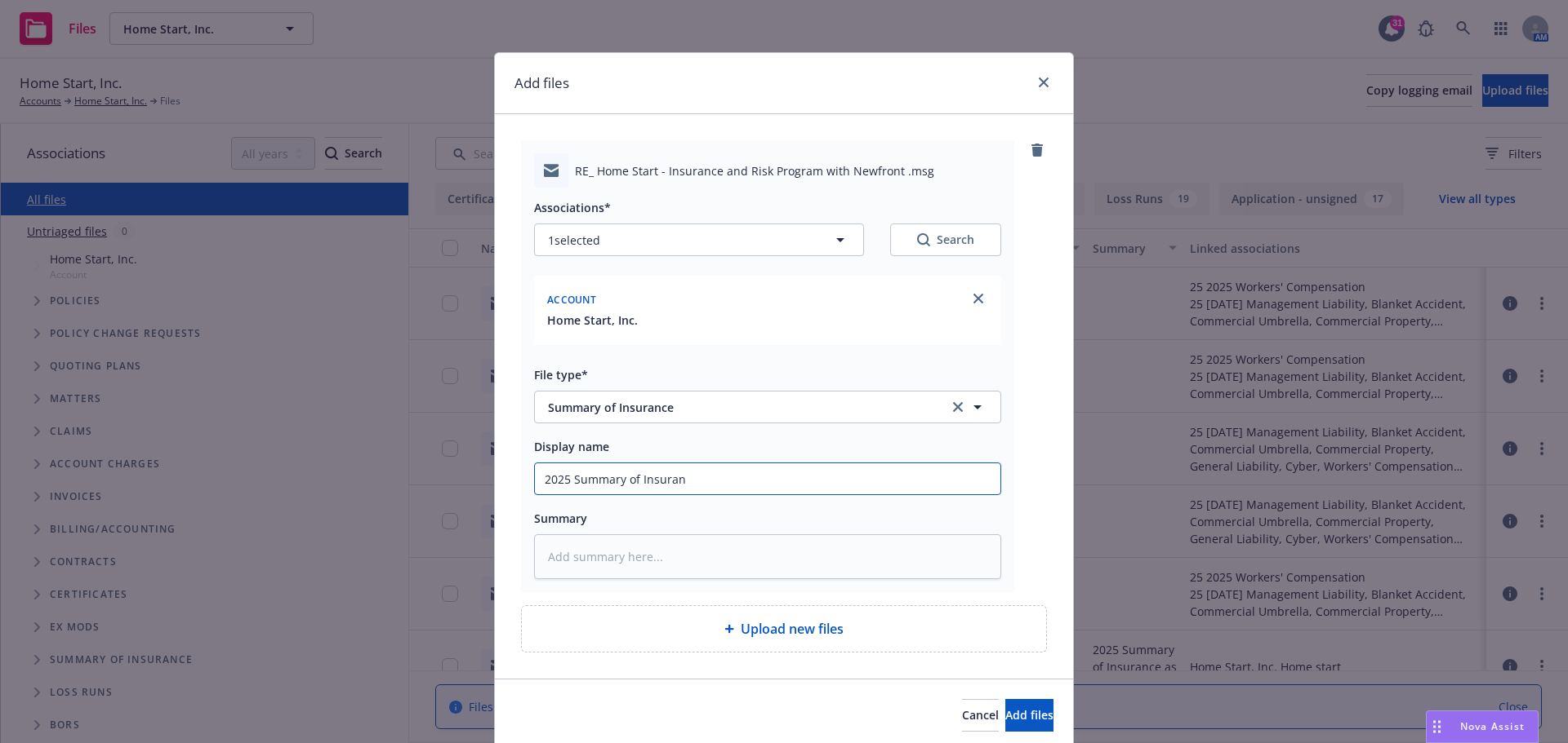
type textarea "x"
type input "2025 Summary of Insuranc"
type textarea "x"
type input "2025 Summary of Insurance"
type textarea "x"
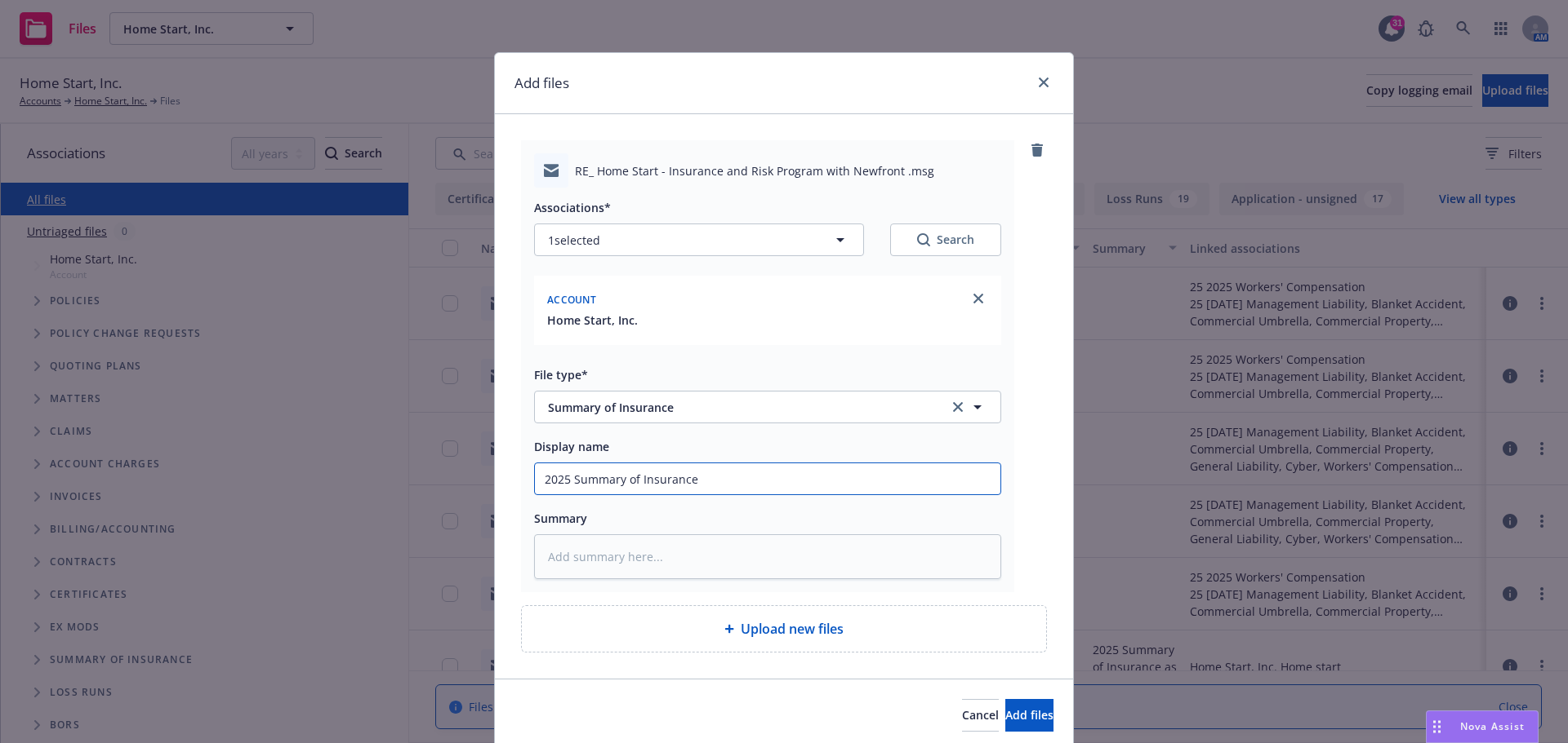
type input "2025 Summary of Insurance"
type textarea "x"
type input "2025 Summary of Insurance t"
type textarea "x"
type input "2025 Summary of Insurance to"
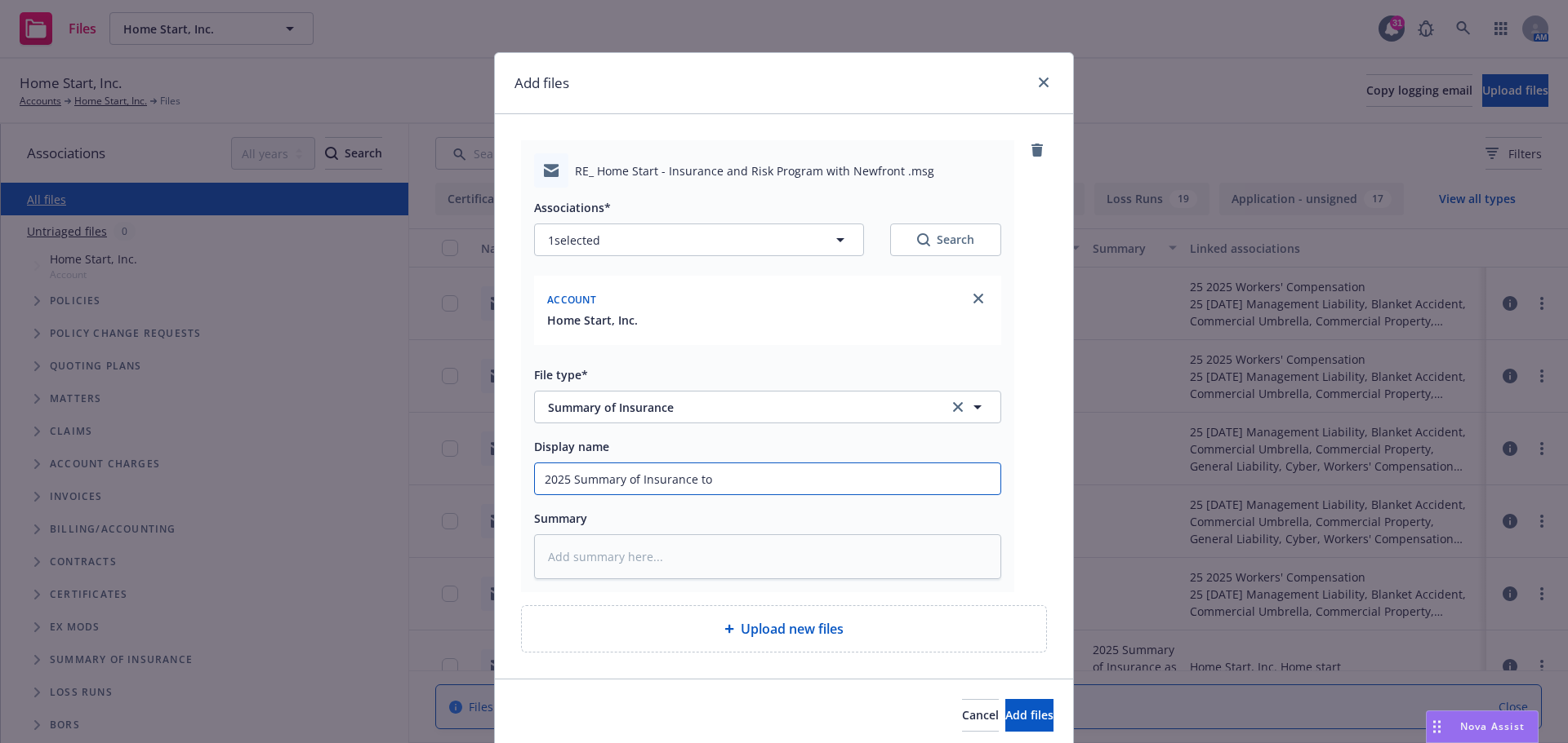
type textarea "x"
type input "2025 Summary of Insurance to"
type textarea "x"
type input "2025 Summary of Insurance to i"
type textarea "x"
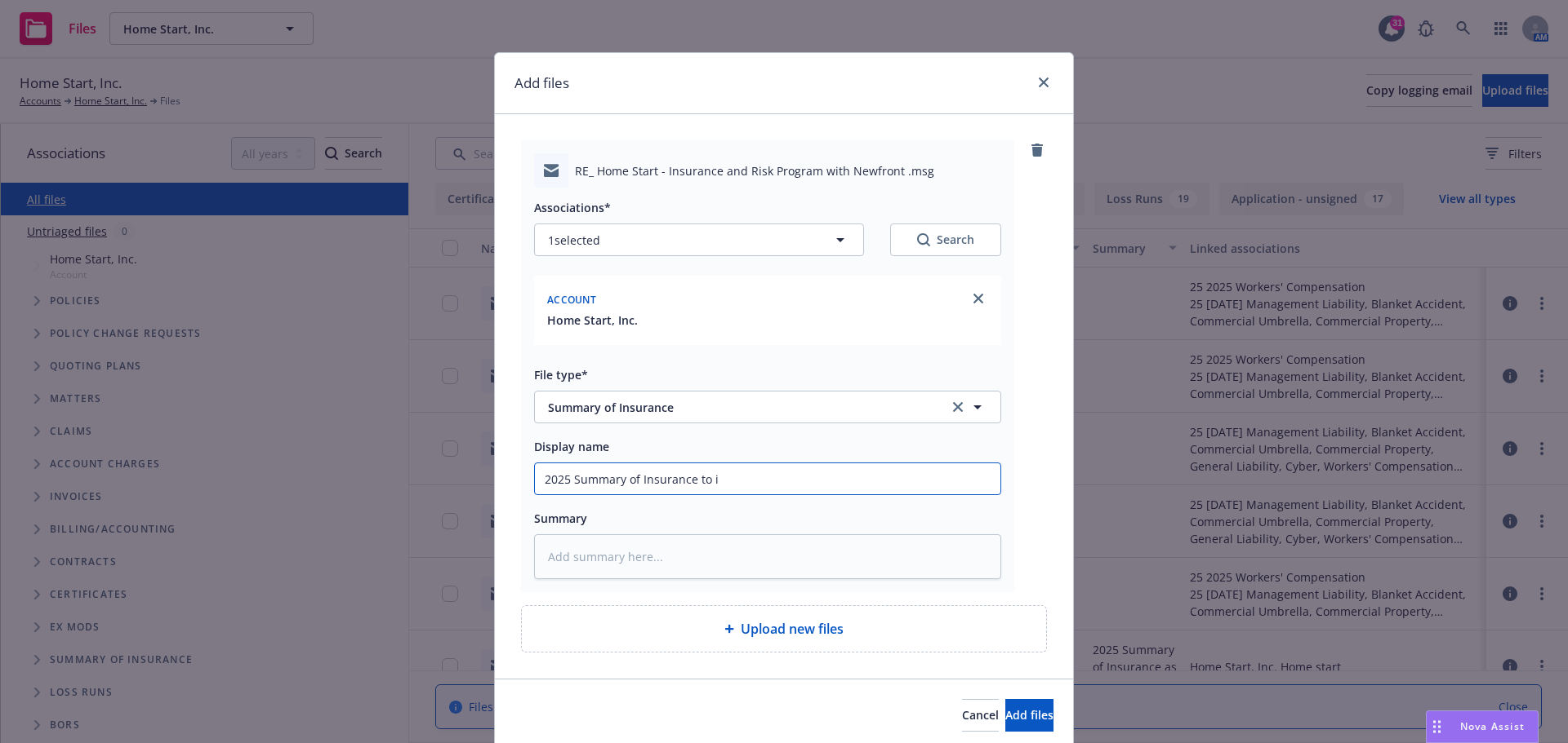
type input "2025 Summary of Insurance to in"
type textarea "x"
type input "2025 Summary of Insurance to ins"
type textarea "x"
type input "2025 Summary of Insurance to insu"
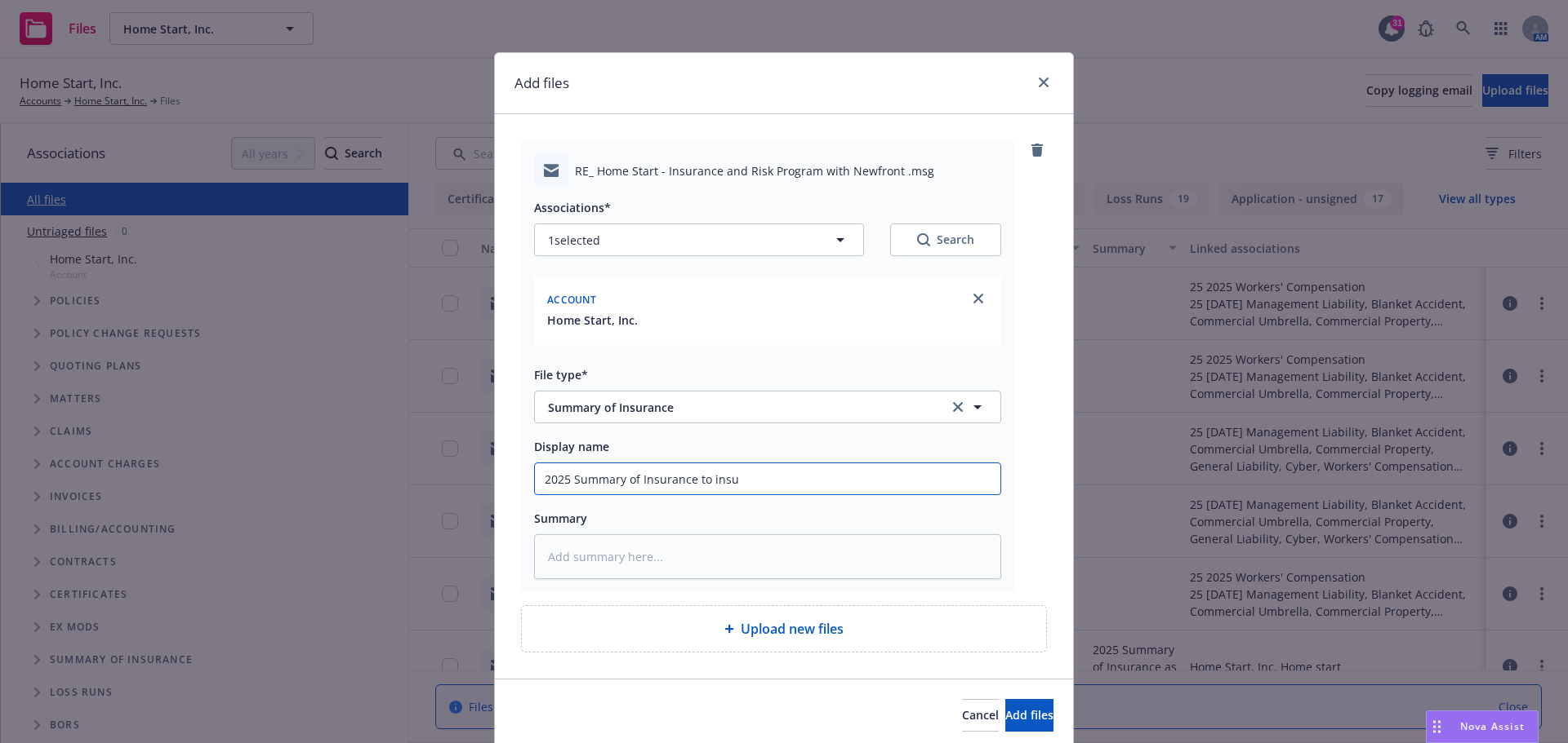
type textarea "x"
type input "2025 Summary of Insurance to insur"
type textarea "x"
type input "2025 Summary of Insurance to insure"
type textarea "x"
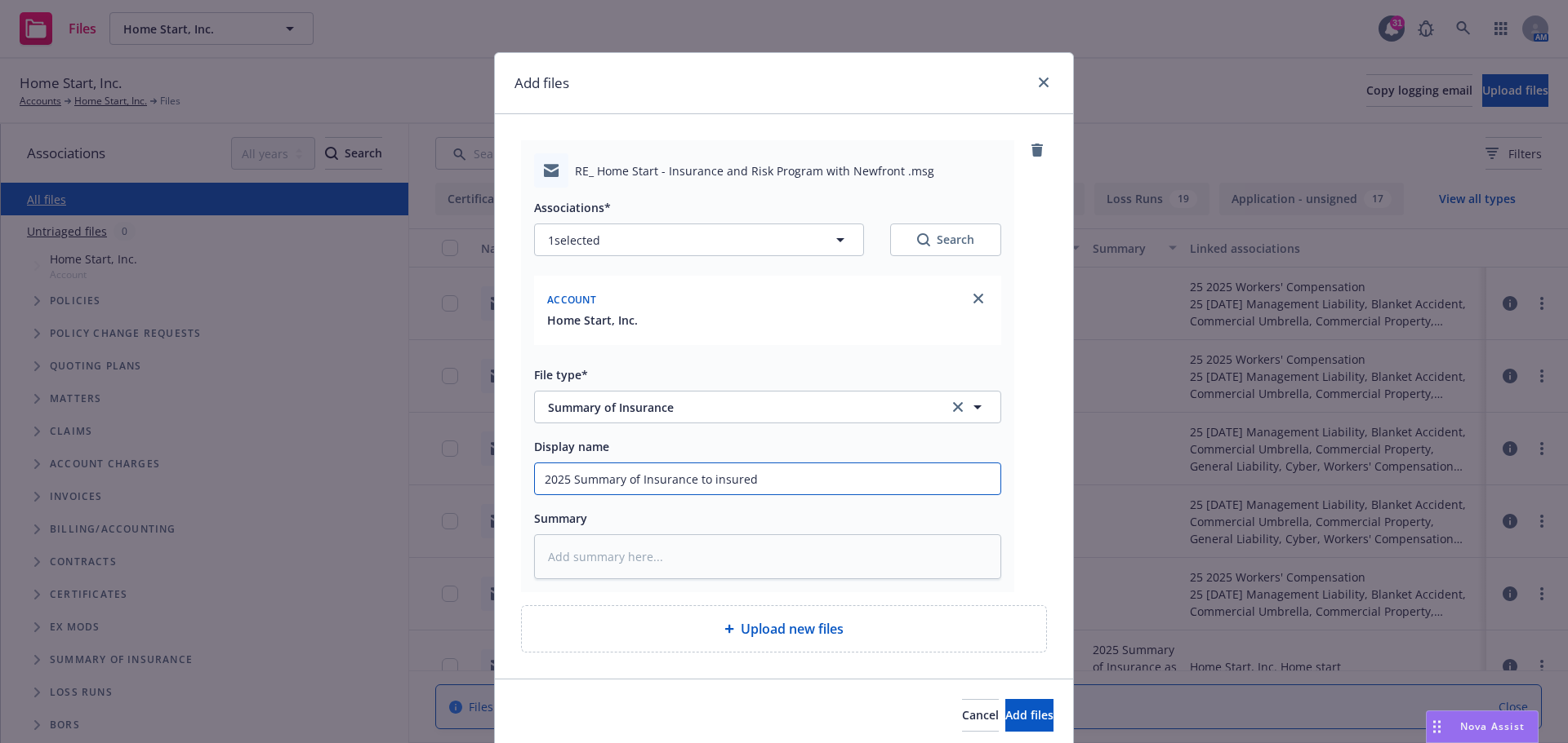
drag, startPoint x: 531, startPoint y: 483, endPoint x: 854, endPoint y: 473, distance: 323.2
click at [854, 473] on input "2025 Summary of Insurance to insured" at bounding box center [768, 478] width 466 height 31
type input "2025 Summary of Insurance to insured"
click at [587, 553] on textarea at bounding box center [767, 557] width 467 height 45
paste textarea "2025 Summary of Insurance to insured"
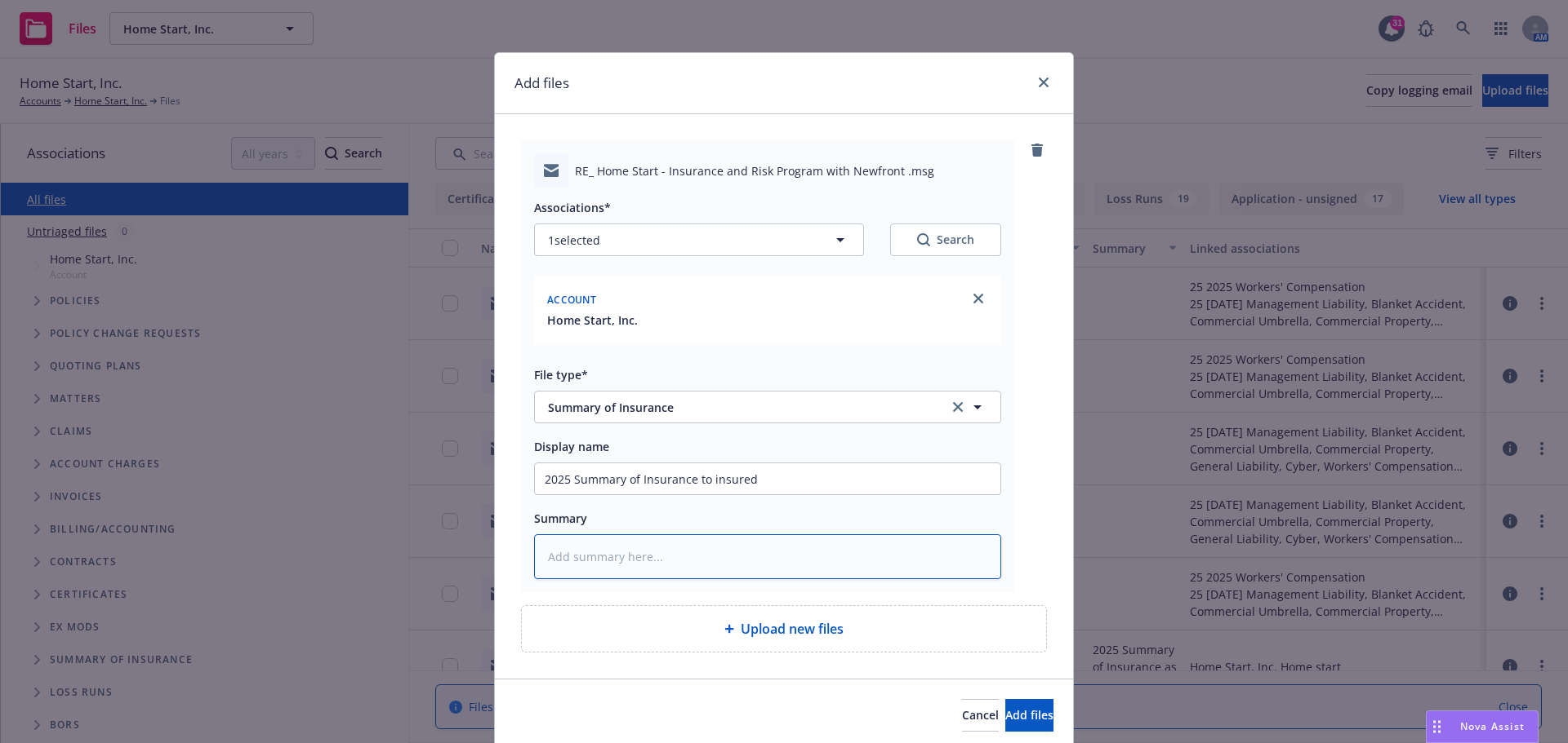
type textarea "x"
type textarea "2025 Summary of Insurance to insured"
click at [1005, 717] on span "Add files" at bounding box center [1029, 715] width 49 height 16
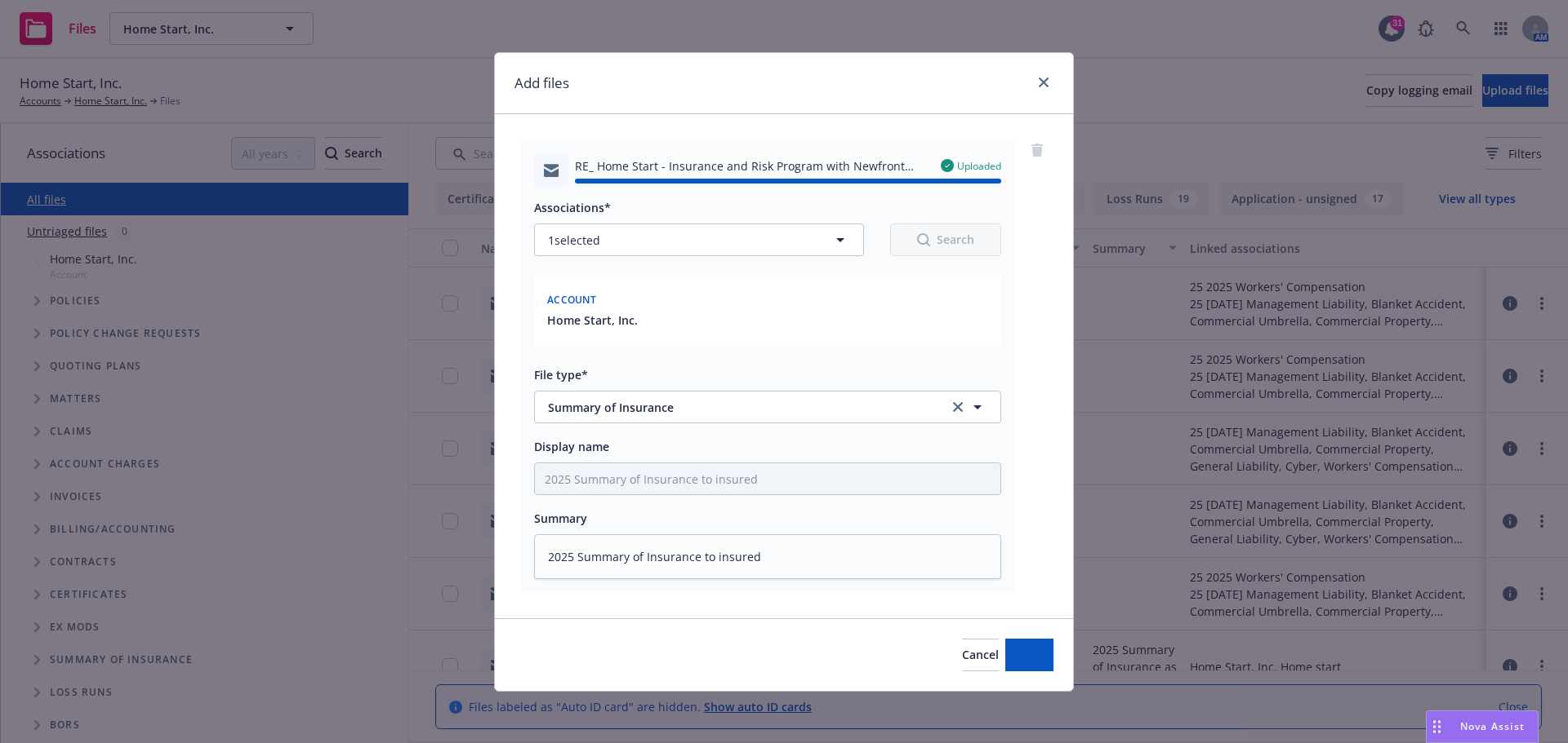
type textarea "x"
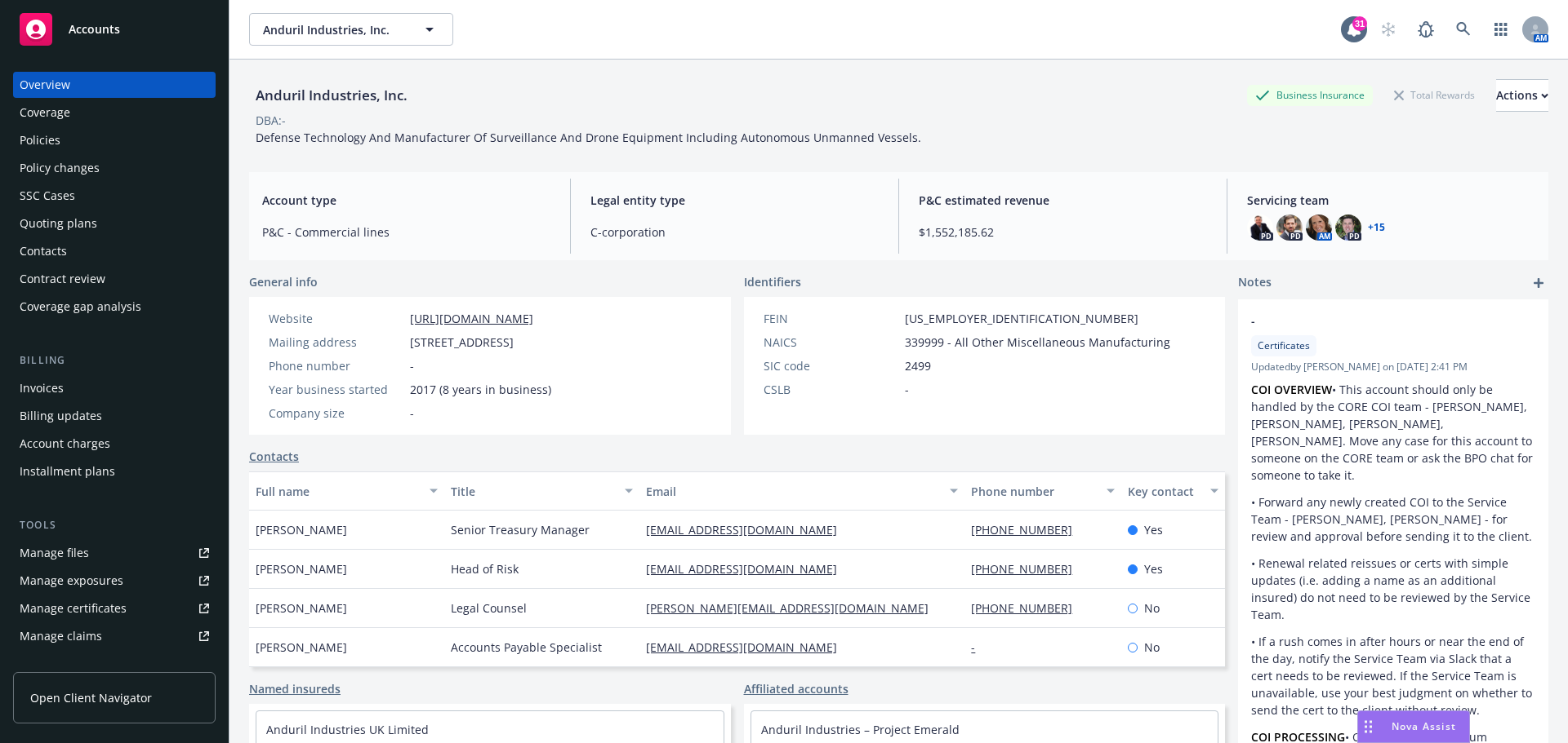
click at [55, 143] on div "Policies" at bounding box center [40, 141] width 41 height 26
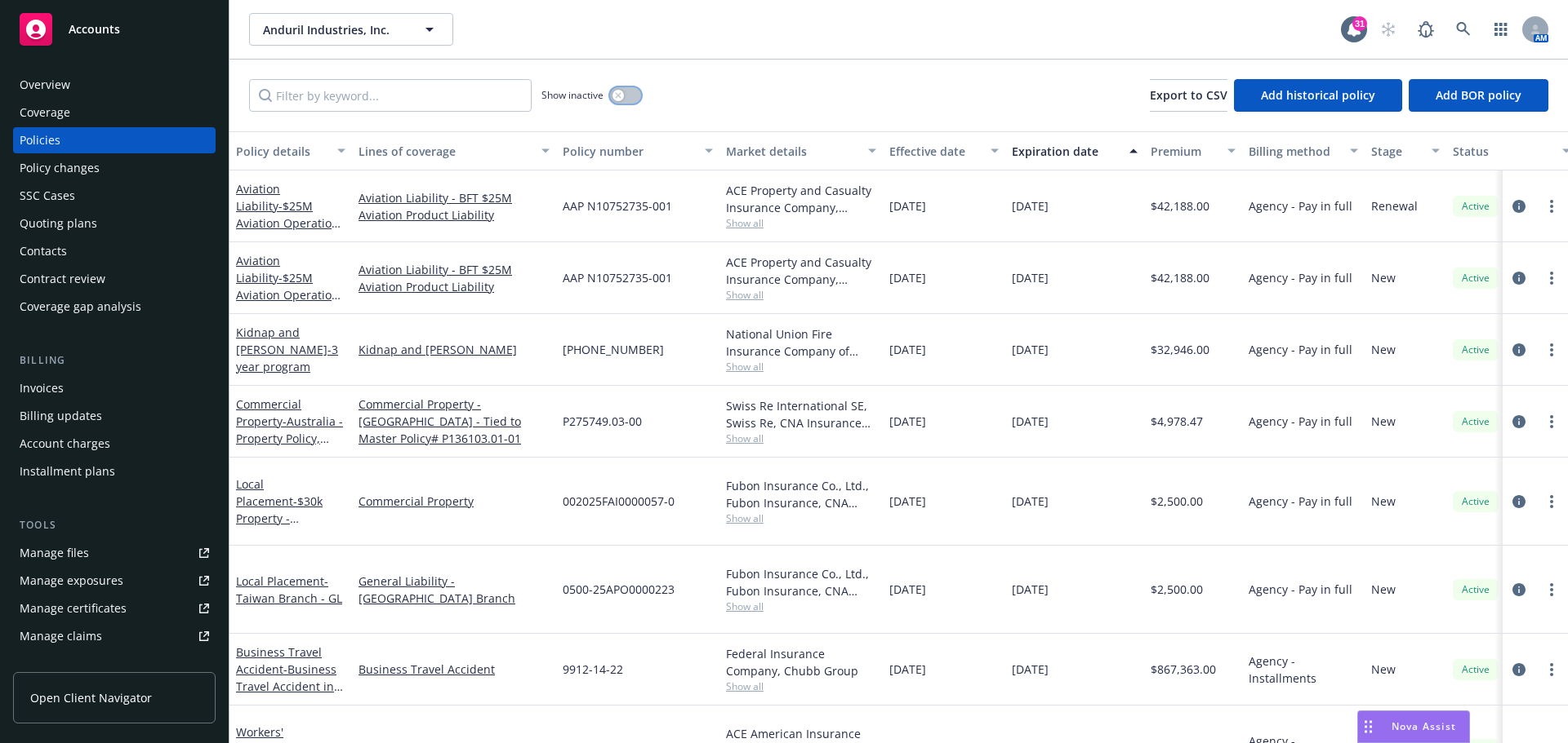
click at [621, 94] on icon "button" at bounding box center [617, 95] width 7 height 7
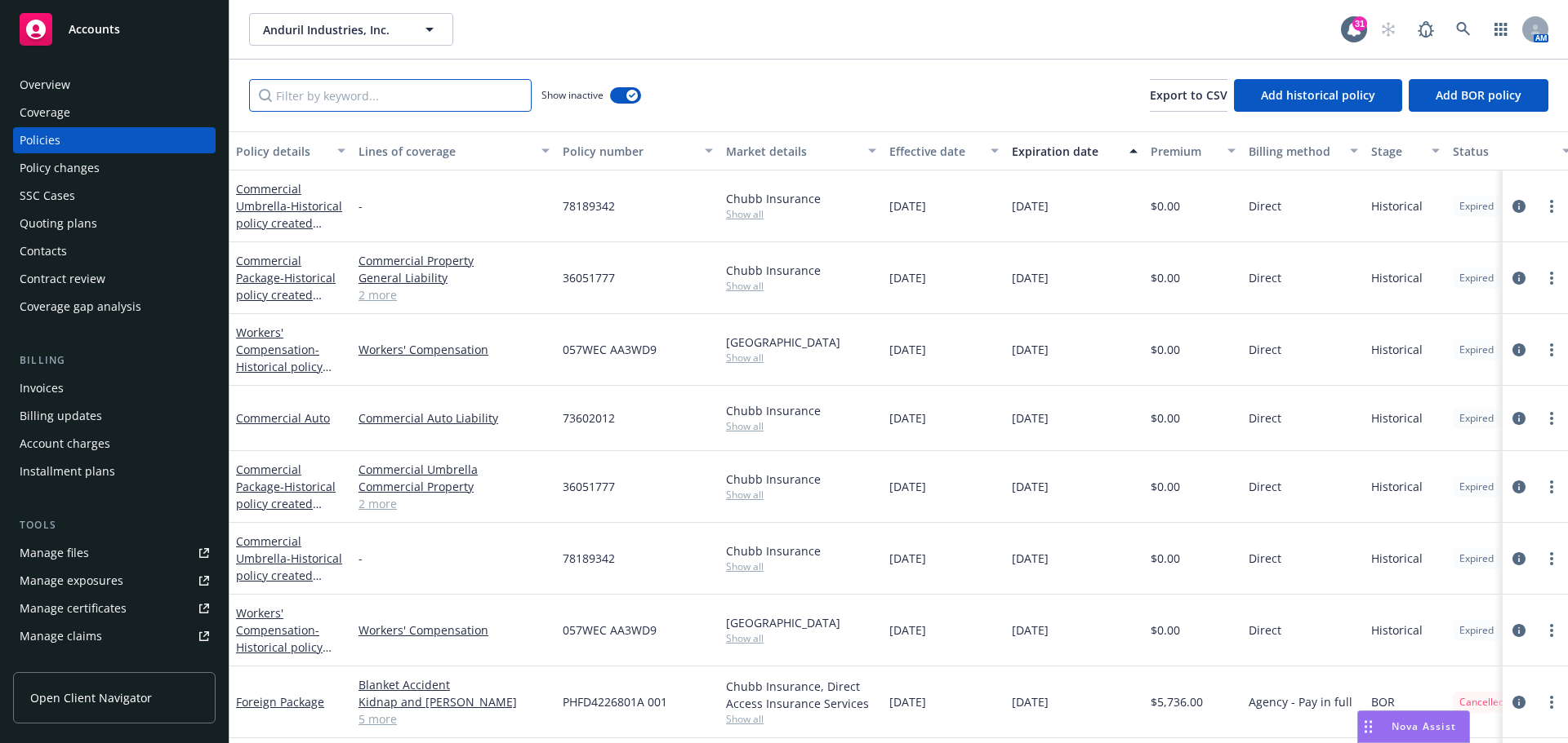
click at [330, 98] on input "Filter by keyword..." at bounding box center [390, 95] width 282 height 33
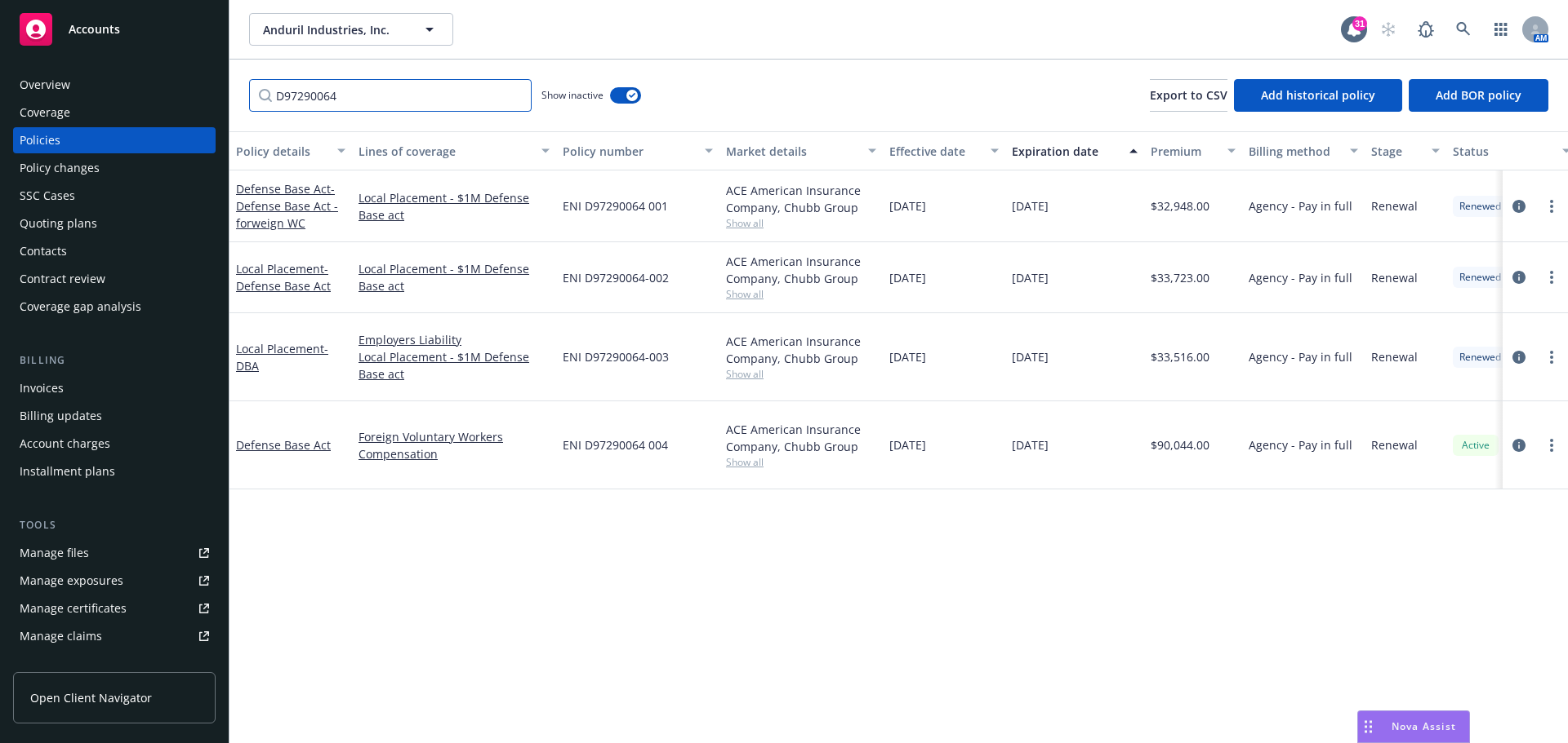
type input "D97290064"
click at [284, 191] on link "Defense Base Act - Defense Base Act - forweign WC" at bounding box center [286, 206] width 102 height 50
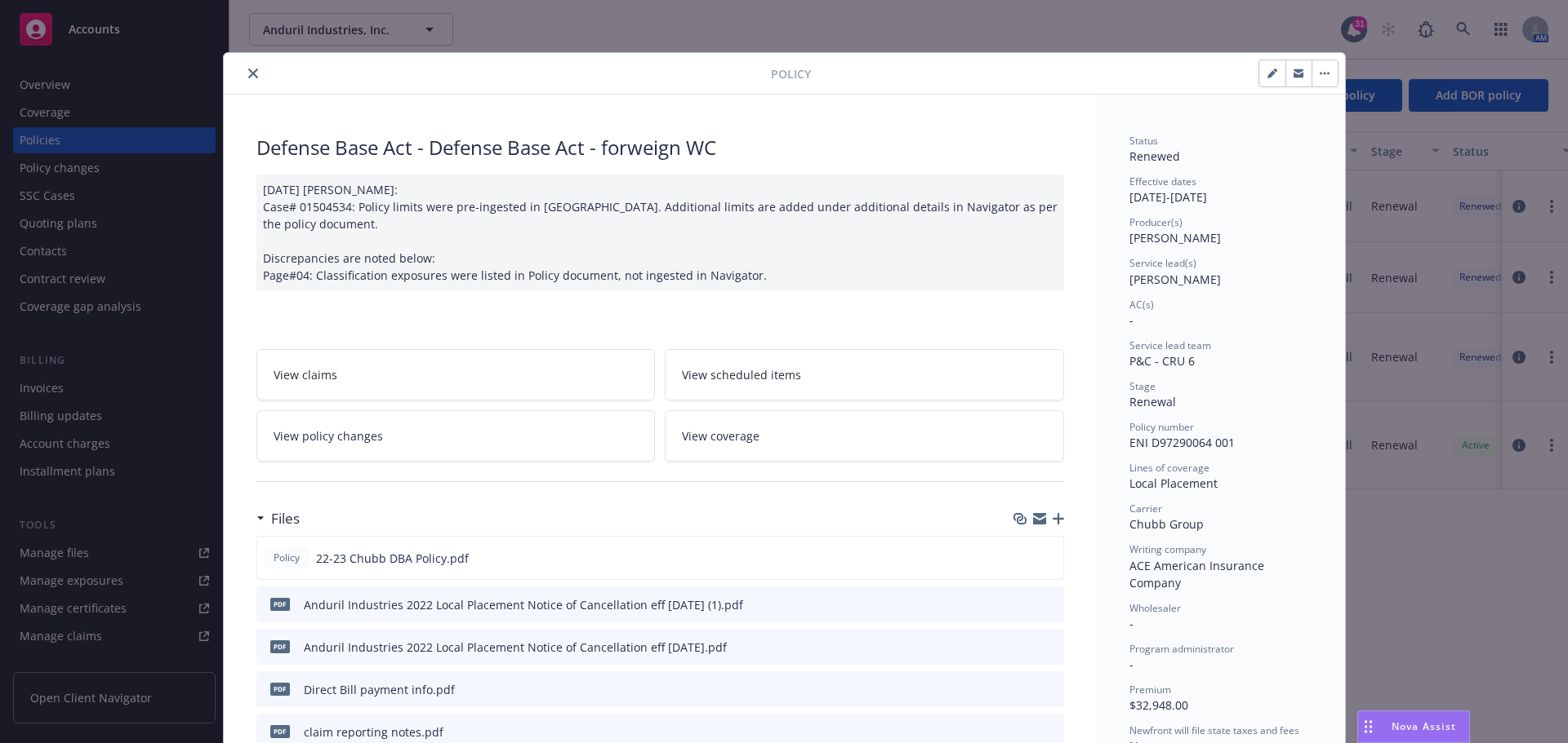
click at [248, 76] on icon "close" at bounding box center [253, 73] width 10 height 10
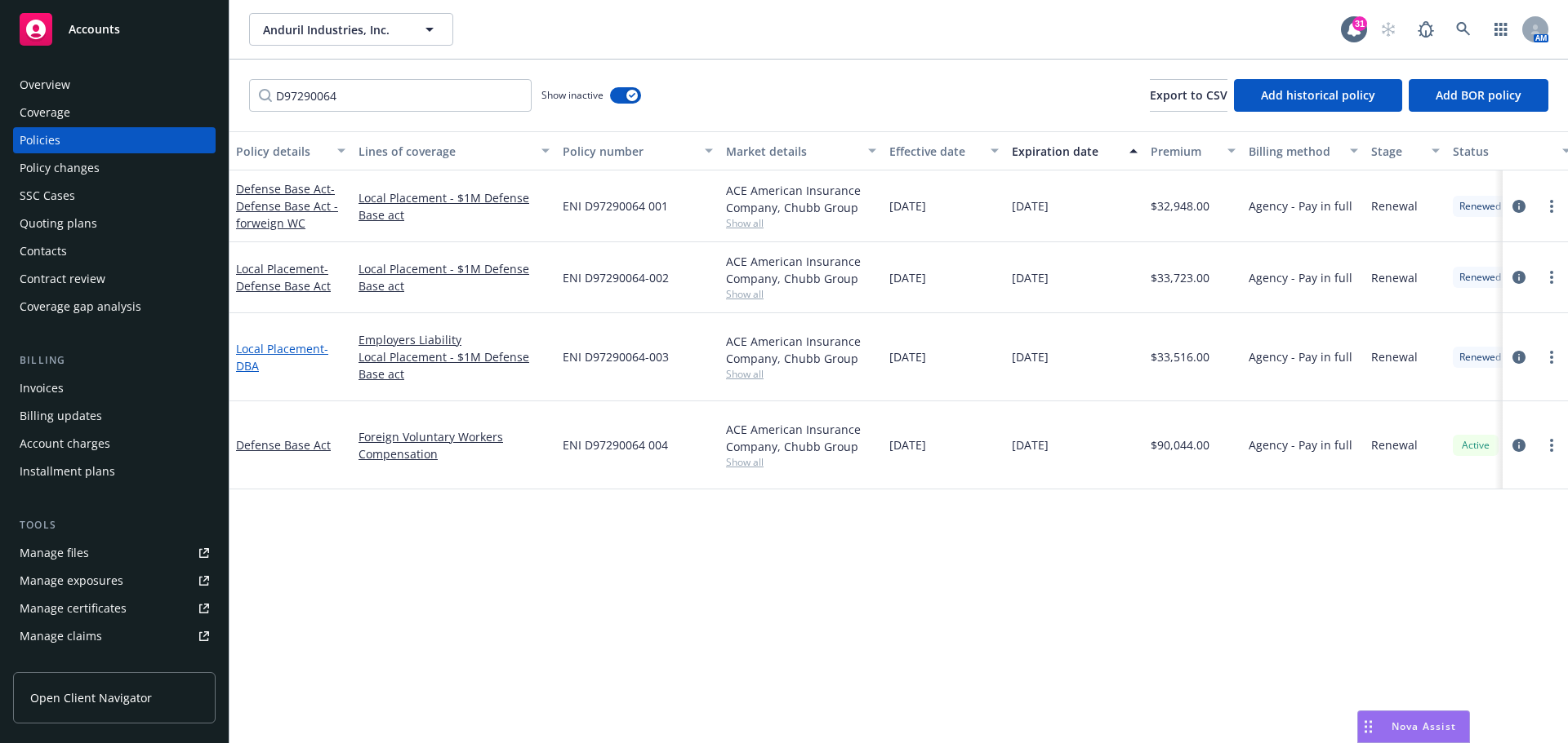
click at [256, 341] on link "Local Placement - DBA" at bounding box center [281, 357] width 92 height 33
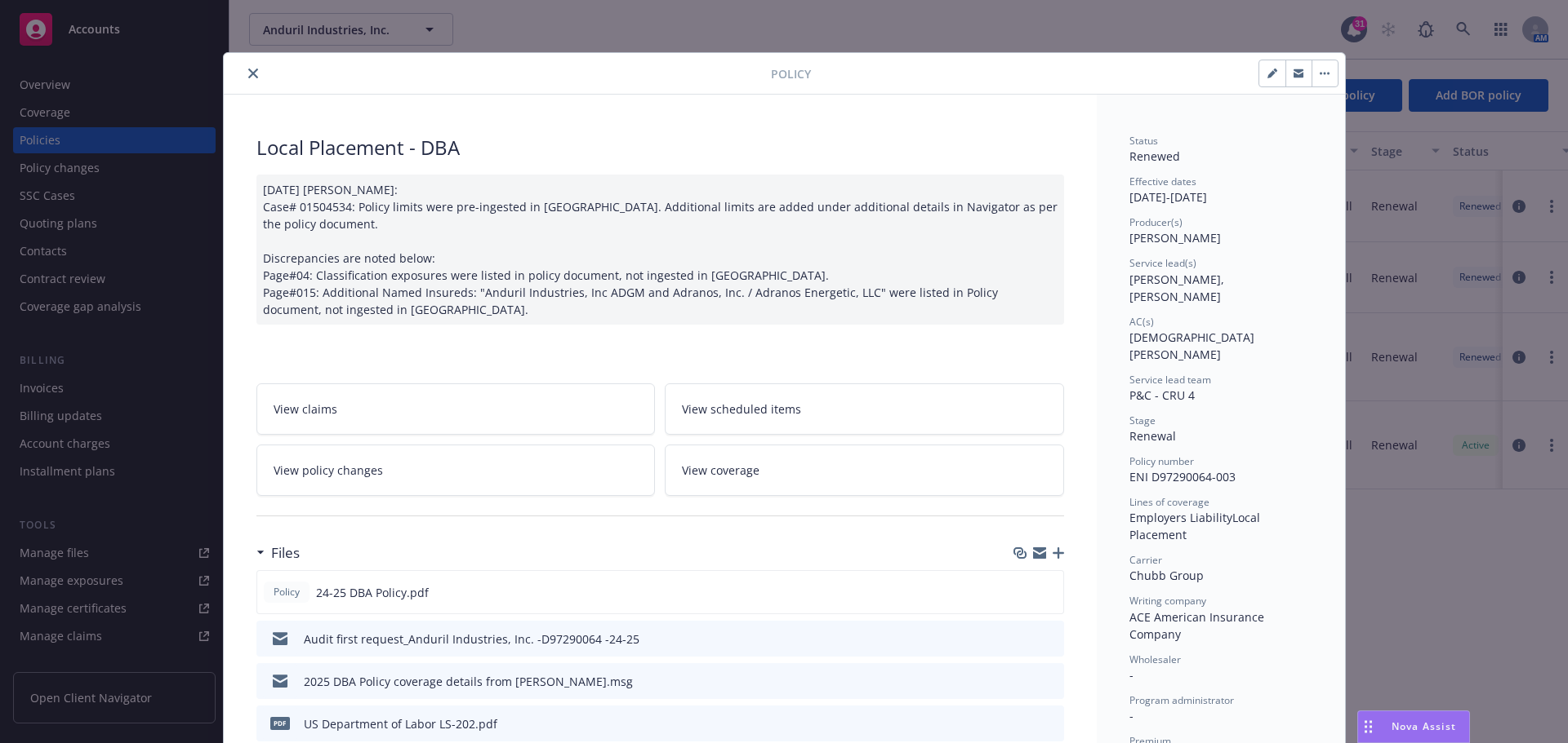
click at [1055, 555] on icon "button" at bounding box center [1059, 554] width 12 height 12
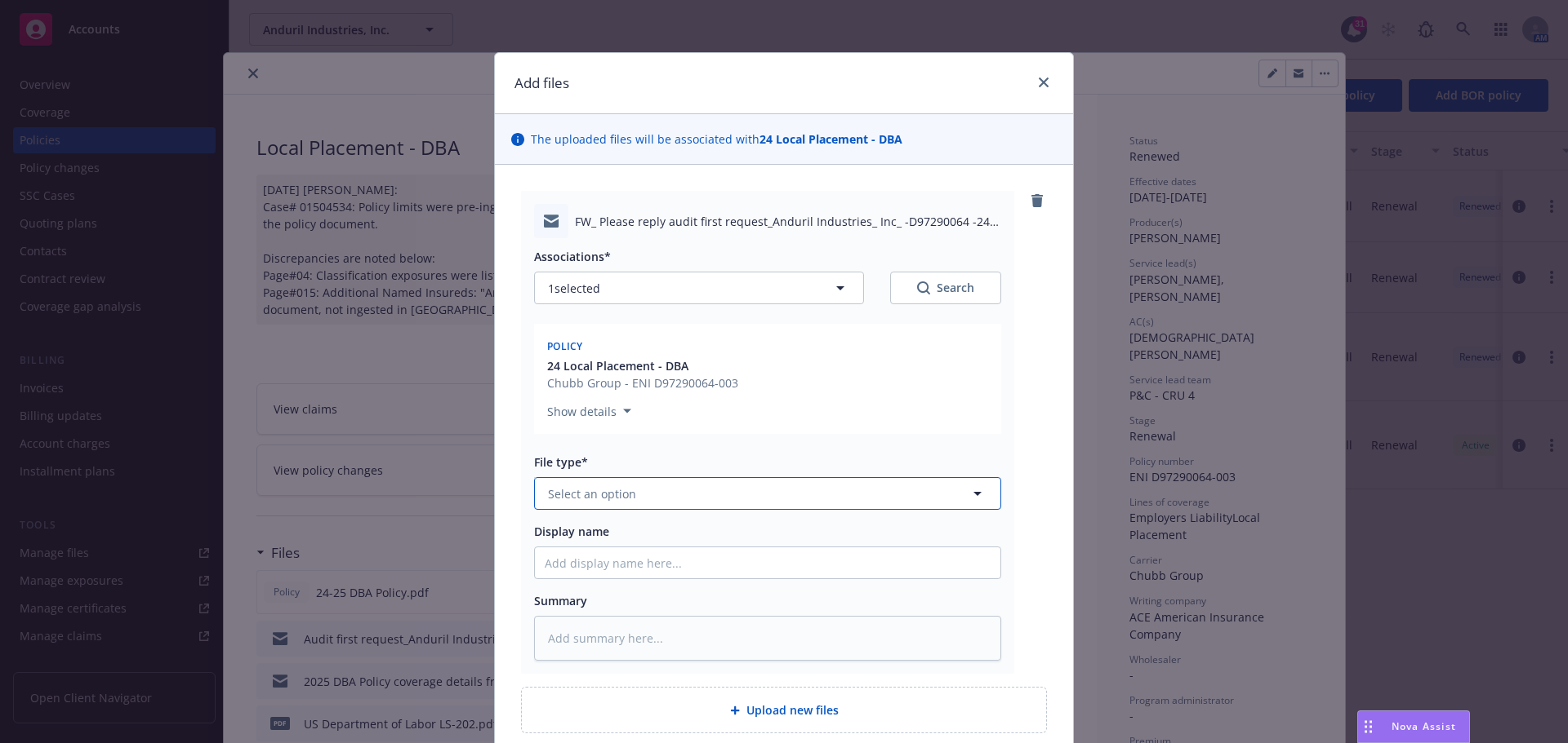
click at [973, 495] on icon "button" at bounding box center [977, 493] width 20 height 20
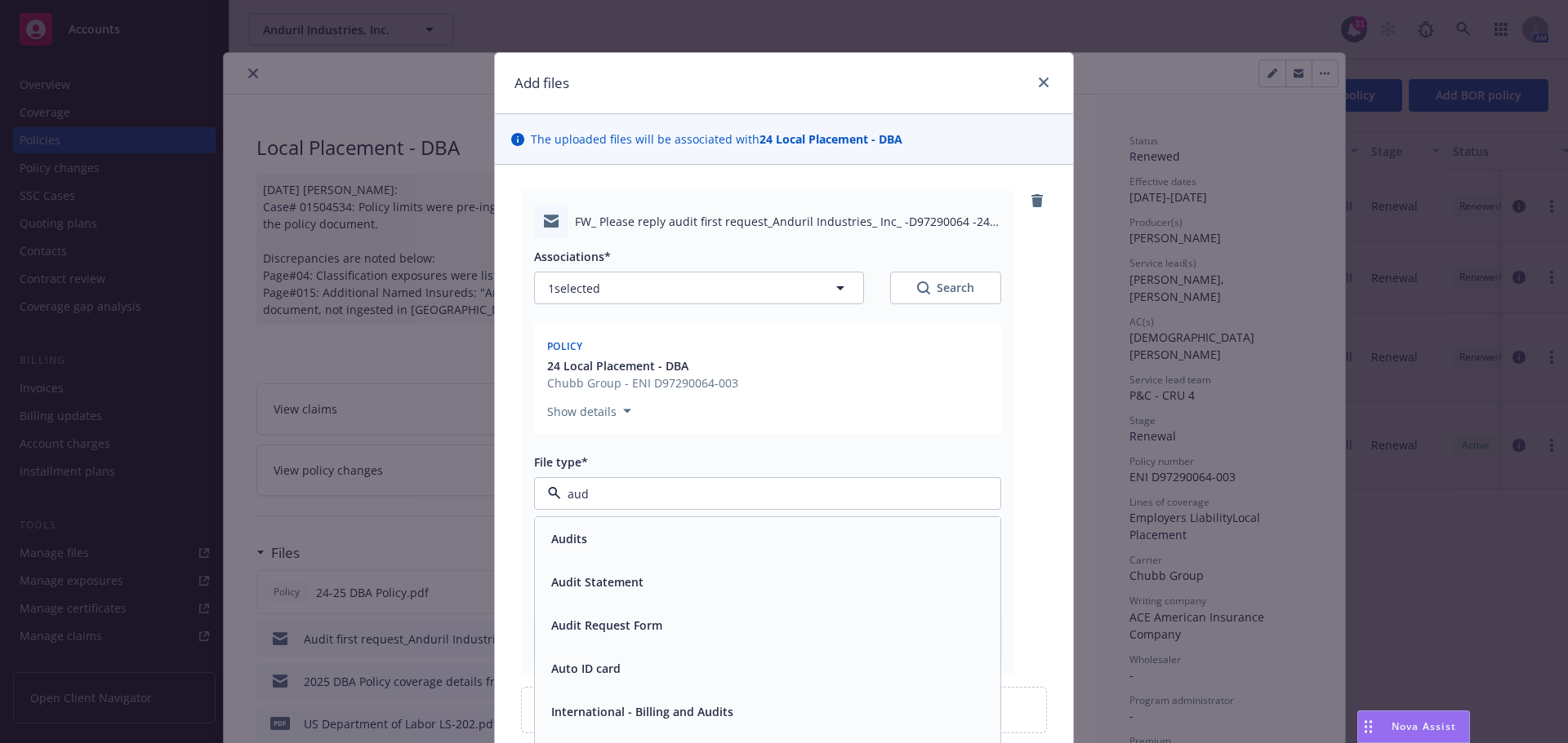
type input "audi"
click at [805, 622] on div "Audit Request Form" at bounding box center [767, 625] width 446 height 24
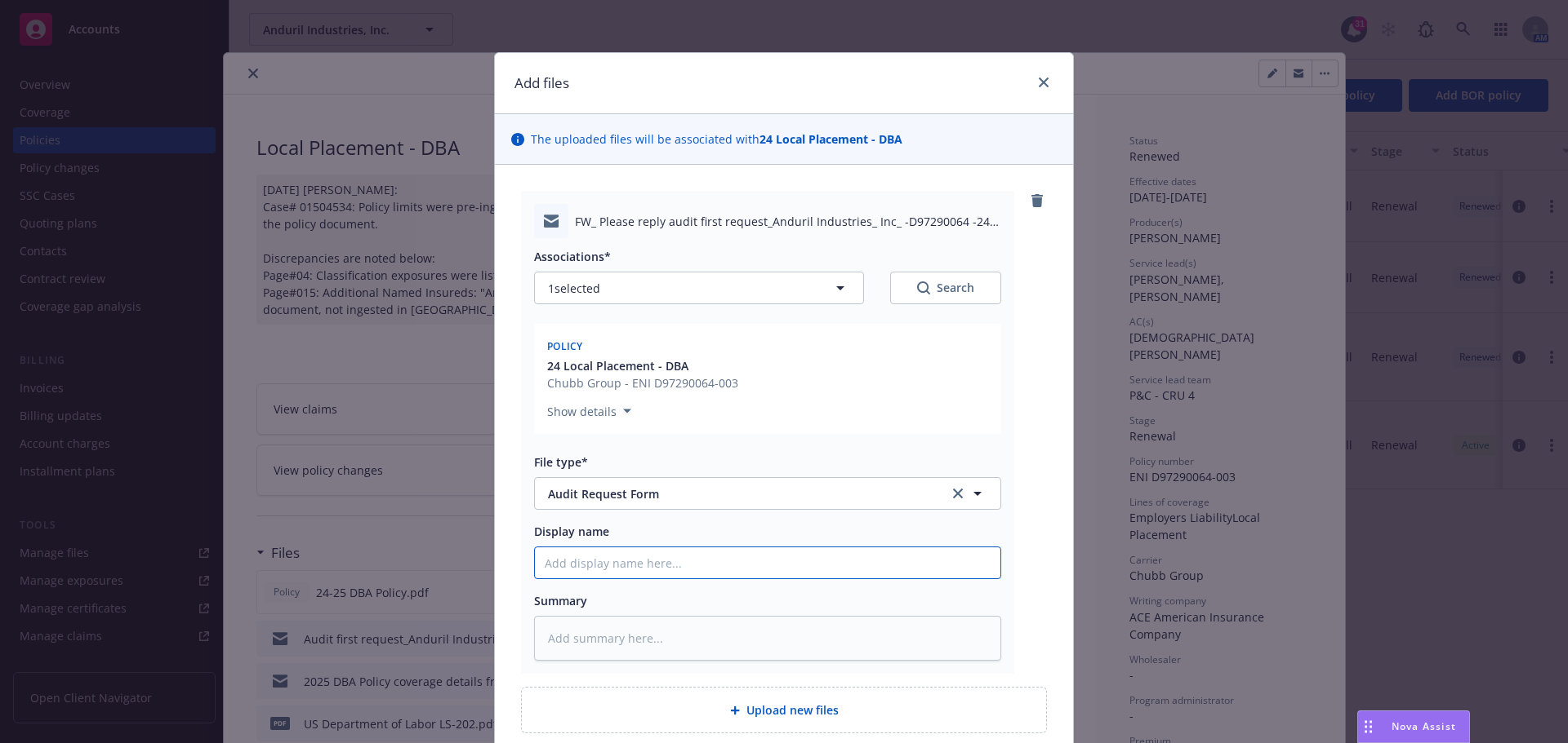
click at [673, 556] on input "Display name" at bounding box center [768, 563] width 466 height 31
type textarea "x"
type input "2"
type textarea "x"
type input "20"
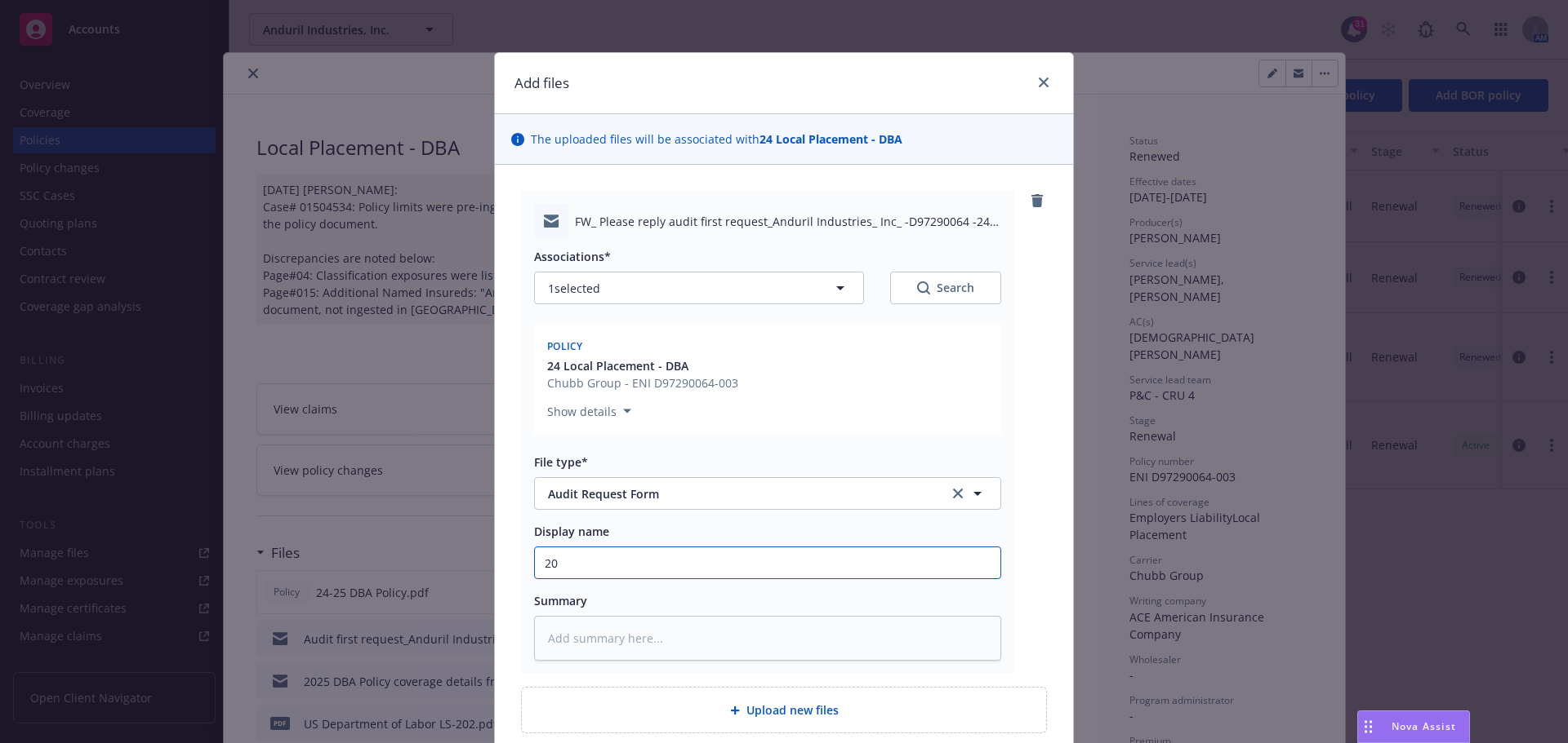
type textarea "x"
type input "202"
type textarea "x"
type input "2025"
type textarea "x"
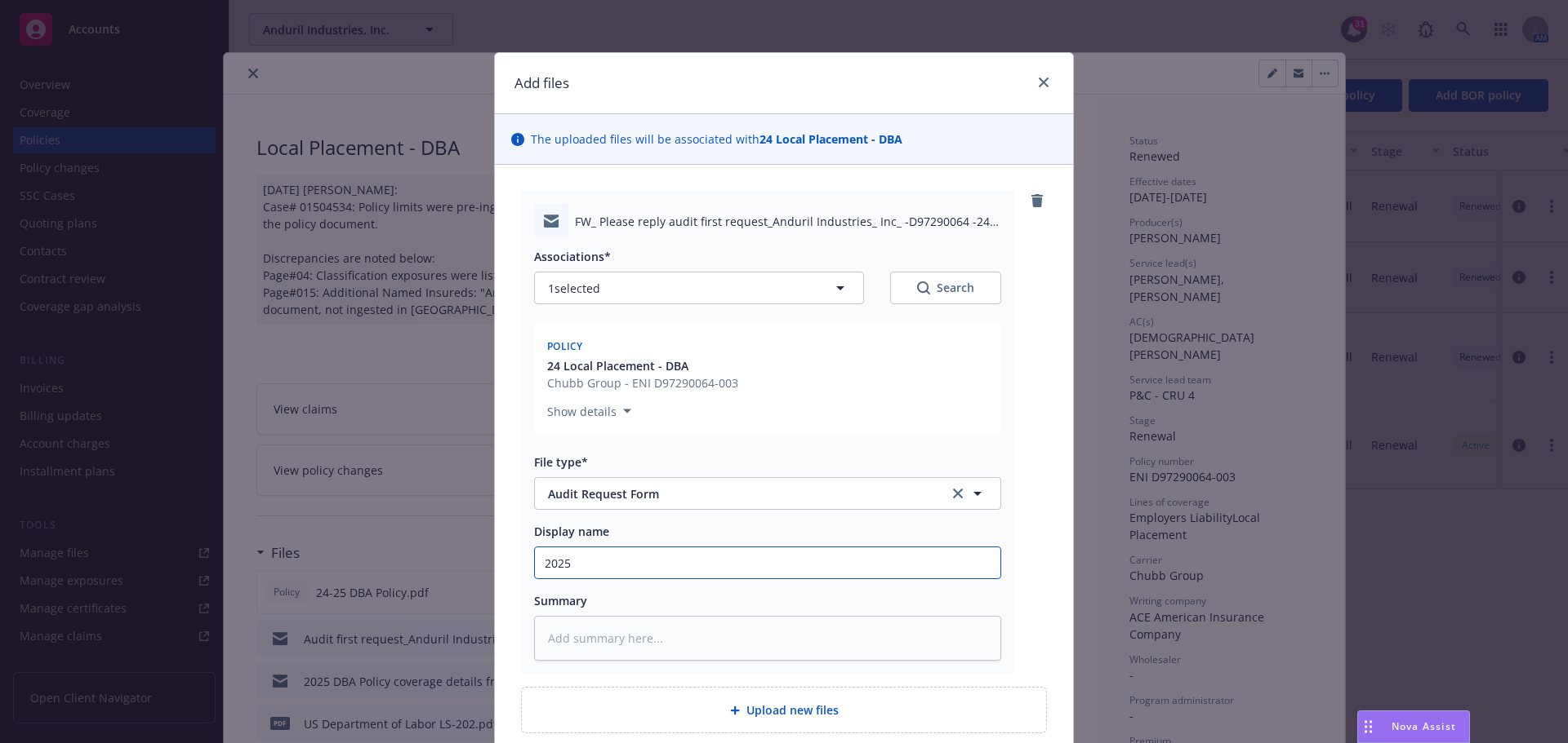
type input "202"
type textarea "x"
type input "2024"
type textarea "x"
type input "2024"
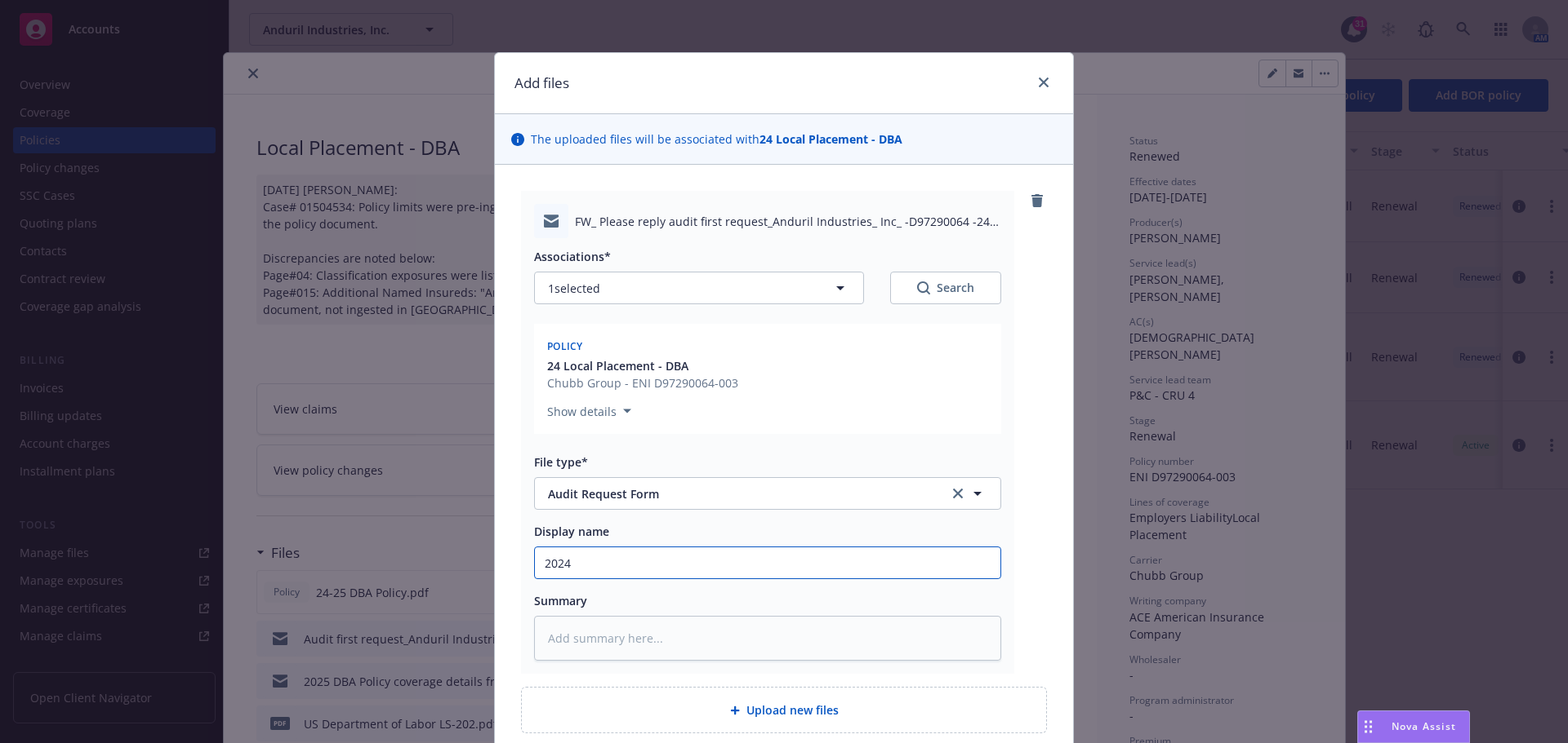
type textarea "x"
type input "2024 D"
type textarea "x"
type input "2024 DB"
type textarea "x"
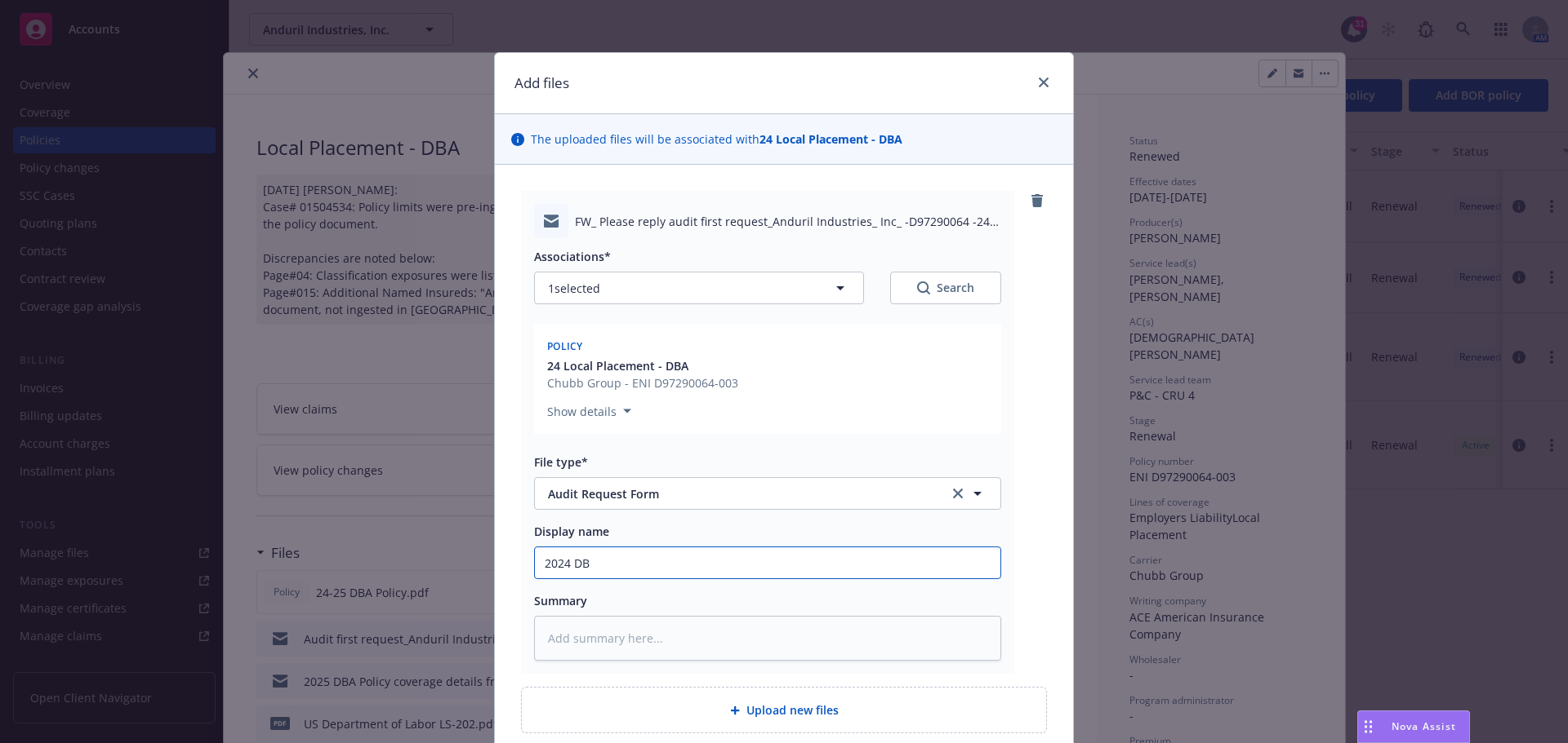
type input "2024 DBA"
type textarea "x"
type input "2024 DBA"
type textarea "x"
type input "2024 DBA a"
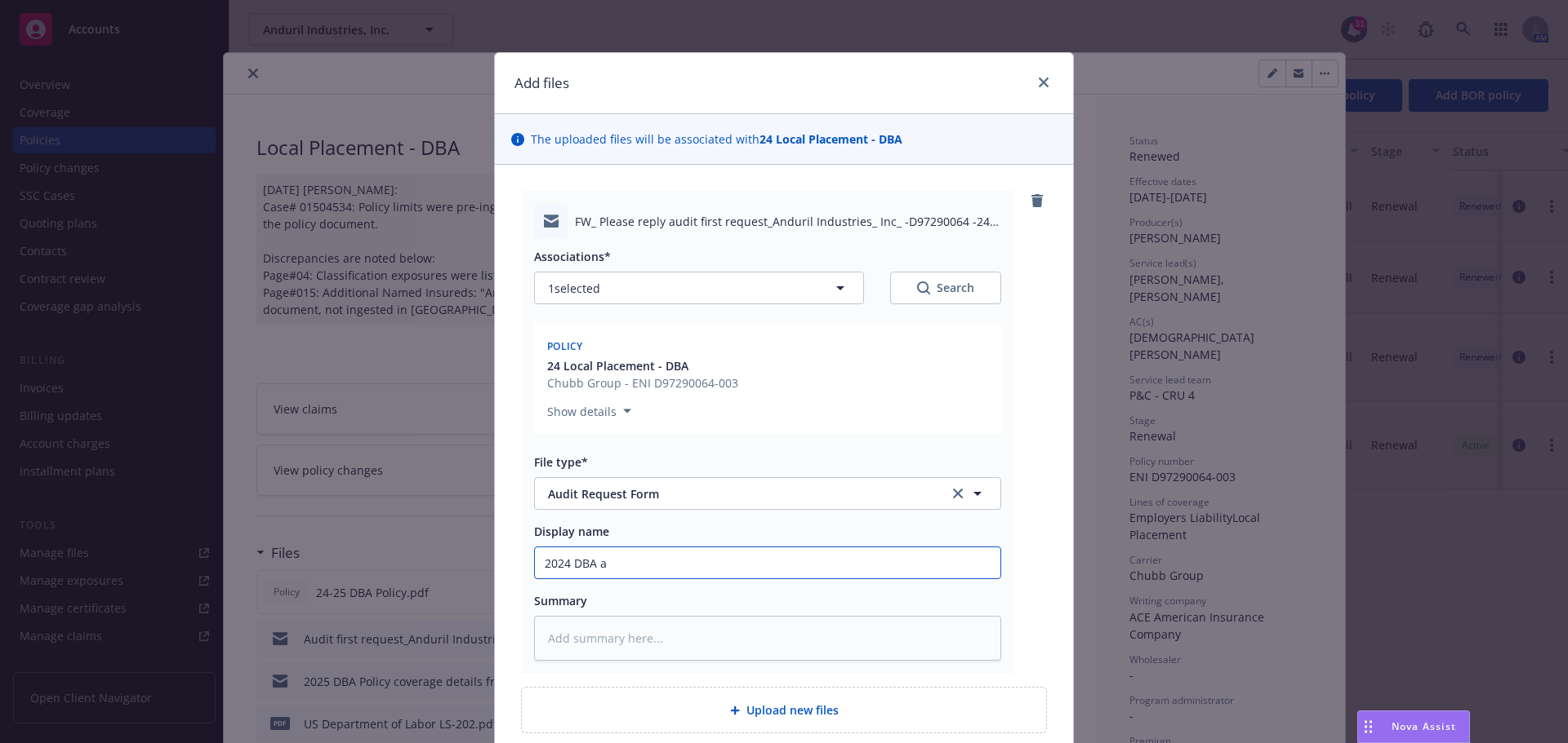
type textarea "x"
type input "2024 DBA au"
type textarea "x"
type input "2024 DBA aud"
type textarea "x"
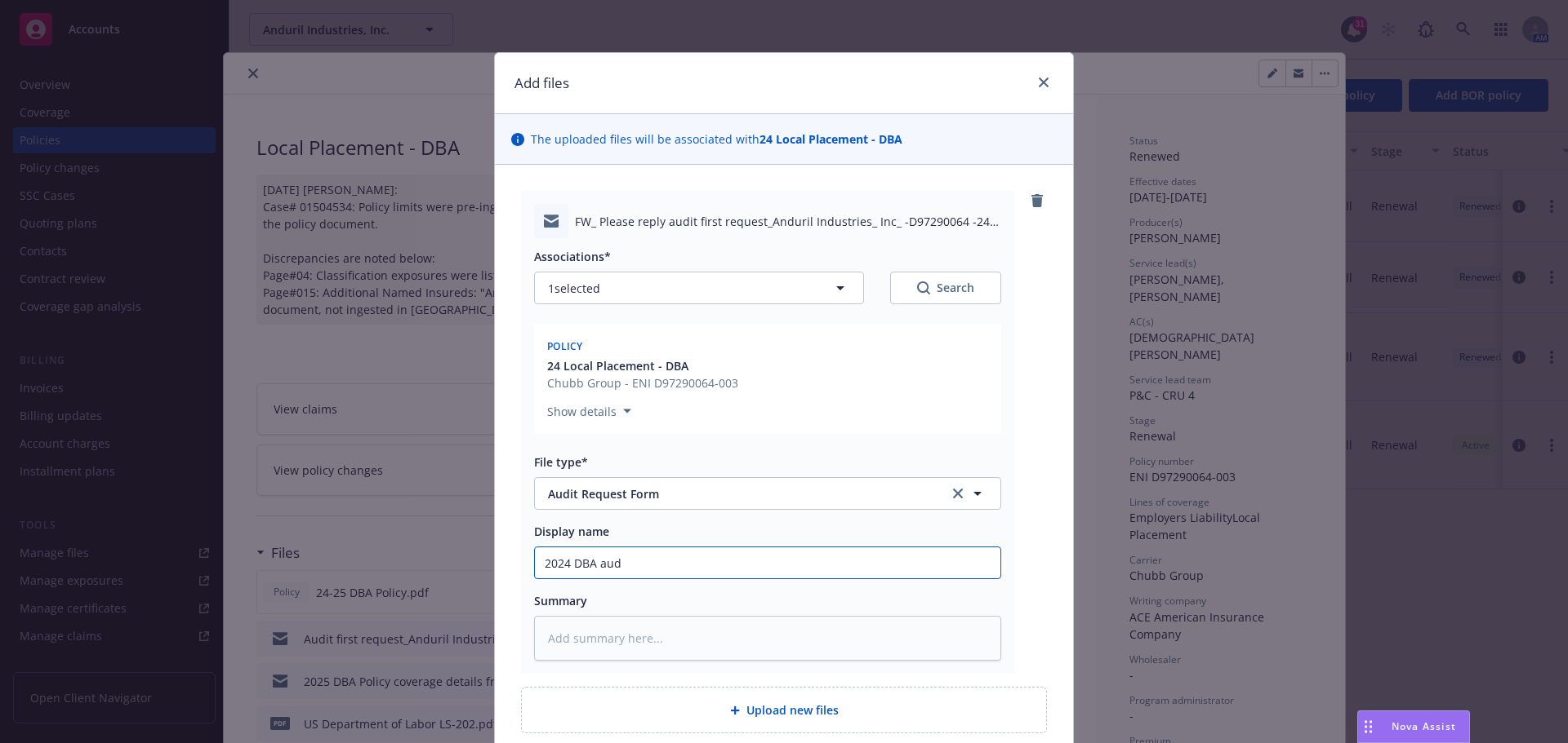
type input "2024 DBA audi"
type textarea "x"
type input "2024 DBA audit"
type textarea "x"
type input "2024 DBA audit"
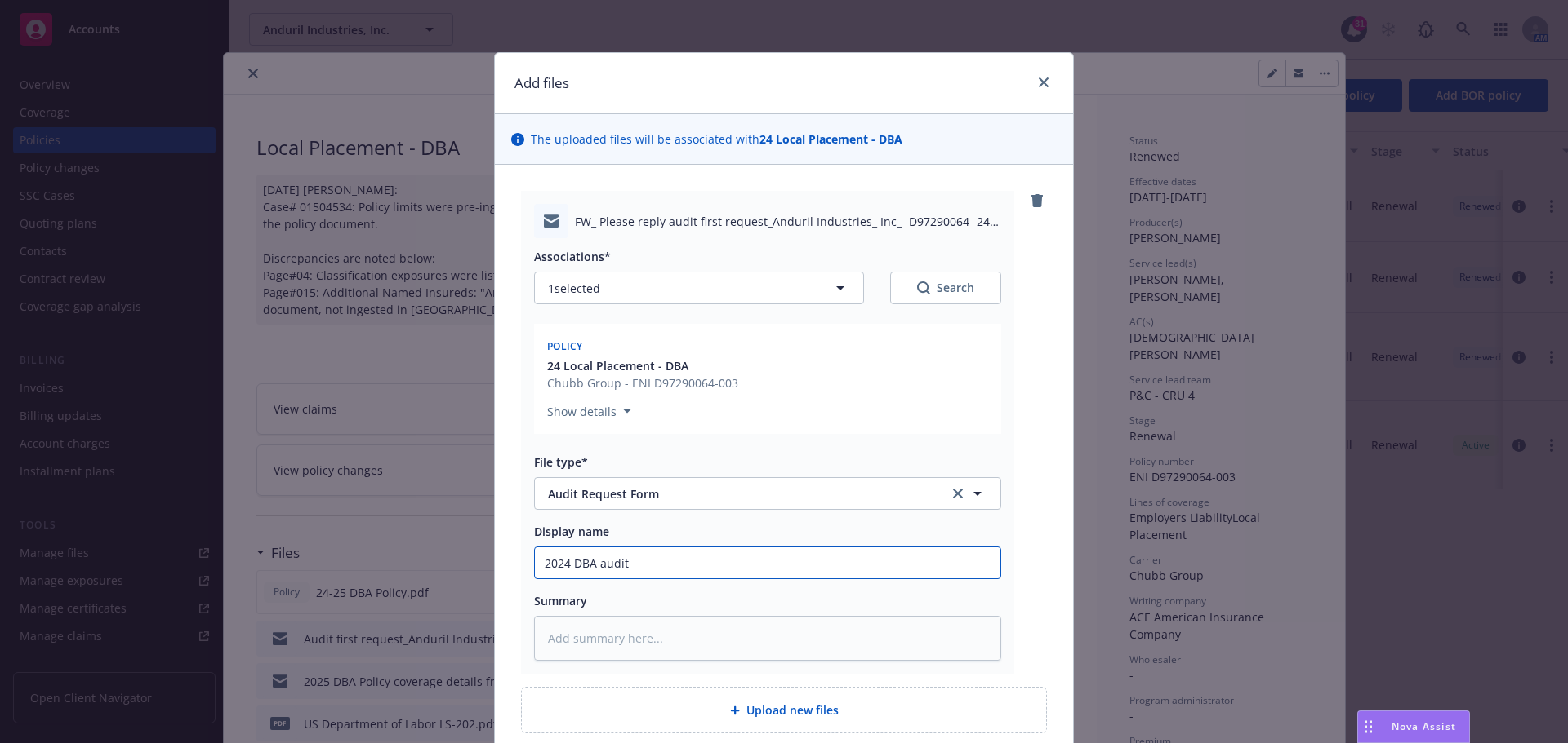
type textarea "x"
type input "2024 DBA audit r"
type textarea "x"
type input "2024 DBA audit re"
type textarea "x"
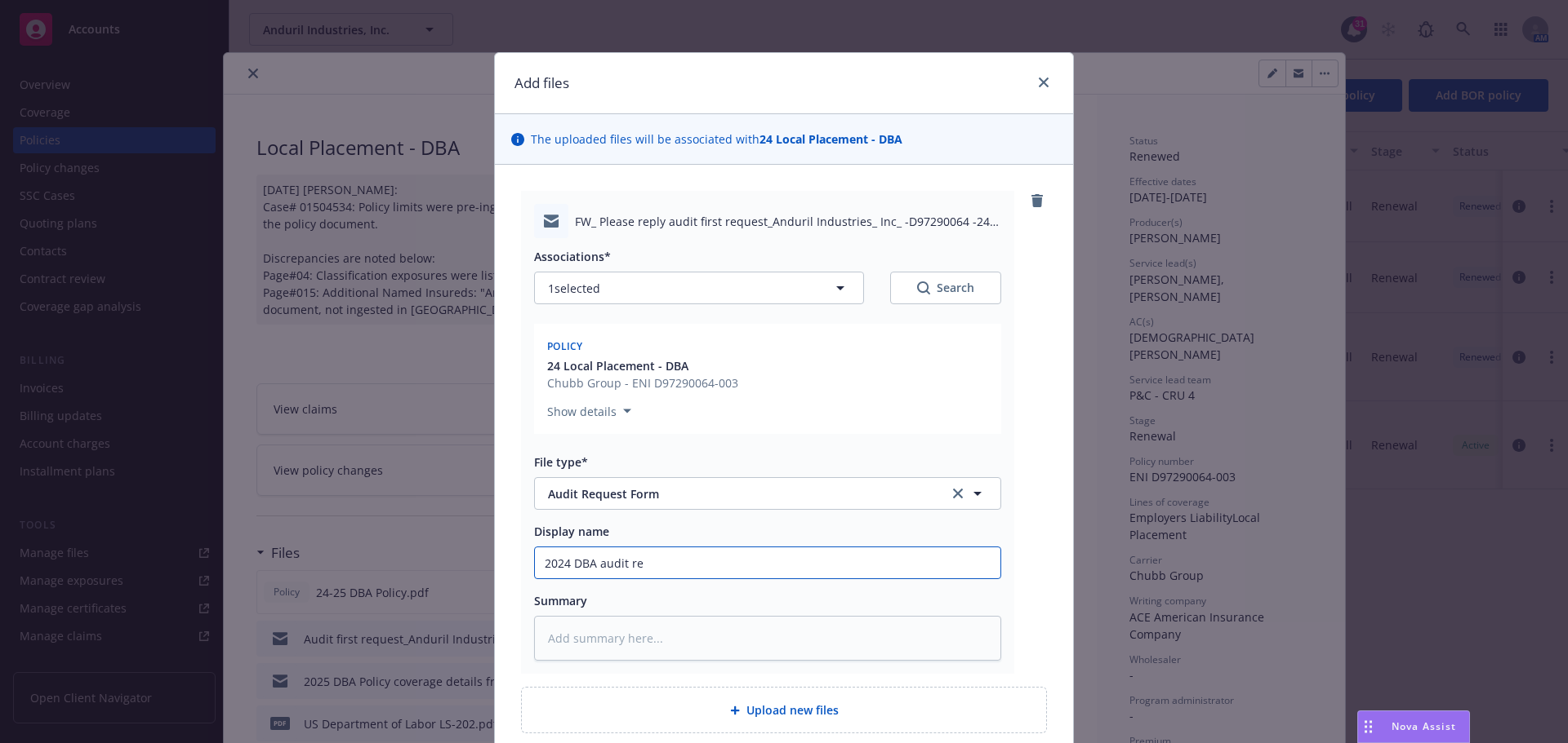
type input "2024 DBA audit req"
type textarea "x"
type input "2024 DBA audit requ"
type textarea "x"
type input "2024 DBA audit reque"
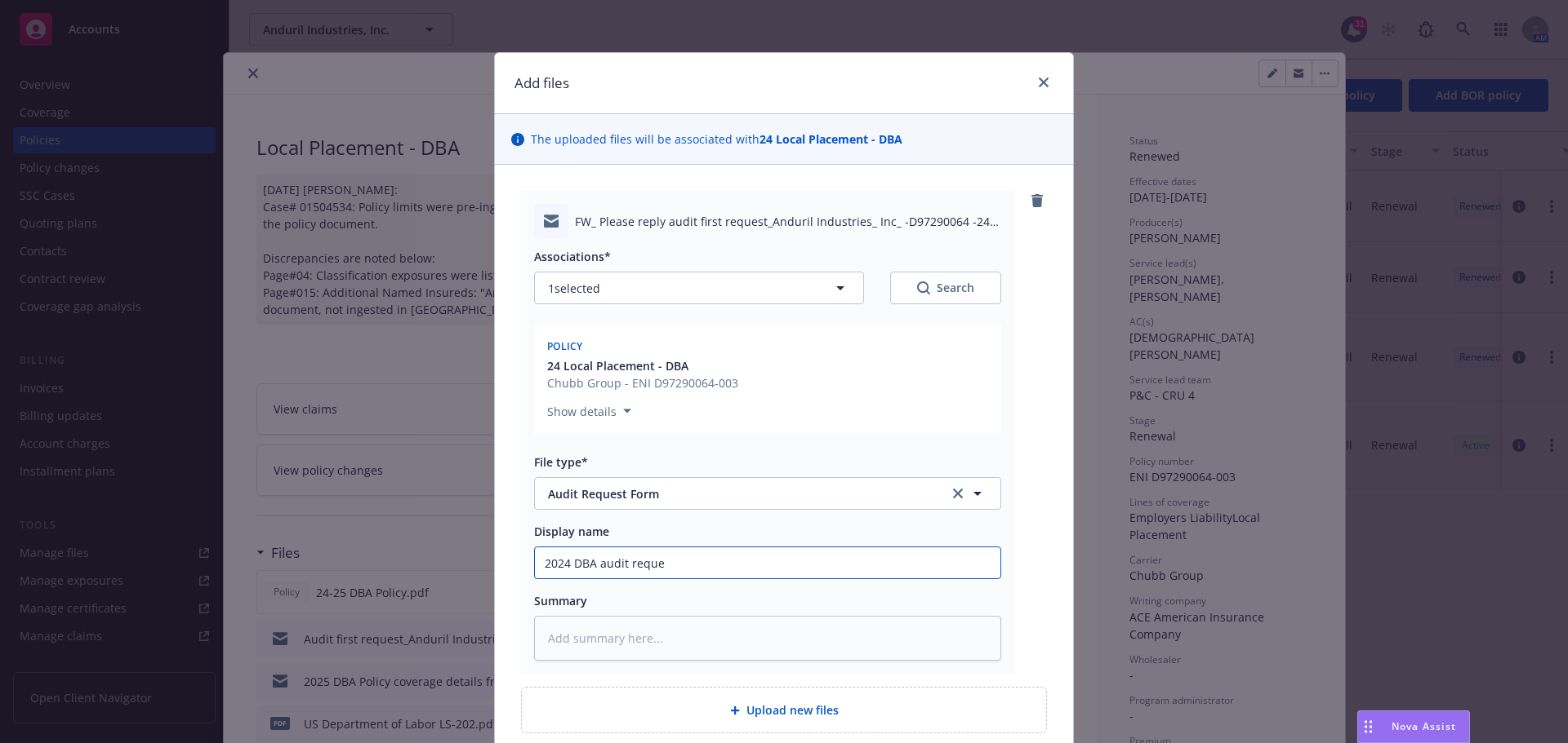
type textarea "x"
type input "2024 DBA audit reques"
type textarea "x"
type input "2024 DBA audit request"
type textarea "x"
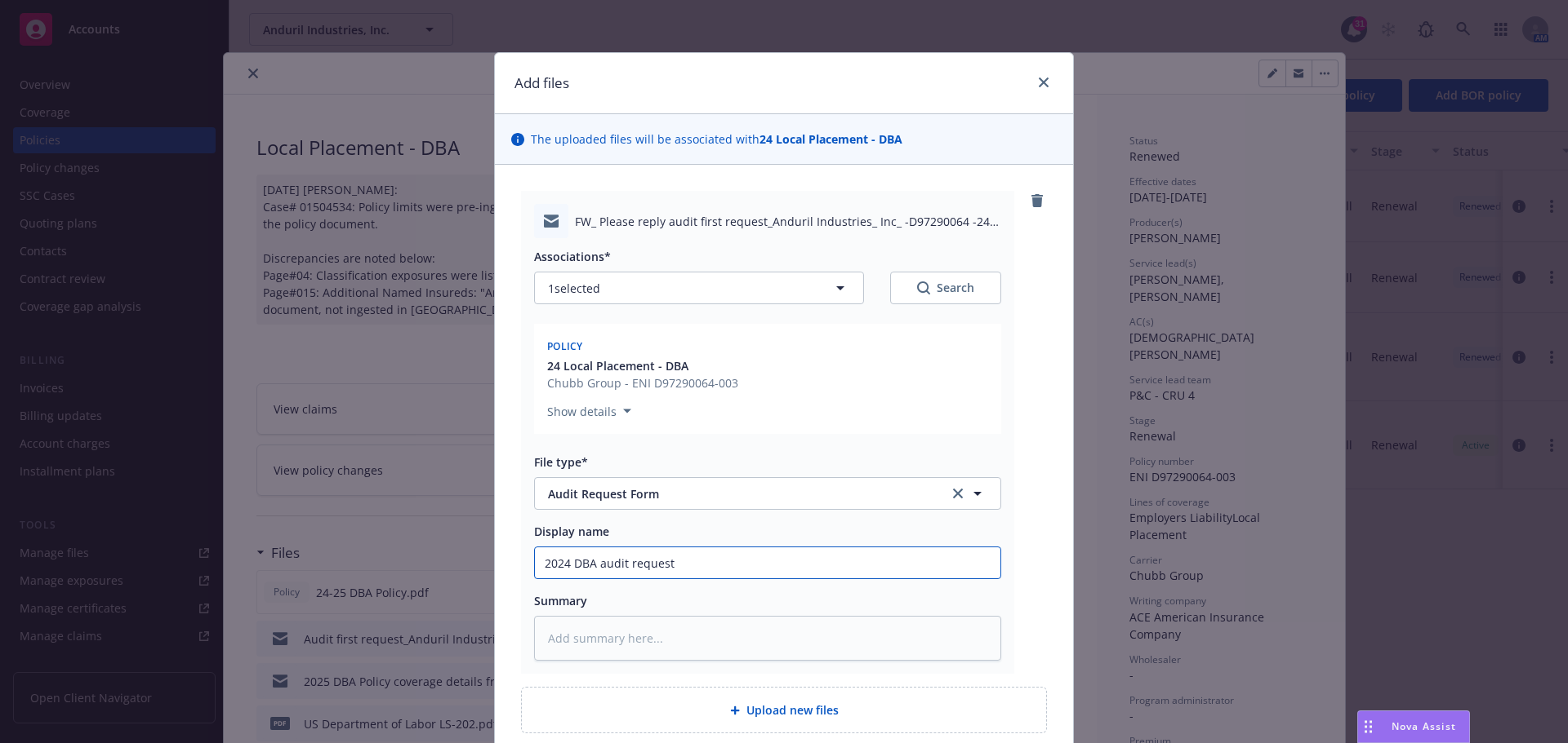
type input "2024 DBA audit request"
type textarea "x"
type input "2024 DBA audit request f"
type textarea "x"
type input "2024 DBA audit request fr"
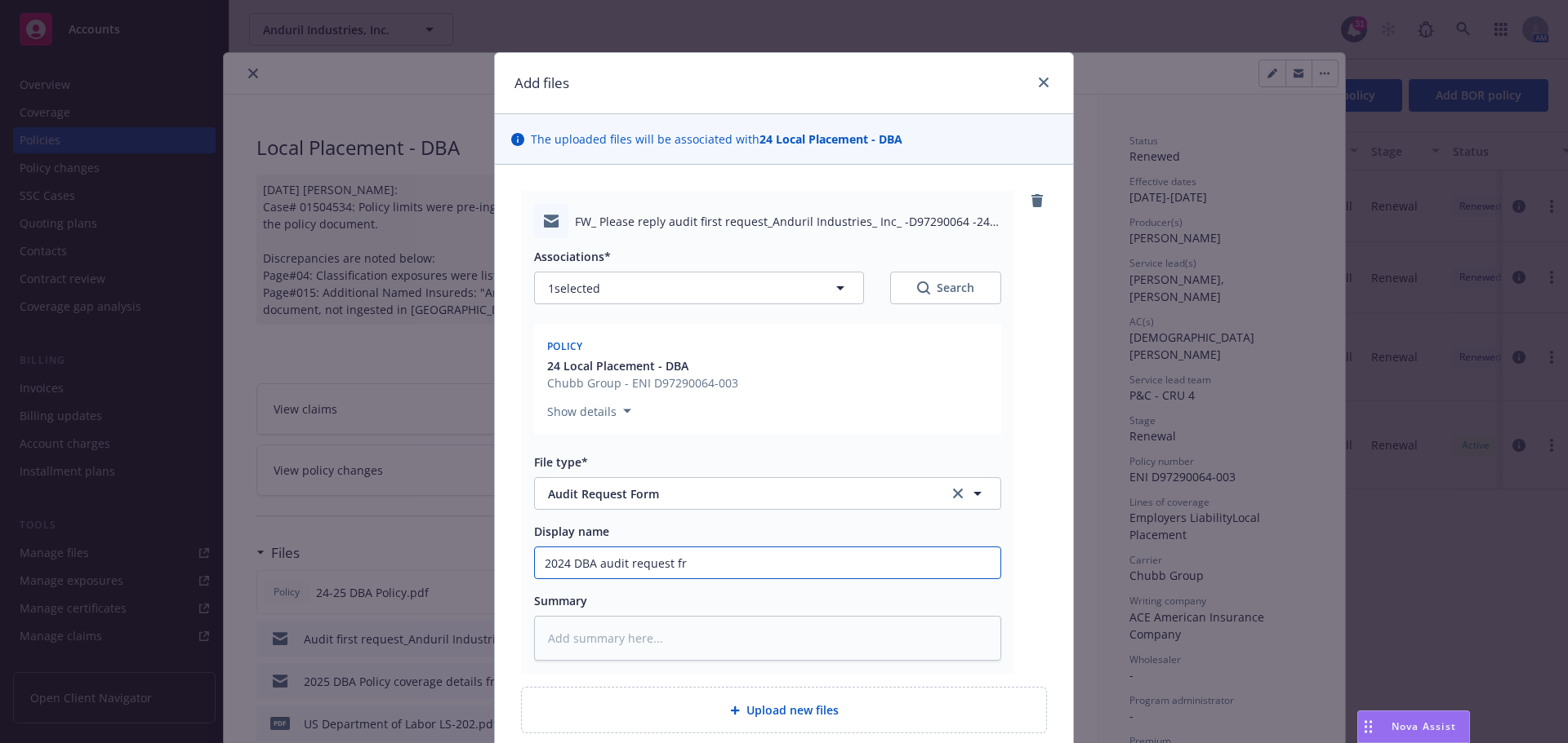
type textarea "x"
type input "2024 DBA audit request fro"
type textarea "x"
type input "2024 DBA audit request from"
type textarea "x"
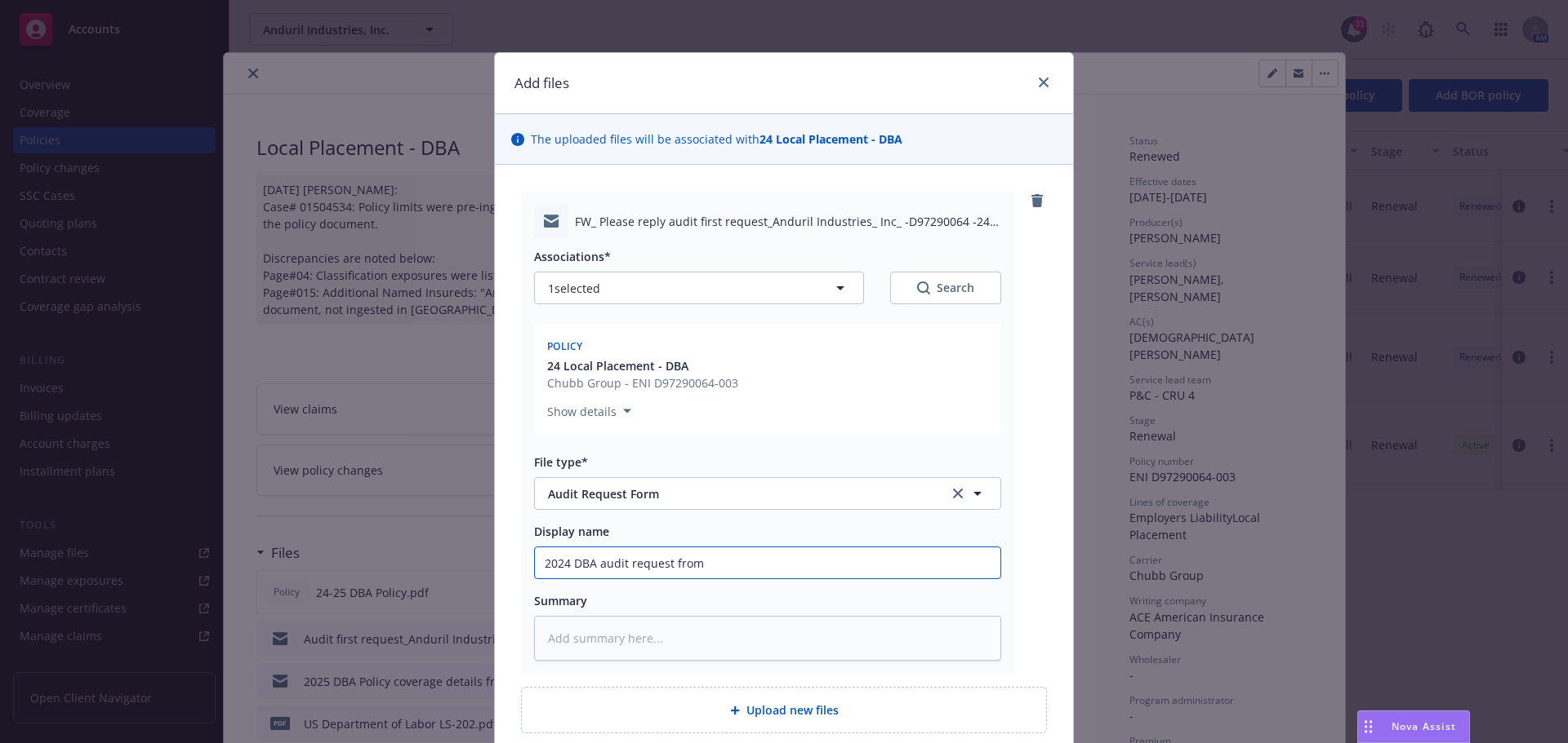
type input "2024 DBA audit request from"
type textarea "x"
type input "2024 DBA audit request from c"
type textarea "x"
type input "2024 DBA audit request from ca"
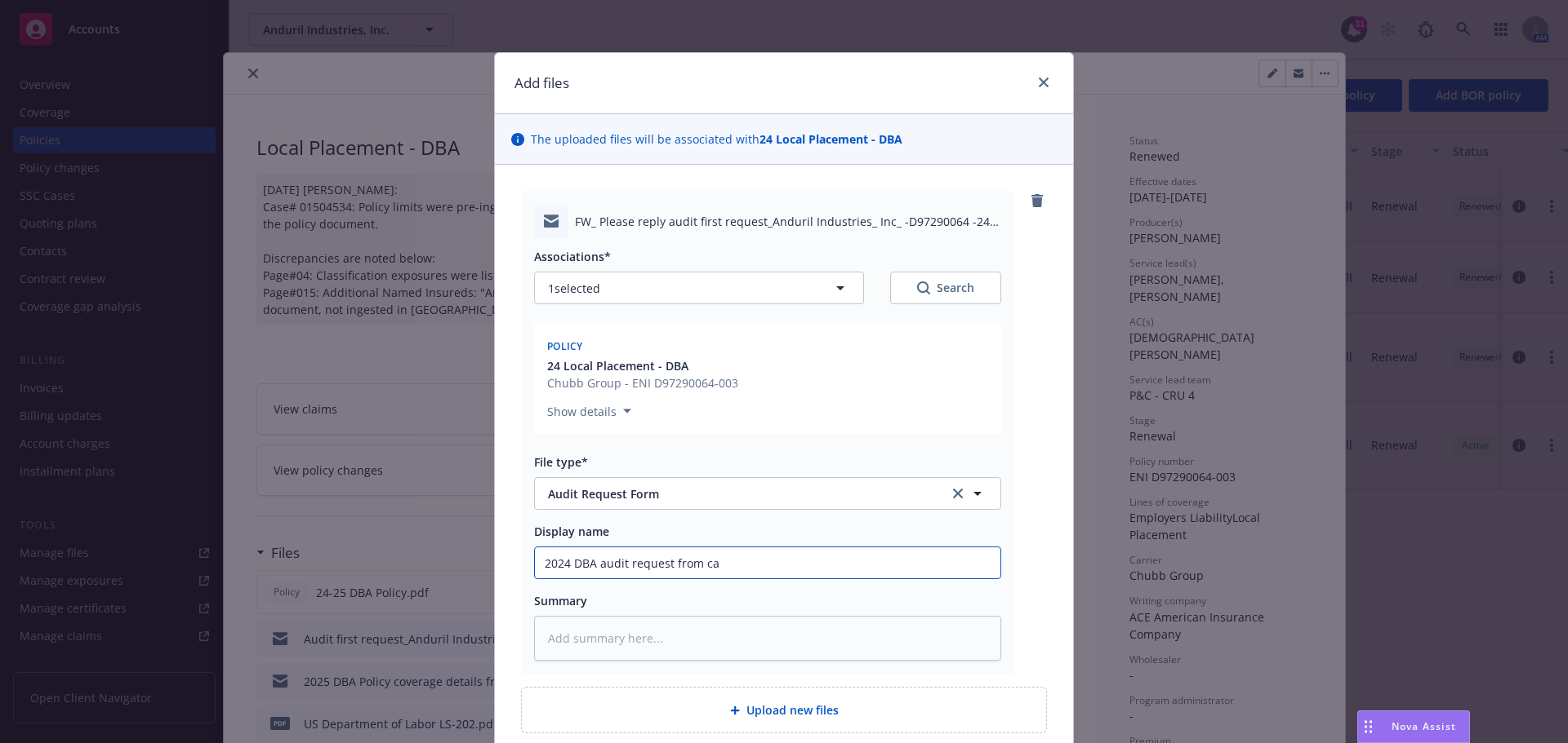
type textarea "x"
type input "2024 DBA audit request from car"
type textarea "x"
type input "2024 DBA audit request from [PERSON_NAME]"
type textarea "x"
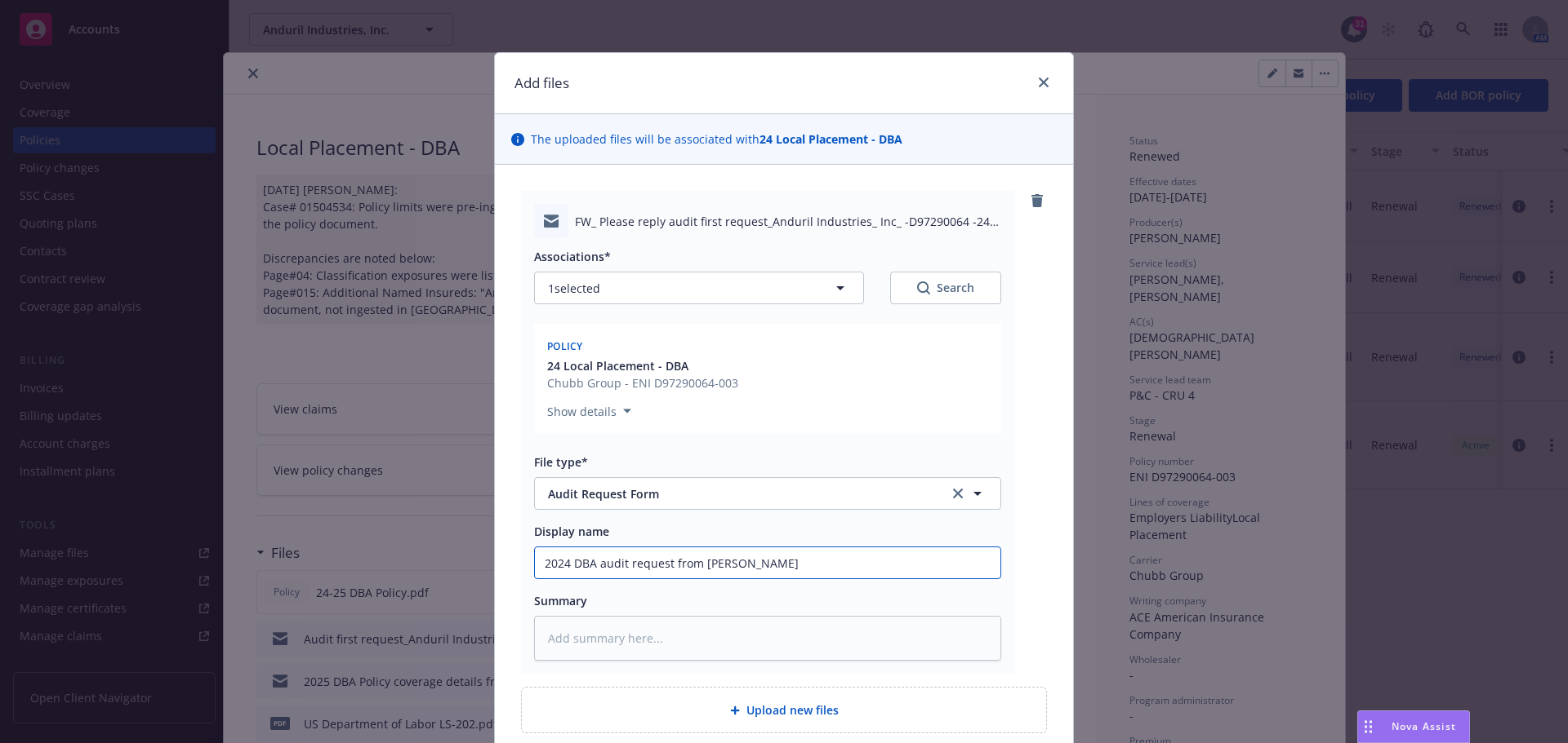
type input "2024 DBA audit request from [PERSON_NAME]"
type textarea "x"
type input "2024 DBA audit request from [PERSON_NAME]"
type textarea "x"
type input "2024 DBA audit request from carrier"
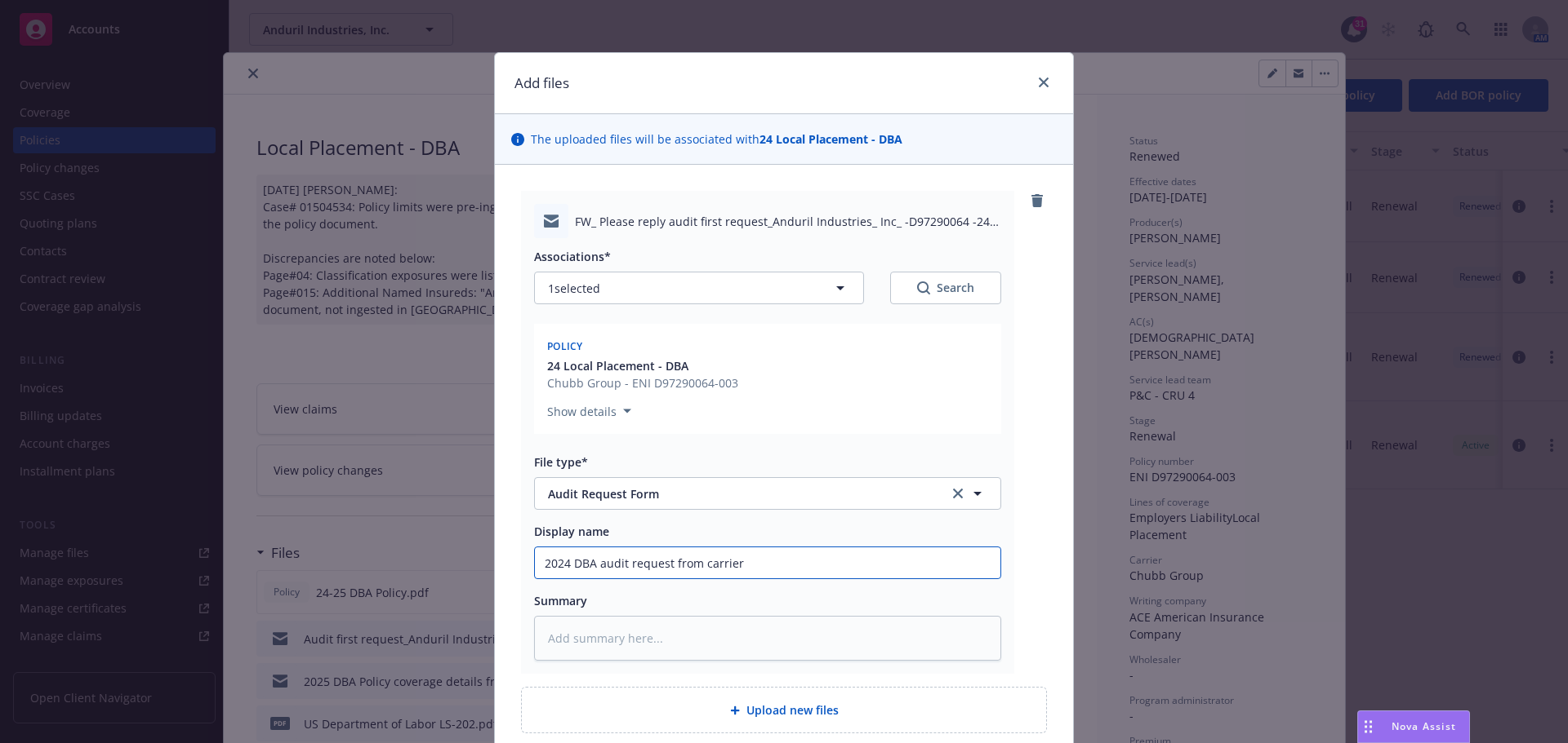
type textarea "x"
type input "2024 DBA audit request from carrier"
type textarea "x"
type input "2024 DBA audit request from carrier -"
type textarea "x"
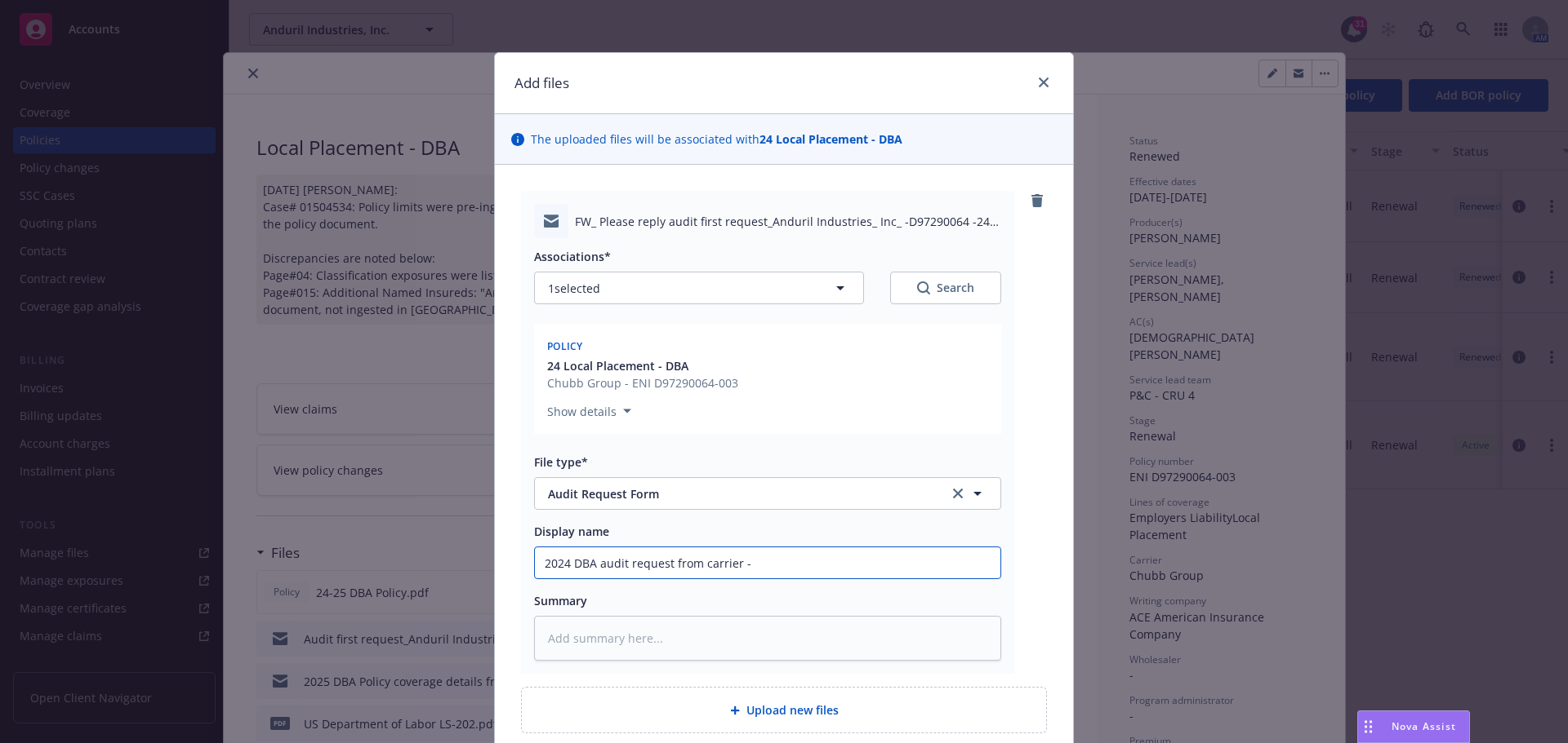
type input "2024 DBA audit request from carrier -"
type textarea "x"
type input "2024 DBA audit request from carrier - i"
type textarea "x"
type input "2024 DBA audit request from carrier - in"
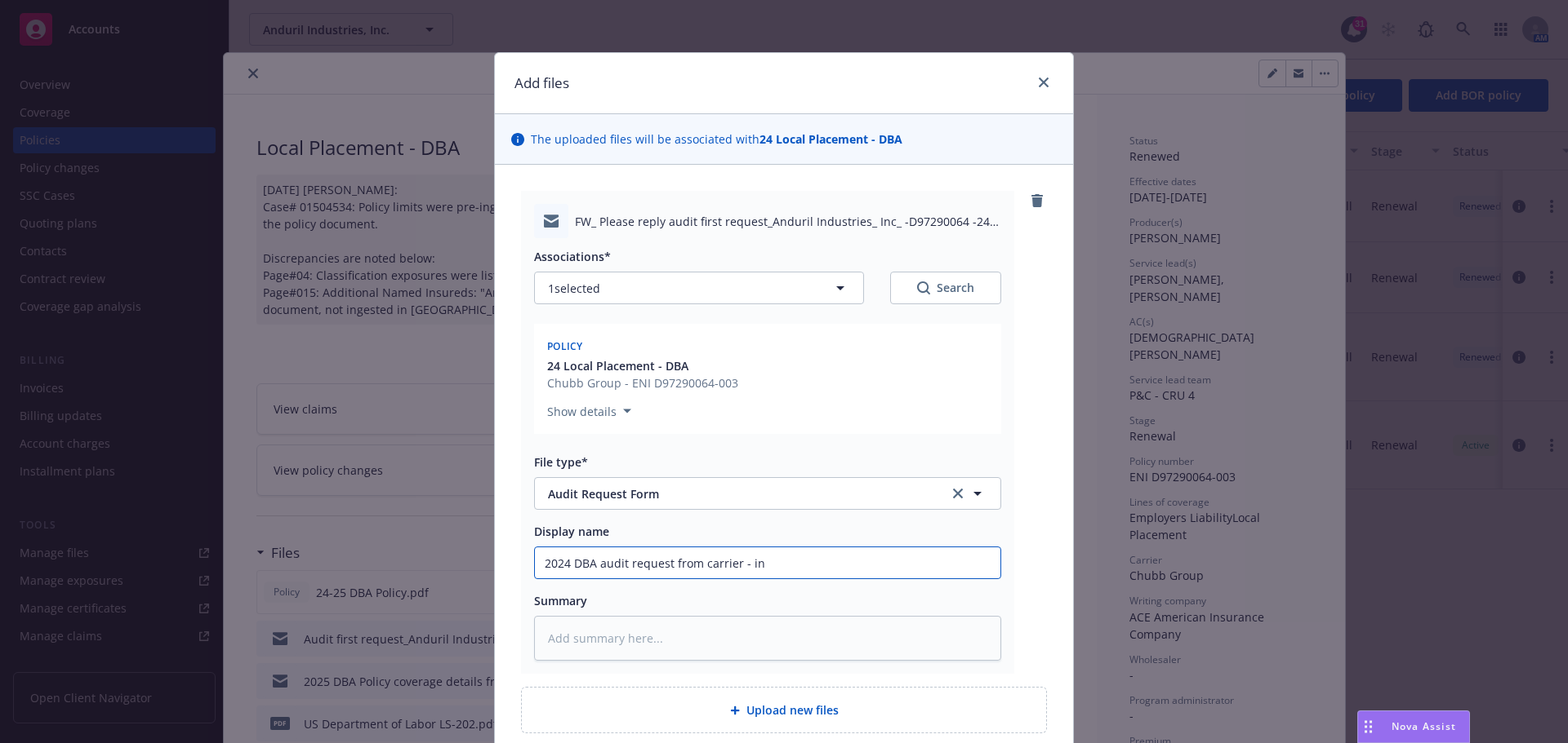
type textarea "x"
type input "2024 DBA audit request from carrier - inf"
type textarea "x"
type input "2024 DBA audit request from carrier - info"
type textarea "x"
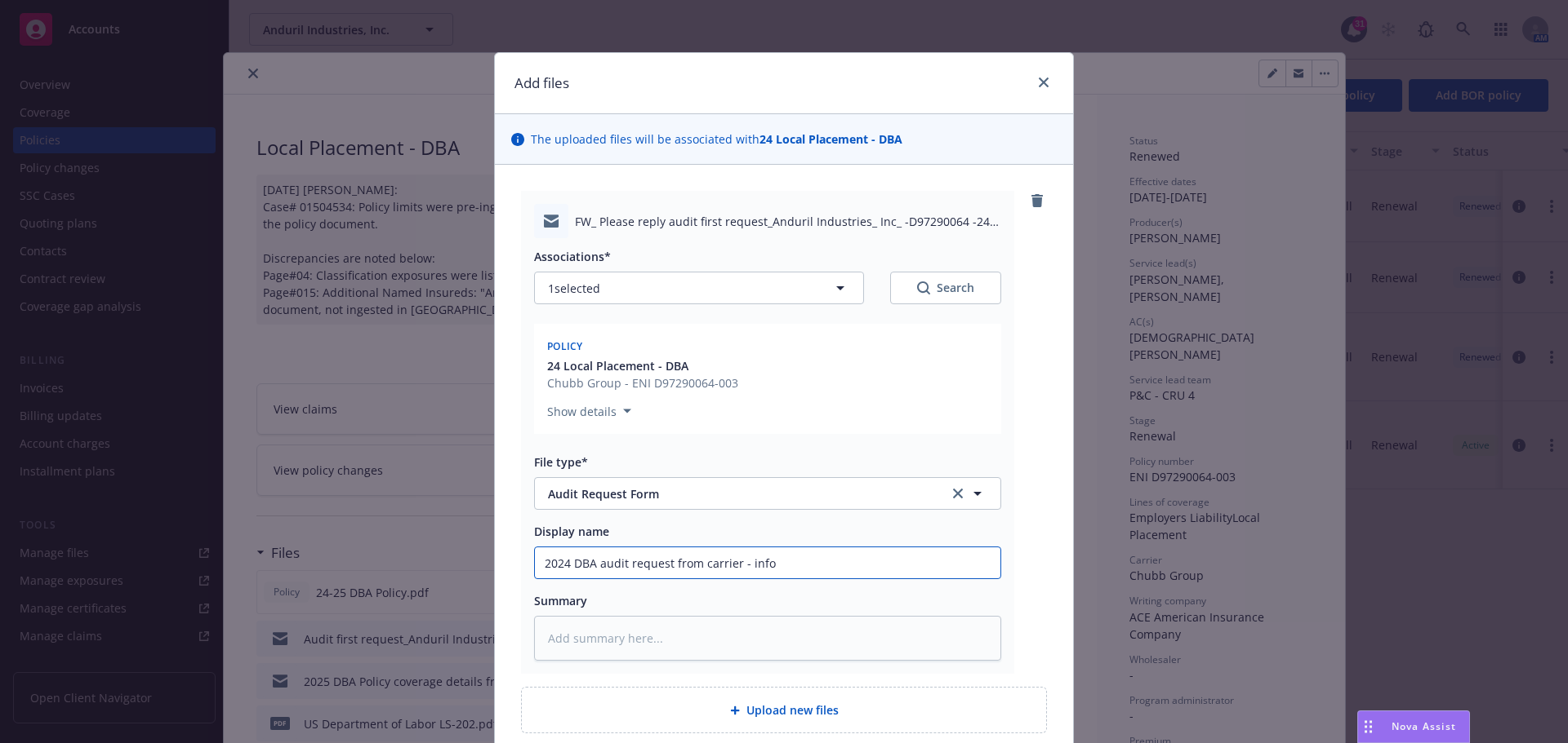
type input "2024 DBA audit request from carrier - infor"
type textarea "x"
type input "2024 DBA audit request from carrier - inform"
type textarea "x"
type input "2024 DBA audit request from carrier - informa"
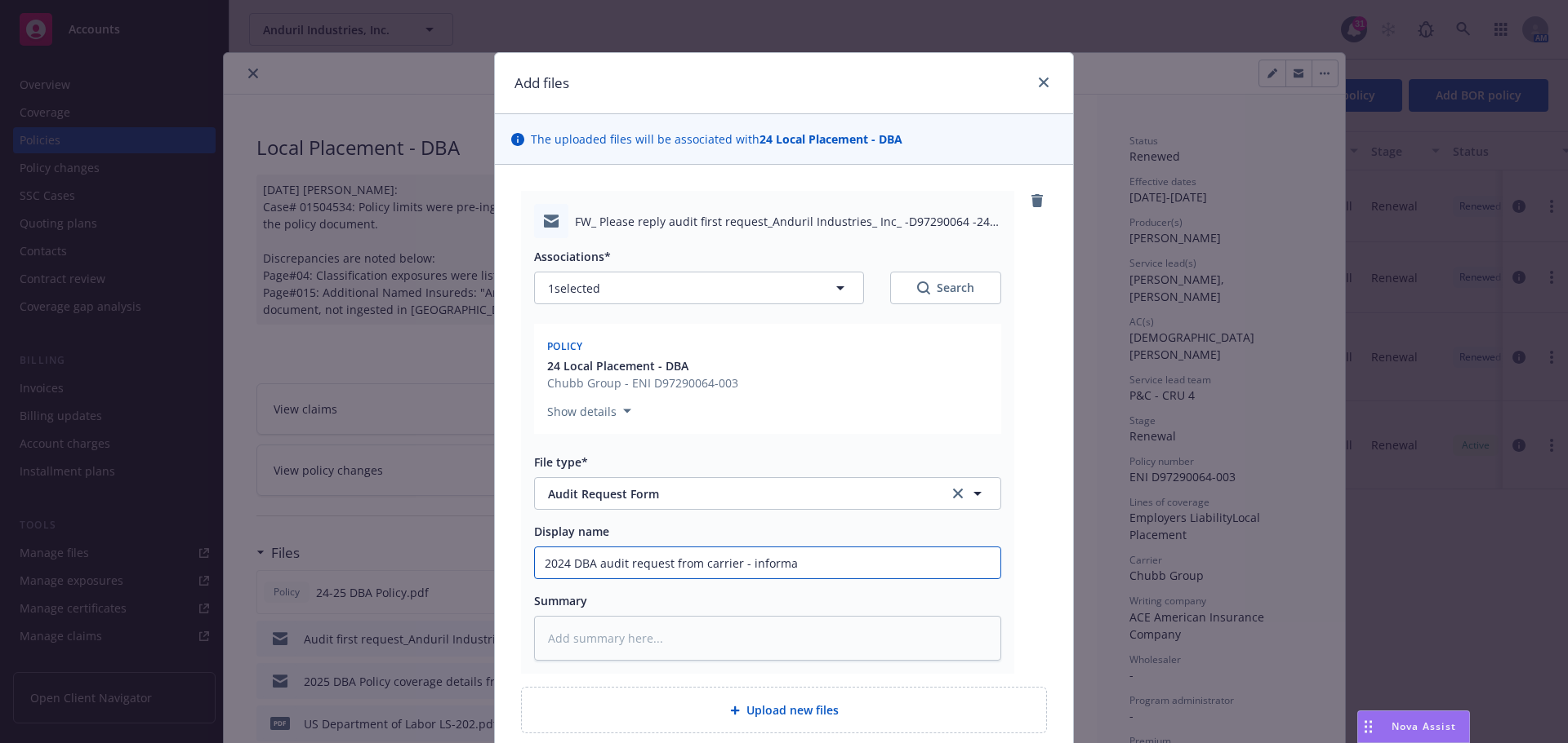
type textarea "x"
type input "2024 DBA audit request from carrier - informat"
type textarea "x"
type input "2024 DBA audit request from carrier - informati"
type textarea "x"
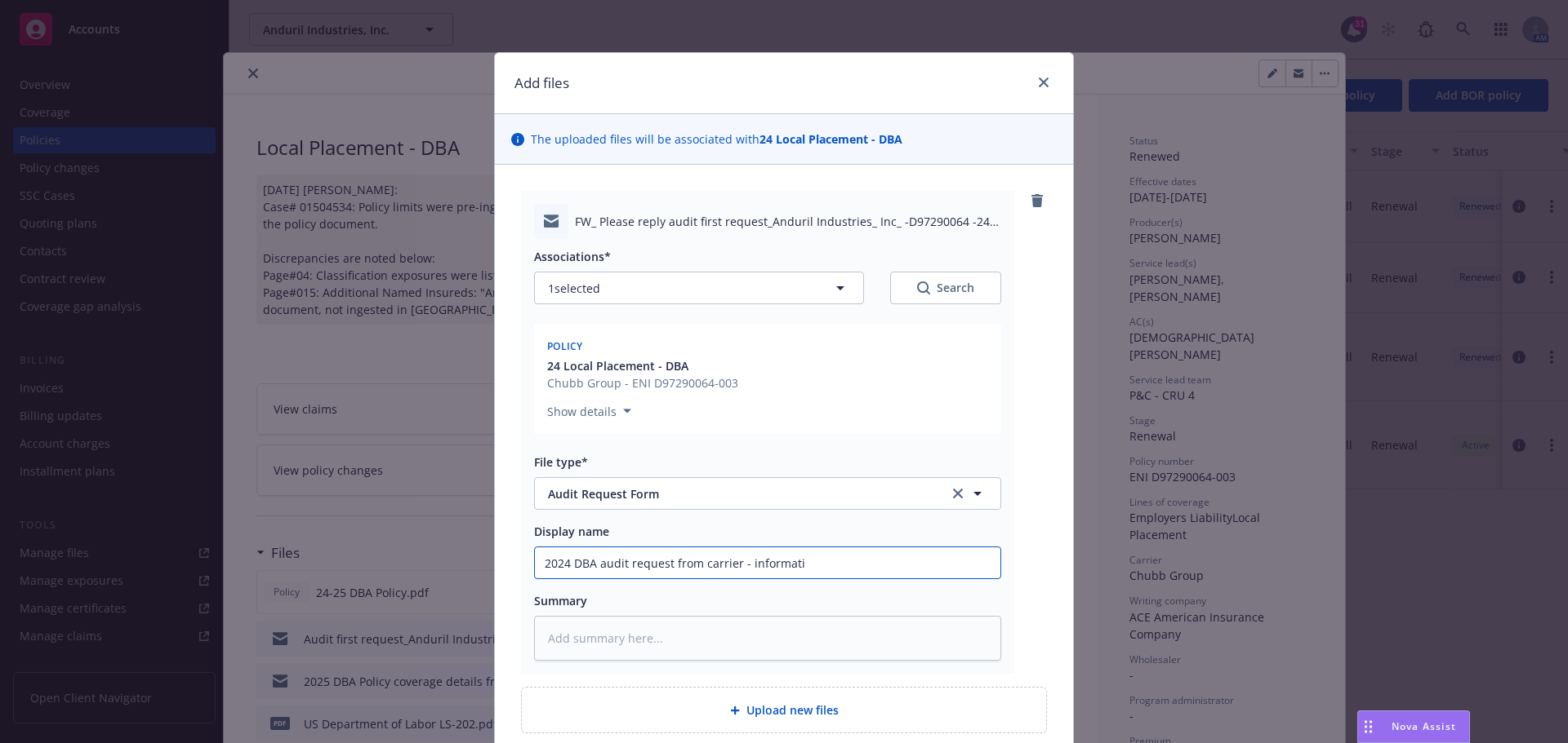
type input "2024 DBA audit request from carrier - informatio"
type textarea "x"
drag, startPoint x: 539, startPoint y: 564, endPoint x: 896, endPoint y: 553, distance: 357.2
click at [896, 553] on input "2024 DBA audit request from carrier - information" at bounding box center [768, 563] width 466 height 31
type input "2024 DBA audit request from carrier - information"
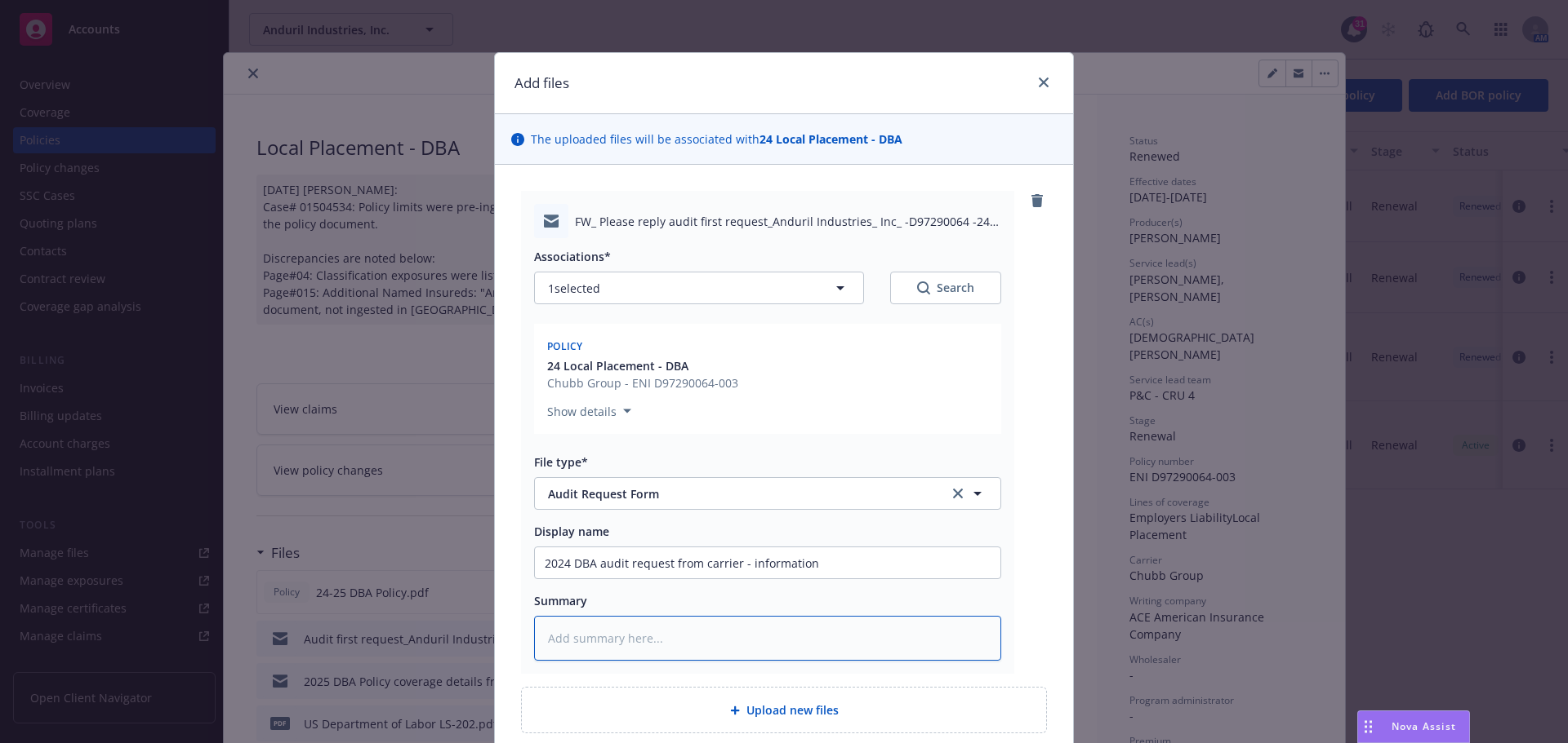
click at [558, 646] on textarea at bounding box center [767, 638] width 467 height 45
paste textarea "2024 DBA audit request from carrier - information"
type textarea "x"
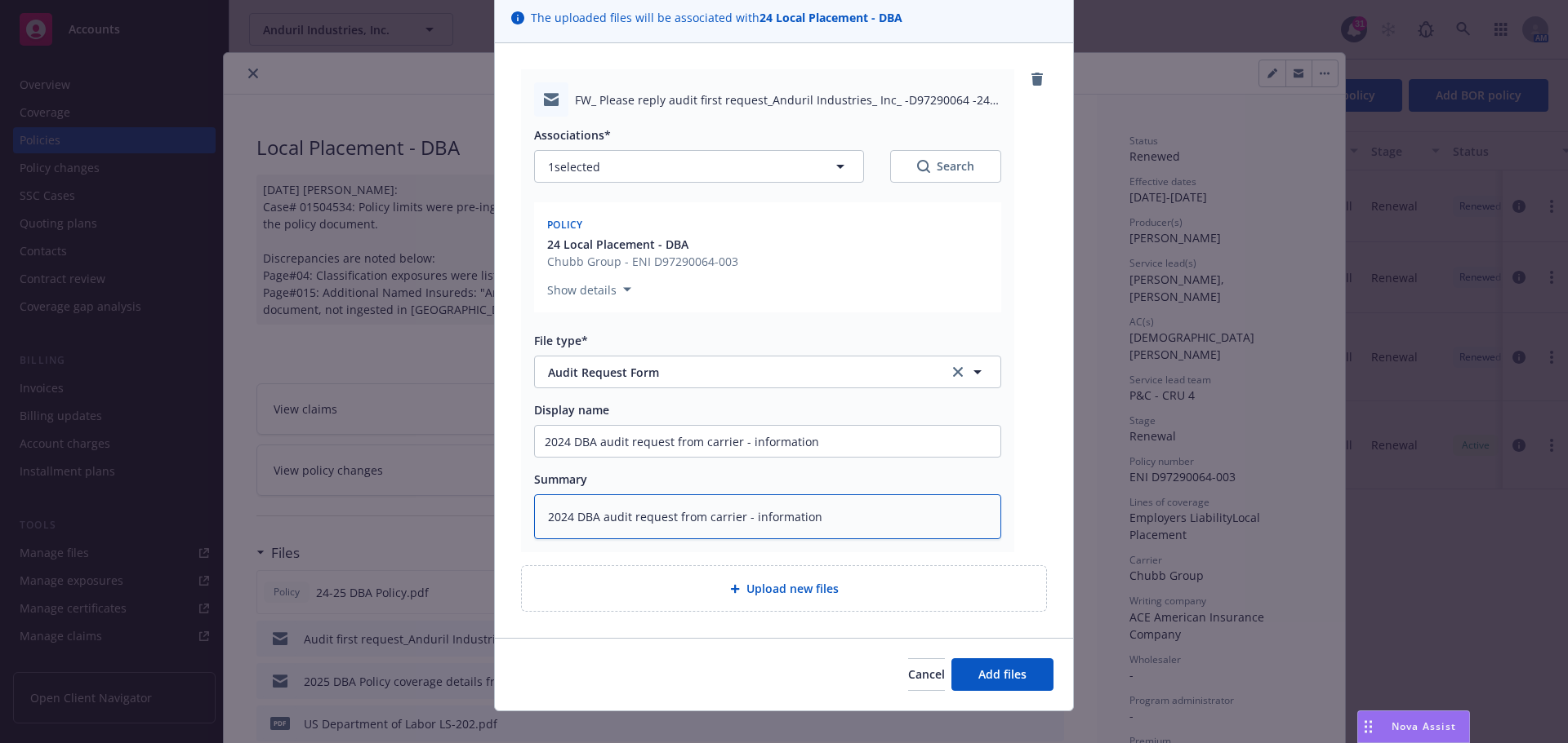
scroll to position [142, 0]
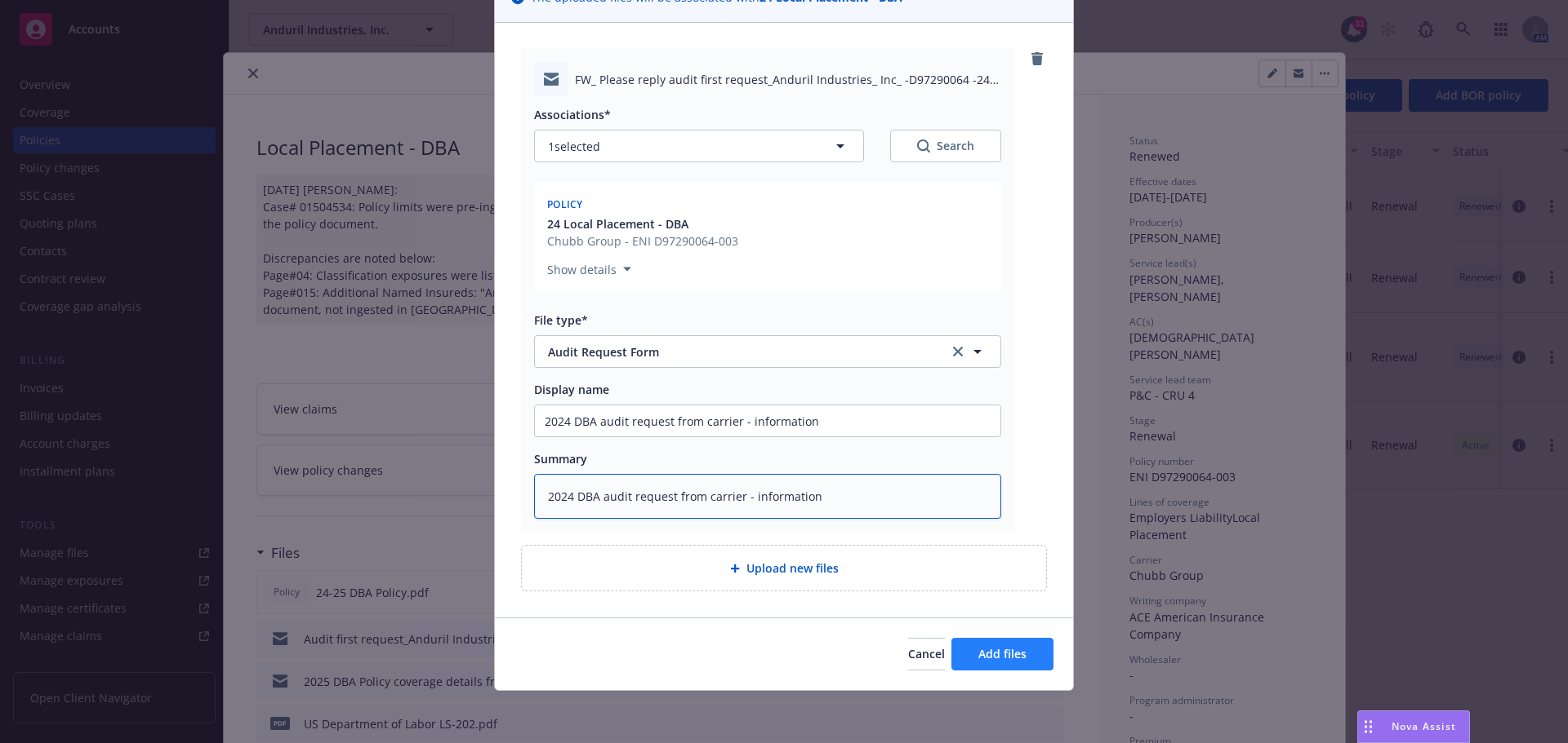
type textarea "2024 DBA audit request from carrier - information"
click at [978, 661] on span "Add files" at bounding box center [1002, 654] width 49 height 16
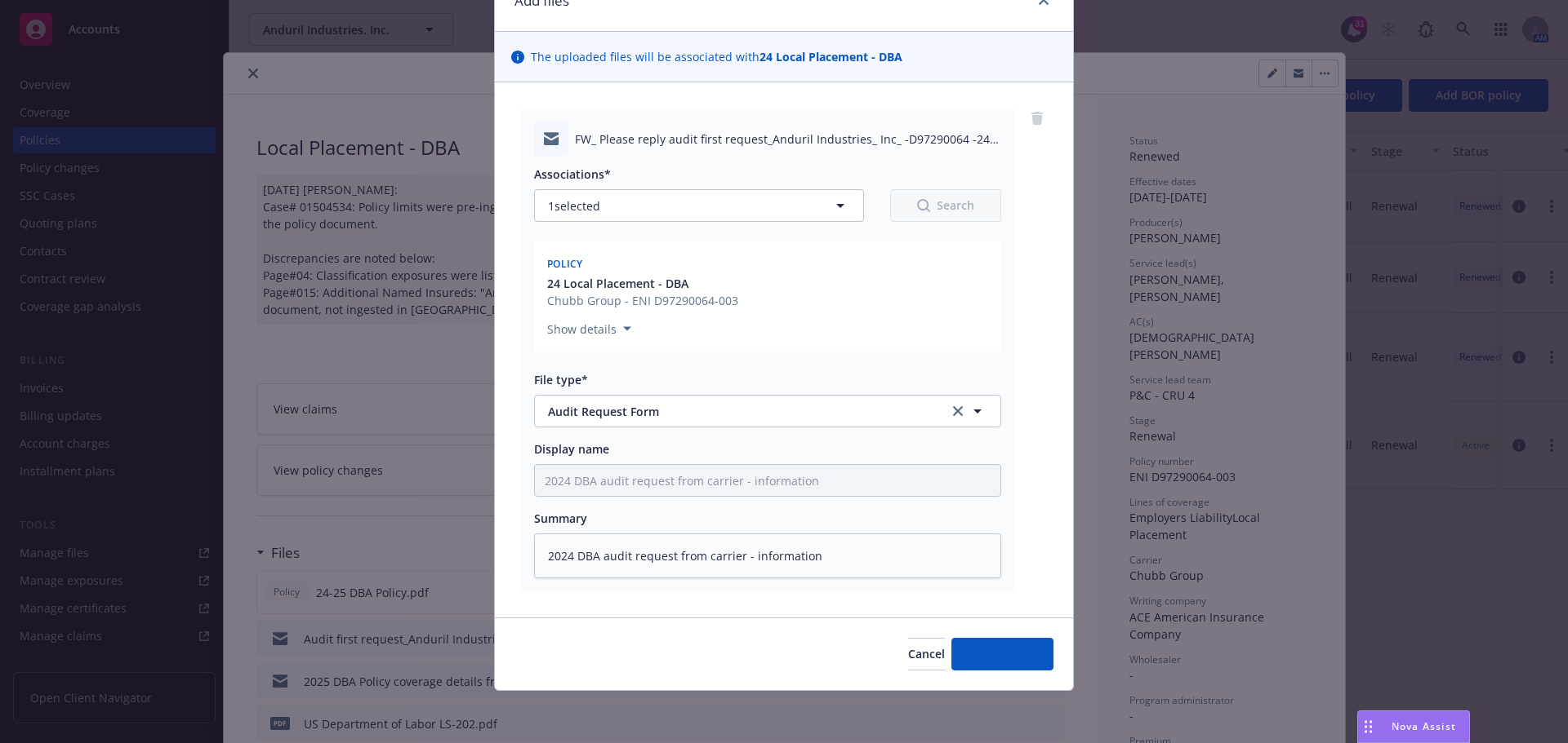
scroll to position [82, 0]
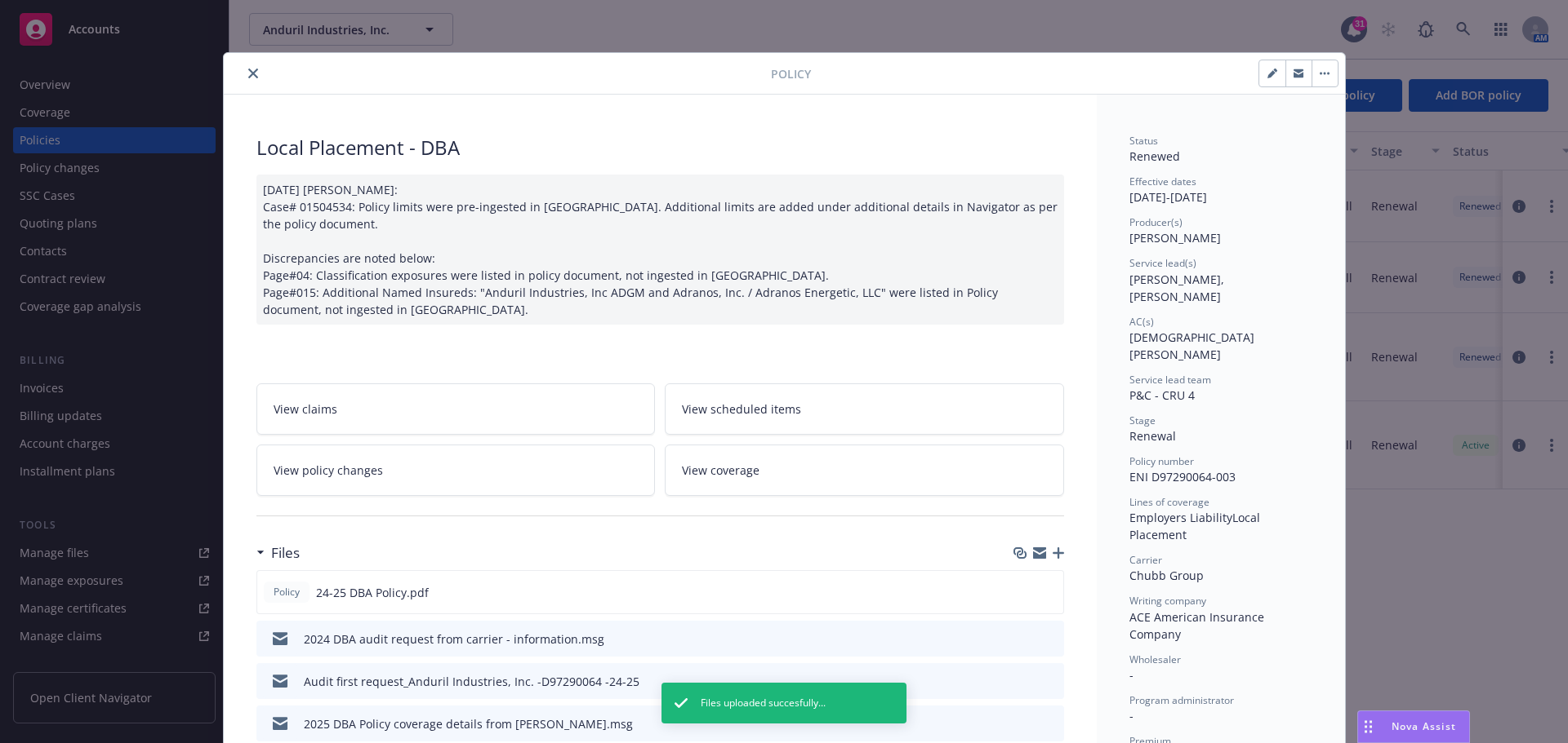
click at [248, 75] on icon "close" at bounding box center [253, 73] width 10 height 10
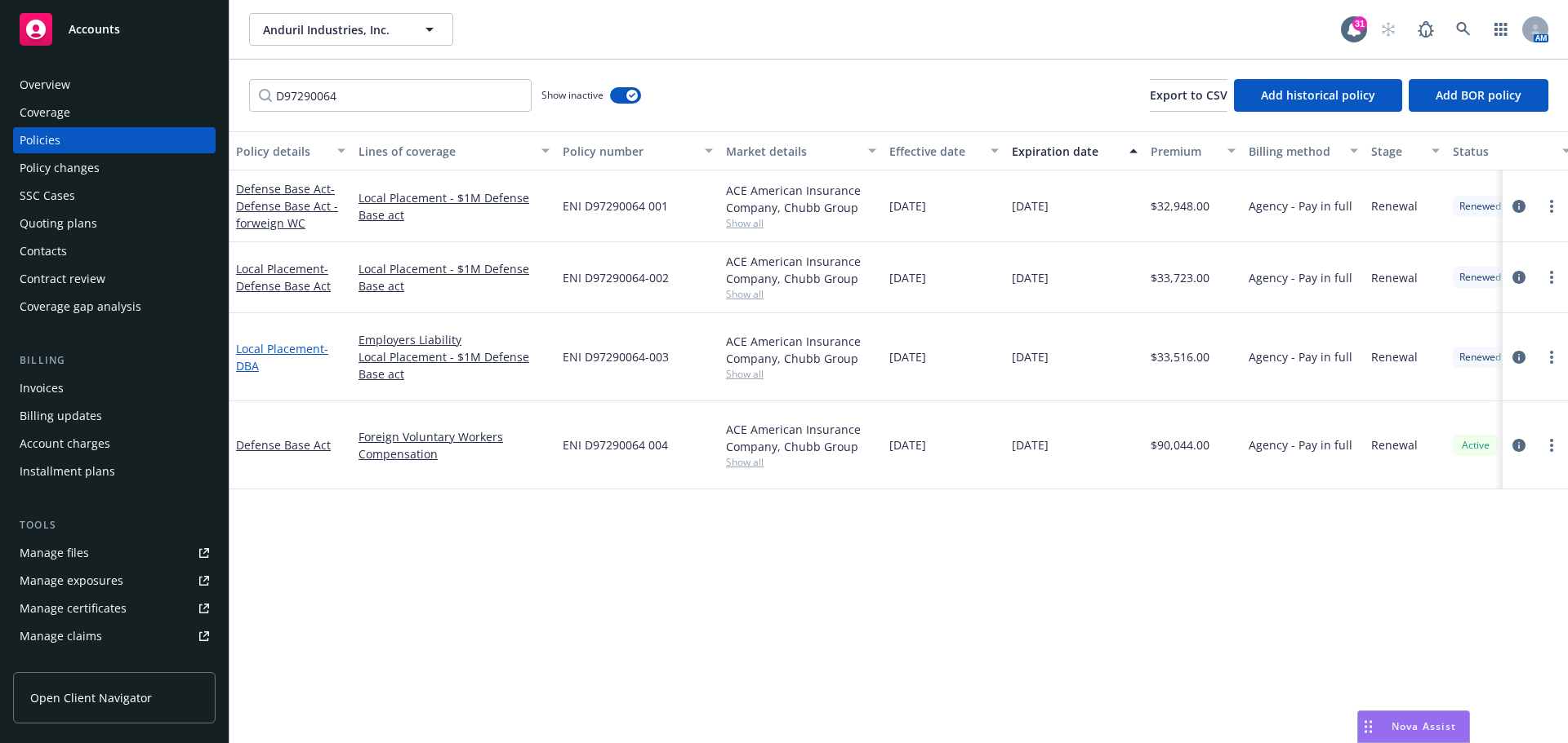
click at [295, 343] on link "Local Placement - DBA" at bounding box center [281, 357] width 92 height 33
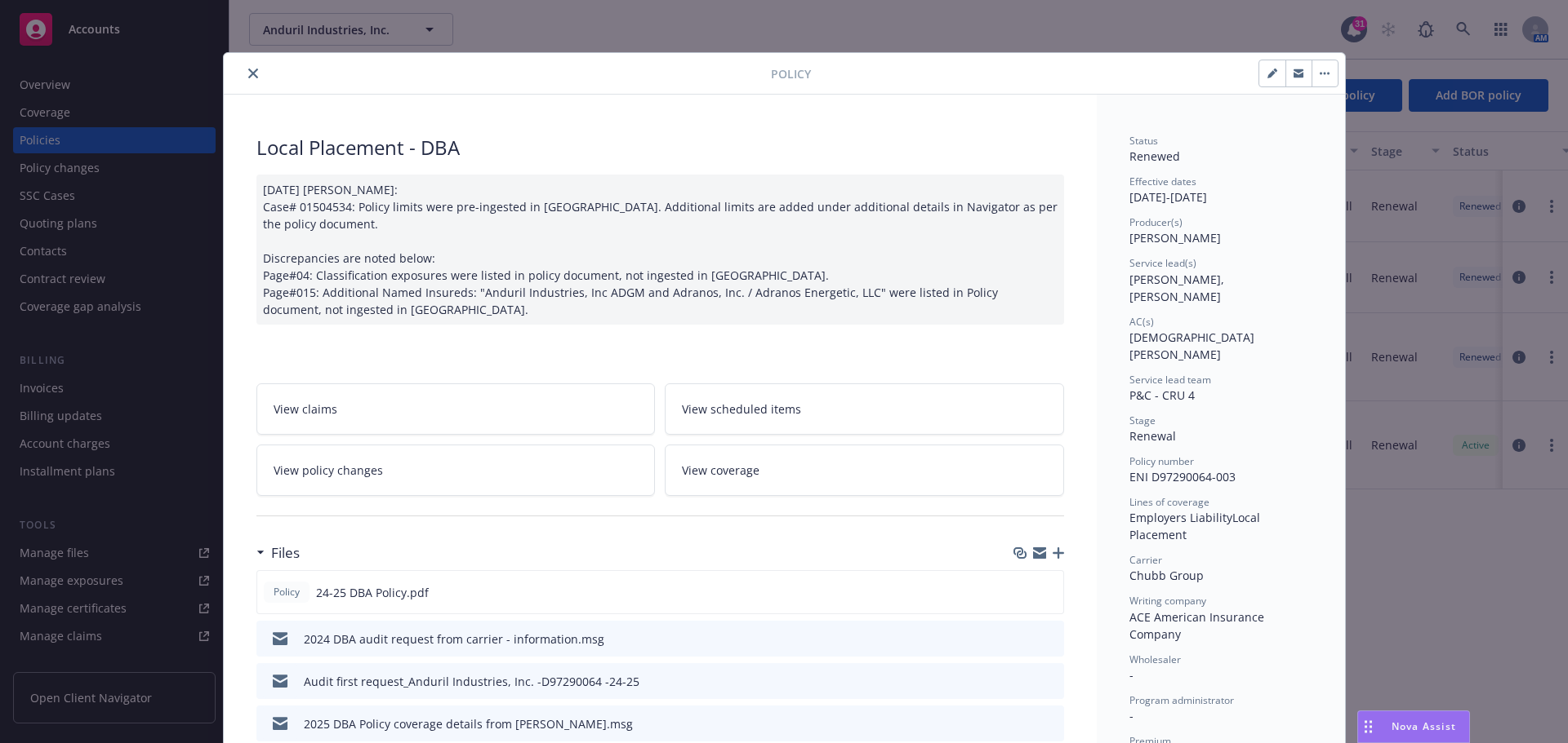
click at [1054, 556] on icon "button" at bounding box center [1059, 554] width 12 height 12
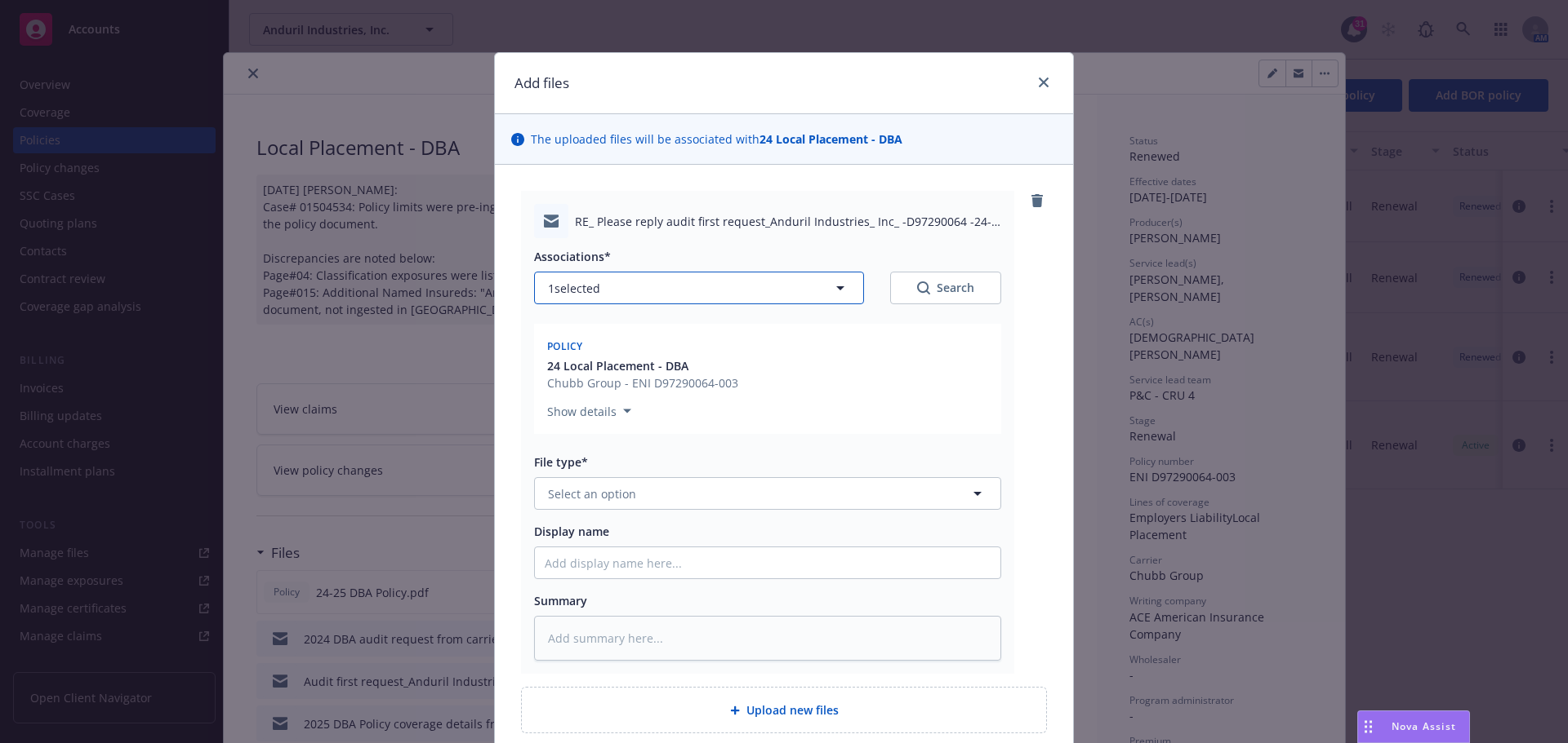
click at [832, 289] on icon "button" at bounding box center [840, 288] width 20 height 20
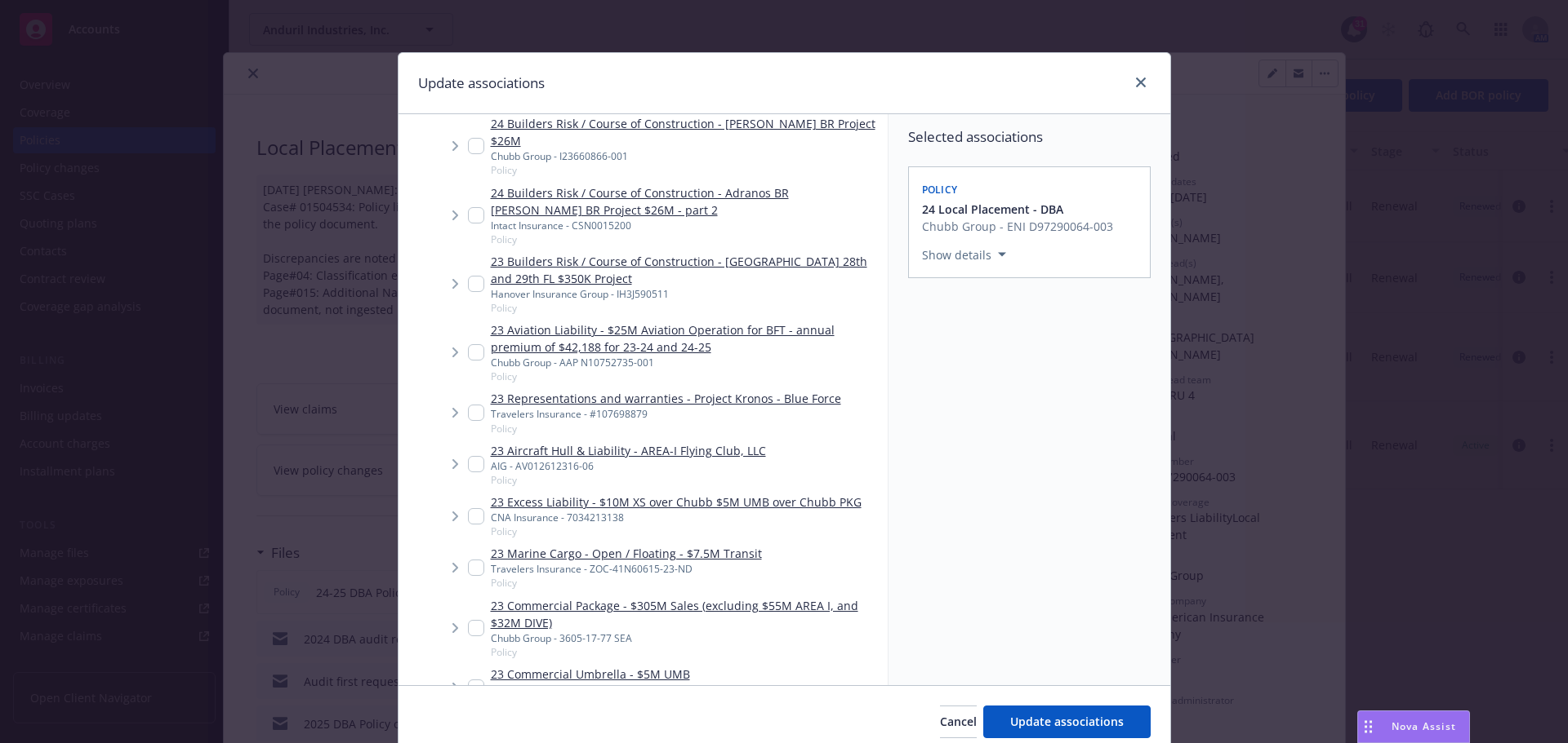
scroll to position [5196, 0]
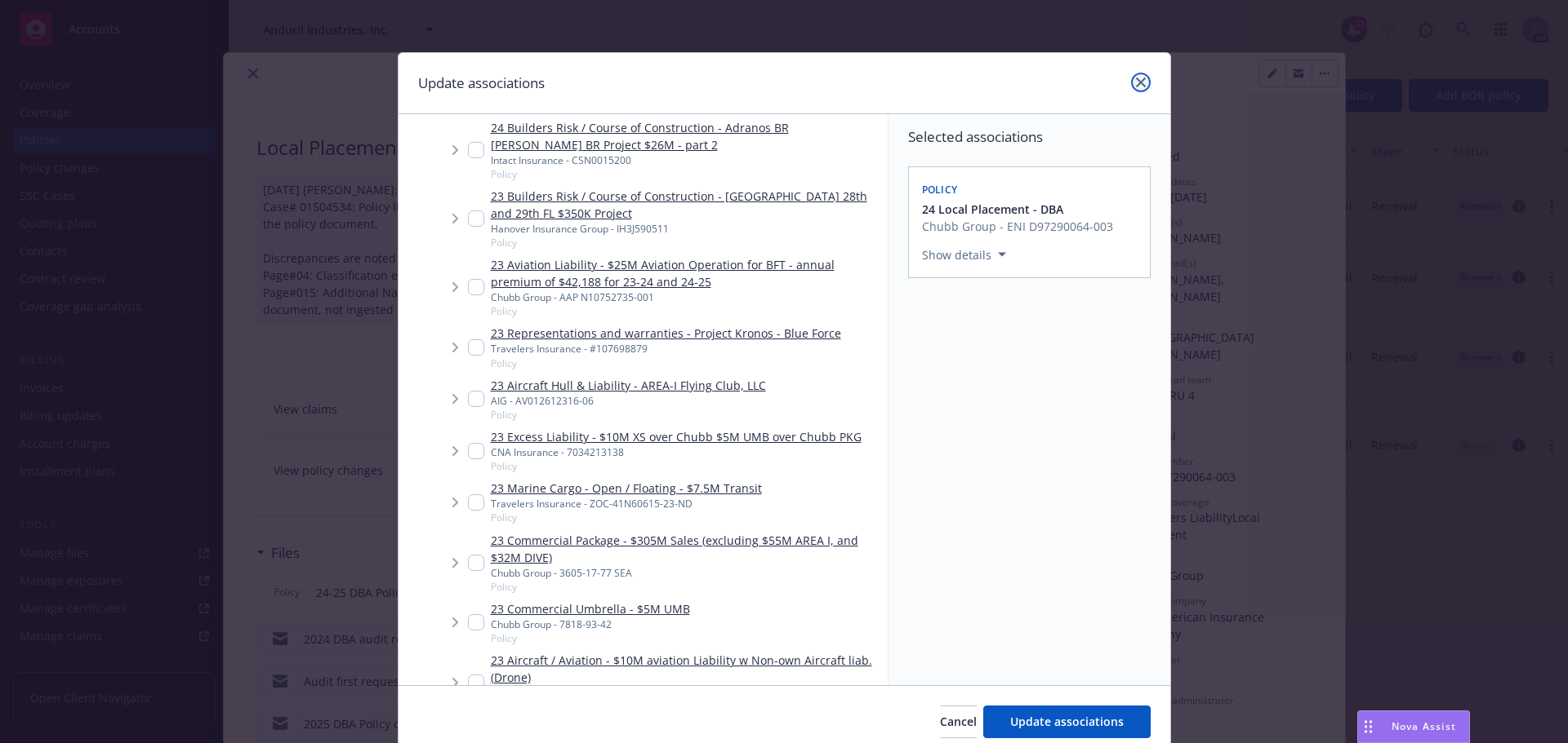
click at [1137, 84] on icon "close" at bounding box center [1141, 82] width 10 height 10
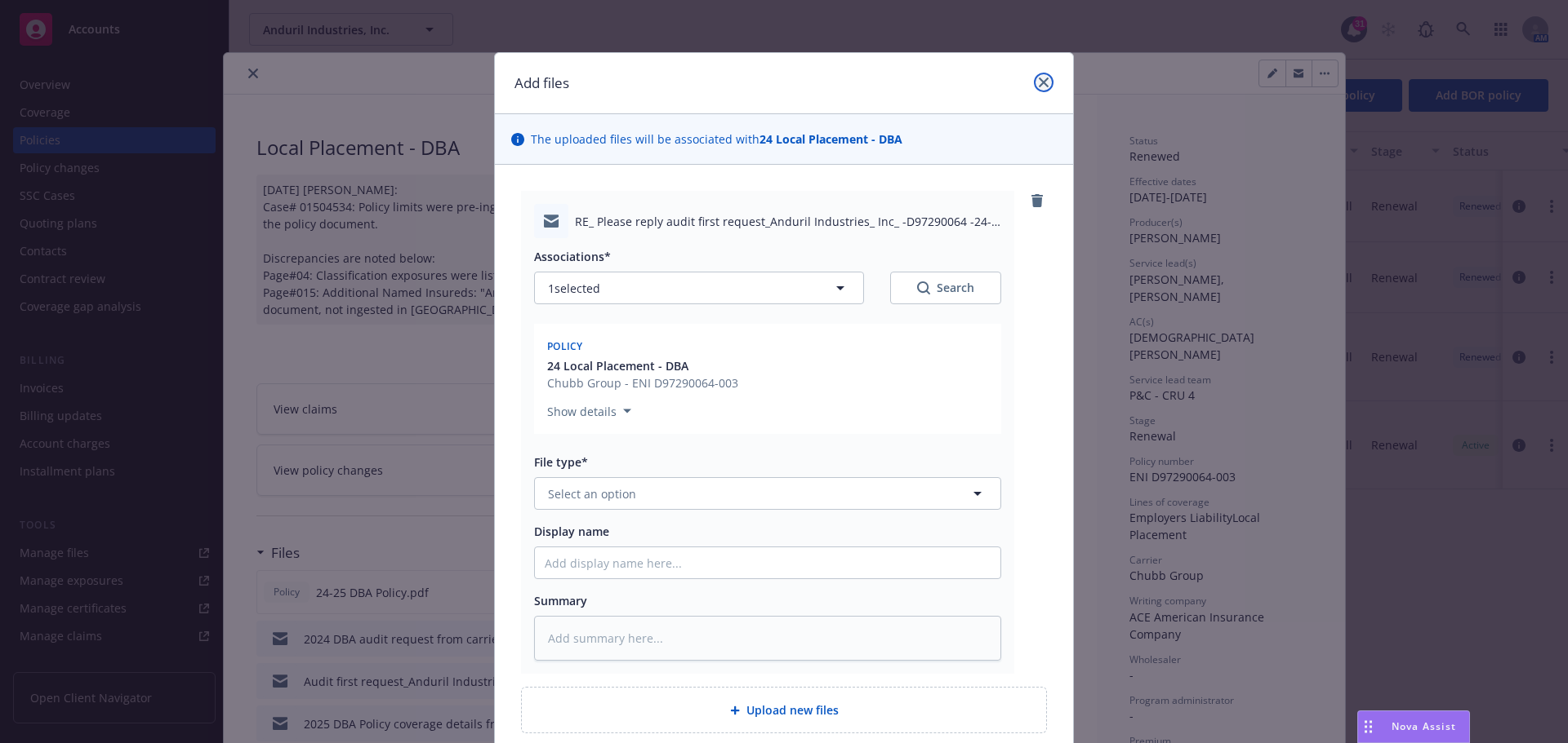
click at [1045, 80] on link "close" at bounding box center [1044, 82] width 20 height 20
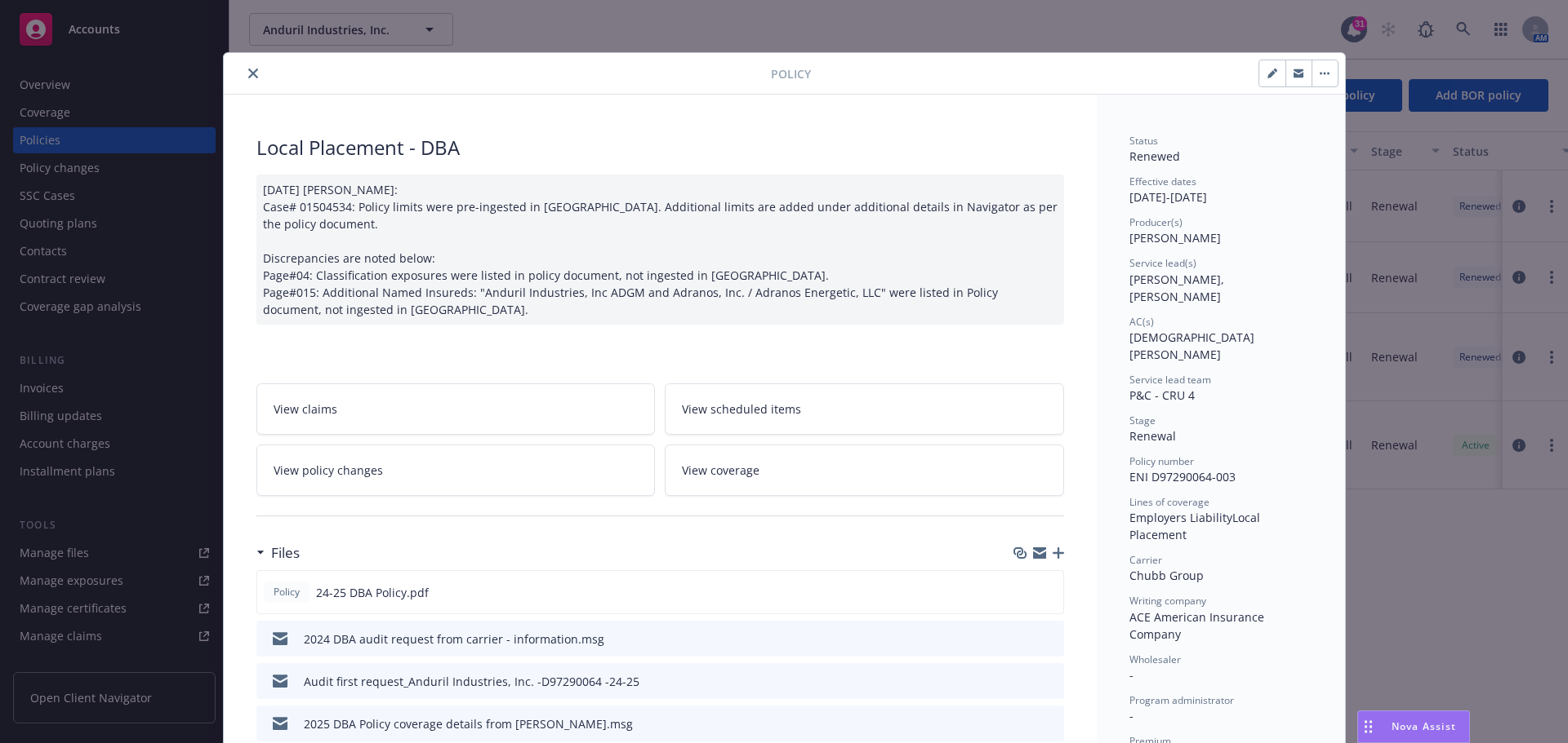
click at [1053, 550] on icon "button" at bounding box center [1059, 554] width 12 height 12
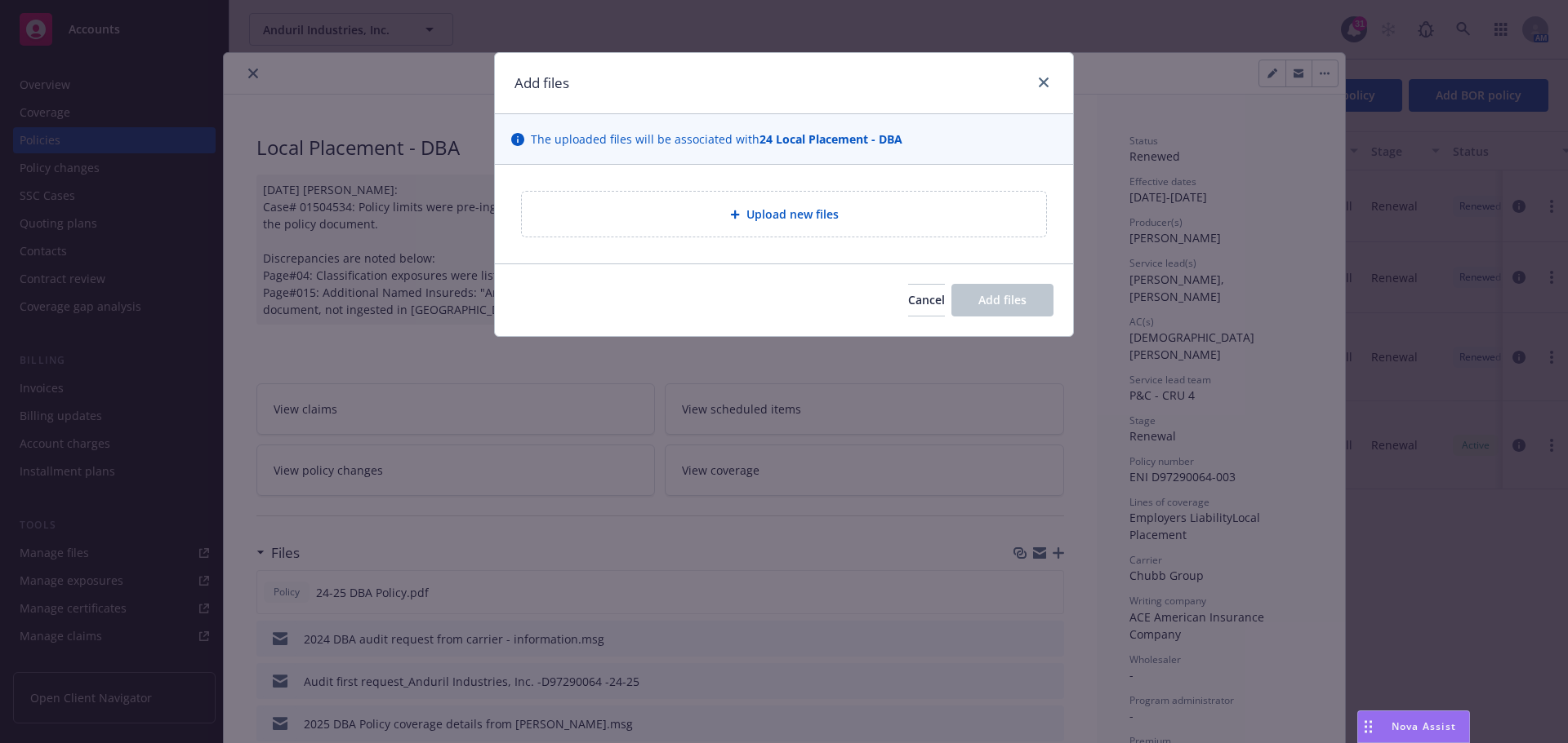
type textarea "x"
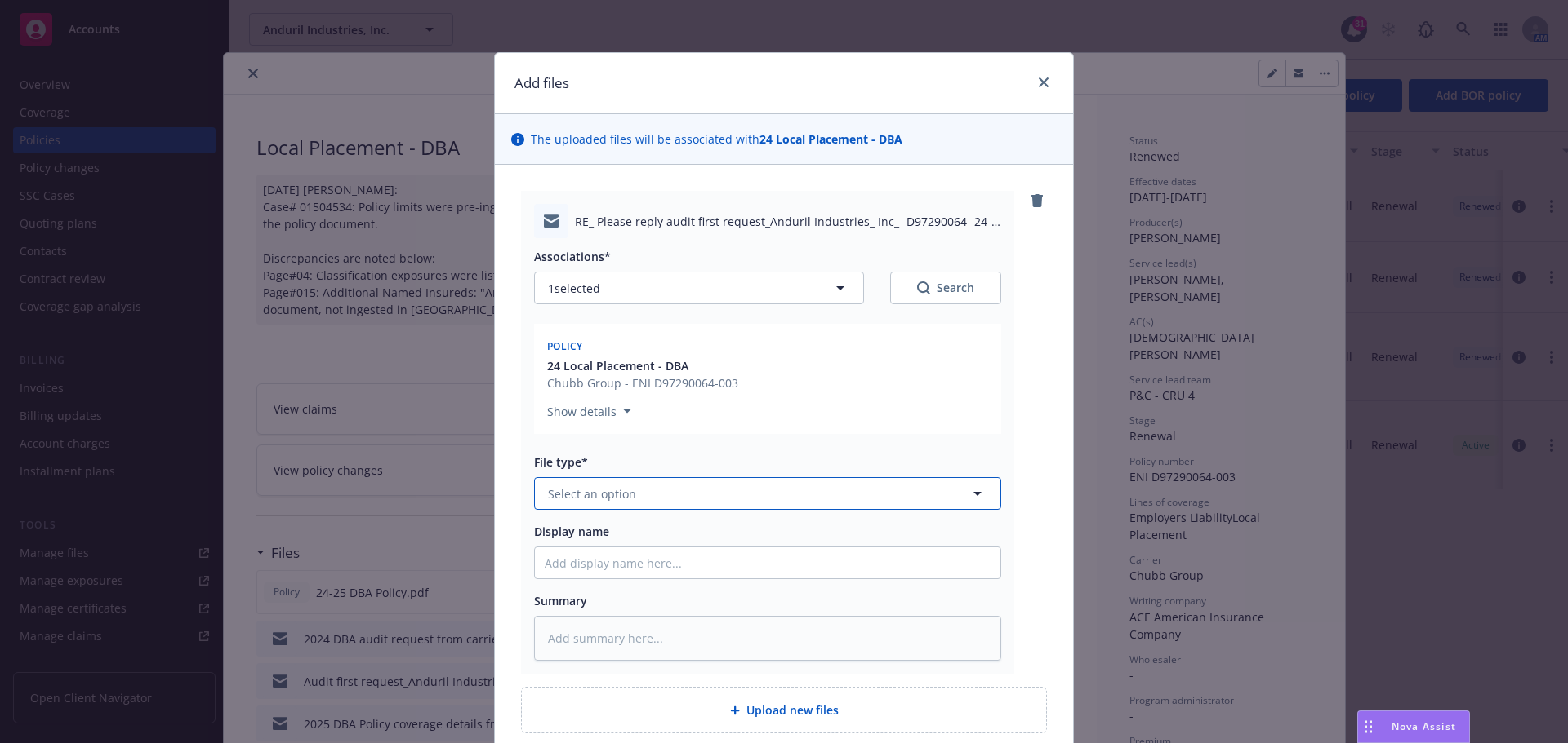
click at [976, 493] on icon "button" at bounding box center [977, 493] width 20 height 20
type input "audit"
click at [711, 630] on div "Audit Request Form" at bounding box center [767, 625] width 446 height 24
click at [570, 572] on input "Display name" at bounding box center [768, 563] width 466 height 31
type textarea "x"
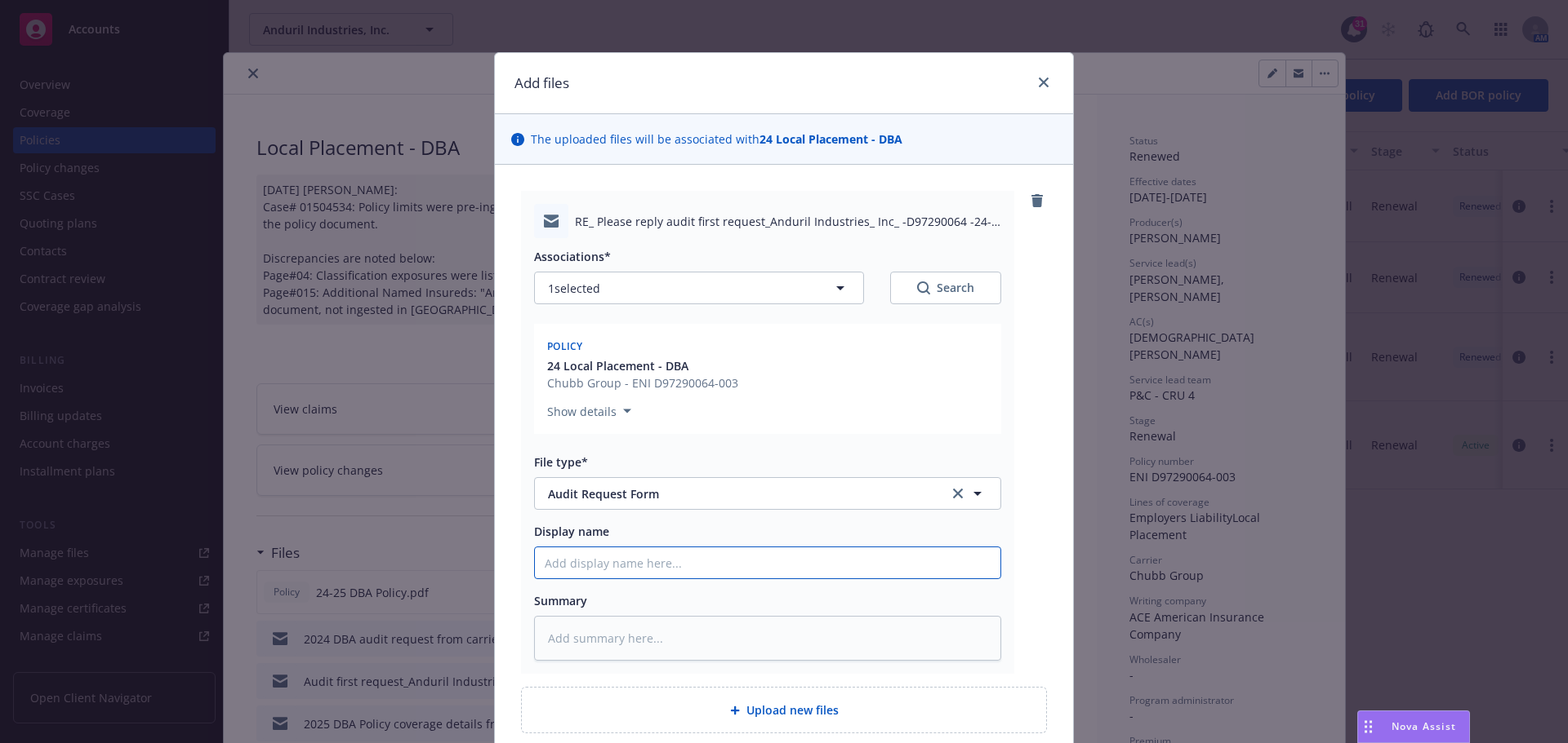
type input "2"
type textarea "x"
type input "20"
type textarea "x"
type input "202"
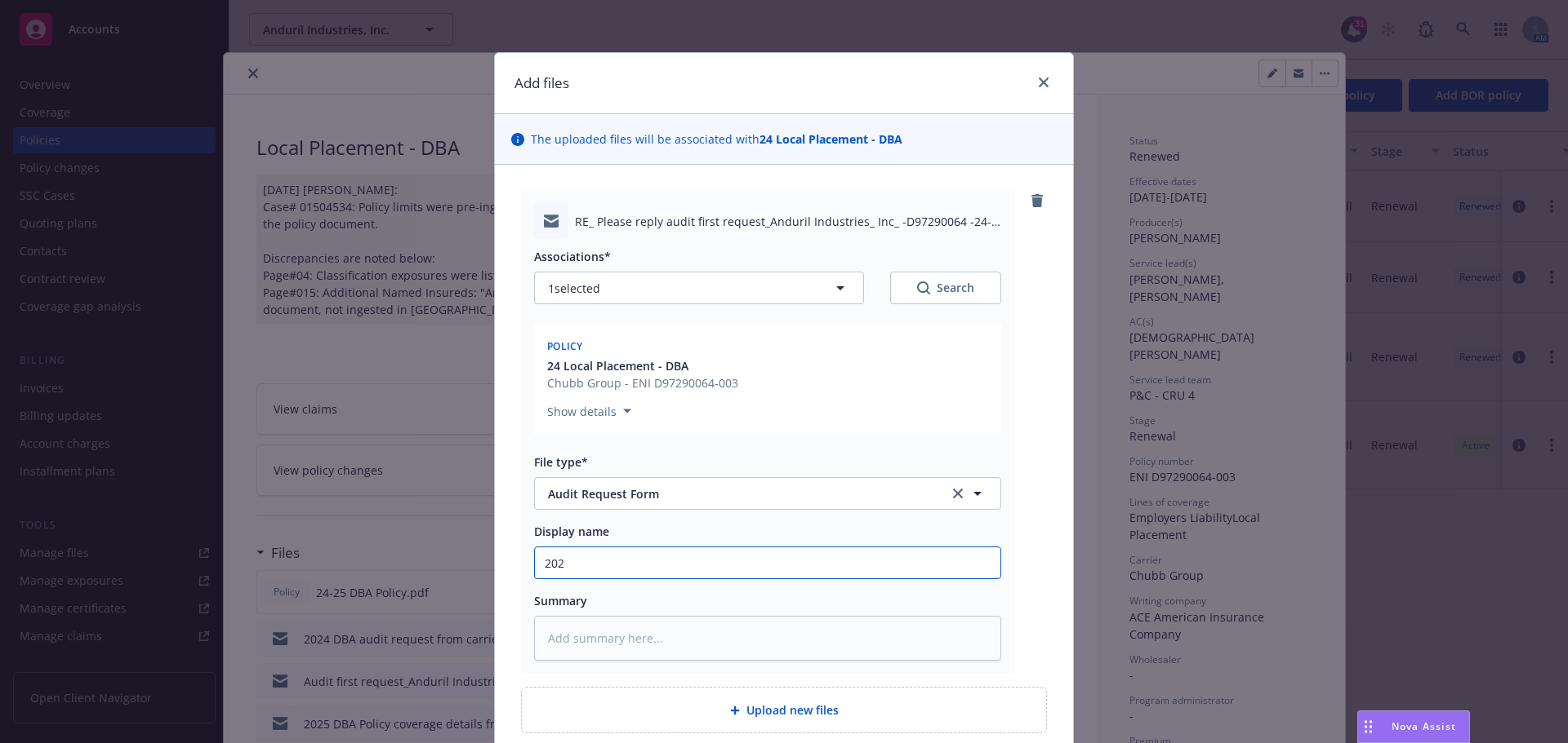
type textarea "x"
type input "2025"
type textarea "x"
type input "2025"
type textarea "x"
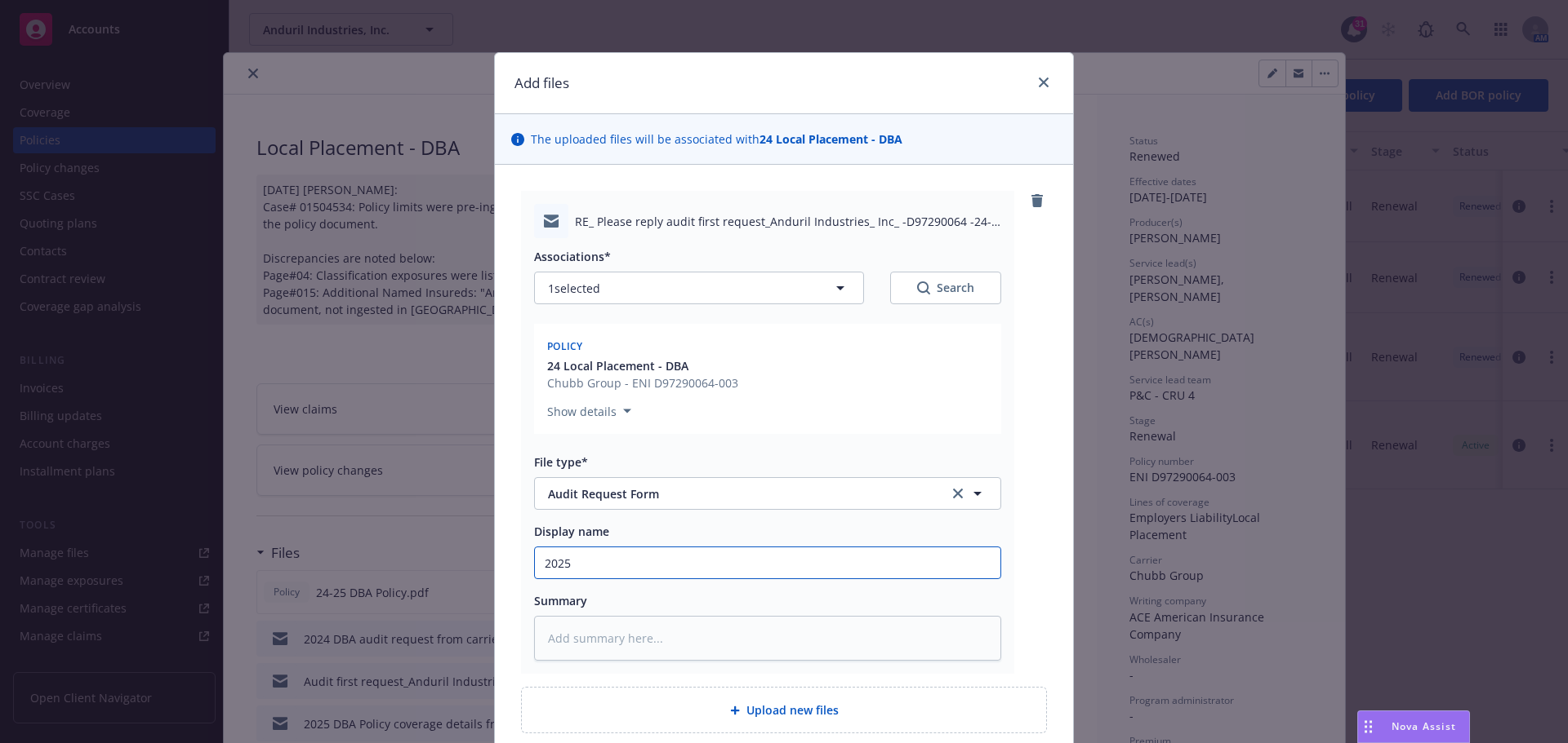
type input "2025 D"
type textarea "x"
type input "2025 DB"
type textarea "x"
type input "2025 DBA"
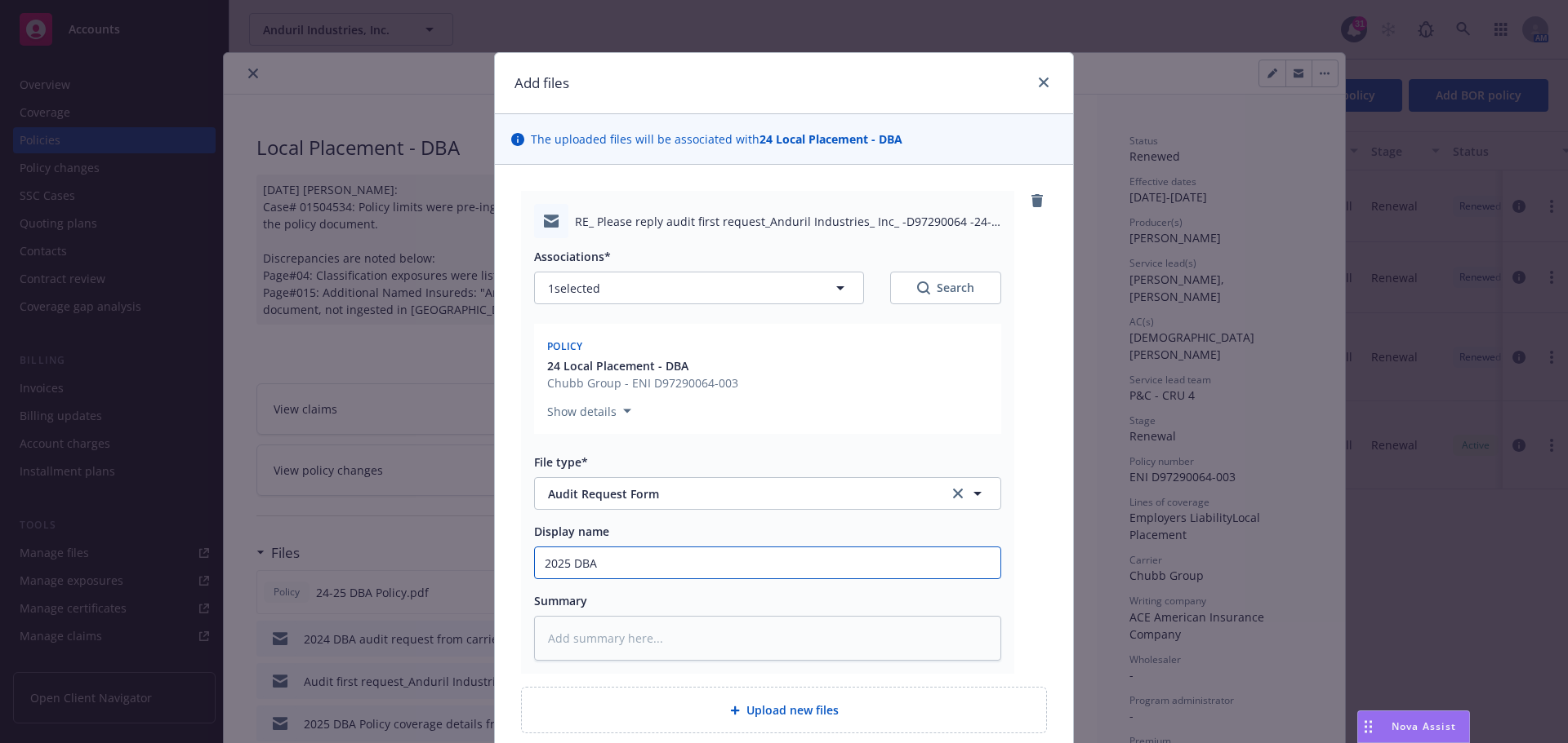
type textarea "x"
type input "2025 DBA"
type textarea "x"
type input "2025 DBA A"
type textarea "x"
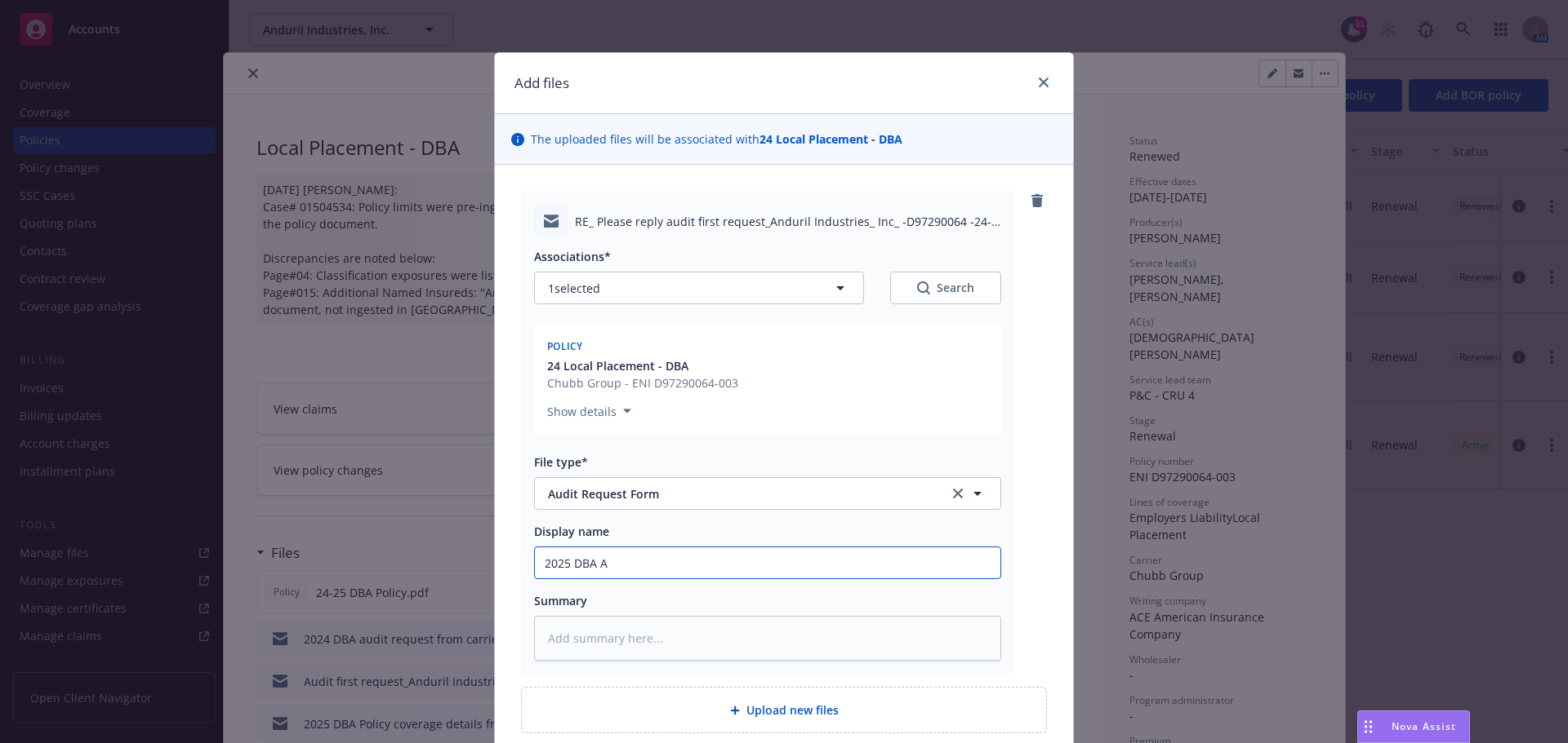
type input "2025 DBA Au"
type textarea "x"
type input "2025 DBA Aud"
type textarea "x"
type input "2025 DBA Audi"
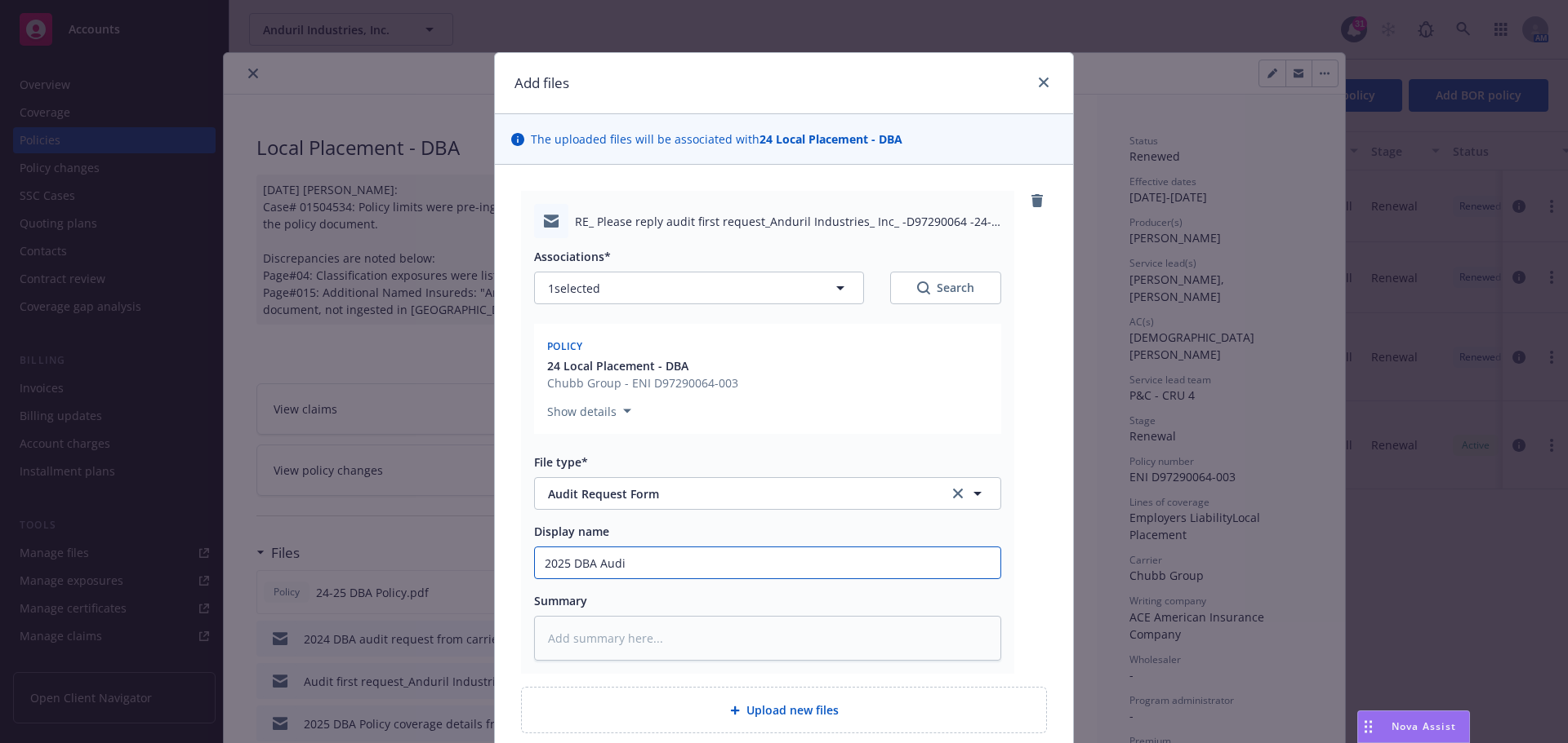
type textarea "x"
type input "2025 DBA Audit"
type textarea "x"
type input "2025 DBA Audit"
type textarea "x"
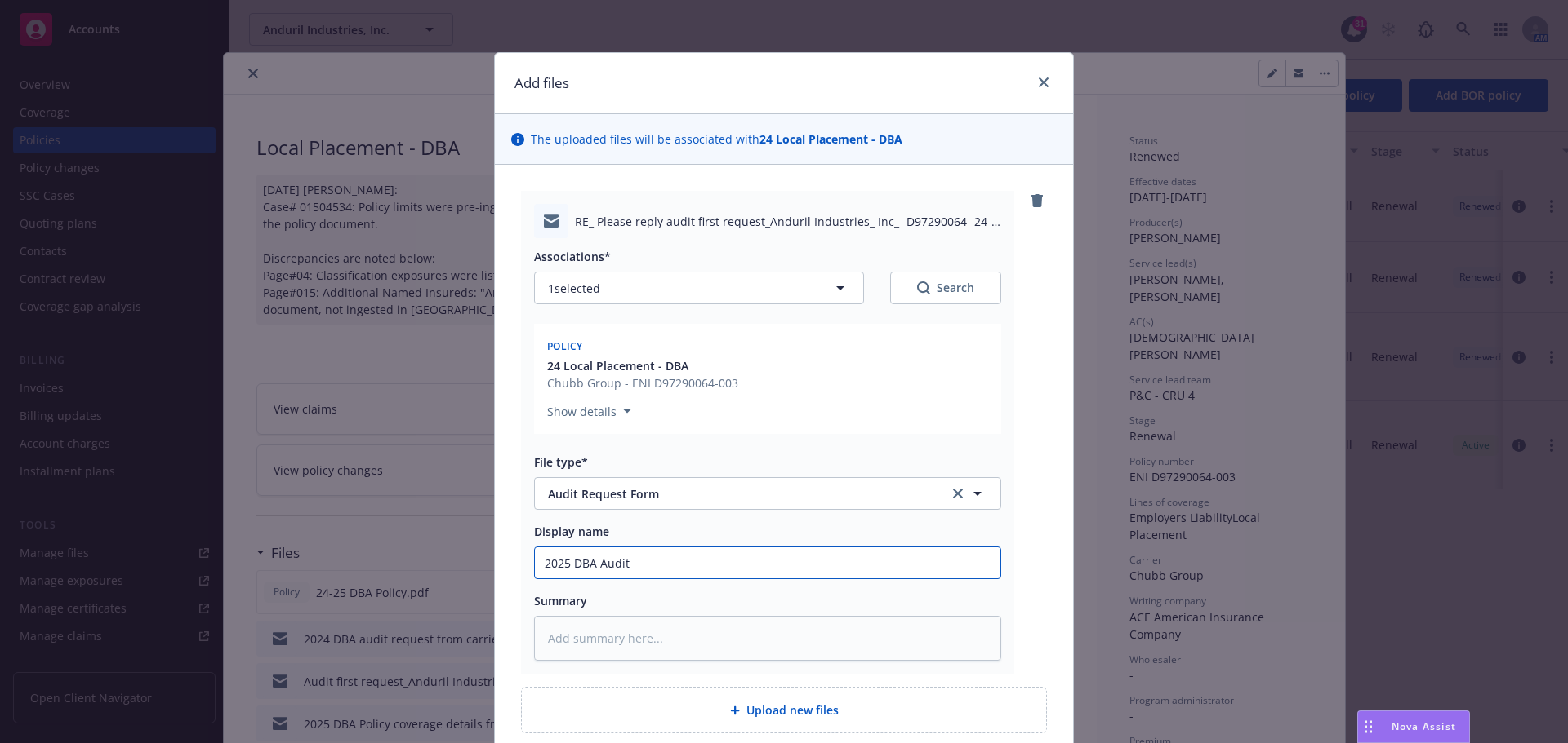
type input "2025 DBA Audit r"
type textarea "x"
type input "2025 DBA Audit re"
type textarea "x"
type input "2025 DBA Audit req"
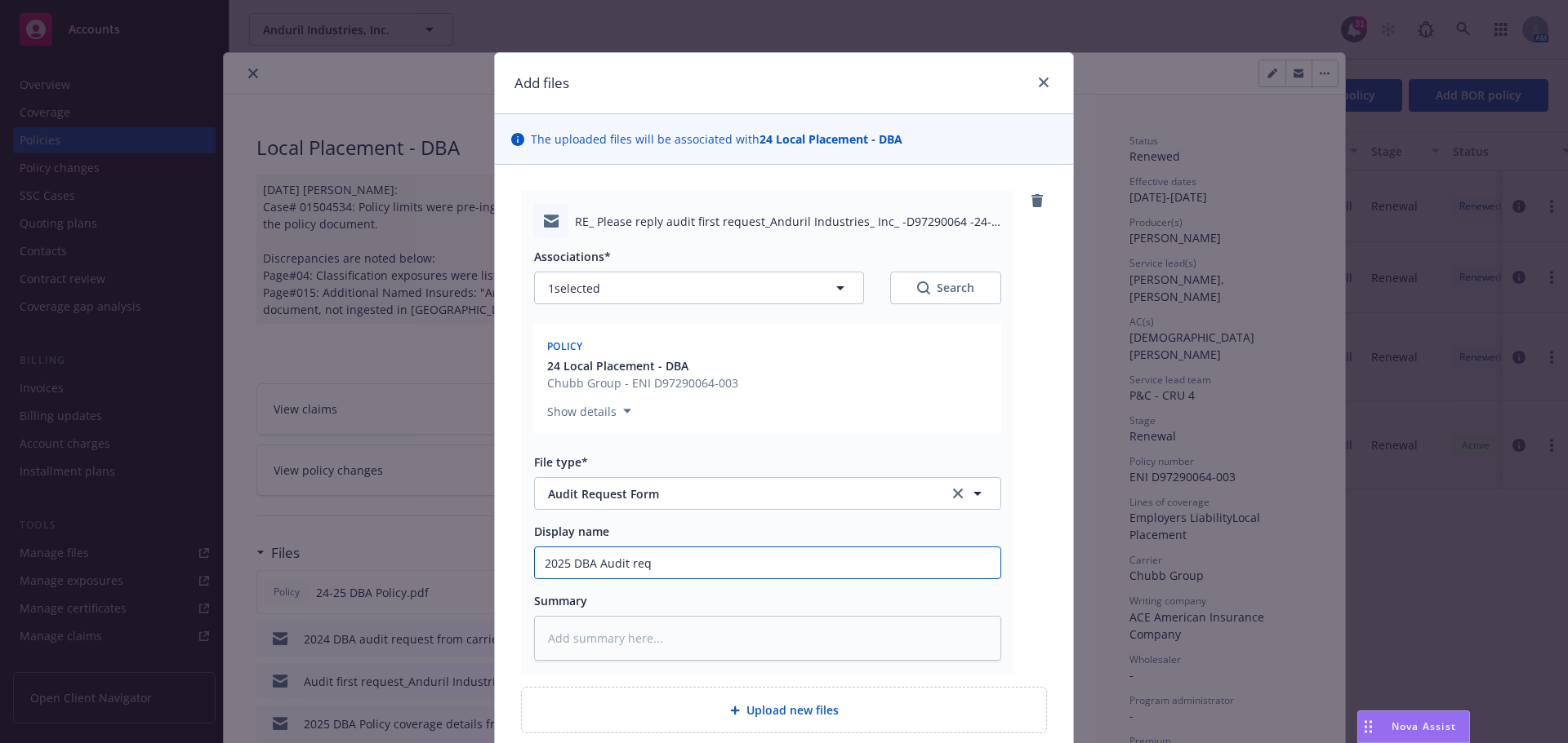
type textarea "x"
type input "2025 DBA Audit req"
type textarea "x"
type input "2025 DBA Audit req f"
type textarea "x"
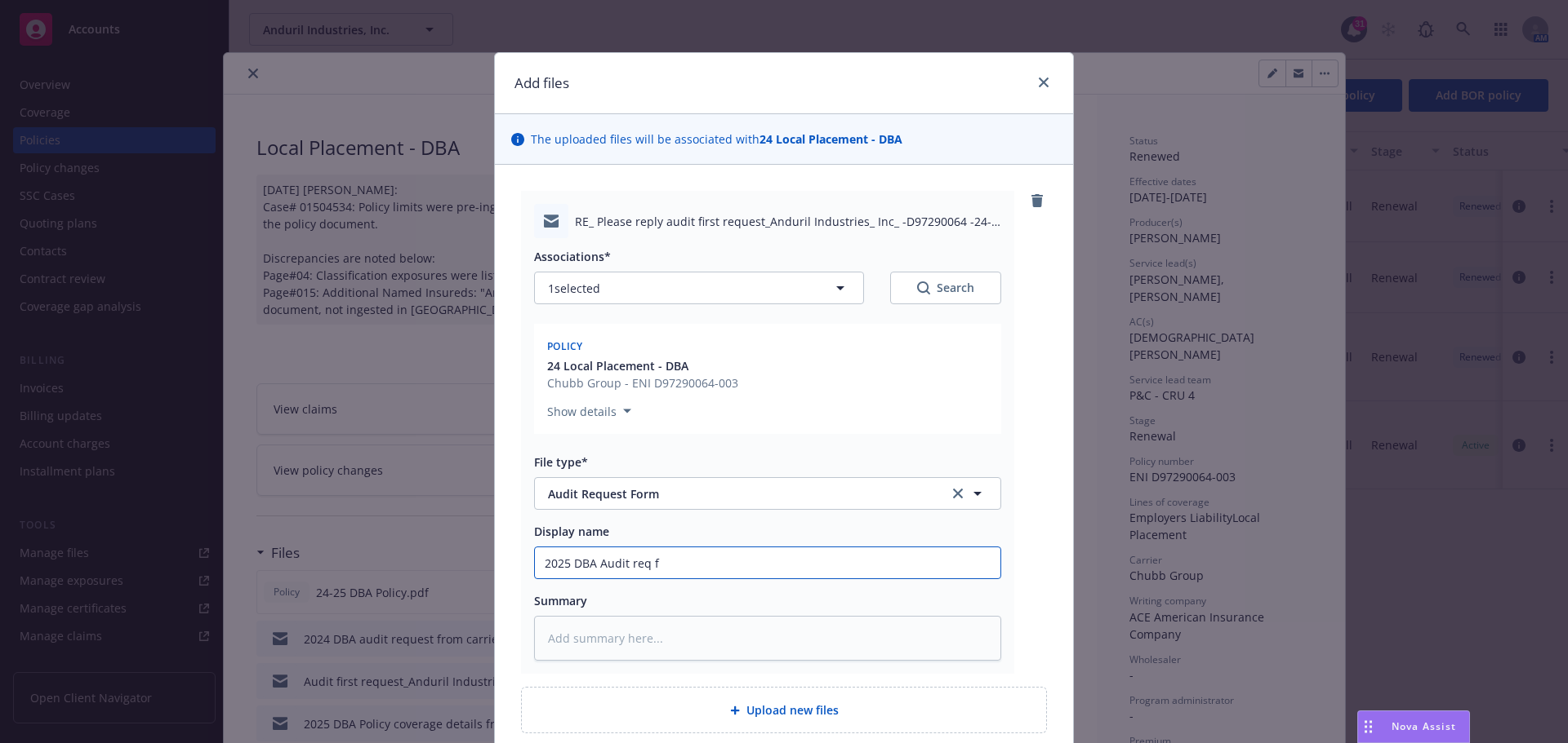
type input "2025 DBA Audit req fo"
type textarea "x"
type input "2025 DBA Audit req for"
type textarea "x"
type input "2025 DBA Audit req form"
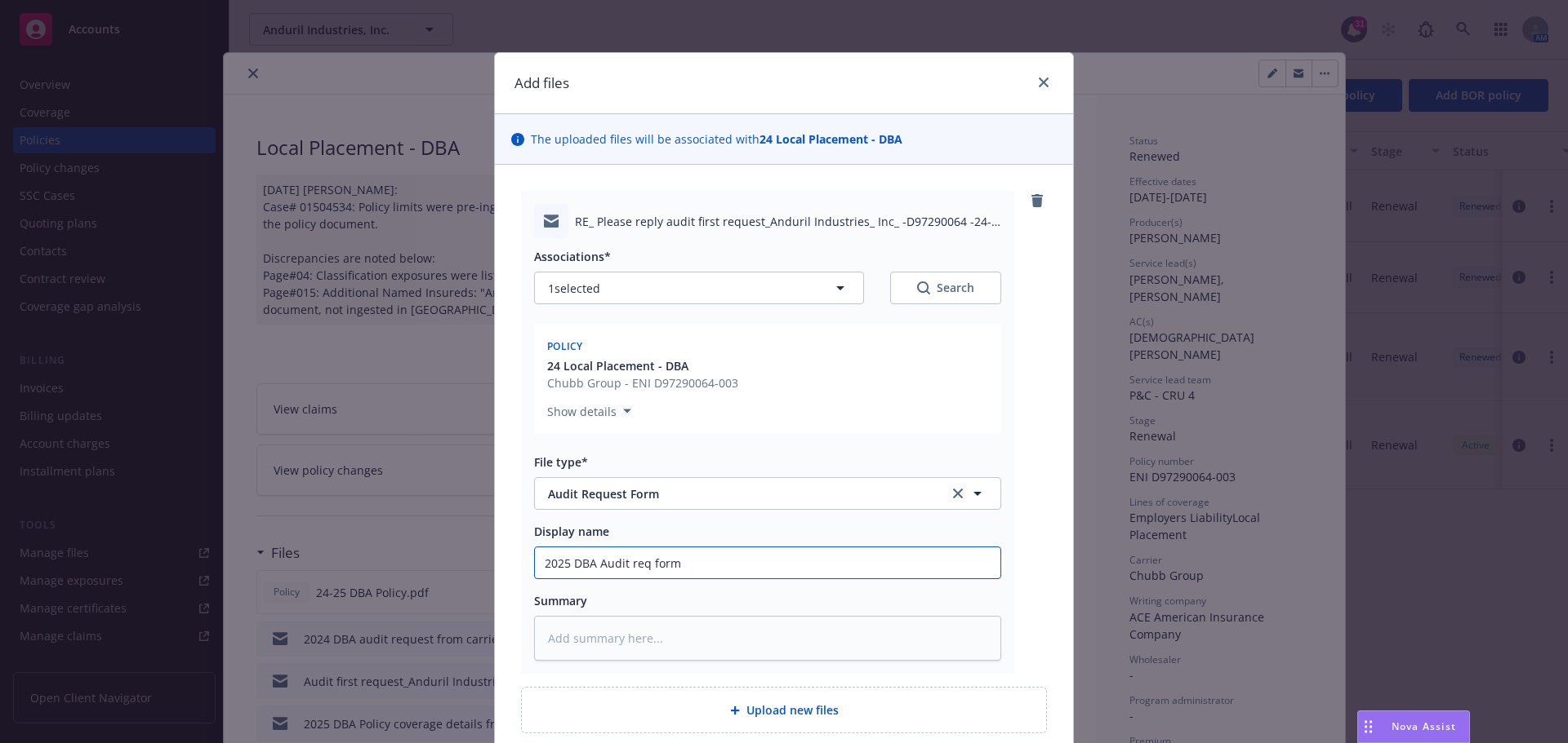
type textarea "x"
type input "2025 DBA Audit req form"
type textarea "x"
type input "2025 DBA Audit req form -"
type textarea "x"
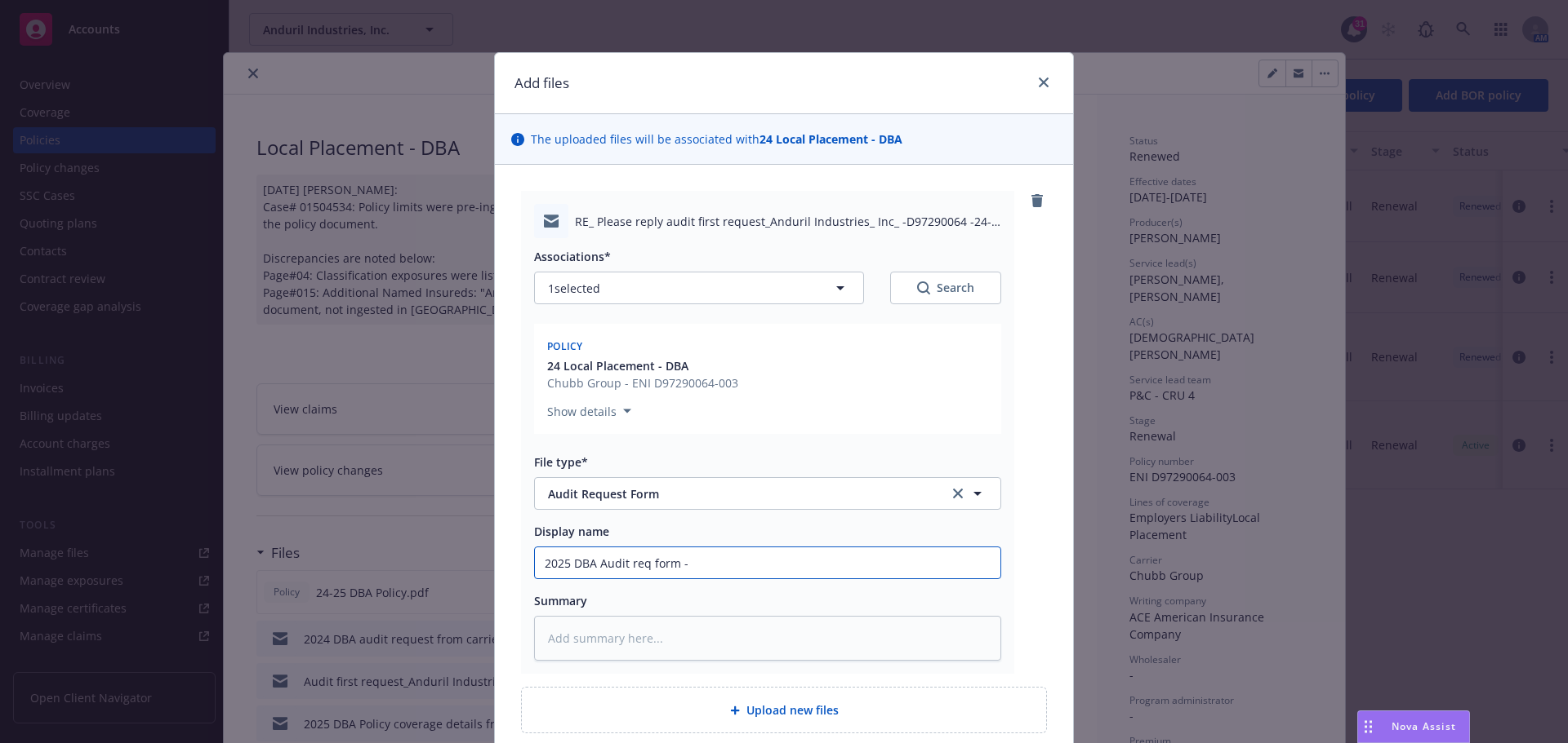
type input "2025 DBA Audit req form -"
type textarea "x"
type input "2025 DBA Audit req form - q"
type textarea "x"
type input "2025 DBA Audit req form - qu"
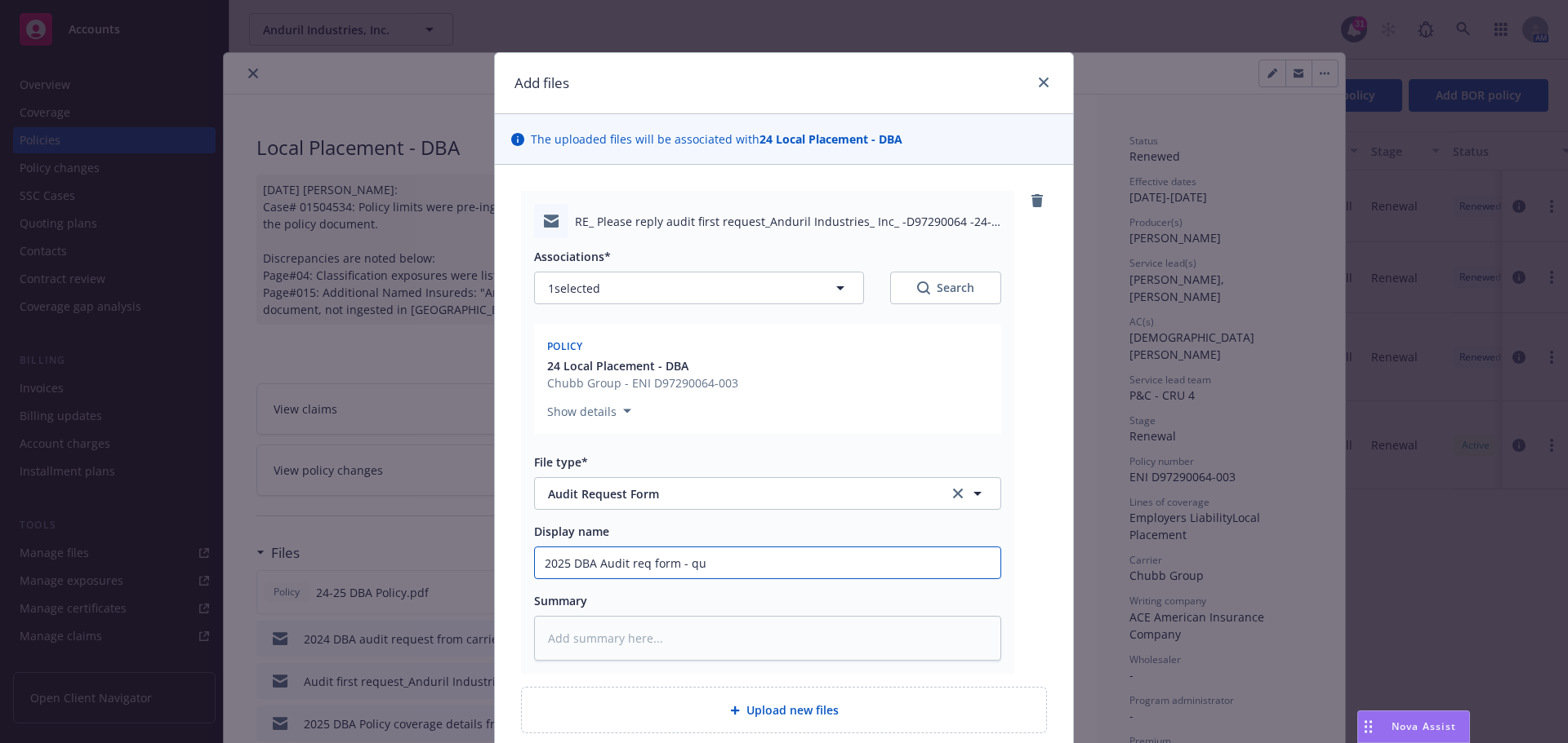
type textarea "x"
type input "2025 DBA Audit req form - que"
type textarea "x"
type input "2025 DBA Audit req form - ques"
type textarea "x"
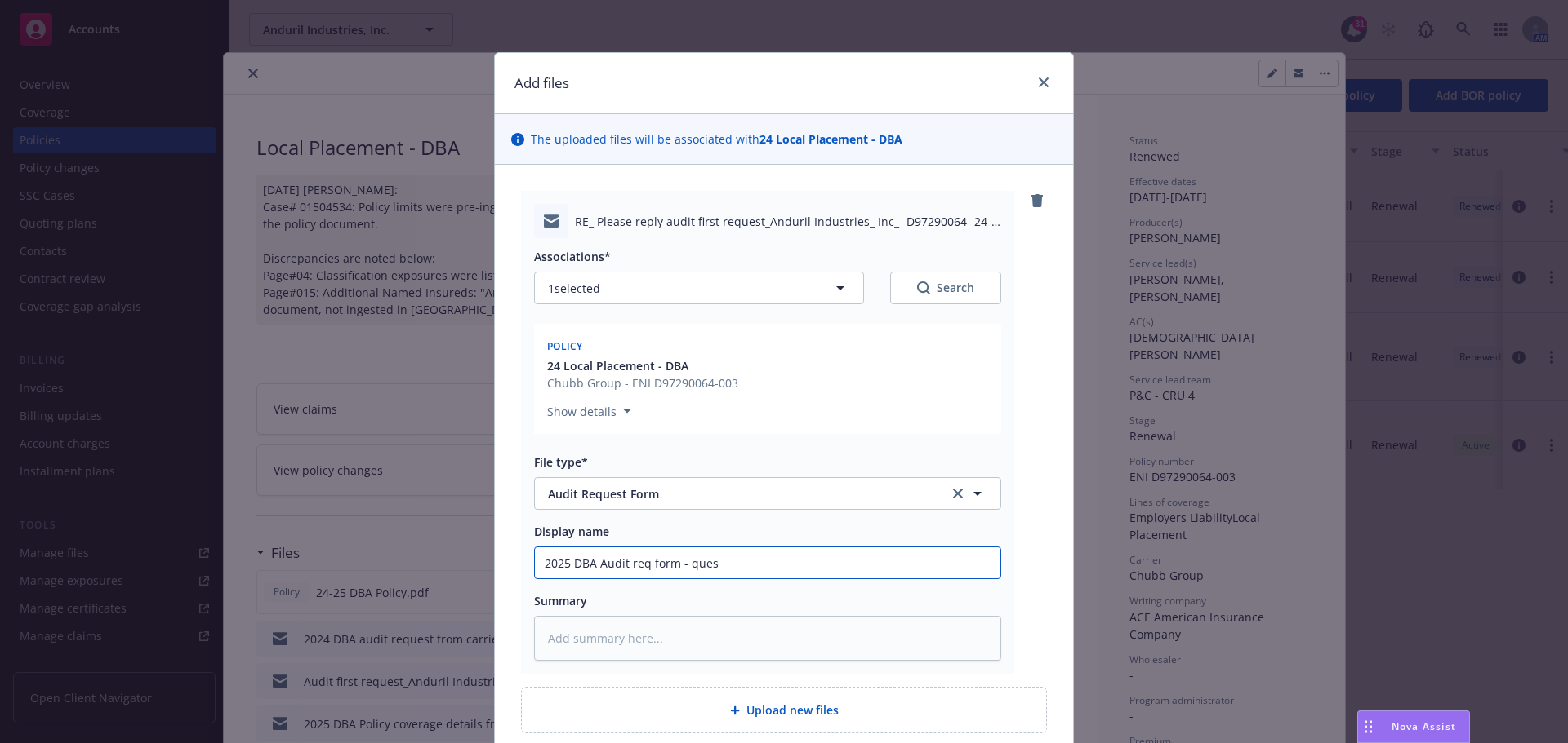
type input "2025 DBA Audit req form - quest"
type textarea "x"
type input "2025 DBA Audit req form - questio"
type textarea "x"
type input "2025 DBA Audit req form - question"
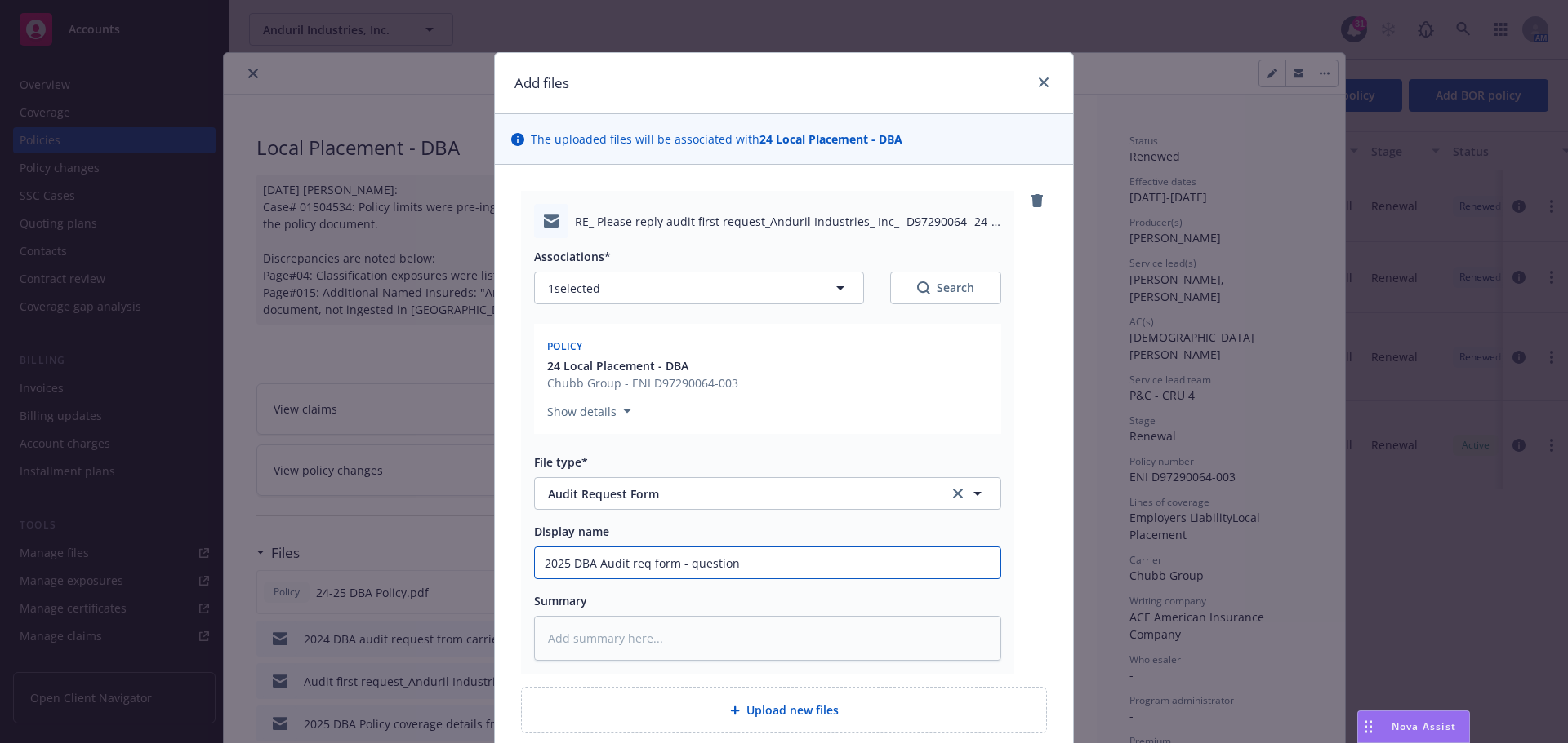
type textarea "x"
type input "2025 DBA Audit req form - question"
type textarea "x"
type input "2025 DBA Audit req form - question t"
type textarea "x"
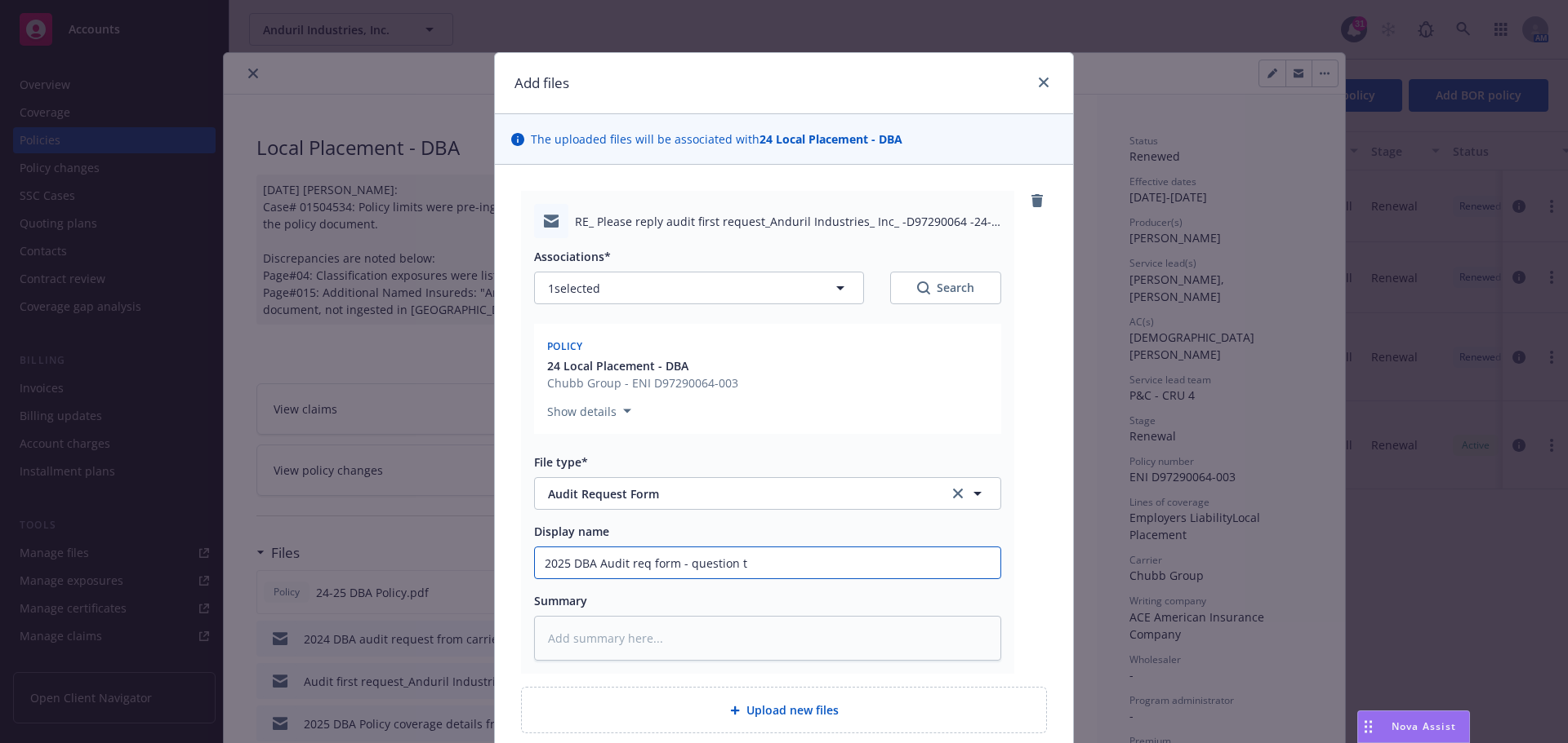
type input "2025 DBA Audit req form - question to"
type textarea "x"
type input "2025 DBA Audit req form - question to"
type textarea "x"
type input "2025 DBA Audit req form - question to c"
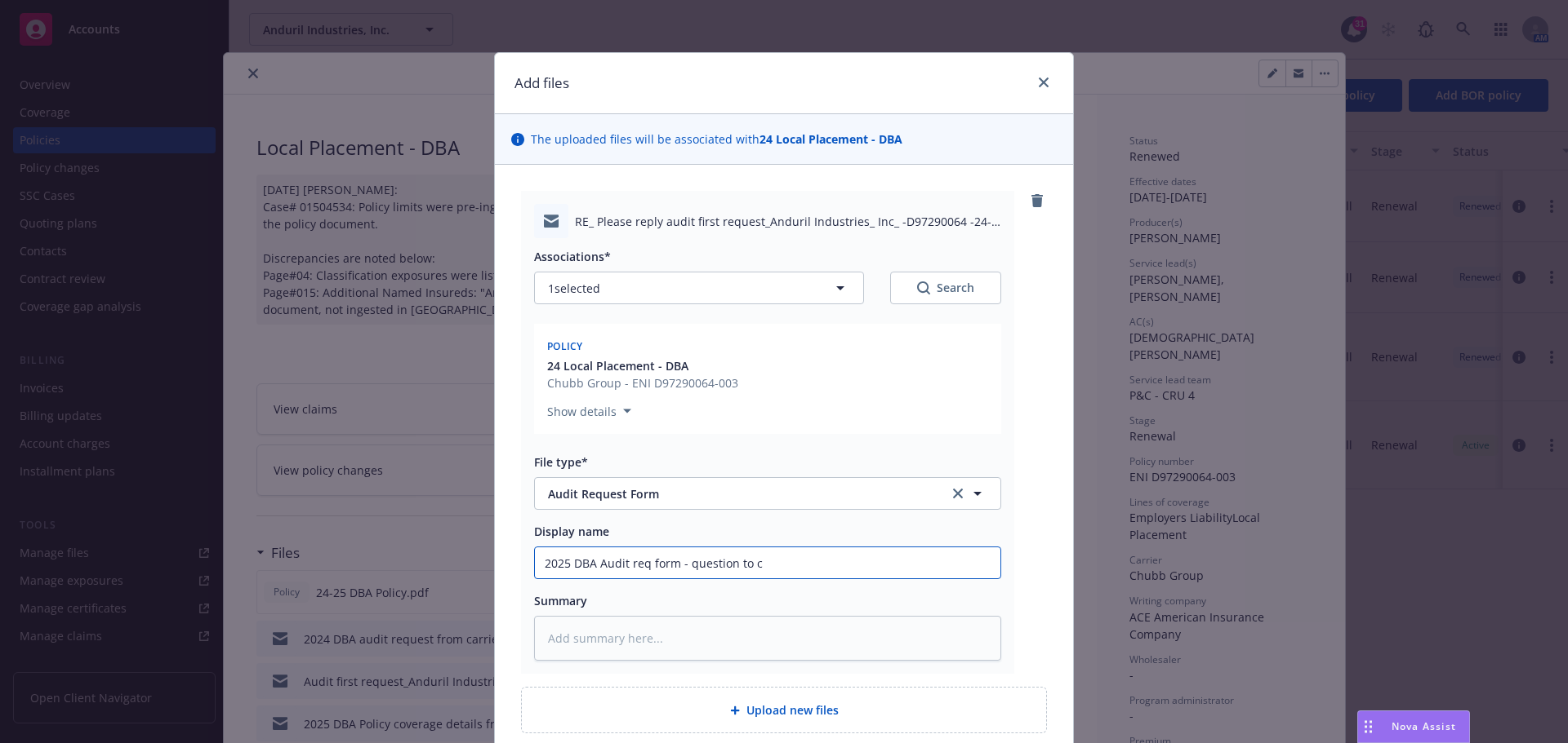
type textarea "x"
type input "2025 DBA Audit req form - question to ch"
type textarea "x"
type input "2025 DBA Audit req form - question to chu"
type textarea "x"
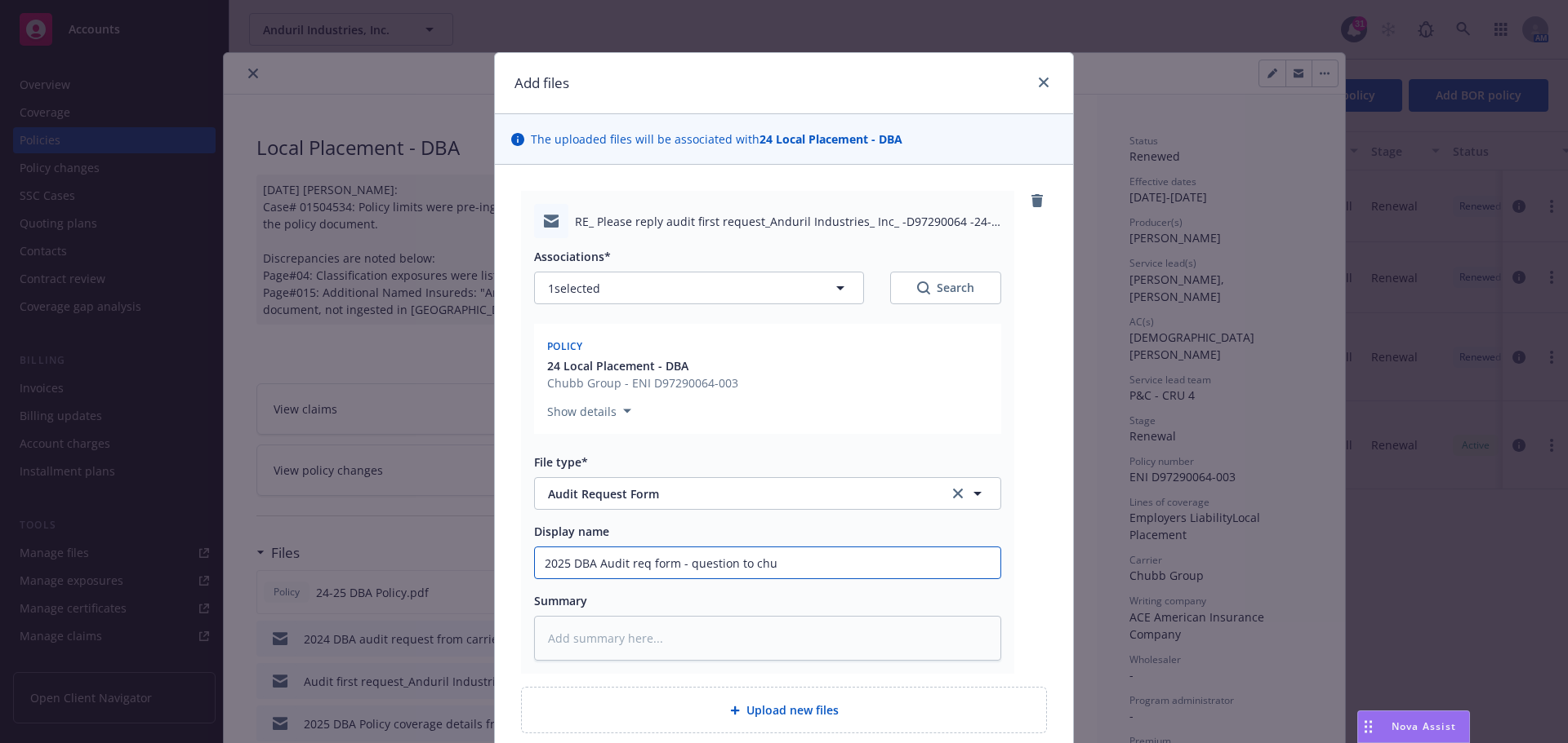
type input "2025 DBA Audit req form - question to chub"
type textarea "x"
type input "2025 DBA Audit req form - question to chubb"
type textarea "x"
type input "2025 DBA Audit req form - question to chubb"
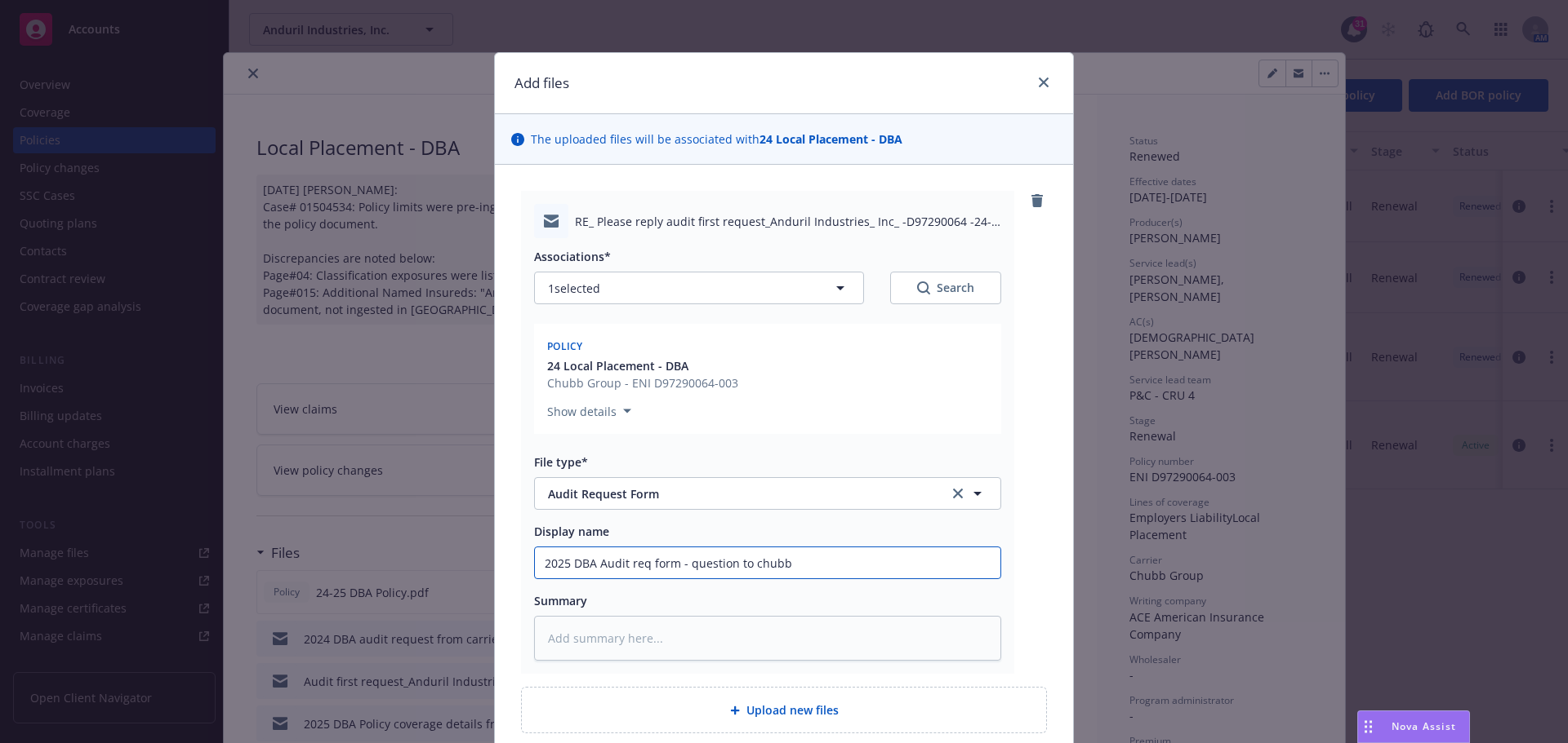
type textarea "x"
type input "2025 DBA Audit req form - question to chubb o"
type textarea "x"
type input "2025 DBA Audit req form - question to chubb on"
type textarea "x"
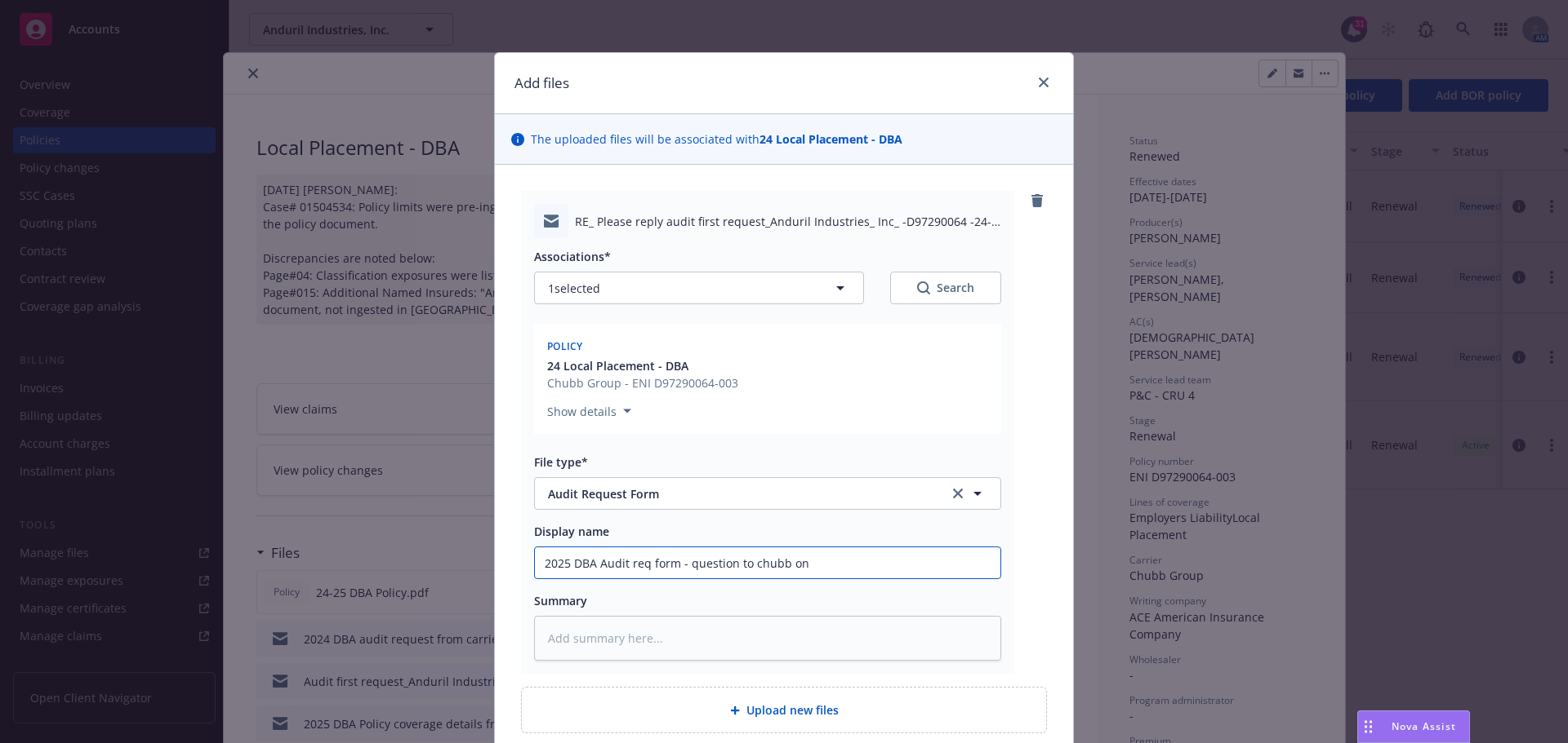
type input "2025 DBA Audit req form - question to chubb on"
drag, startPoint x: 538, startPoint y: 556, endPoint x: 1005, endPoint y: 523, distance: 468.2
click at [1005, 523] on div "RE_ Please reply audit first request_Anduril Industries_ Inc_ -D97290064 -24-25…" at bounding box center [768, 433] width 494 height 483
click at [552, 643] on textarea at bounding box center [767, 638] width 467 height 45
paste textarea "2025 DBA Audit req form - question to chubb on audit form"
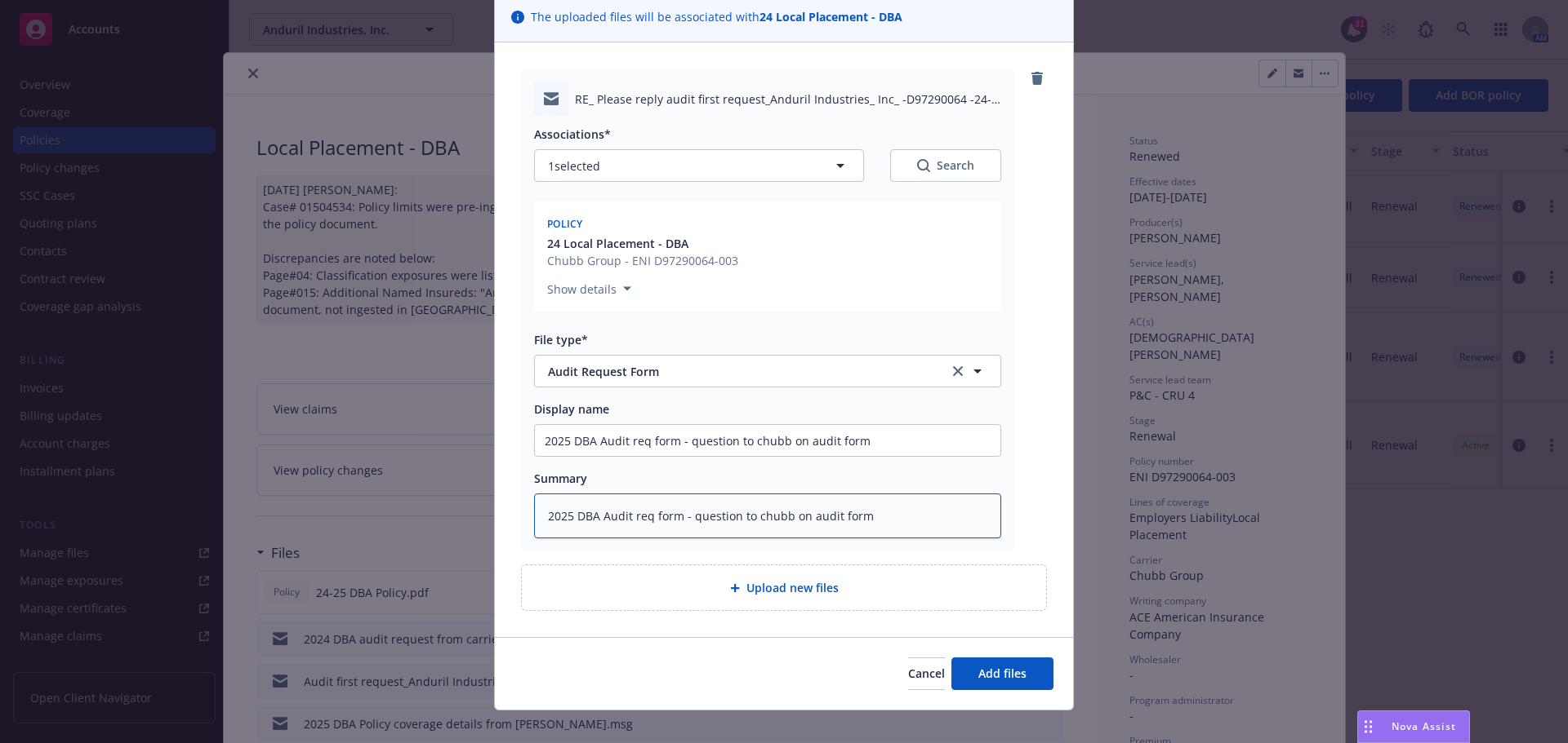
scroll to position [142, 0]
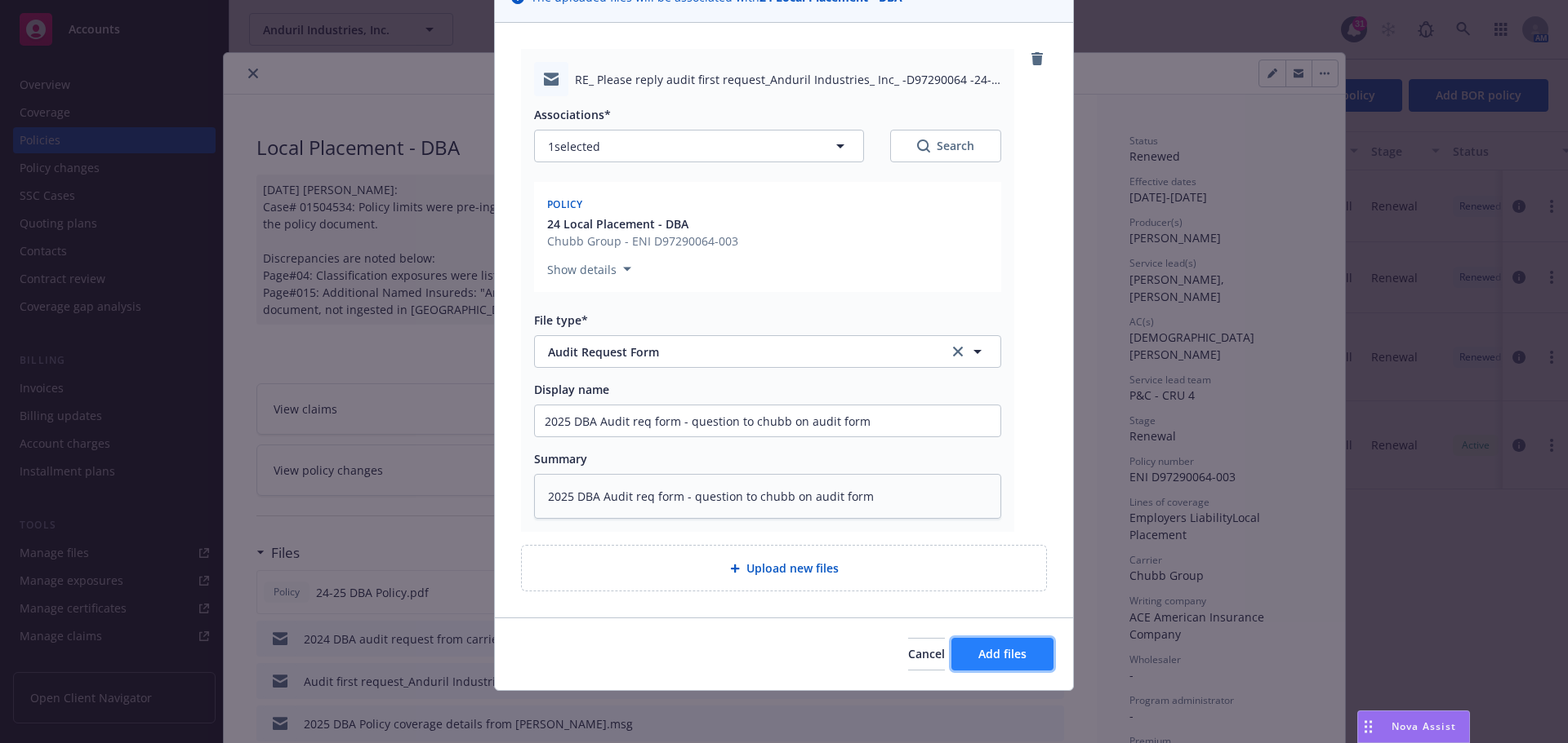
click at [984, 664] on button "Add files" at bounding box center [1002, 654] width 102 height 33
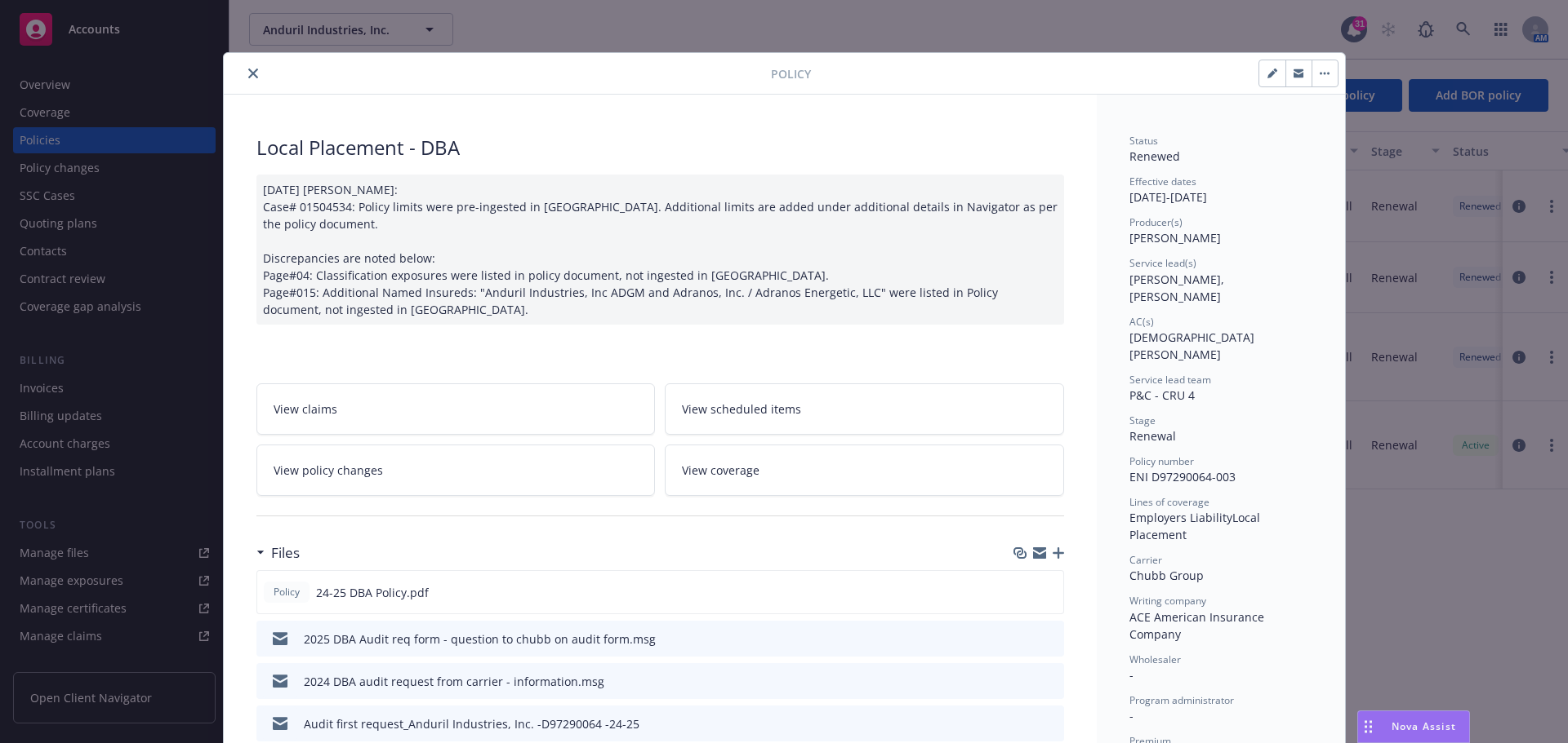
click at [251, 78] on button "close" at bounding box center [253, 73] width 20 height 20
